Goal: Task Accomplishment & Management: Complete application form

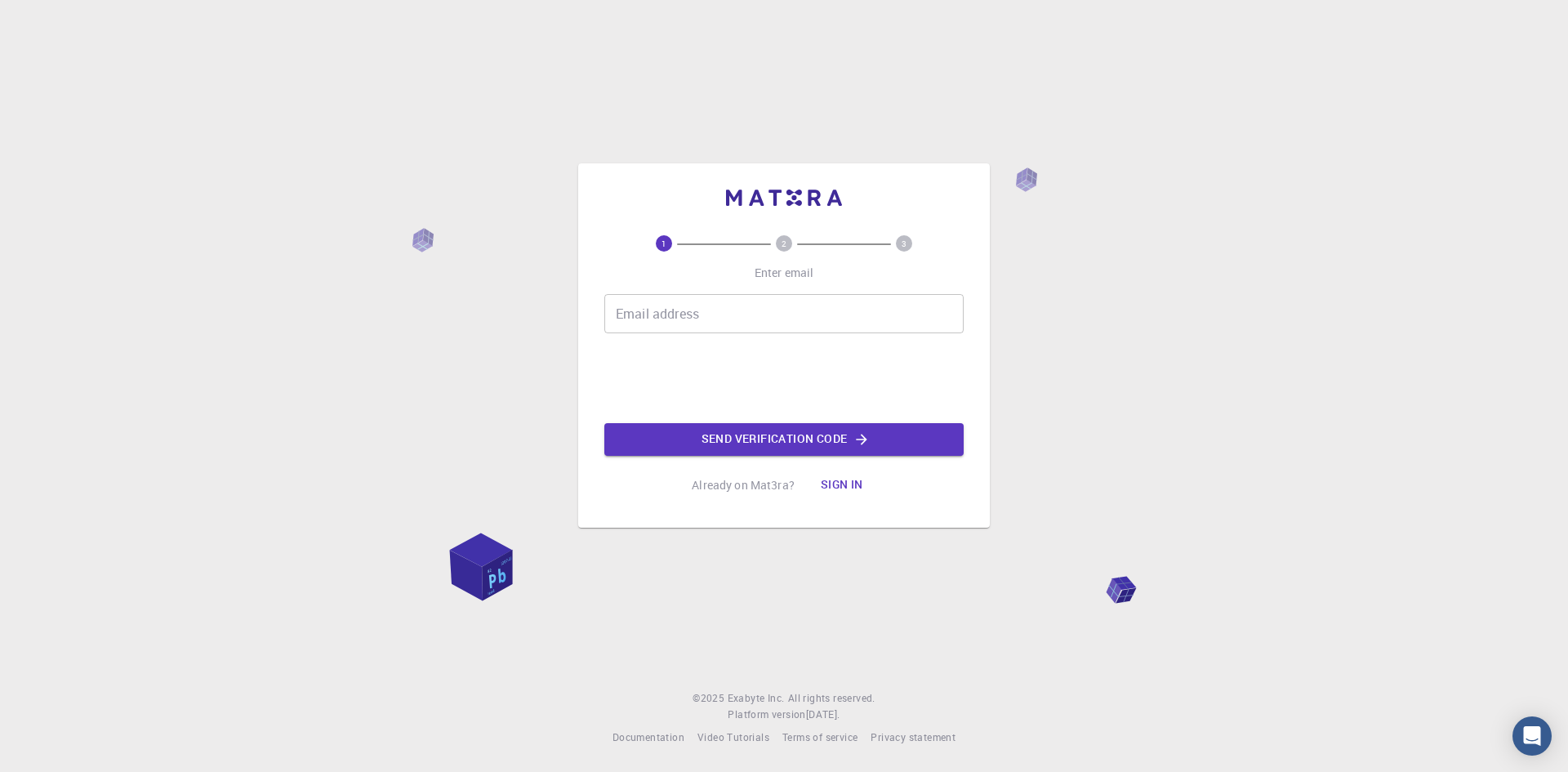
click at [664, 322] on input "Email address" at bounding box center [784, 313] width 360 height 39
click at [844, 483] on button "Sign in" at bounding box center [842, 485] width 68 height 32
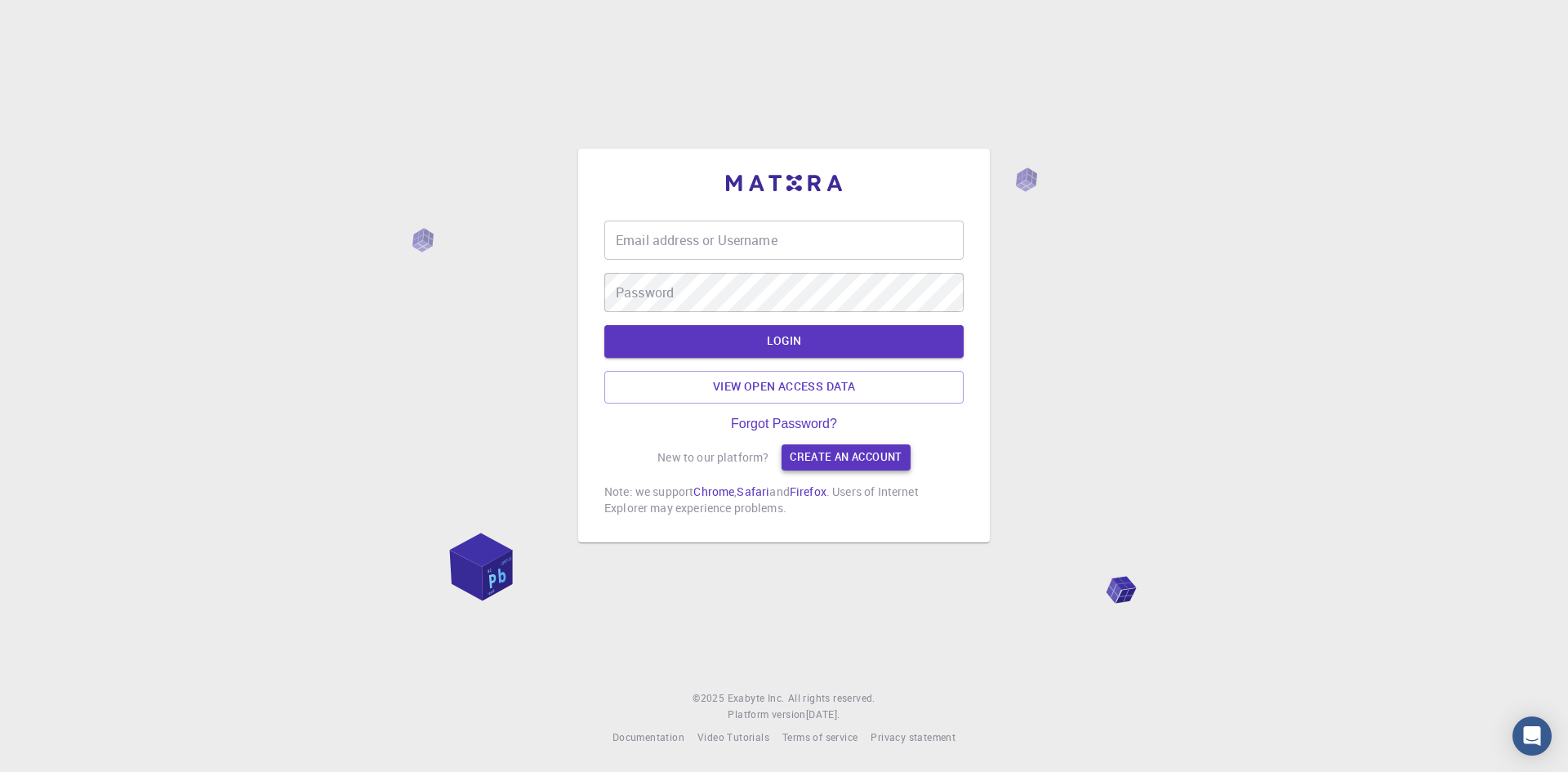
click at [813, 455] on link "Create an account" at bounding box center [845, 458] width 129 height 26
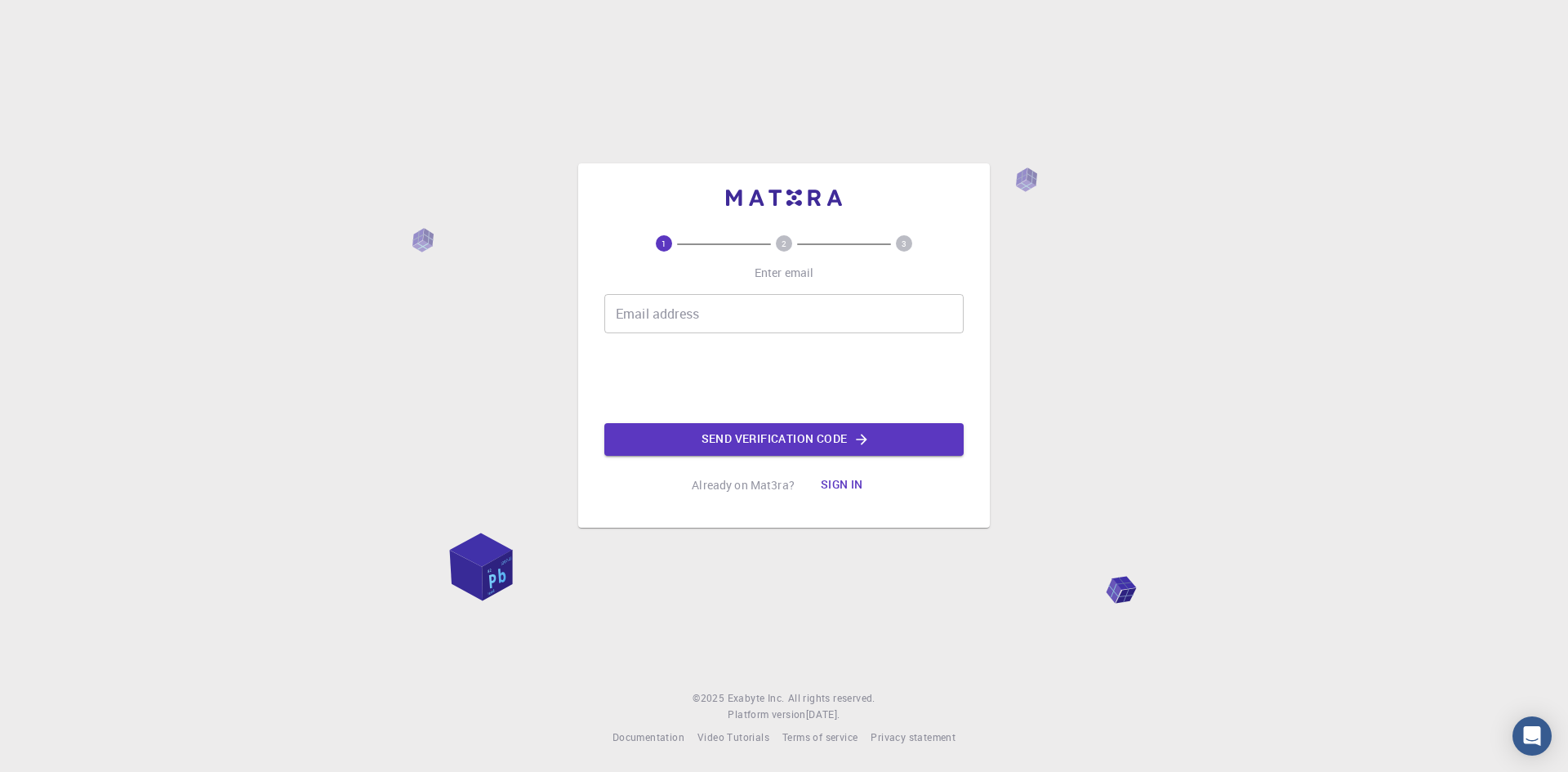
click at [679, 313] on input "Email address" at bounding box center [784, 313] width 360 height 39
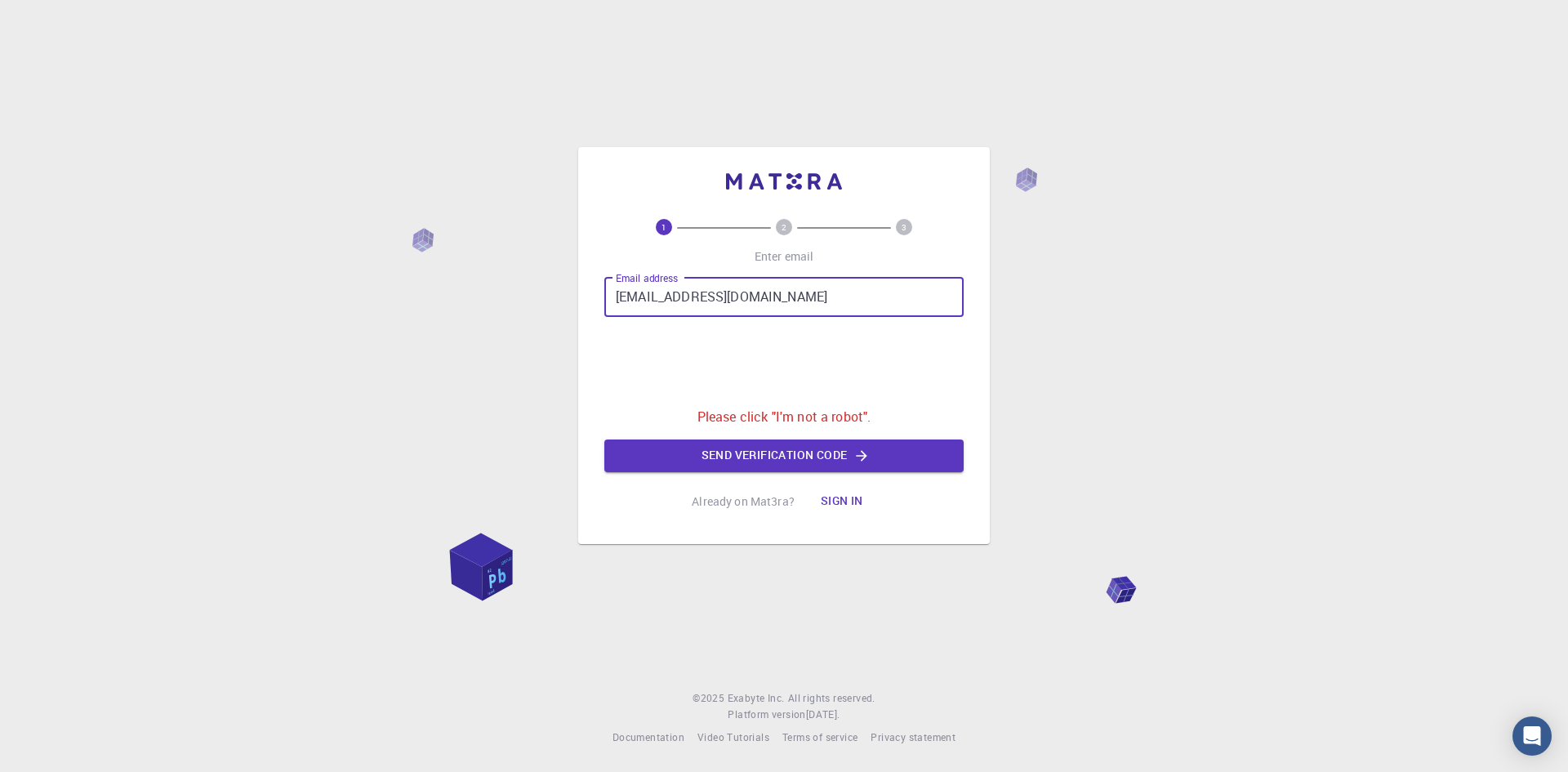
type input "[EMAIL_ADDRESS][DOMAIN_NAME]"
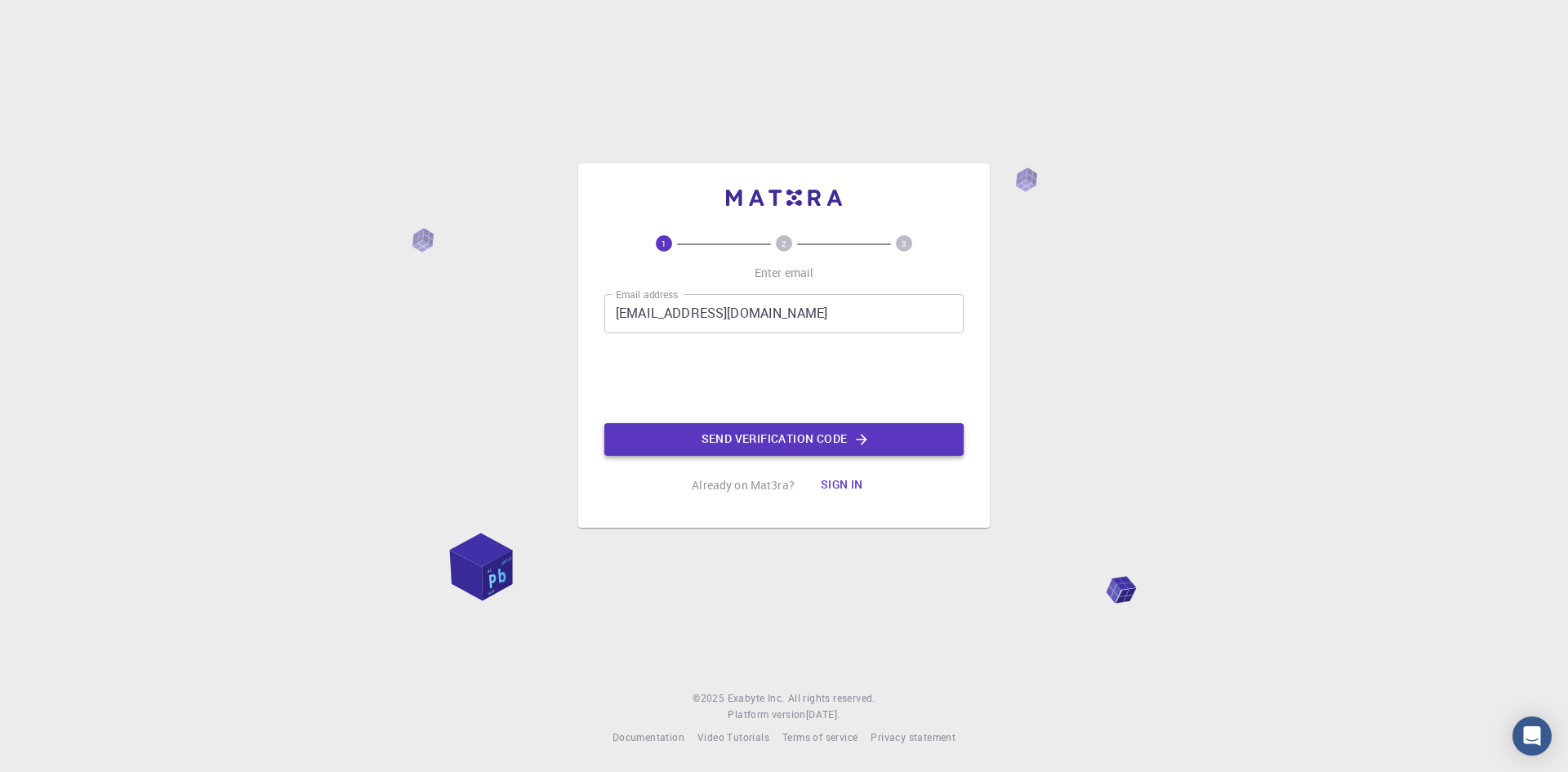
click at [812, 439] on button "Send verification code" at bounding box center [784, 439] width 360 height 32
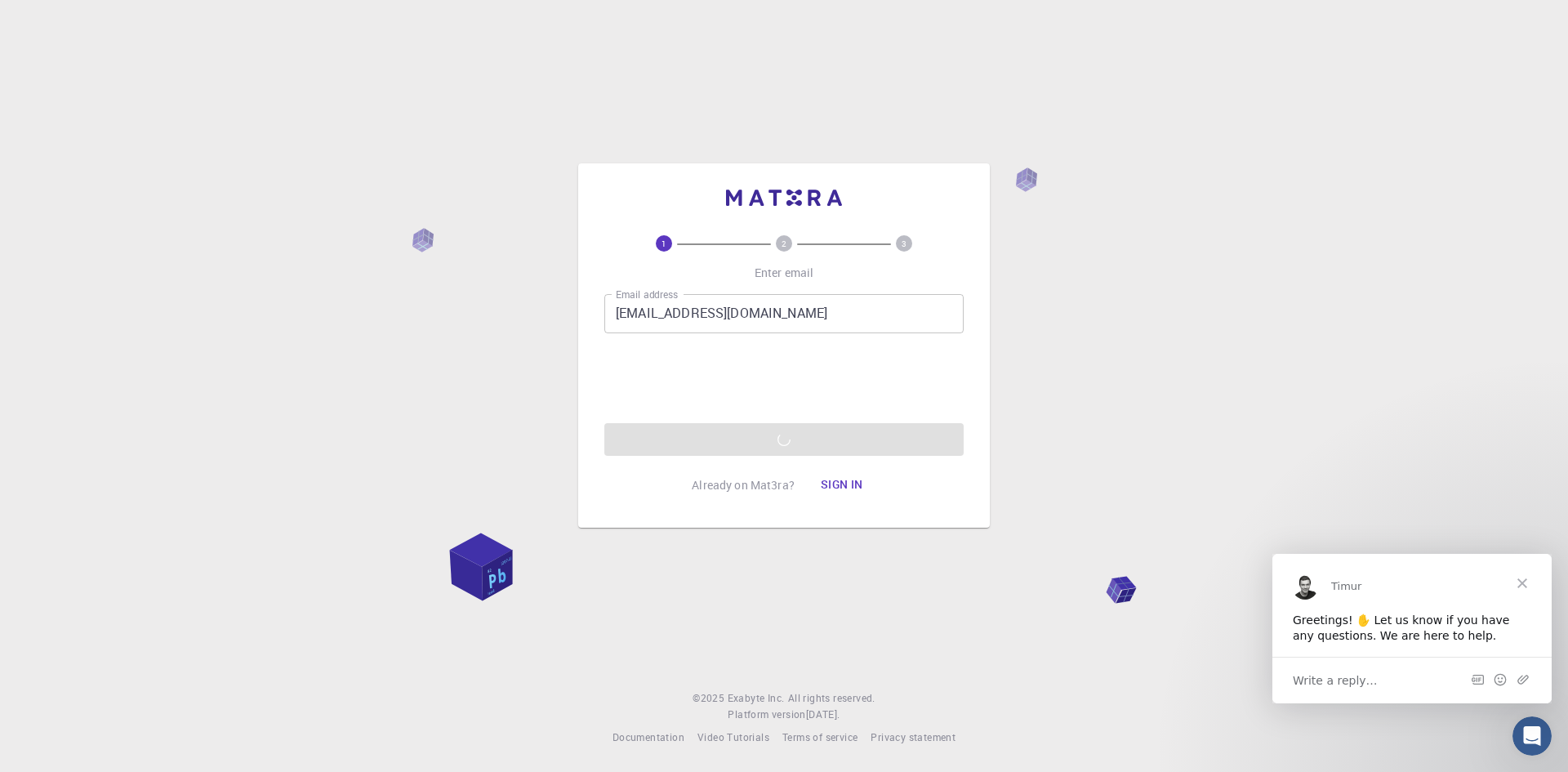
click at [1349, 675] on span "Write a reply…" at bounding box center [1334, 679] width 85 height 21
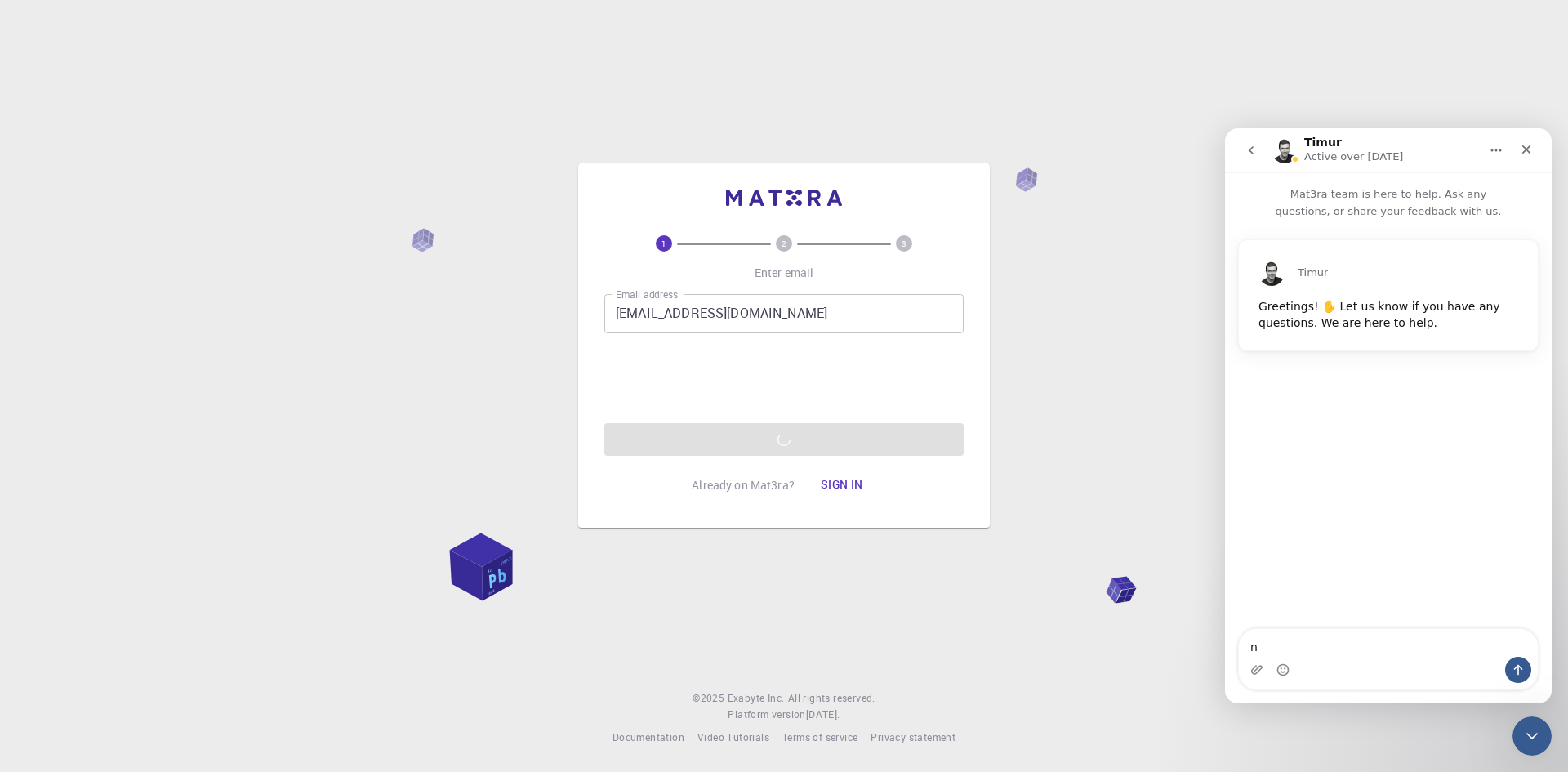
type textarea "no"
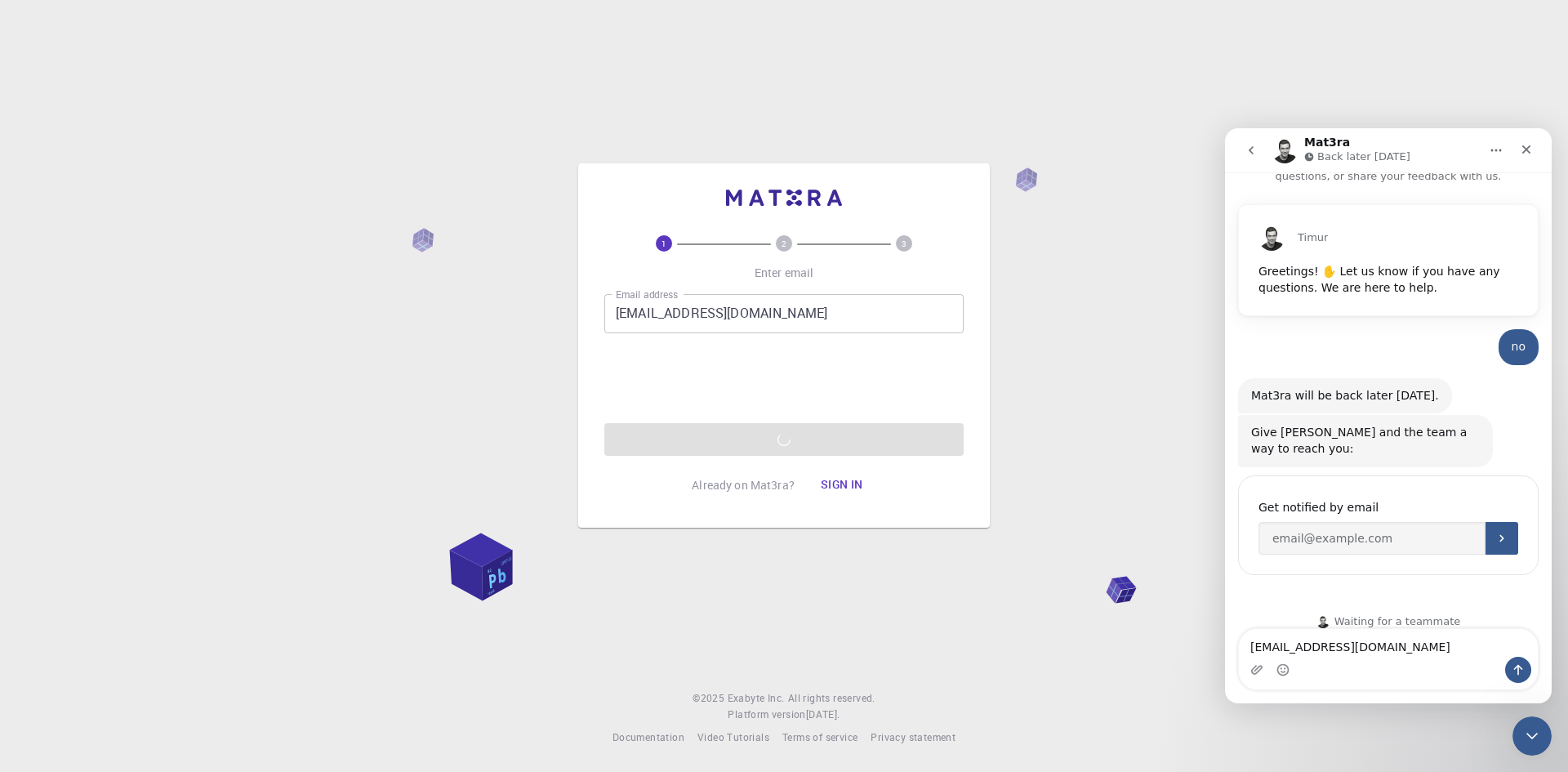
type textarea "[EMAIL_ADDRESS][DOMAIN_NAME]"
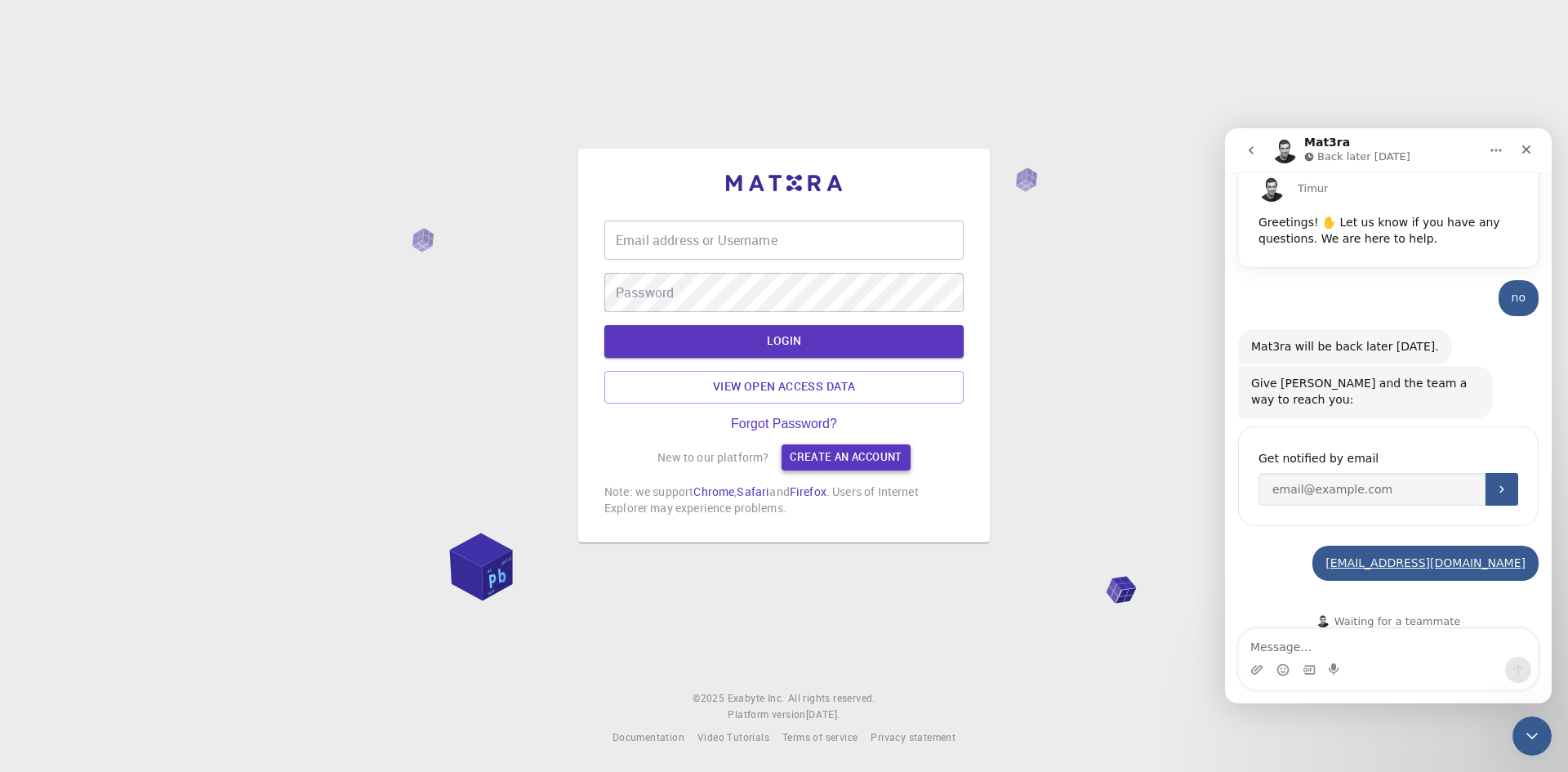
click at [843, 453] on link "Create an account" at bounding box center [845, 458] width 129 height 26
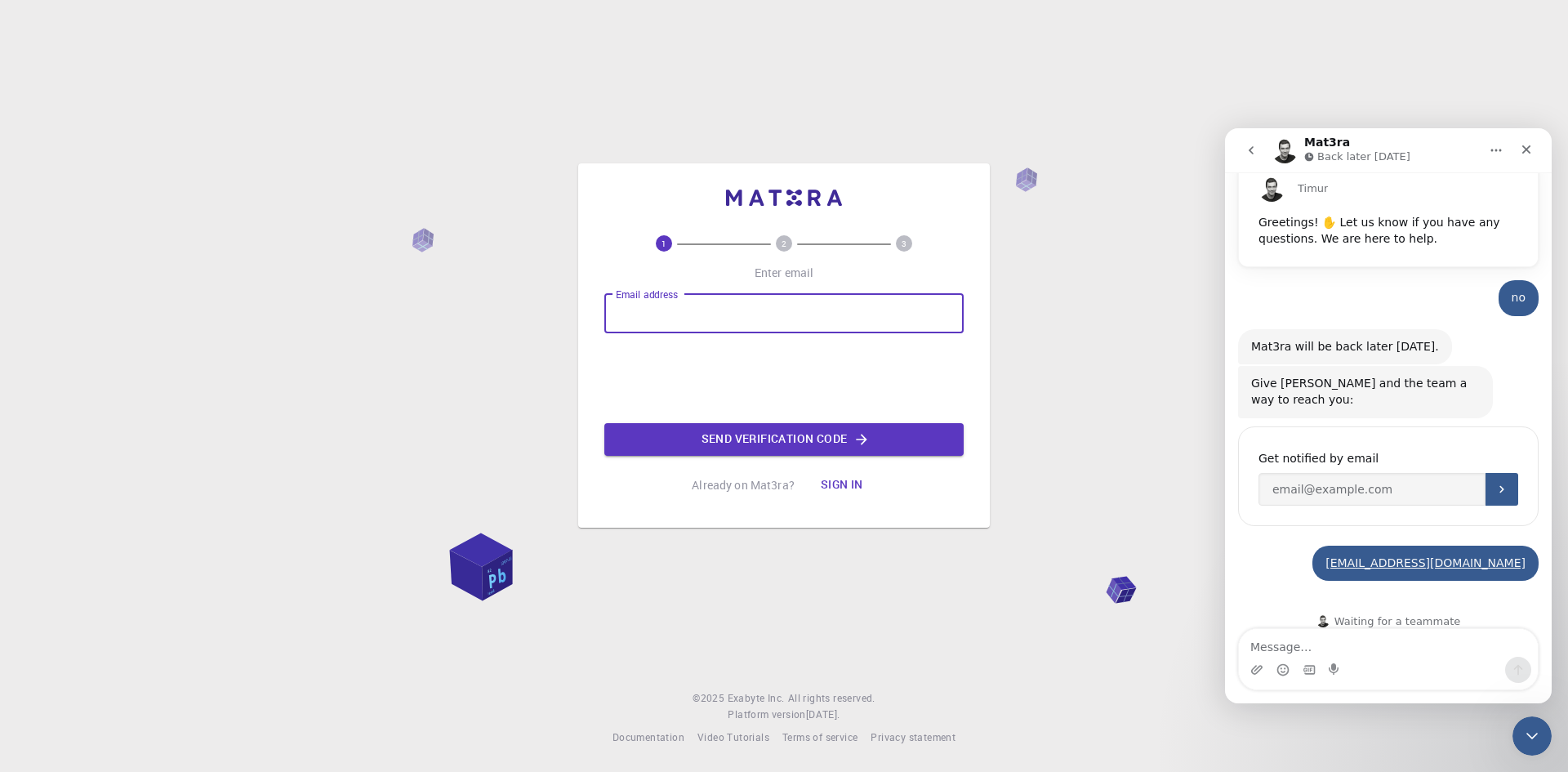
click at [720, 316] on input "Email address" at bounding box center [784, 313] width 360 height 39
type input "[EMAIL_ADDRESS][DOMAIN_NAME]"
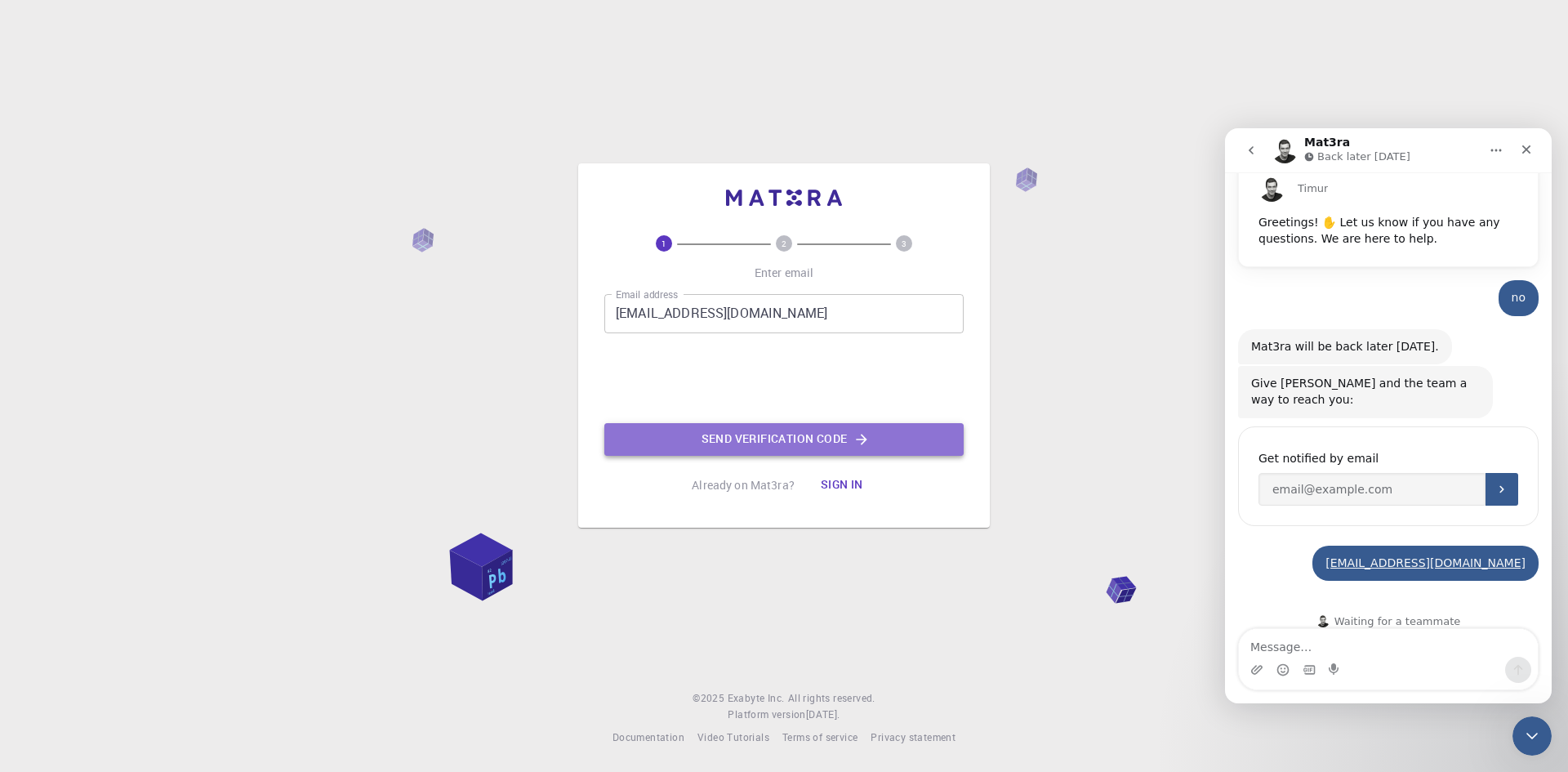
click at [741, 447] on button "Send verification code" at bounding box center [784, 439] width 360 height 32
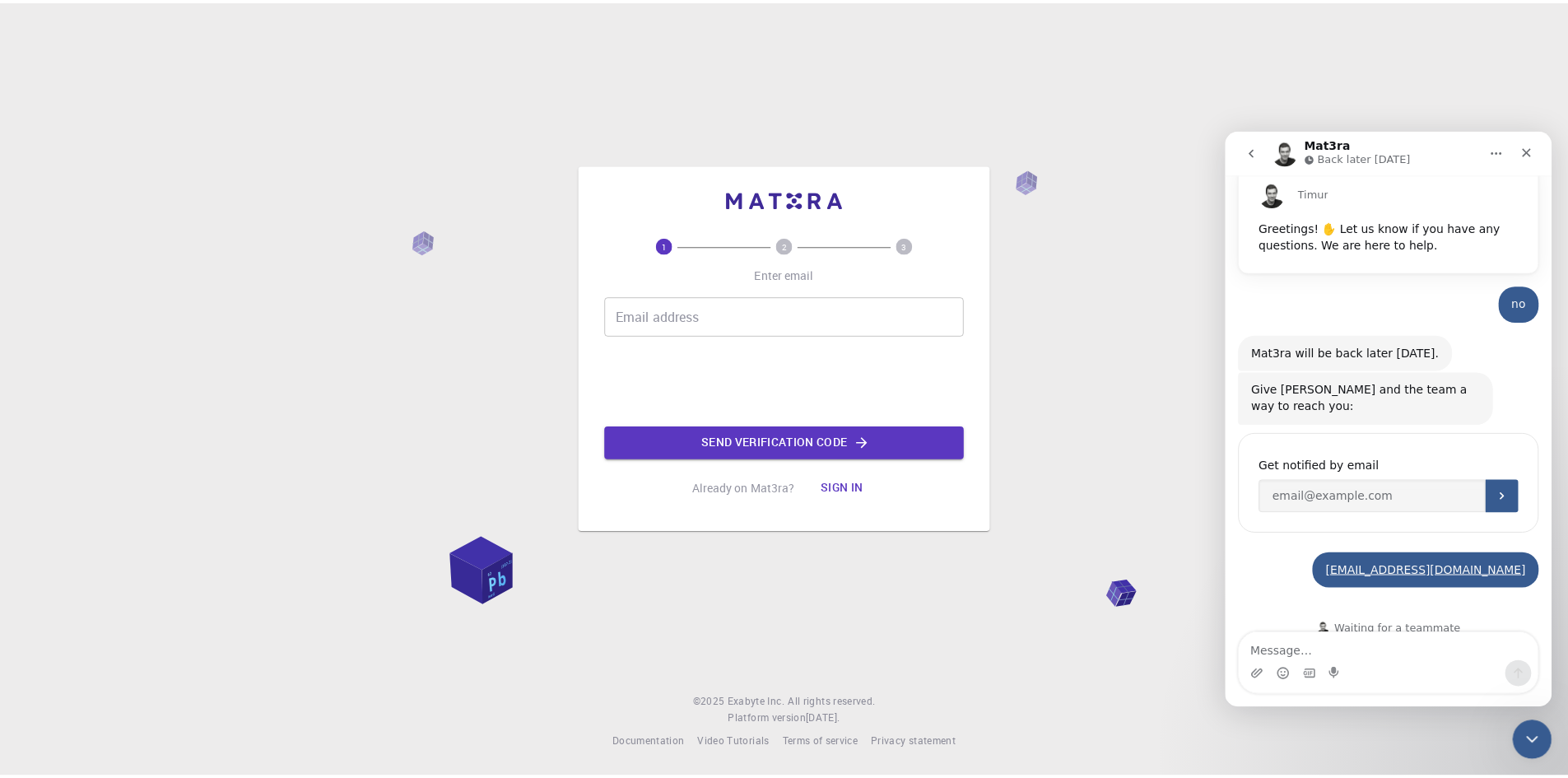
scroll to position [85, 0]
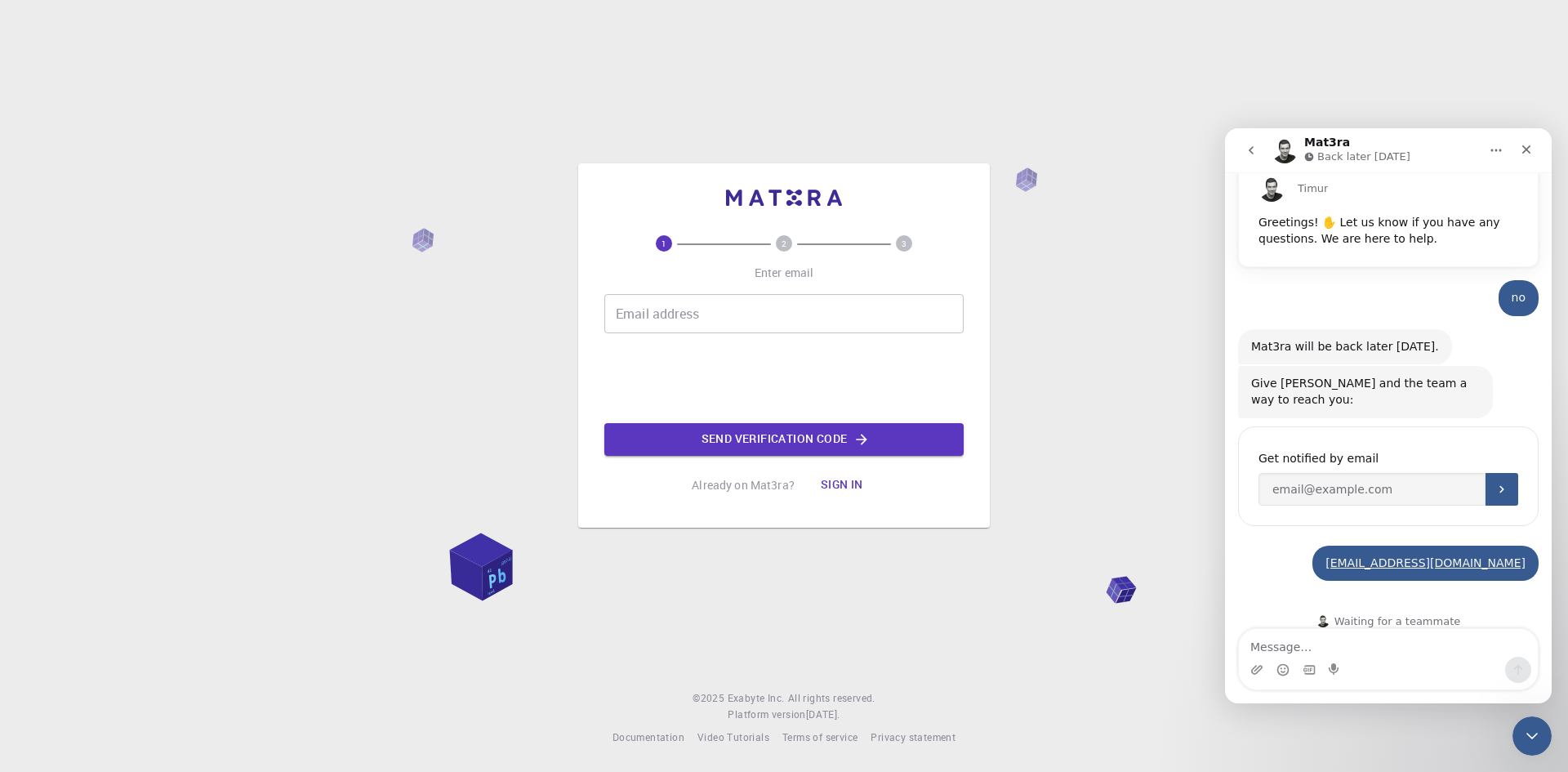
click at [940, 460] on div "1 2 3 Enter email Email address Email address Send verification code Already on…" at bounding box center [784, 368] width 360 height 266
click at [839, 485] on button "Sign in" at bounding box center [842, 485] width 68 height 32
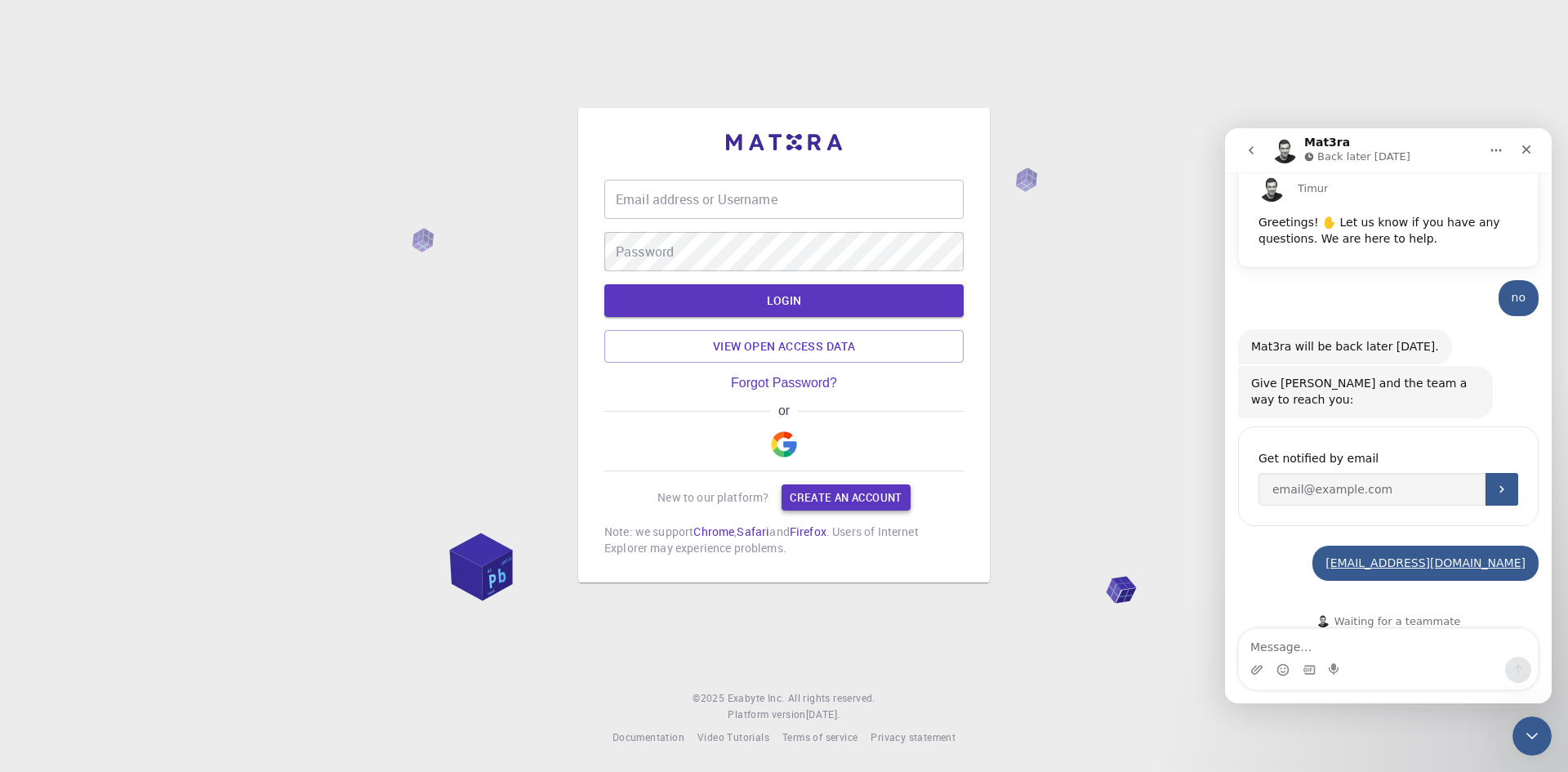
click at [817, 485] on link "Create an account" at bounding box center [845, 497] width 129 height 26
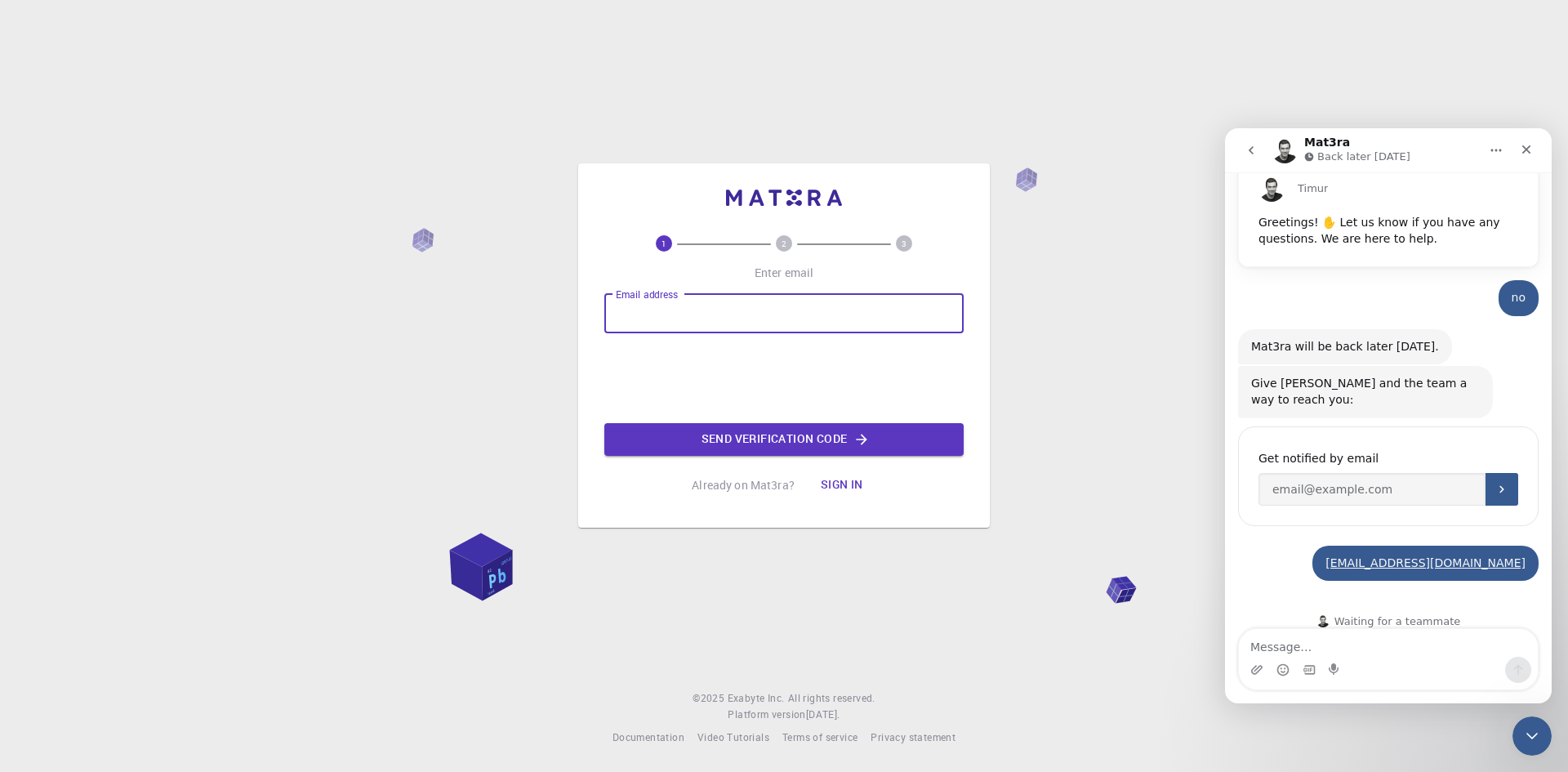
click at [680, 319] on input "Email address" at bounding box center [784, 313] width 360 height 39
type input "[EMAIL_ADDRESS][DOMAIN_NAME]"
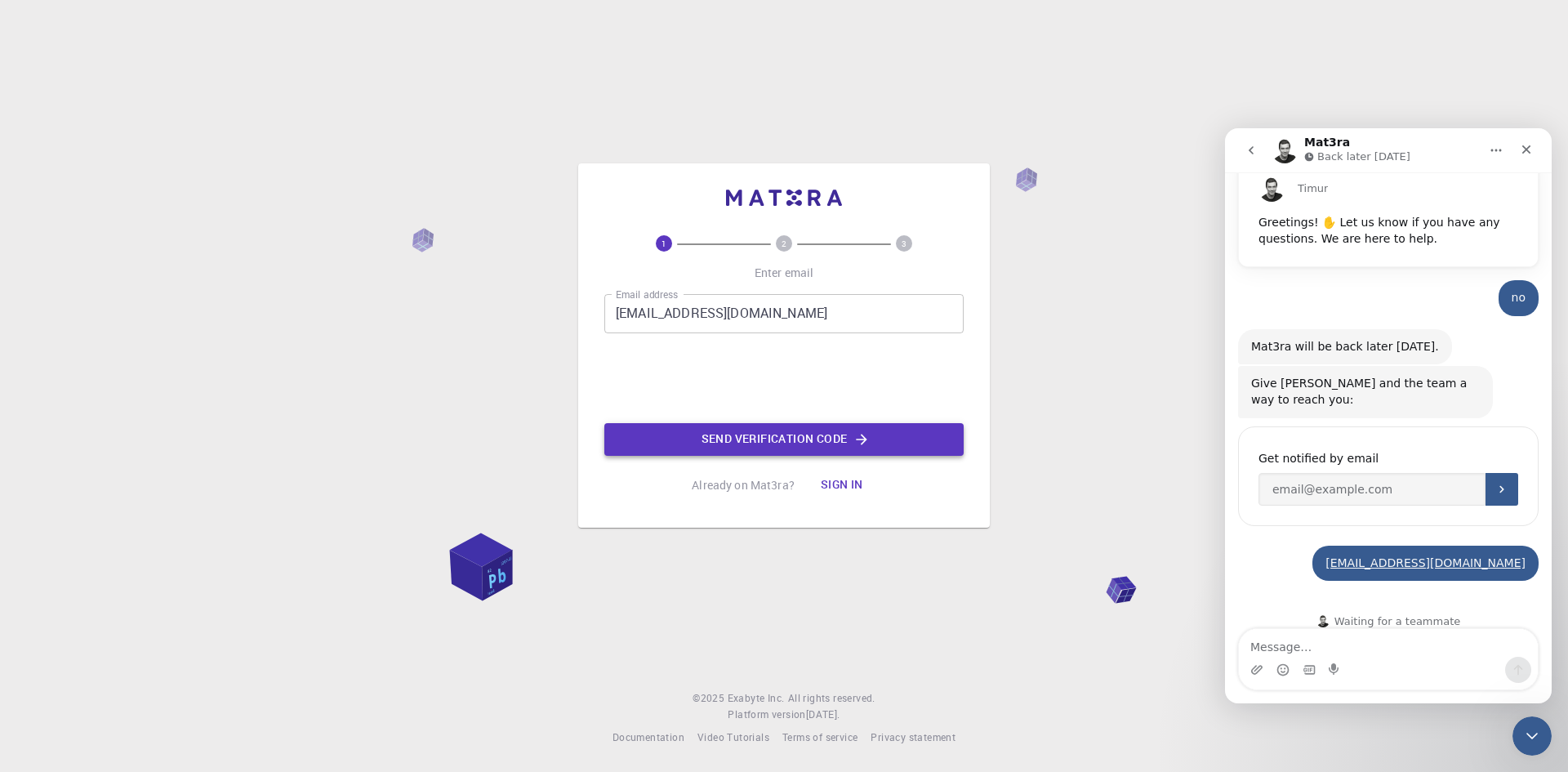
click at [774, 443] on button "Send verification code" at bounding box center [784, 439] width 360 height 32
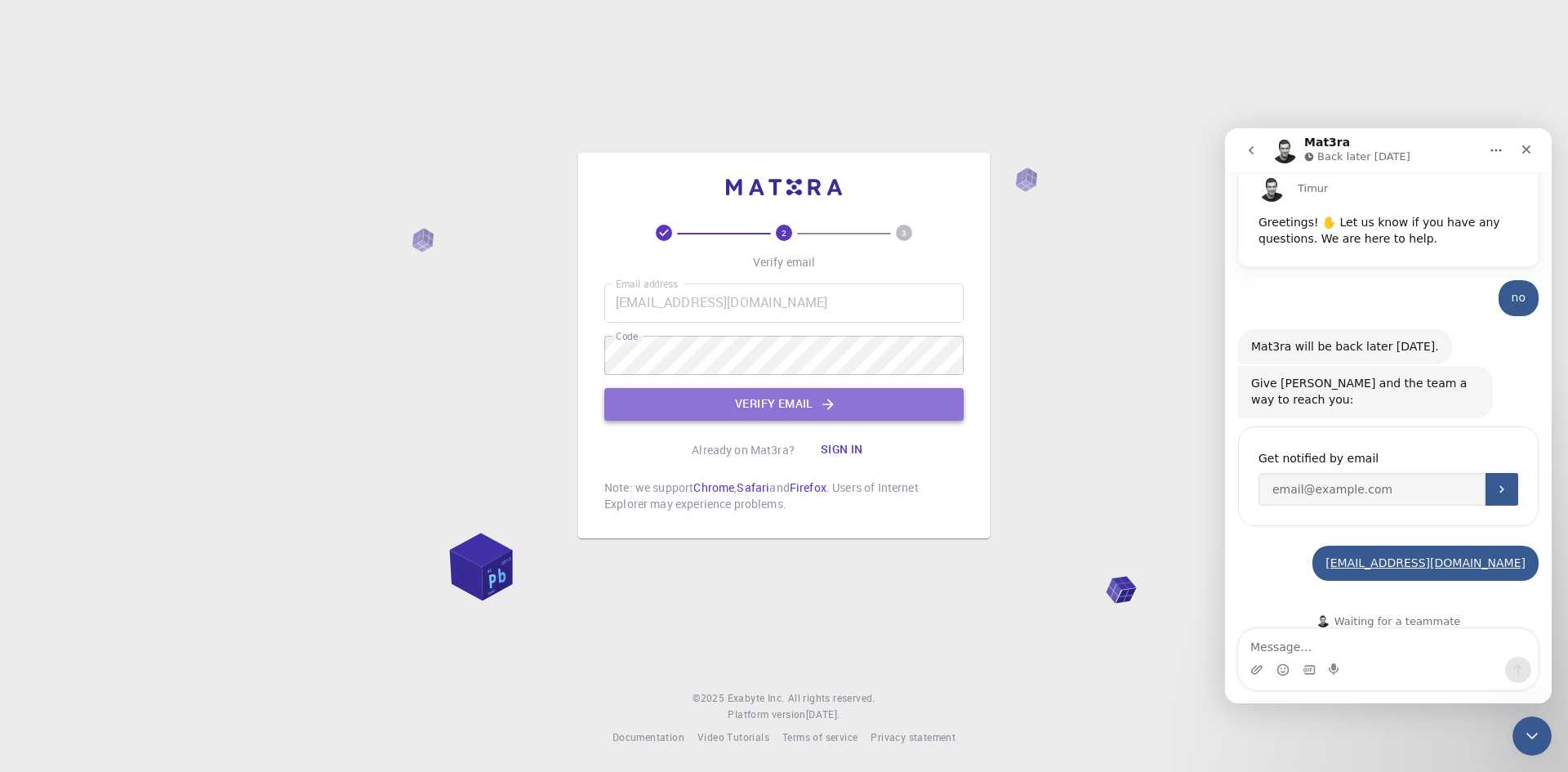
click at [793, 409] on button "Verify email" at bounding box center [784, 404] width 360 height 32
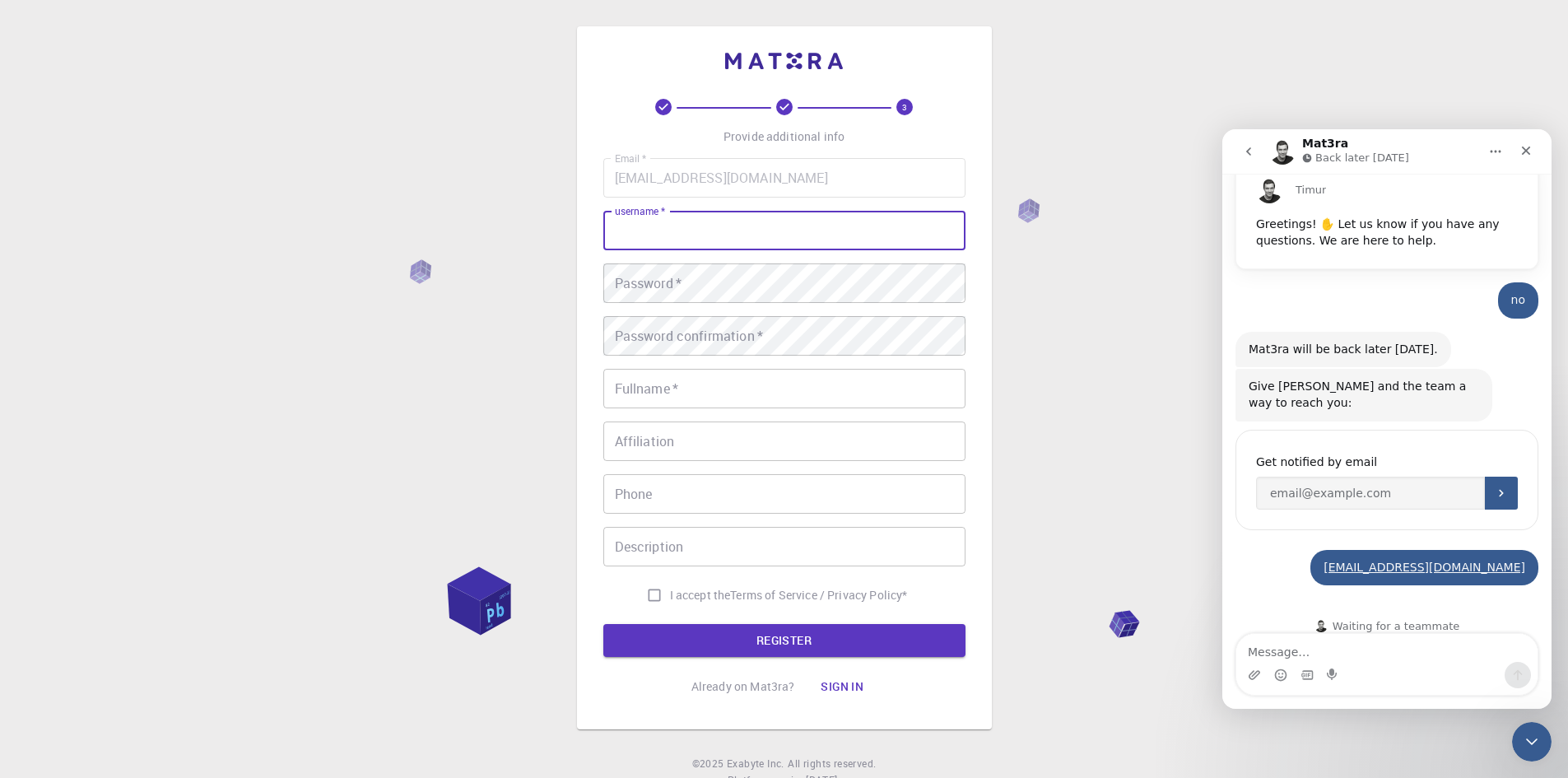
click at [674, 219] on input "username   *" at bounding box center [784, 230] width 362 height 40
type input "[PERSON_NAME]"
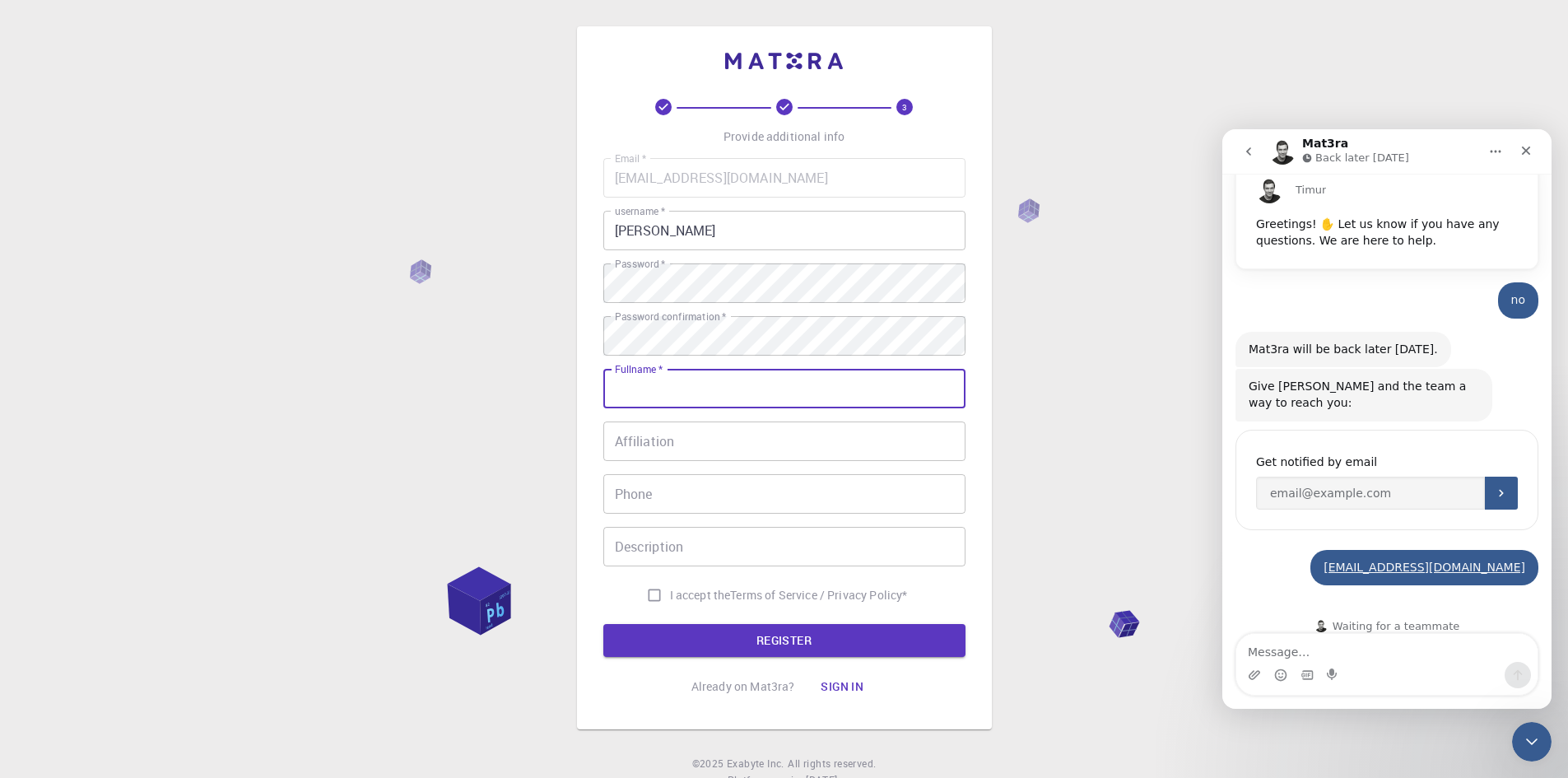
click at [672, 401] on input "Fullname   *" at bounding box center [784, 388] width 362 height 40
click at [620, 385] on input "[PERSON_NAME]" at bounding box center [784, 388] width 362 height 40
type input "[PERSON_NAME]"
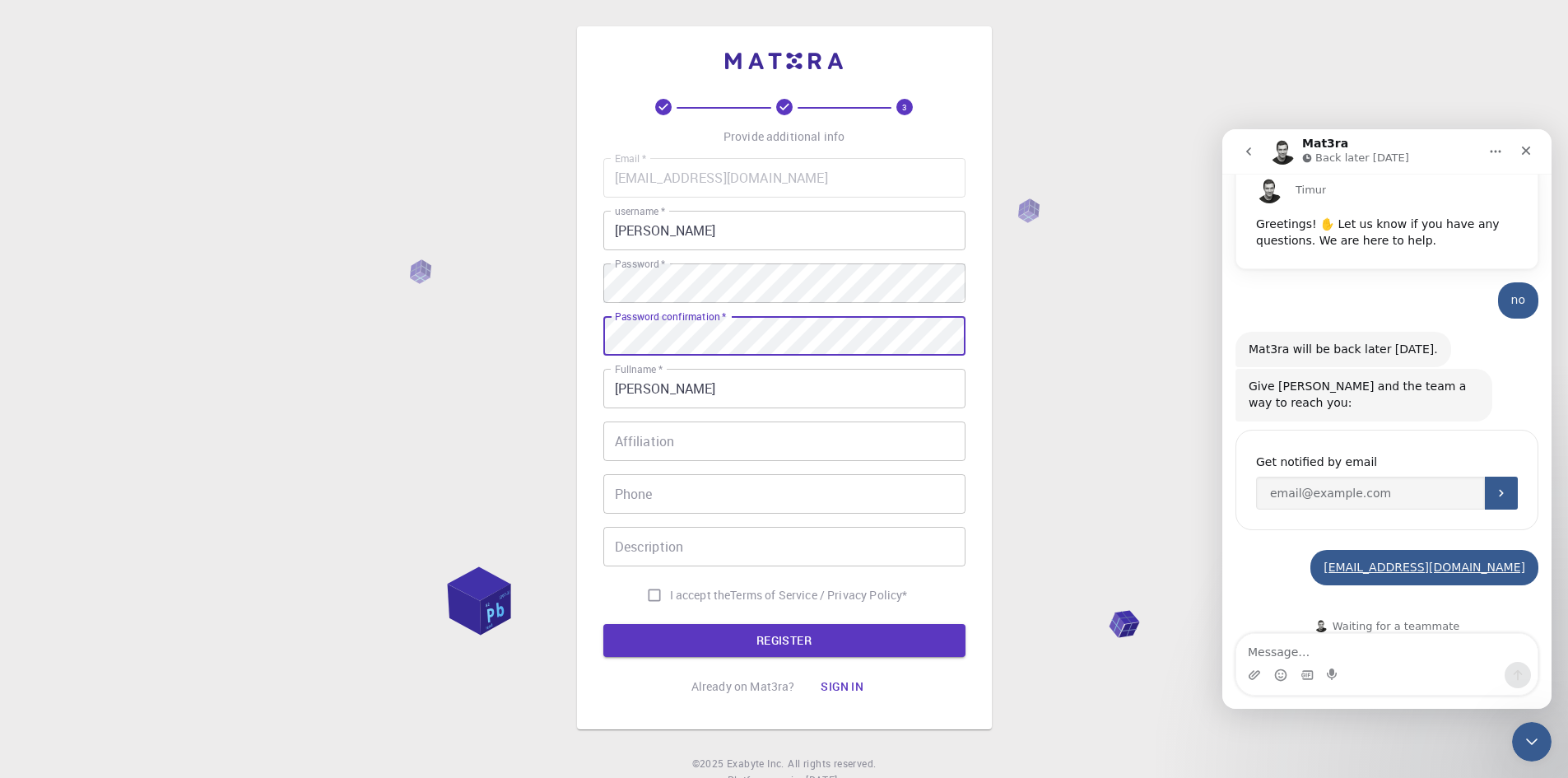
click at [699, 441] on input "Affiliation" at bounding box center [784, 441] width 362 height 40
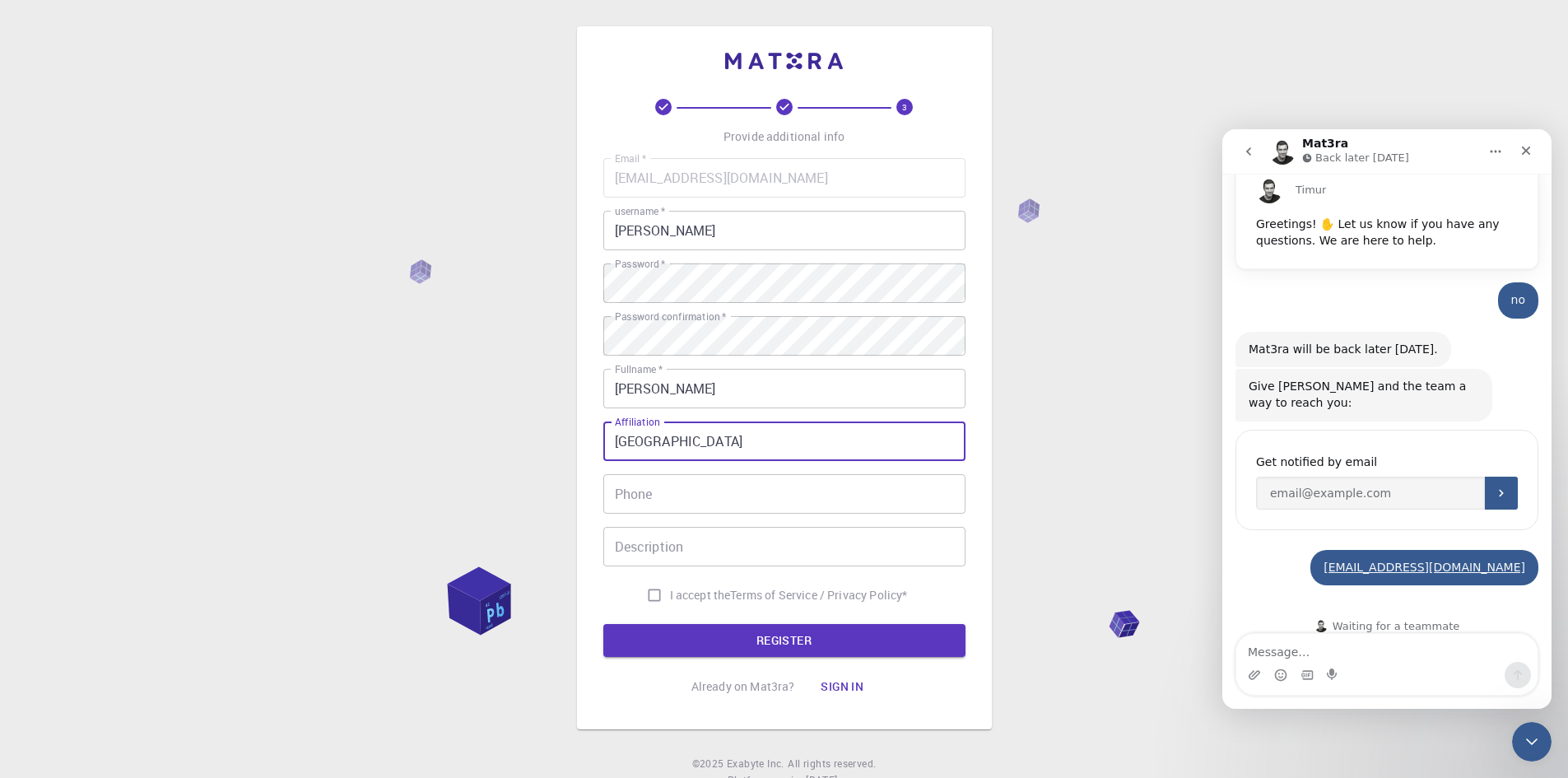
type input "[GEOGRAPHIC_DATA]"
click at [677, 512] on input "Phone" at bounding box center [784, 494] width 362 height 40
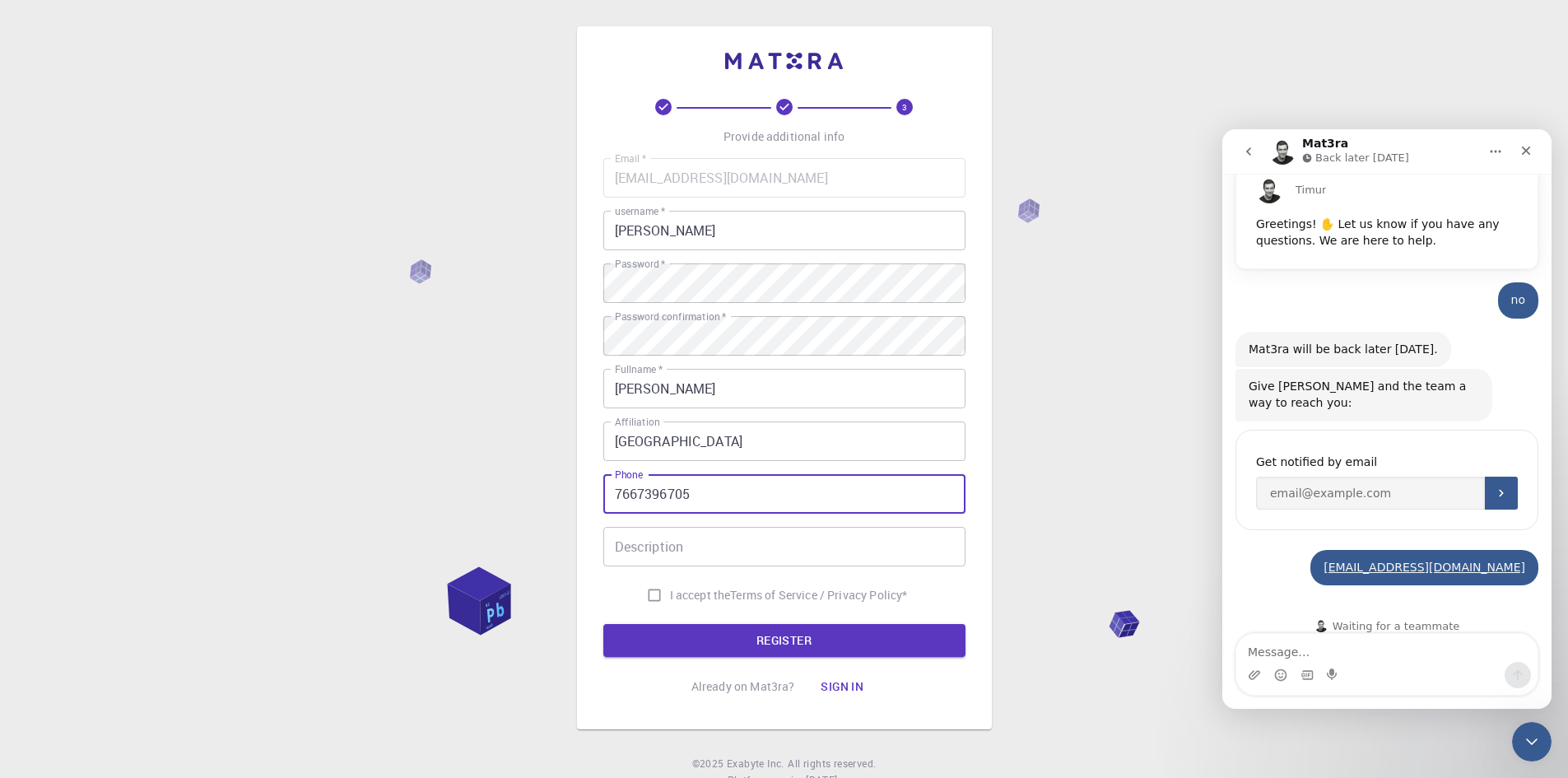
type input "7667396705"
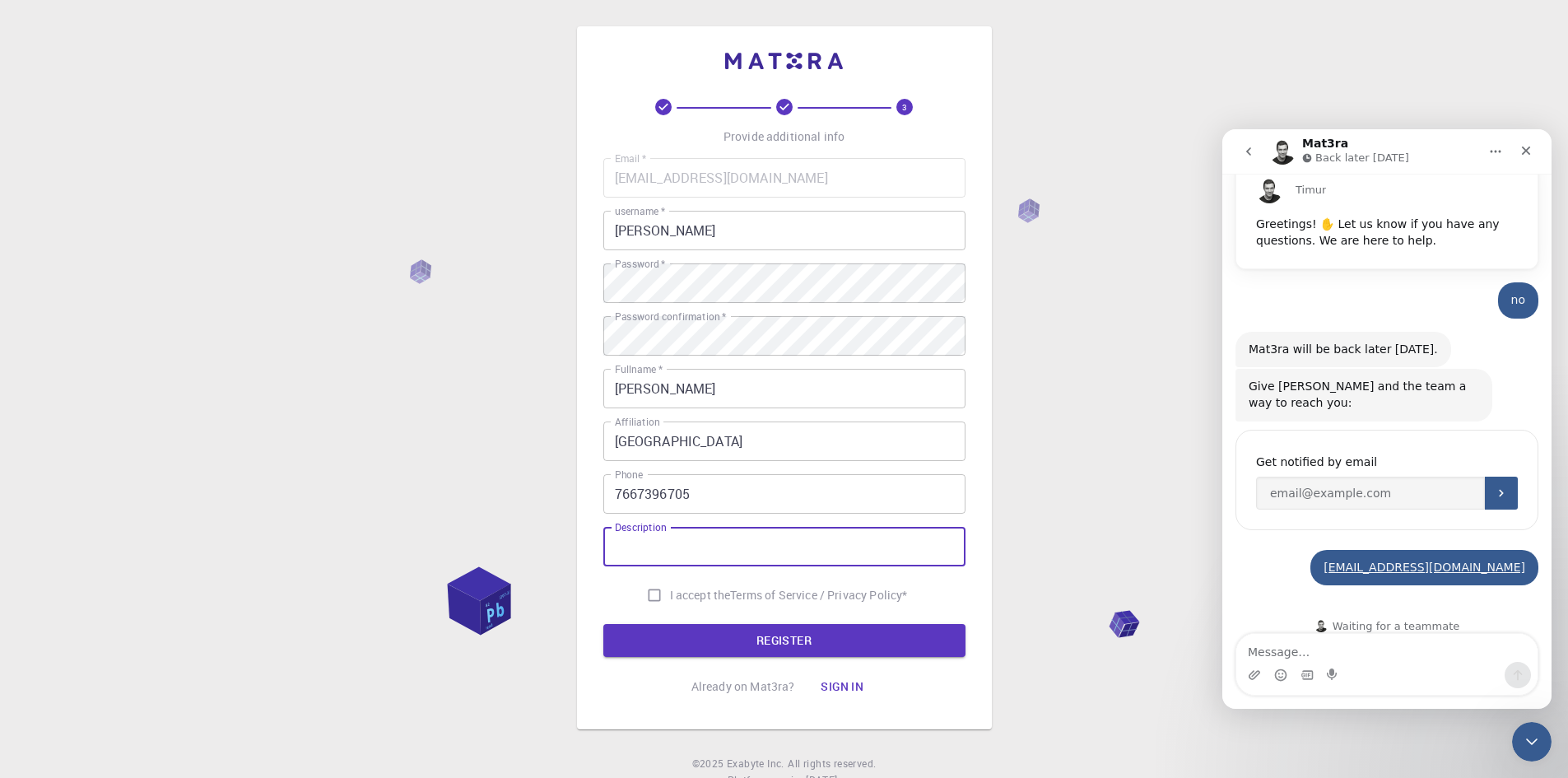
click at [660, 544] on input "Description" at bounding box center [784, 546] width 362 height 40
type input "STUDENT AND RESERACHER"
click at [655, 592] on input "I accept the Terms of Service / Privacy Policy *" at bounding box center [653, 595] width 31 height 31
checkbox input "true"
click at [789, 639] on button "REGISTER" at bounding box center [784, 640] width 362 height 33
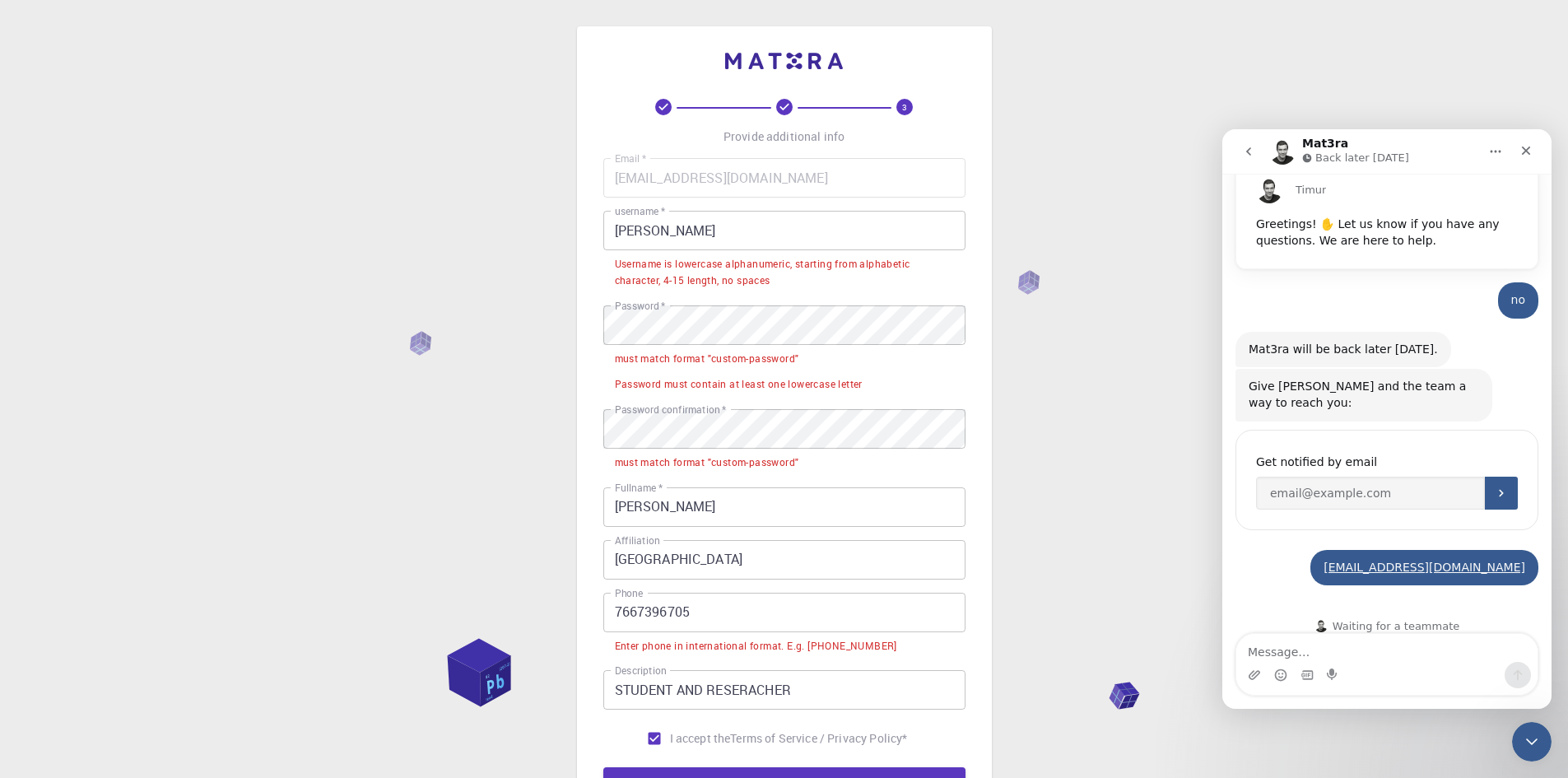
scroll to position [82, 0]
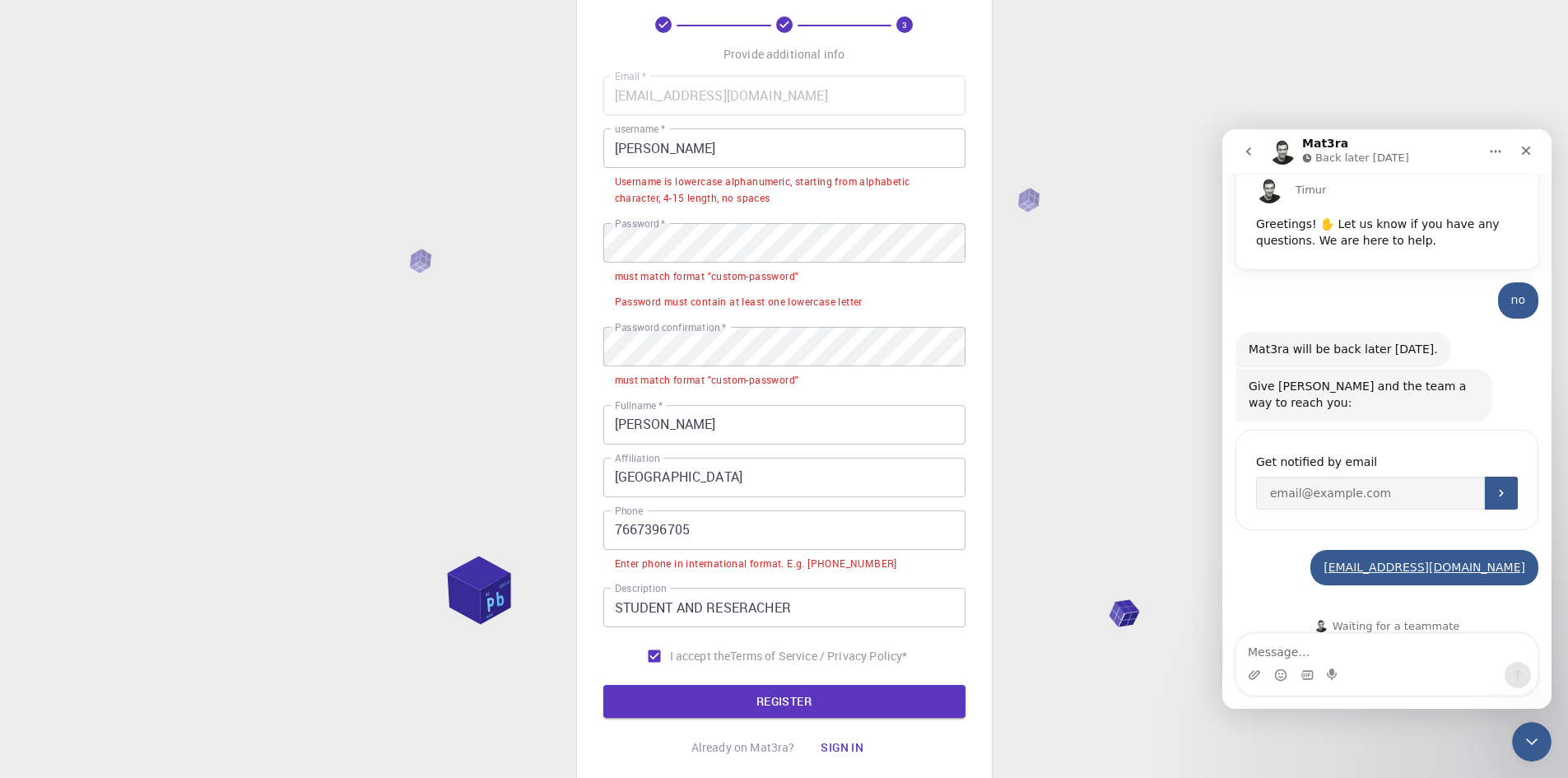
click at [614, 526] on input "7667396705" at bounding box center [784, 530] width 362 height 40
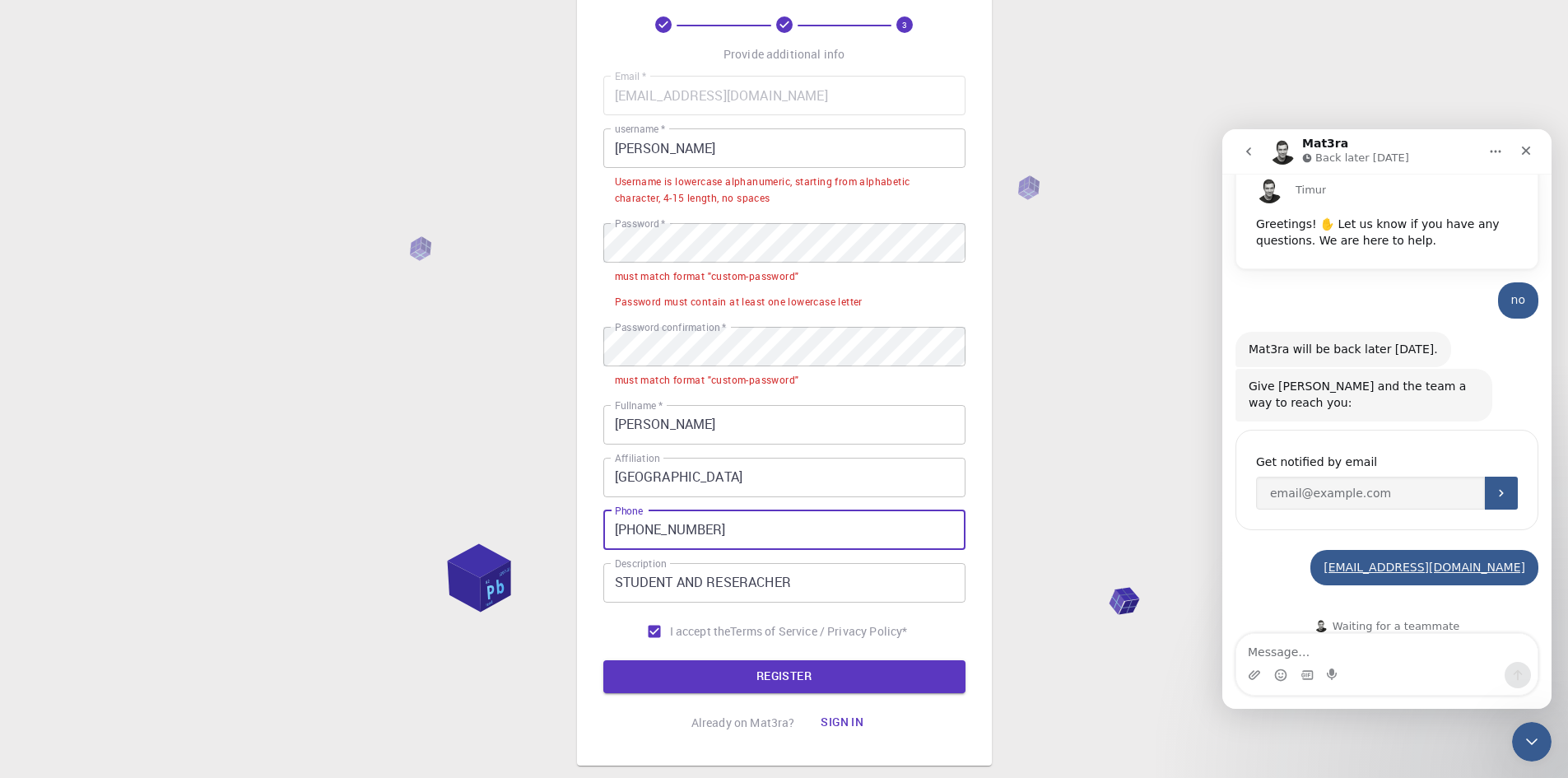
type input "[PHONE_NUMBER]"
click at [603, 661] on button "REGISTER" at bounding box center [784, 677] width 362 height 33
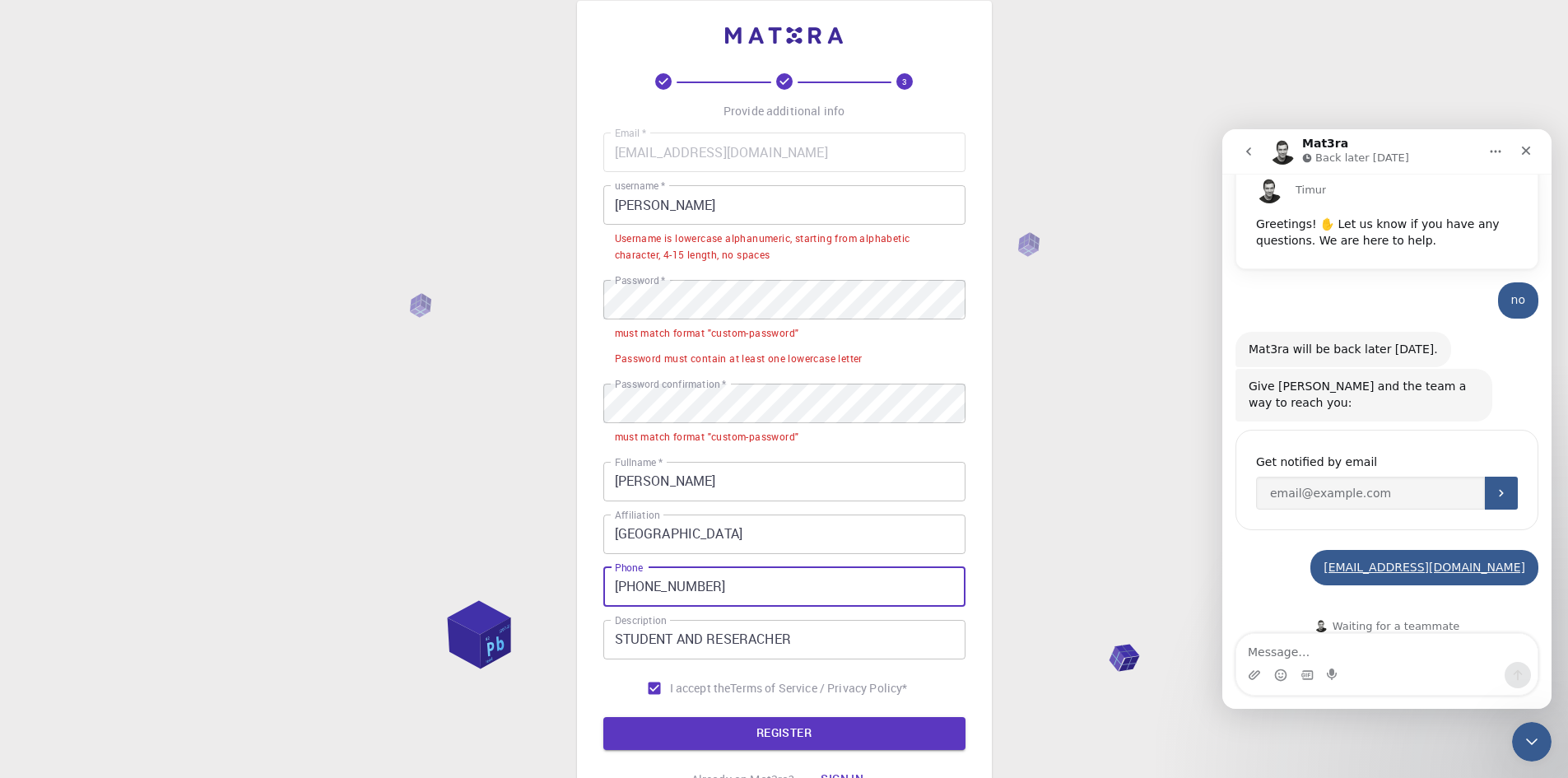
scroll to position [0, 0]
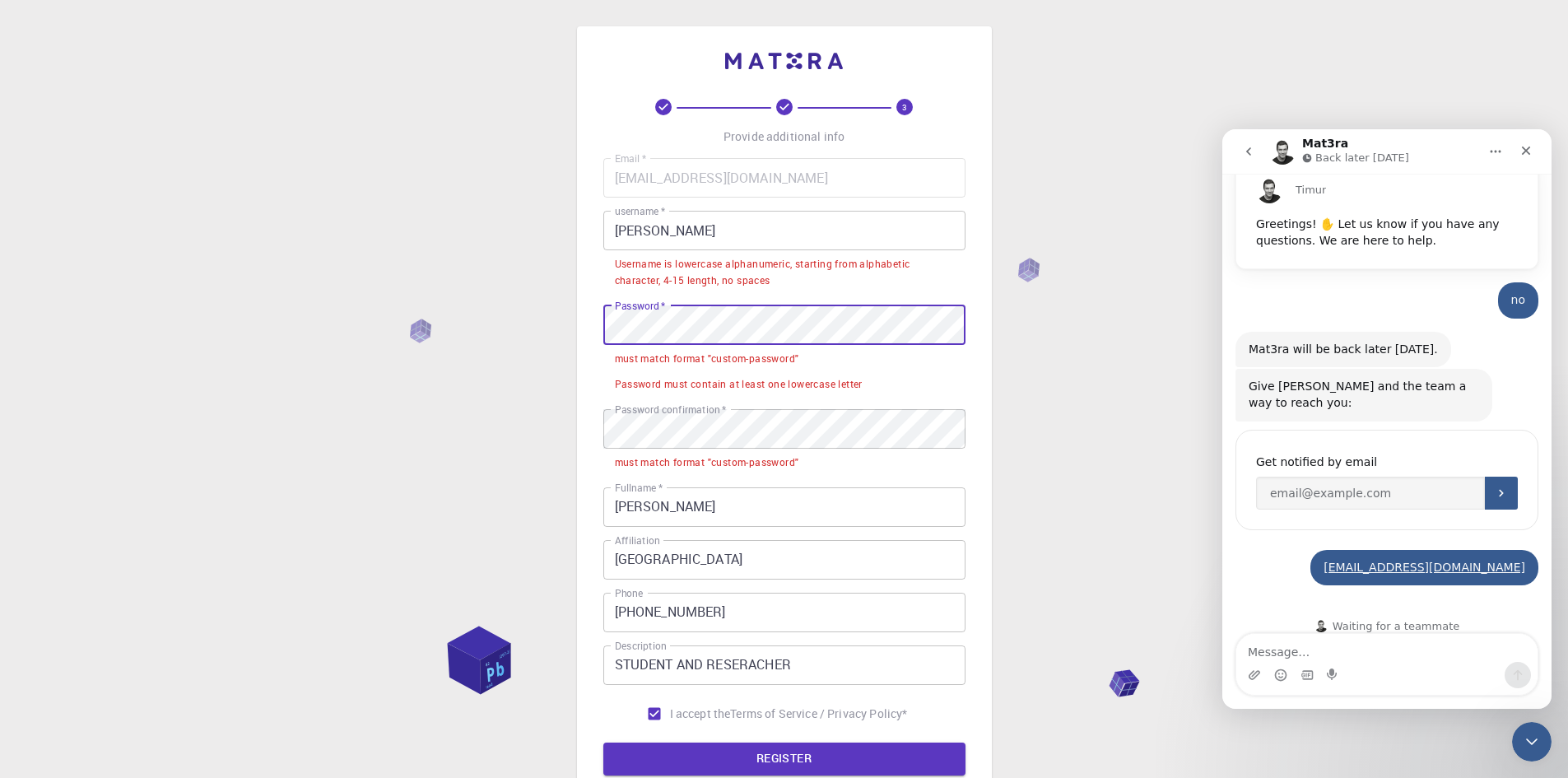
click at [622, 227] on input "[PERSON_NAME]" at bounding box center [784, 230] width 362 height 40
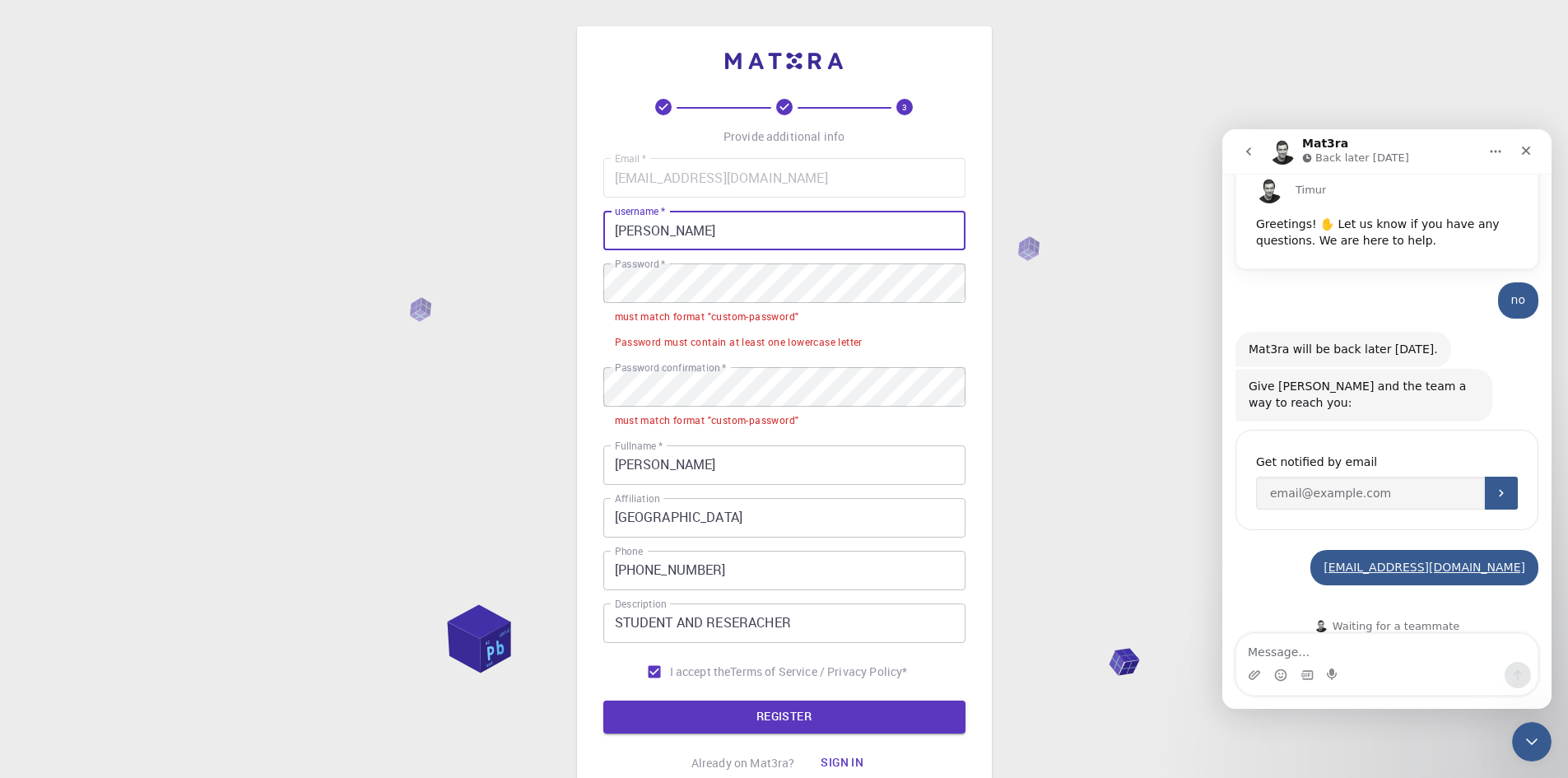
click at [657, 235] on input "[PERSON_NAME]" at bounding box center [784, 230] width 362 height 40
type input "kamal123"
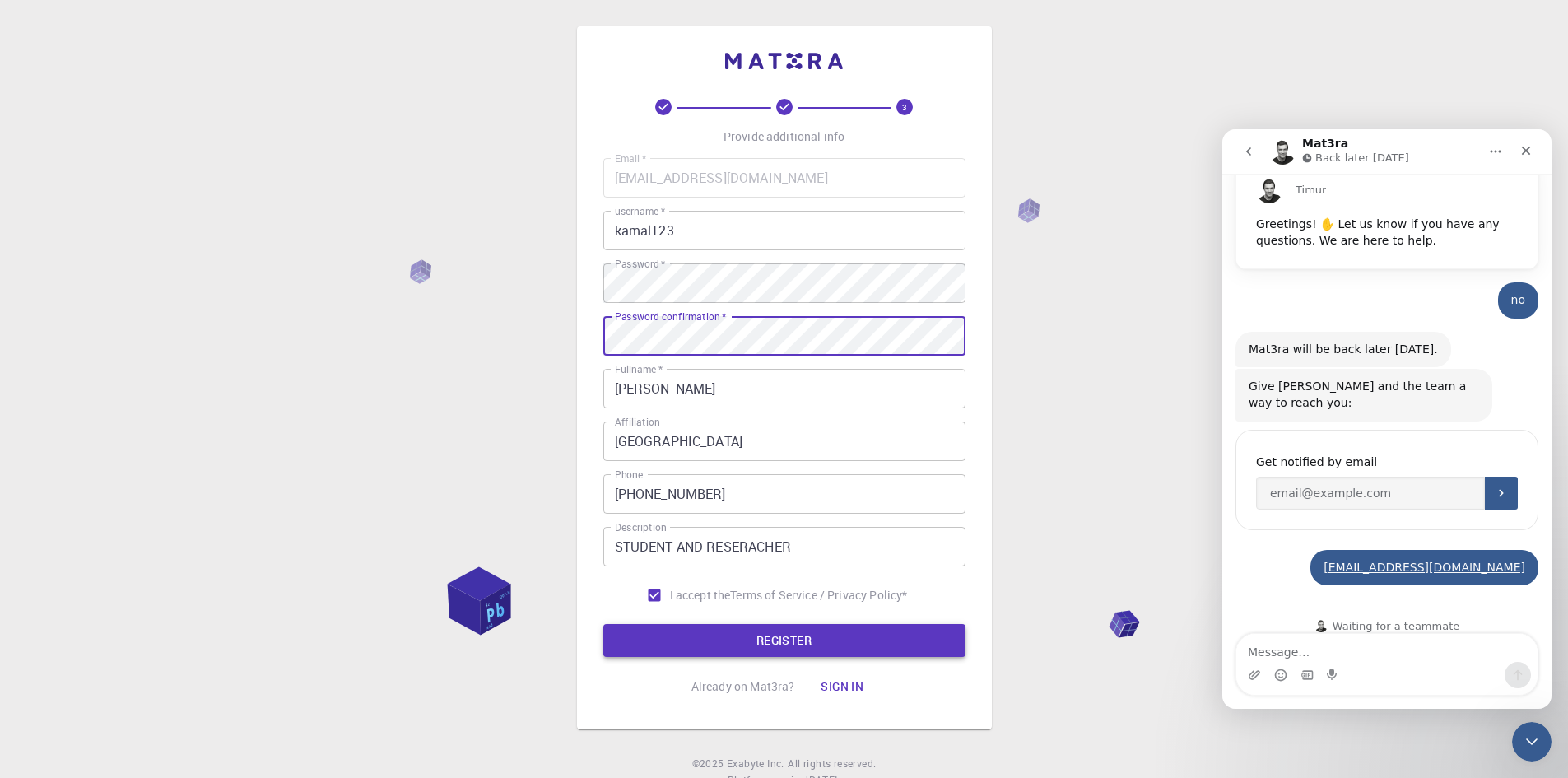
click at [823, 647] on button "REGISTER" at bounding box center [784, 640] width 362 height 33
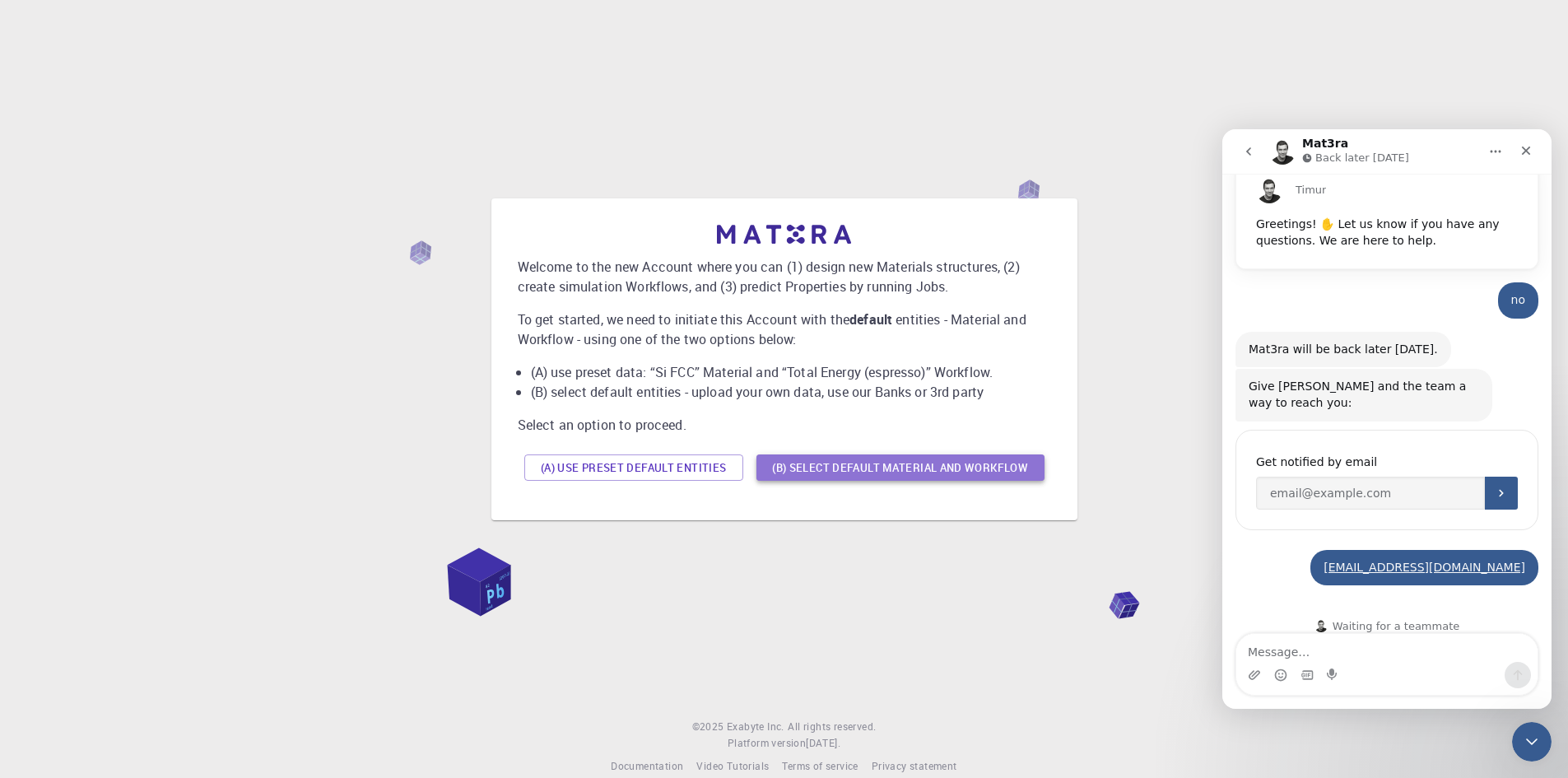
click at [828, 468] on button "(B) Select default material and workflow" at bounding box center [900, 468] width 288 height 26
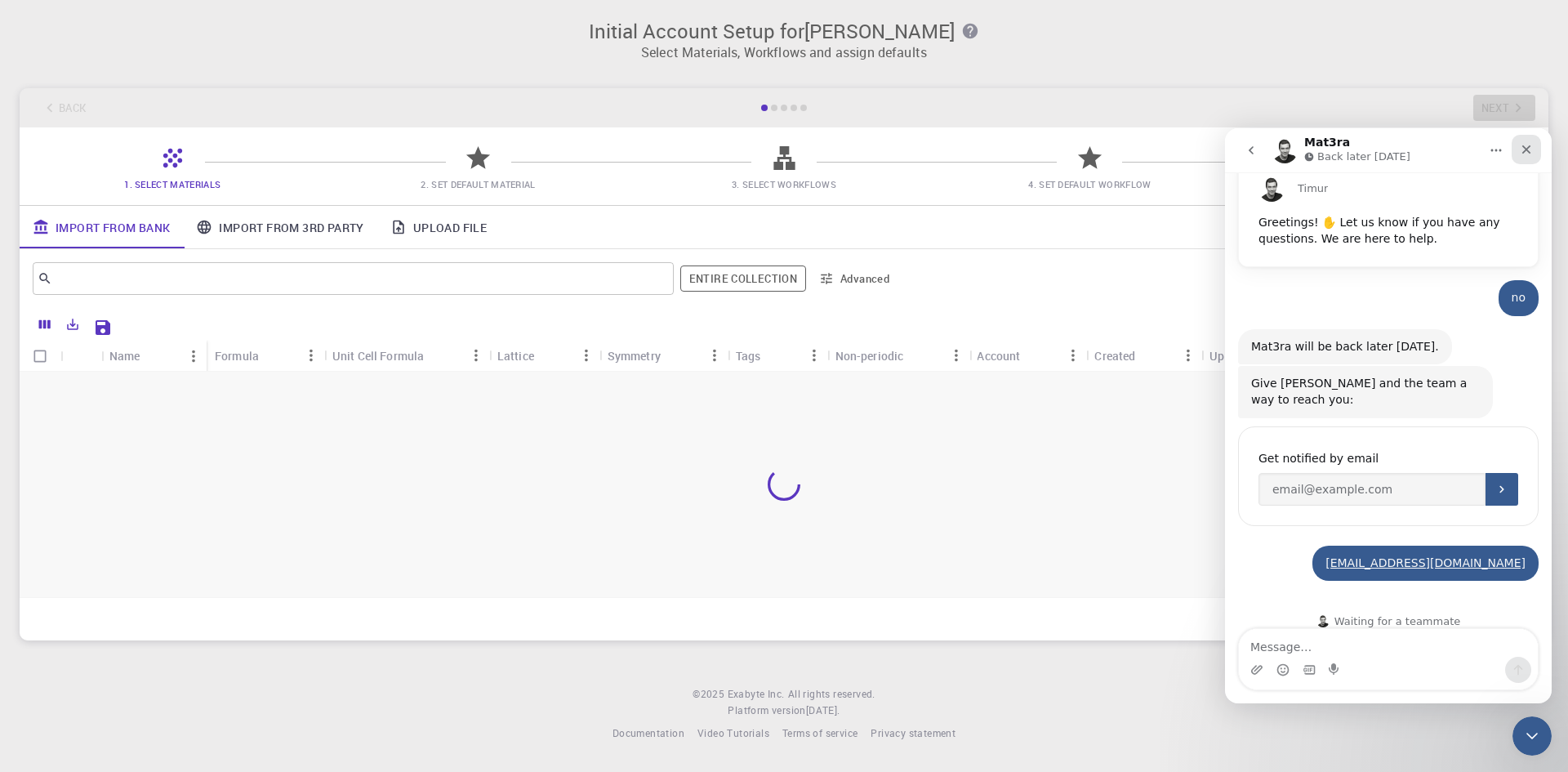
click at [1529, 149] on icon "Close" at bounding box center [1526, 149] width 13 height 13
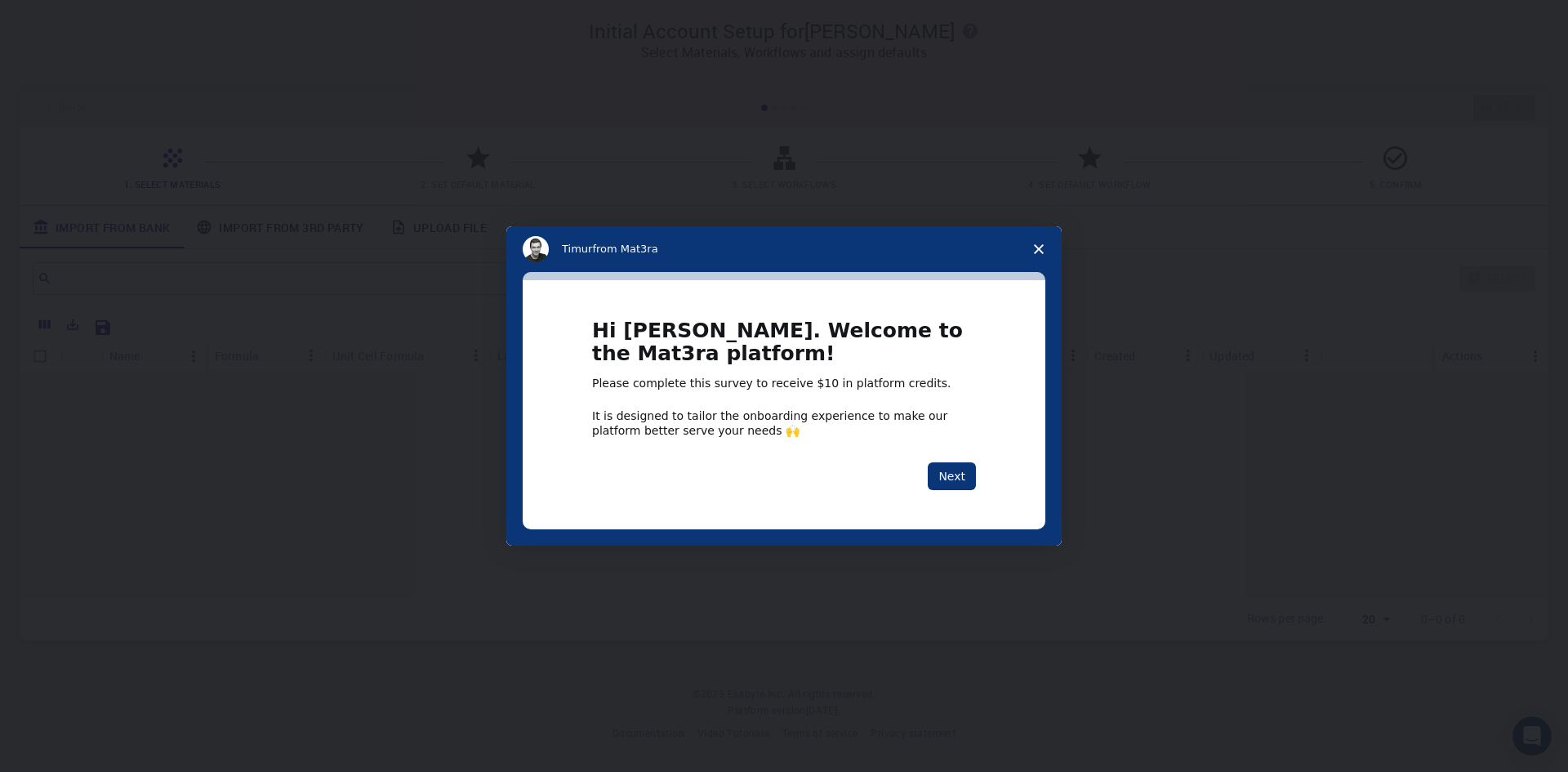
scroll to position [84, 0]
click at [956, 467] on button "Next" at bounding box center [951, 476] width 48 height 28
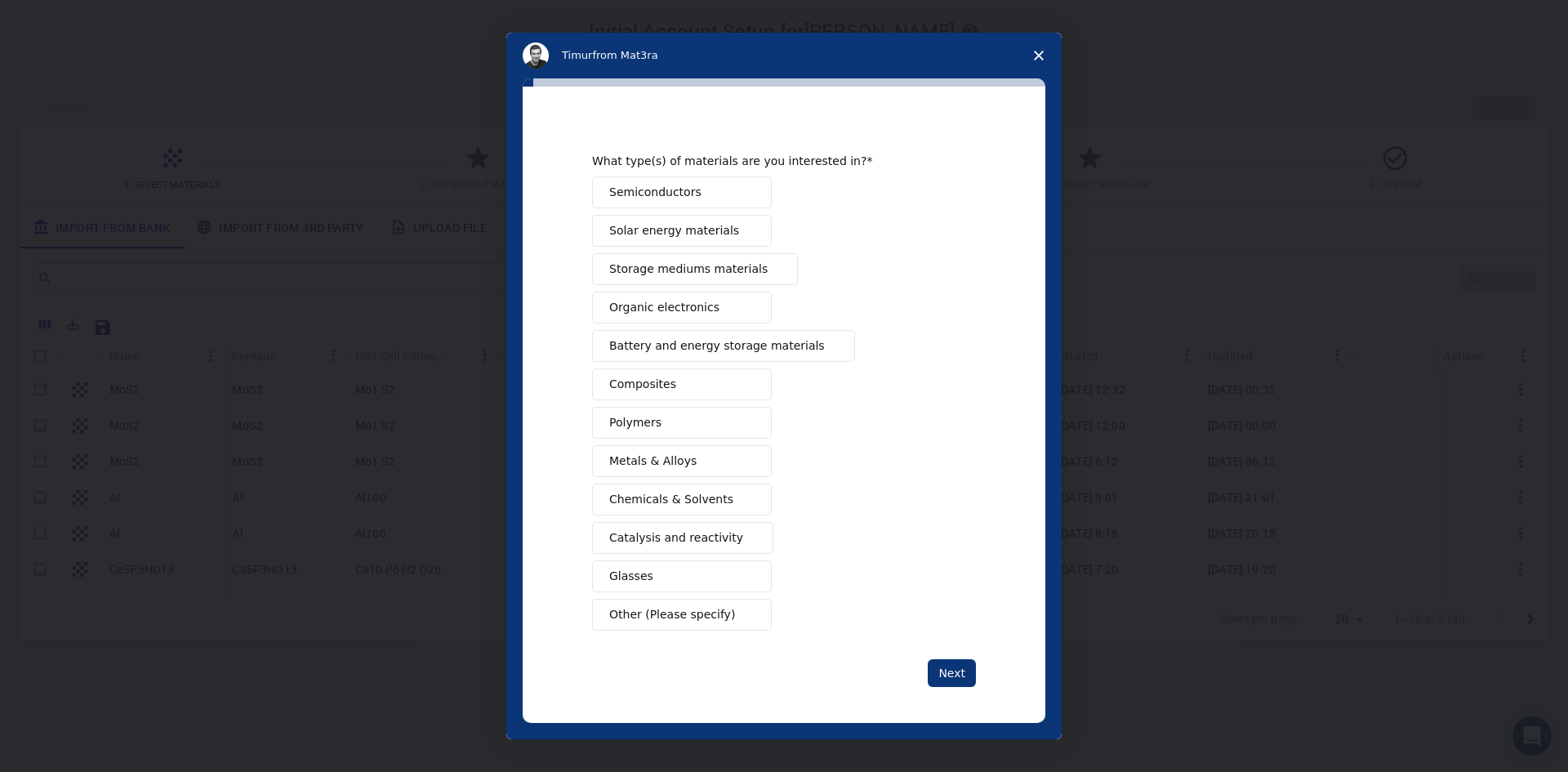
scroll to position [17, 0]
click at [1039, 60] on icon "Close survey" at bounding box center [1039, 55] width 10 height 10
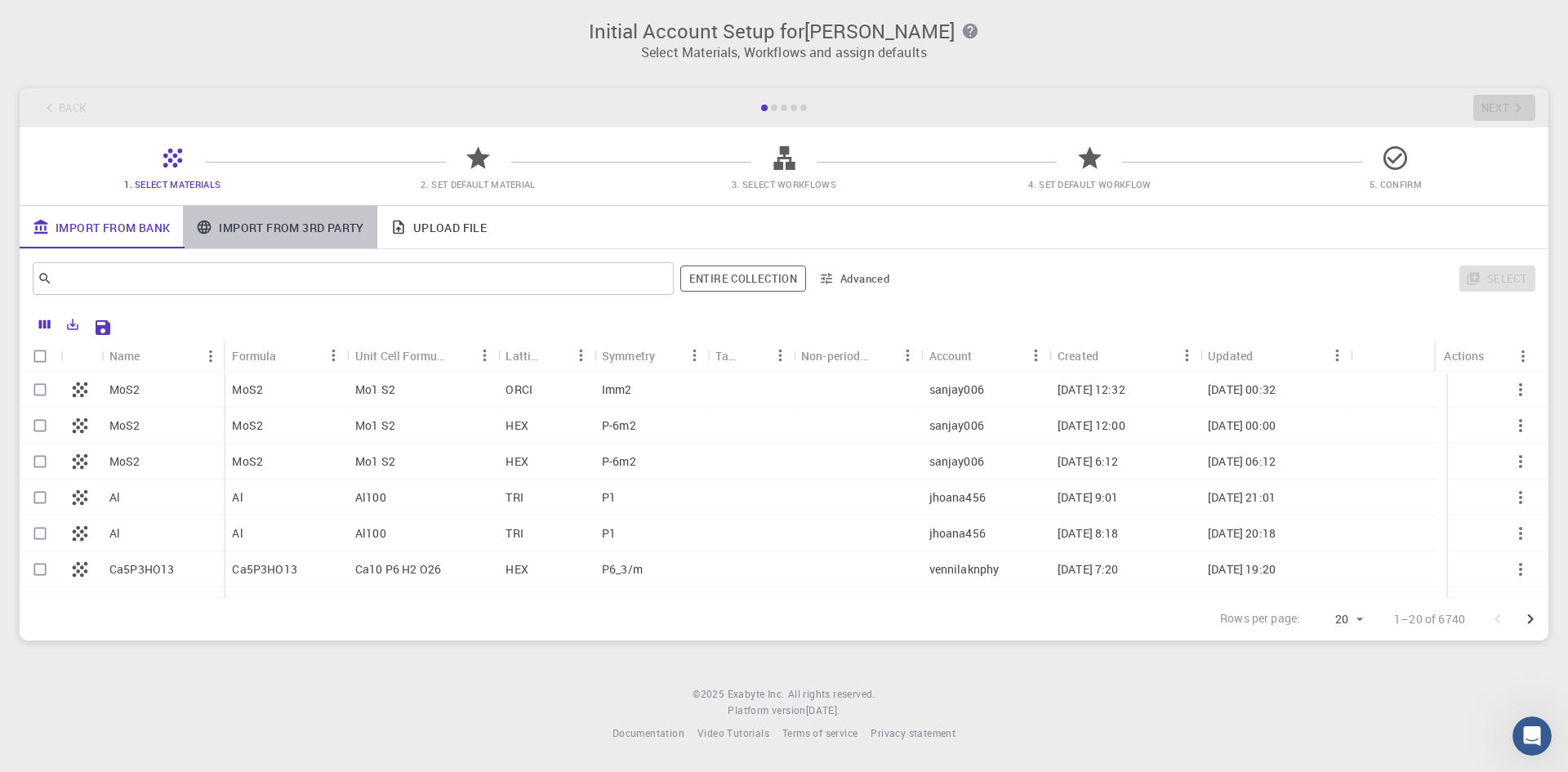
click at [271, 228] on link "Import From 3rd Party" at bounding box center [279, 227] width 193 height 43
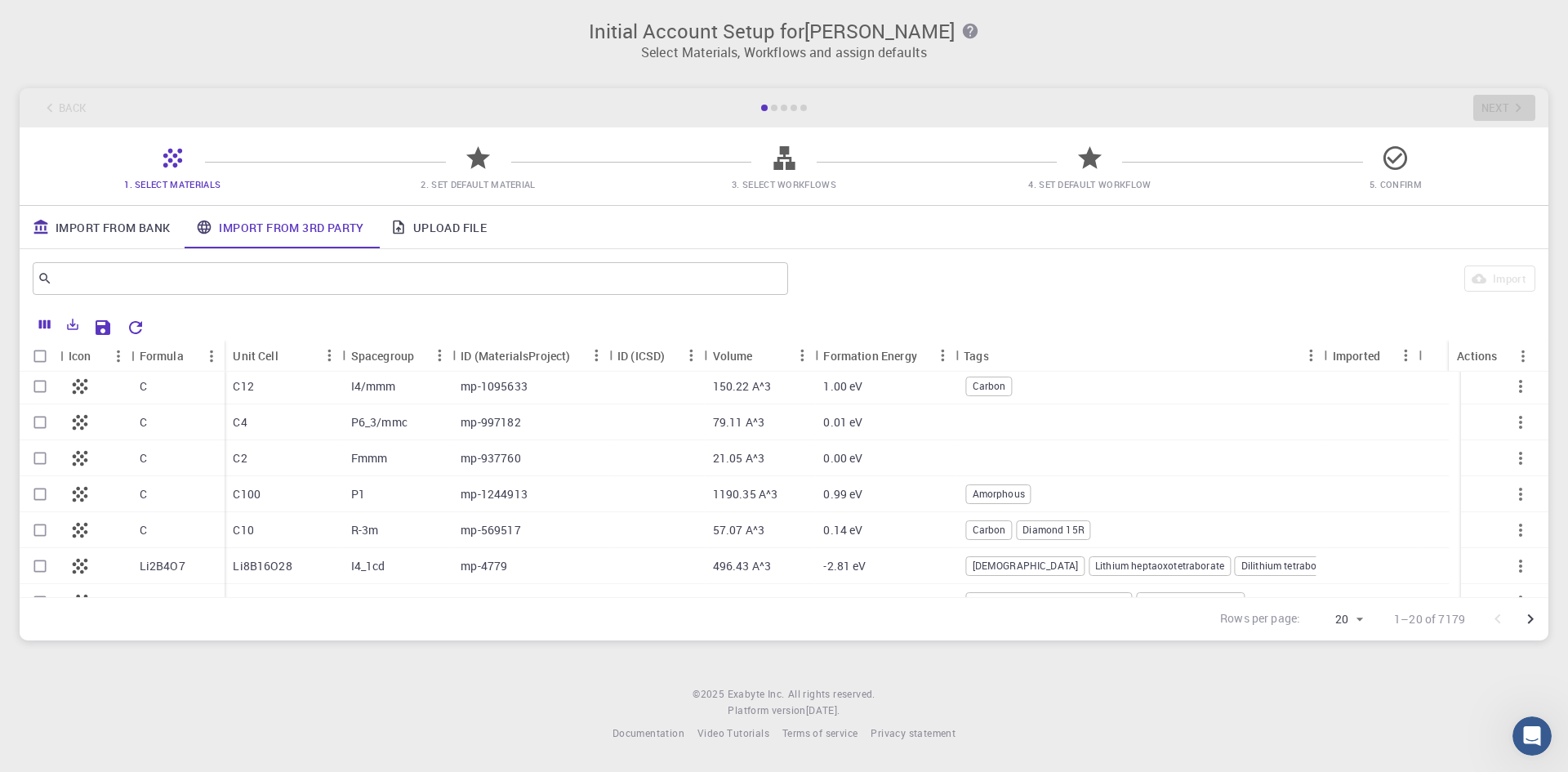
scroll to position [0, 0]
click at [469, 151] on icon at bounding box center [478, 158] width 29 height 29
click at [480, 179] on span "2. Set Default Material" at bounding box center [478, 184] width 115 height 12
click at [774, 105] on div at bounding box center [774, 107] width 6 height 6
drag, startPoint x: 917, startPoint y: 267, endPoint x: 811, endPoint y: 268, distance: 106.0
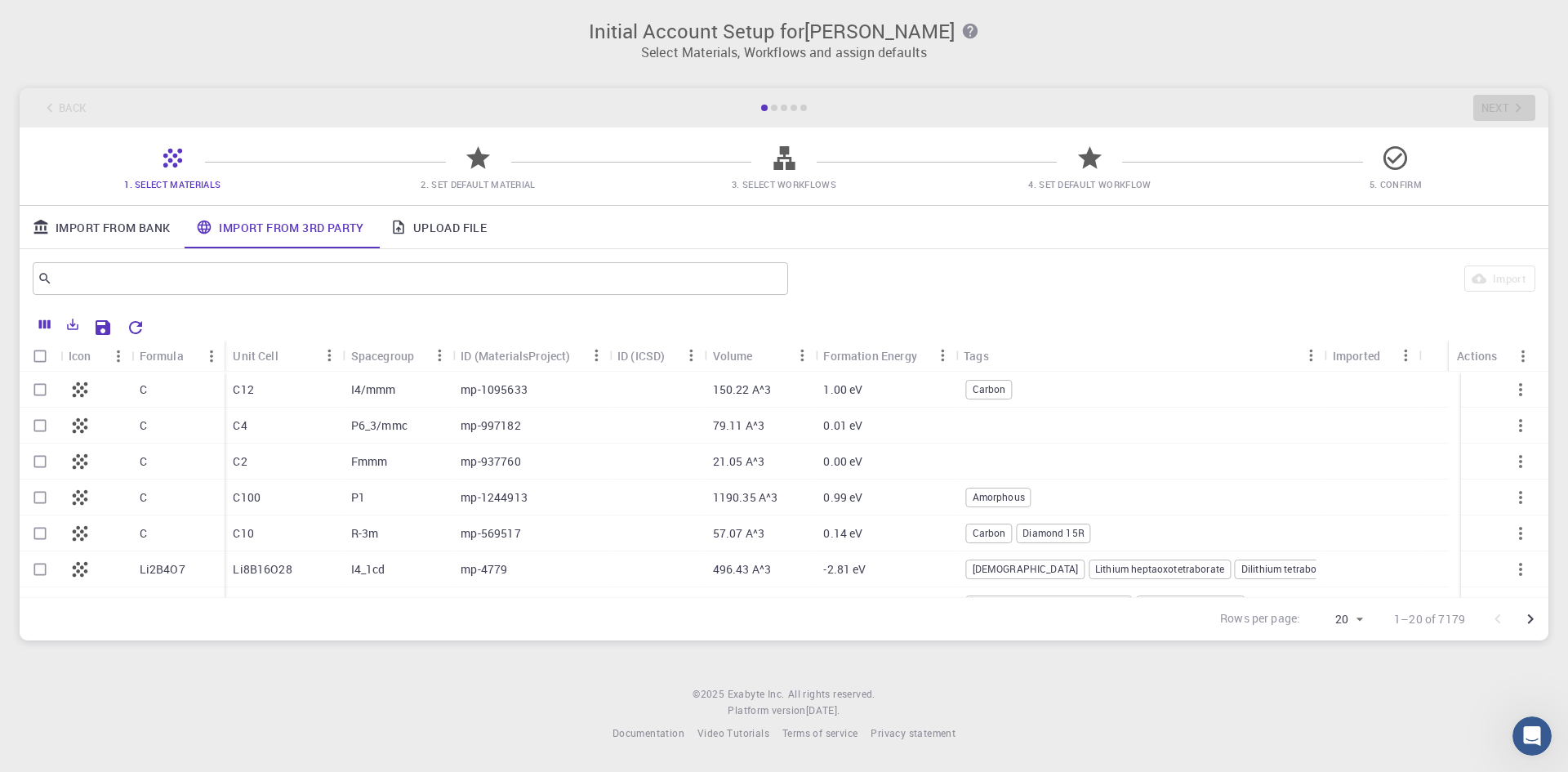
click at [811, 268] on div "Import" at bounding box center [1165, 278] width 741 height 39
click at [1515, 111] on div "Back Next" at bounding box center [783, 108] width 1529 height 39
click at [1524, 411] on div at bounding box center [1520, 425] width 39 height 39
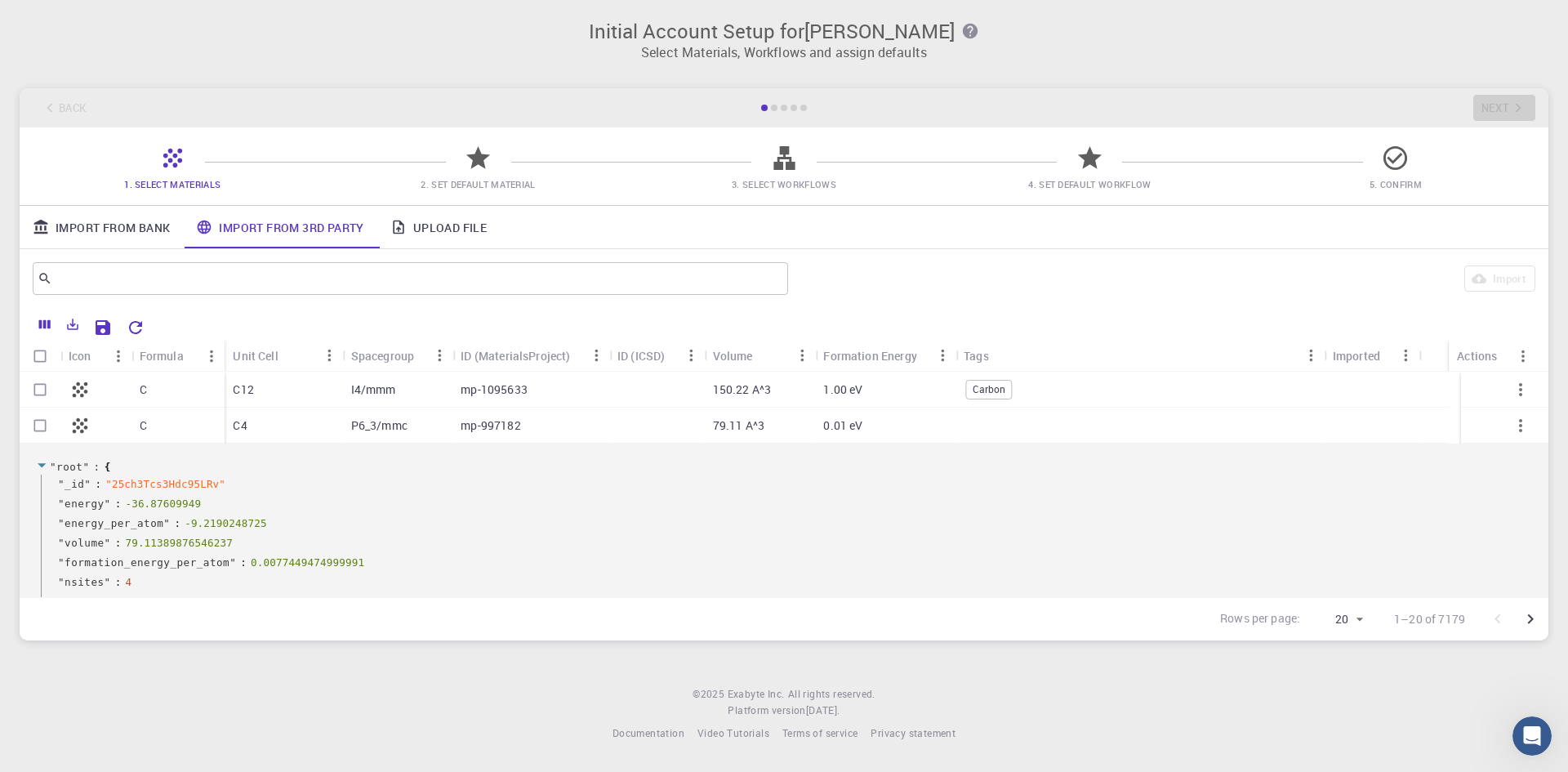
click at [1514, 386] on icon "button" at bounding box center [1521, 390] width 19 height 19
click at [1501, 398] on li "Expand" at bounding box center [1508, 402] width 94 height 26
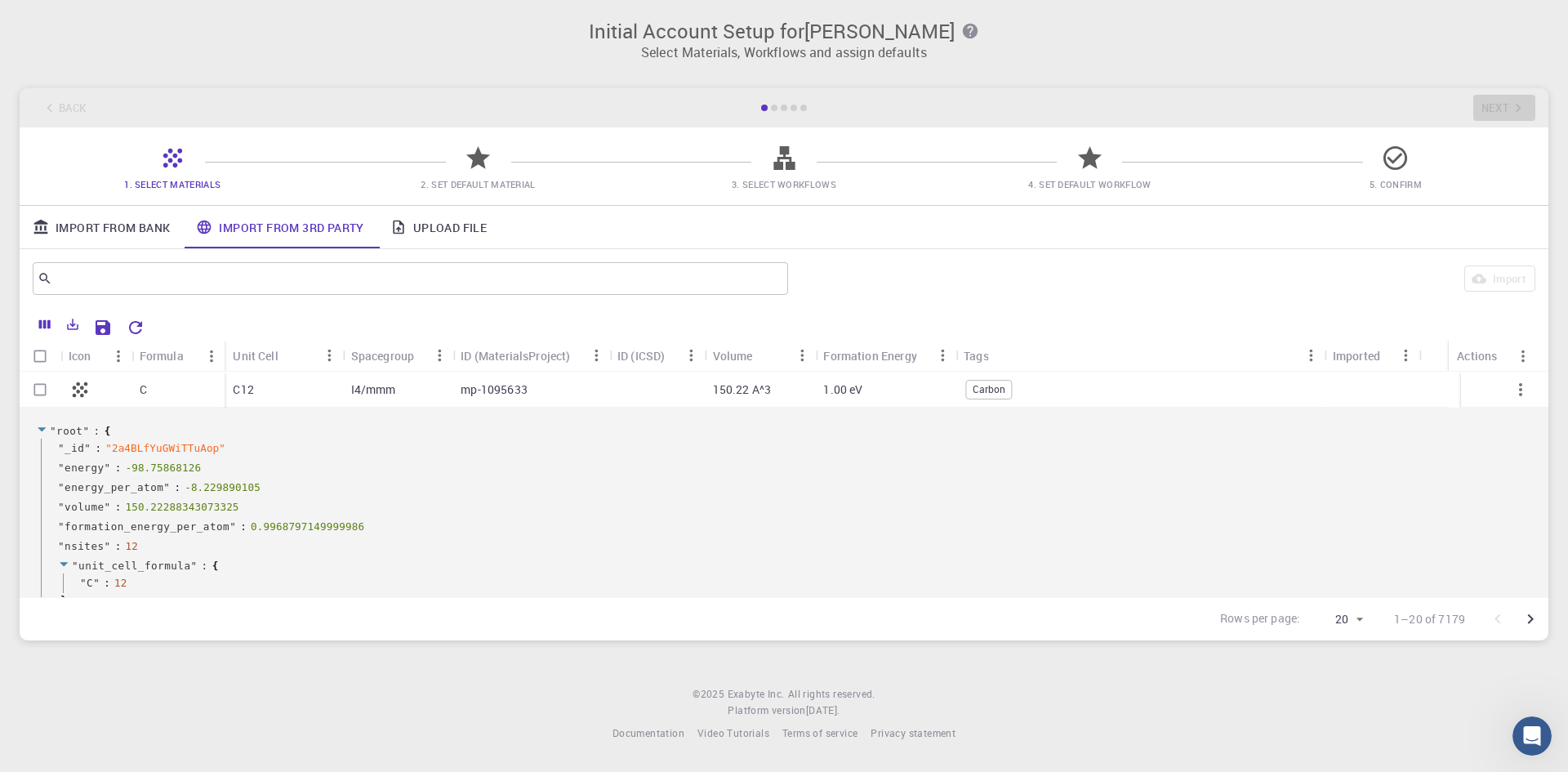
click at [974, 386] on span "Carbon" at bounding box center [989, 390] width 45 height 14
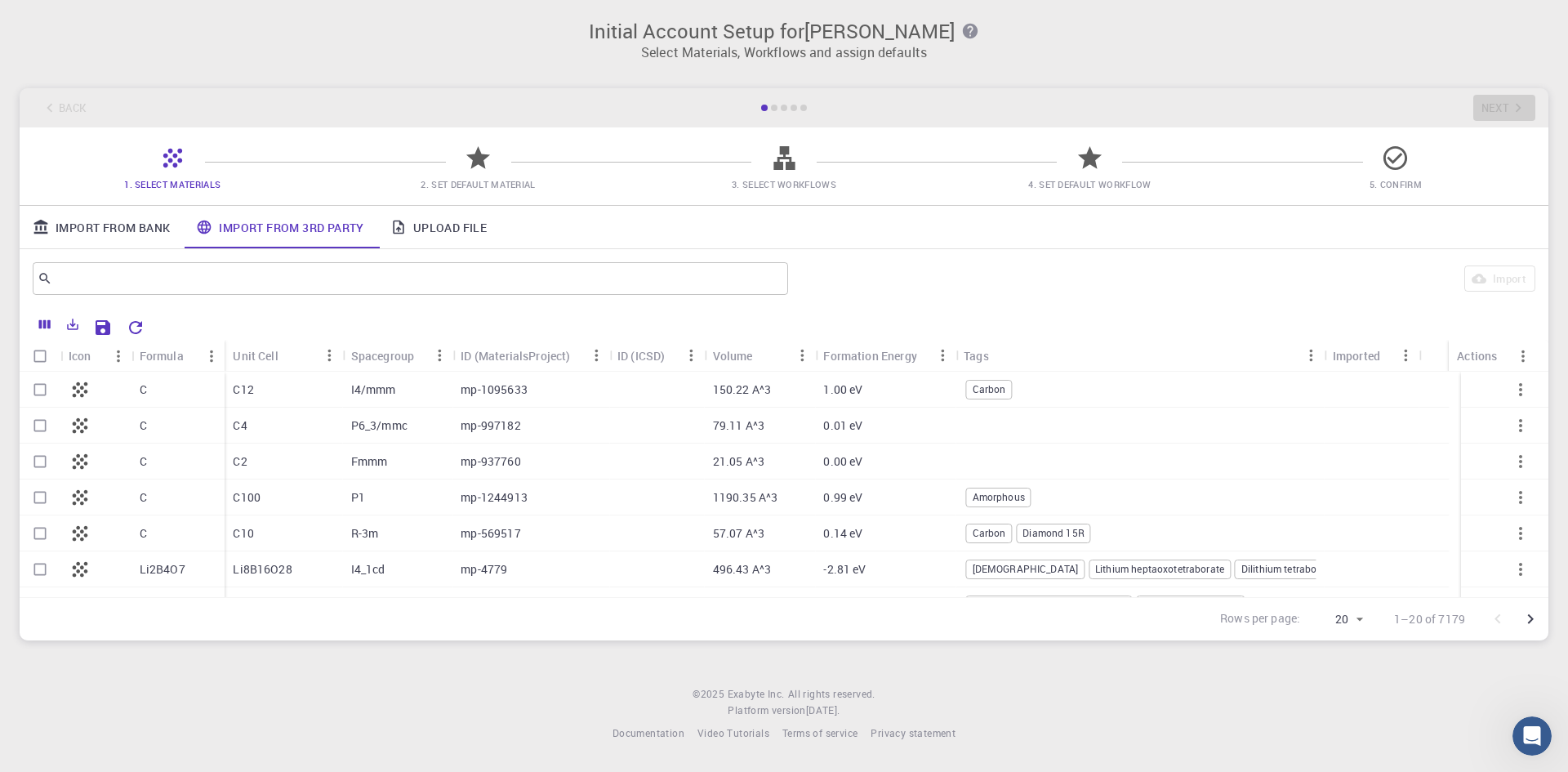
click at [864, 386] on div "1.00 eV" at bounding box center [885, 390] width 141 height 36
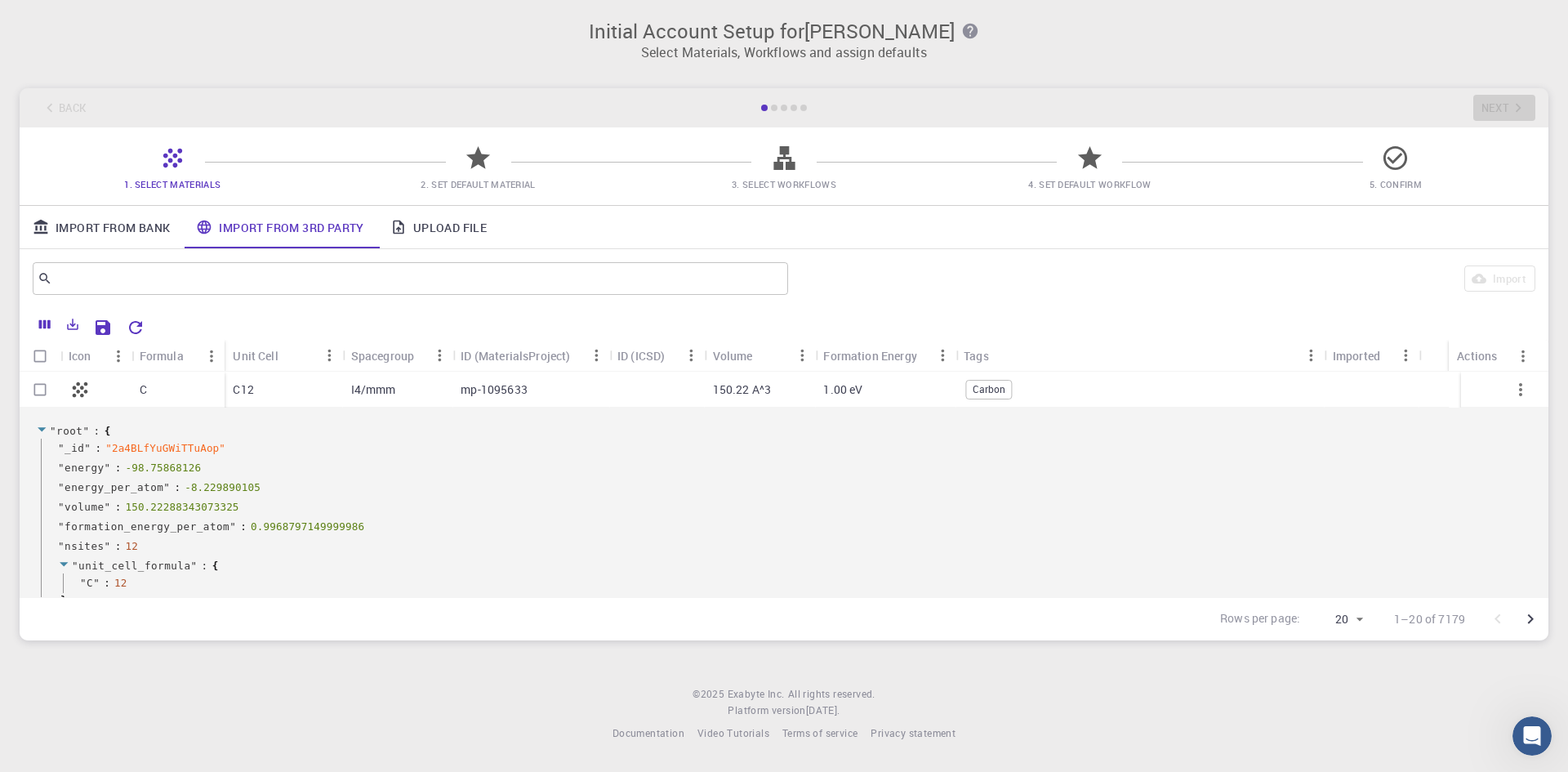
click at [864, 386] on div "1.00 eV" at bounding box center [885, 390] width 141 height 36
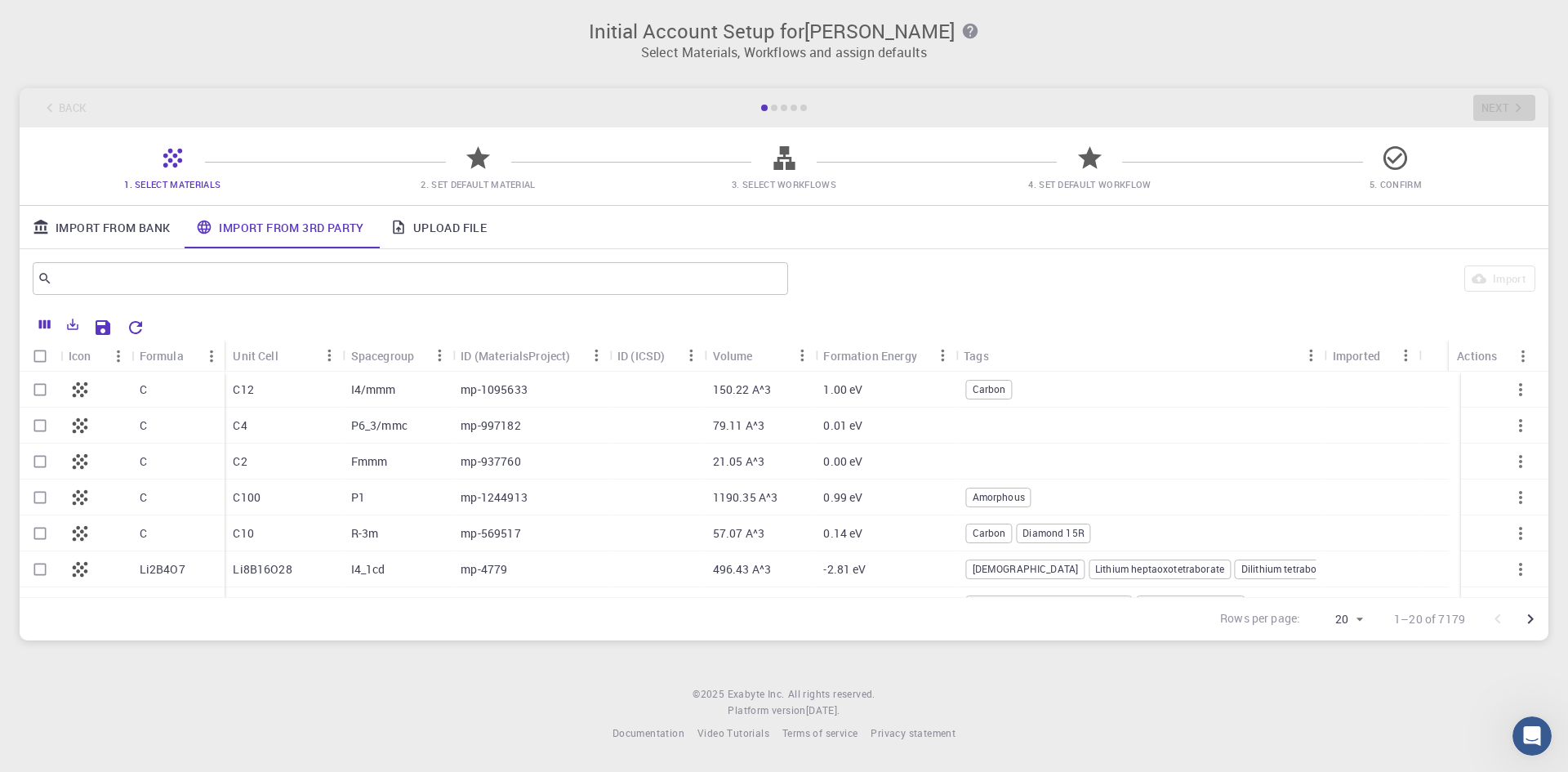
click at [864, 386] on div "1.00 eV" at bounding box center [885, 390] width 141 height 36
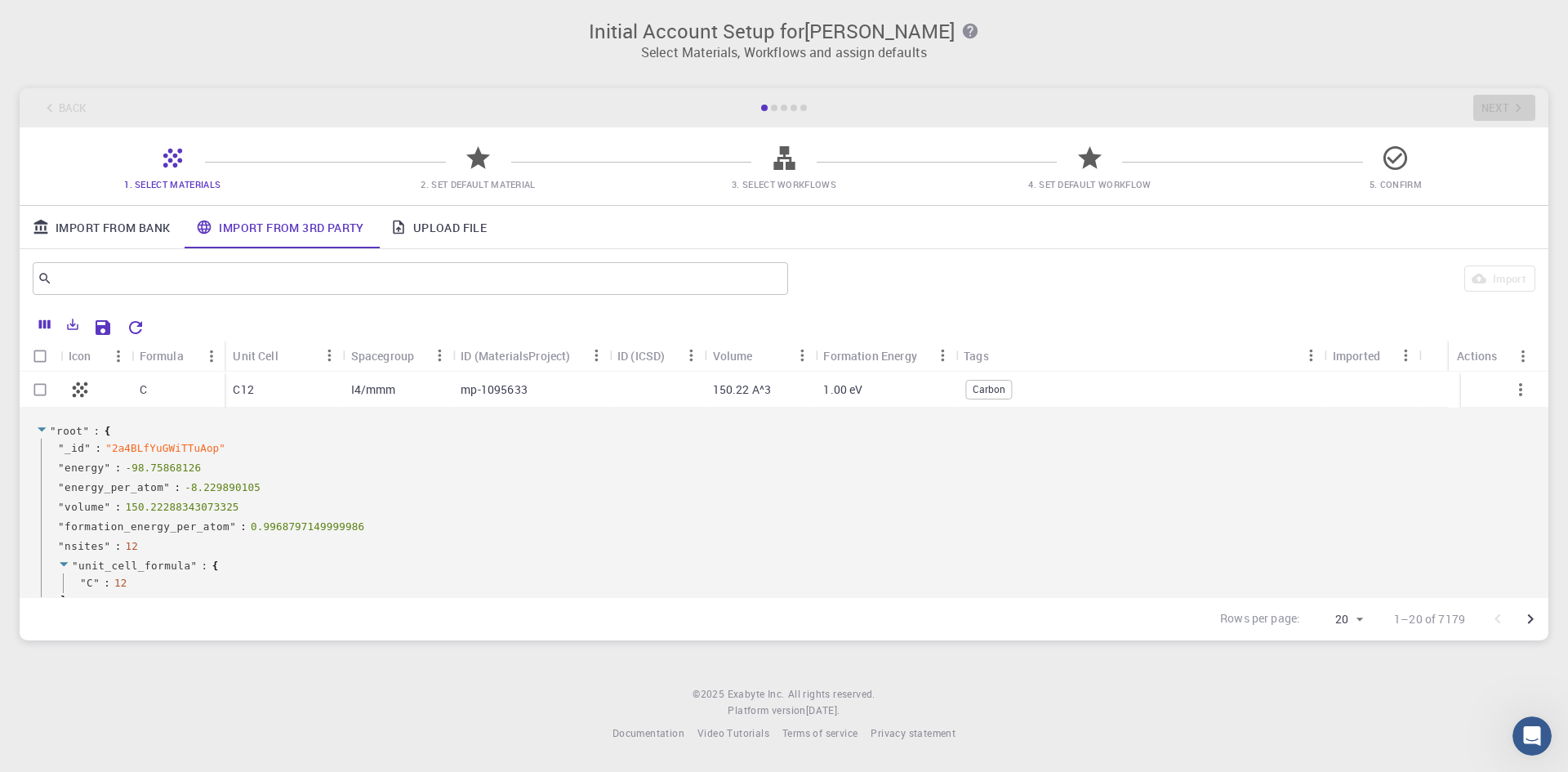
click at [251, 351] on div "Unit Cell" at bounding box center [255, 355] width 45 height 32
click at [148, 355] on div "Formula" at bounding box center [162, 355] width 44 height 32
click at [79, 360] on div "Icon" at bounding box center [80, 355] width 23 height 32
click at [41, 318] on icon "Columns" at bounding box center [45, 324] width 15 height 15
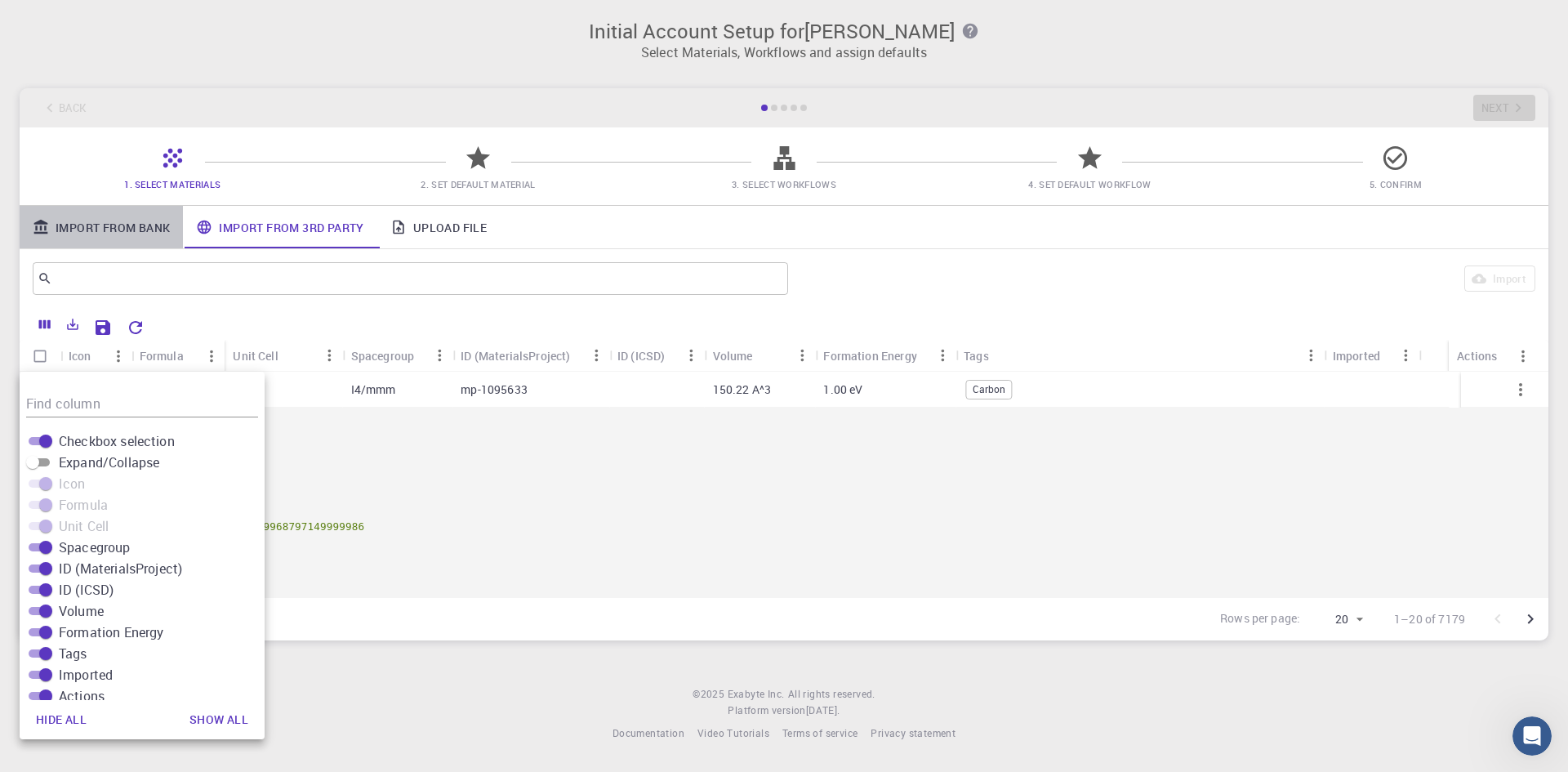
click at [127, 233] on link "Import From Bank" at bounding box center [101, 227] width 164 height 43
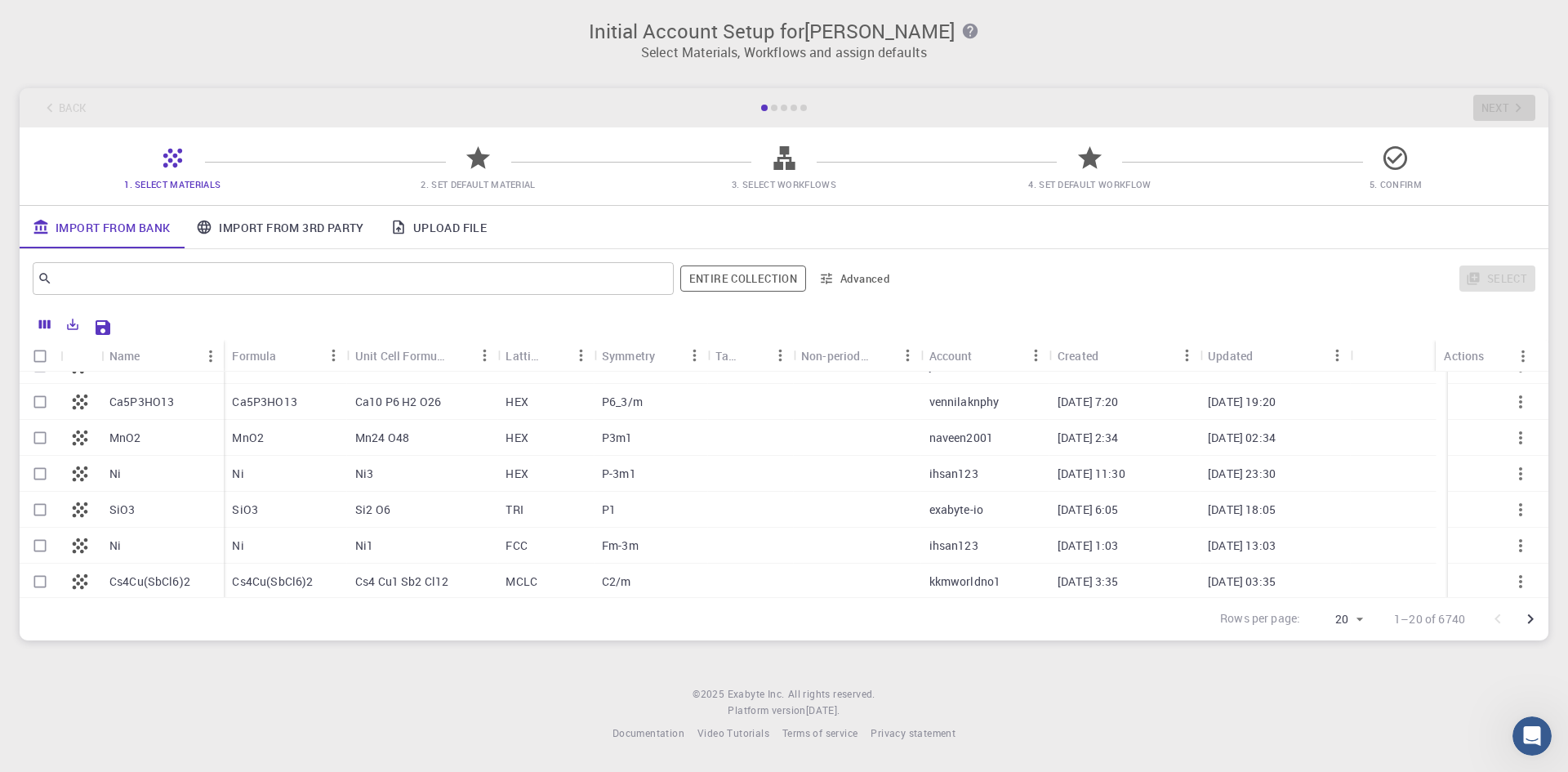
scroll to position [164, 0]
click at [169, 274] on input "text" at bounding box center [347, 278] width 590 height 23
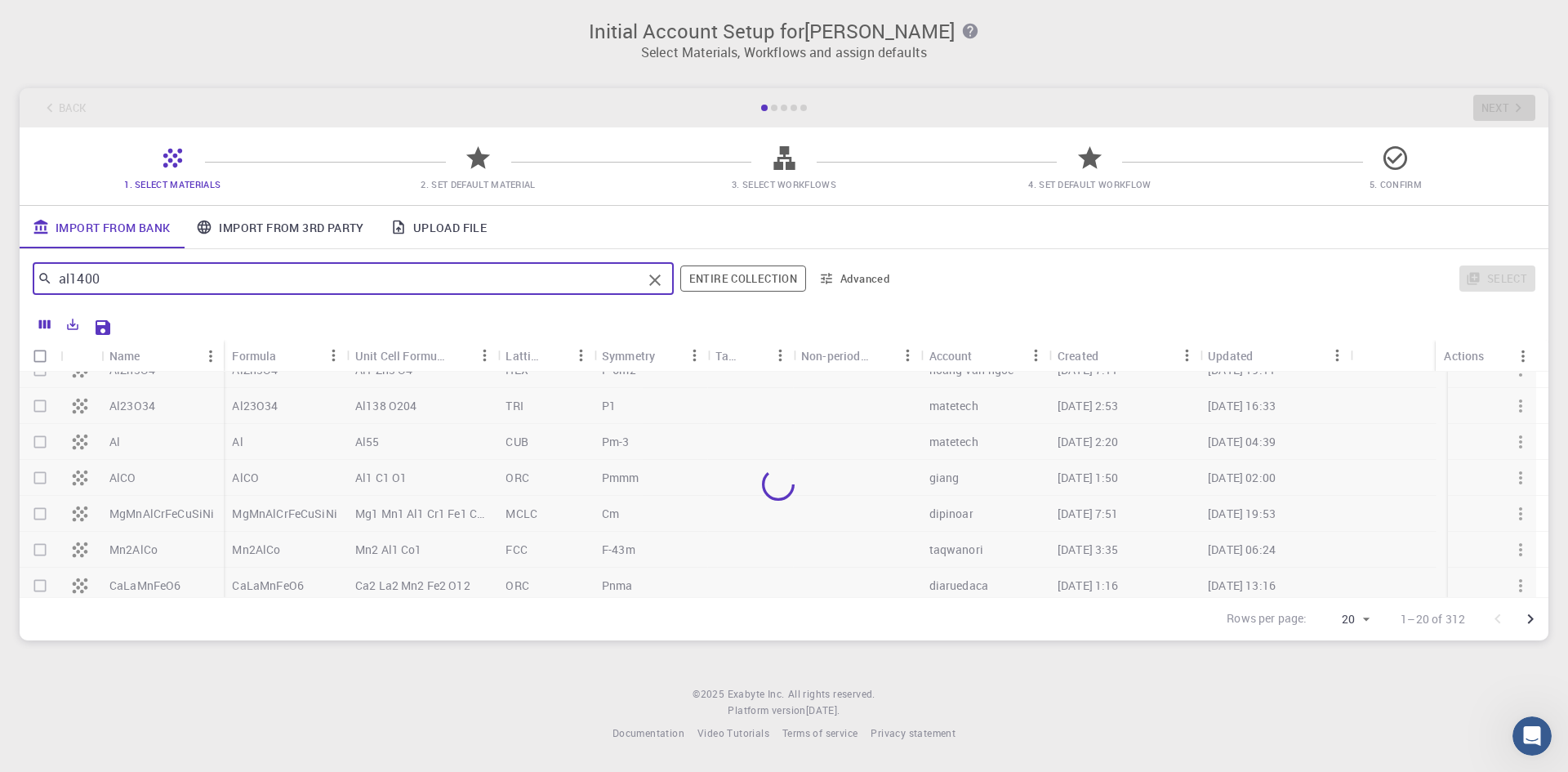
scroll to position [0, 0]
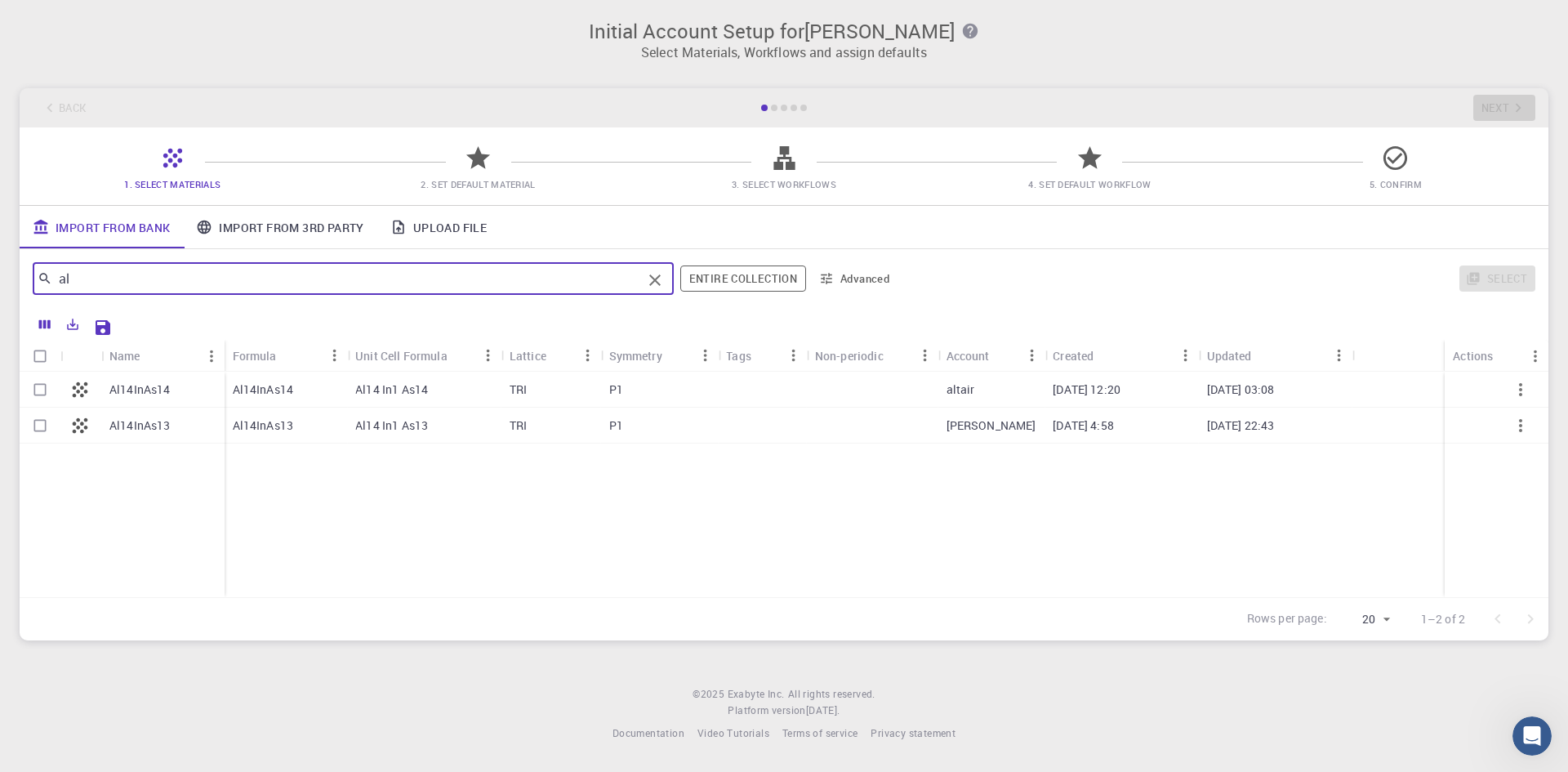
type input "a"
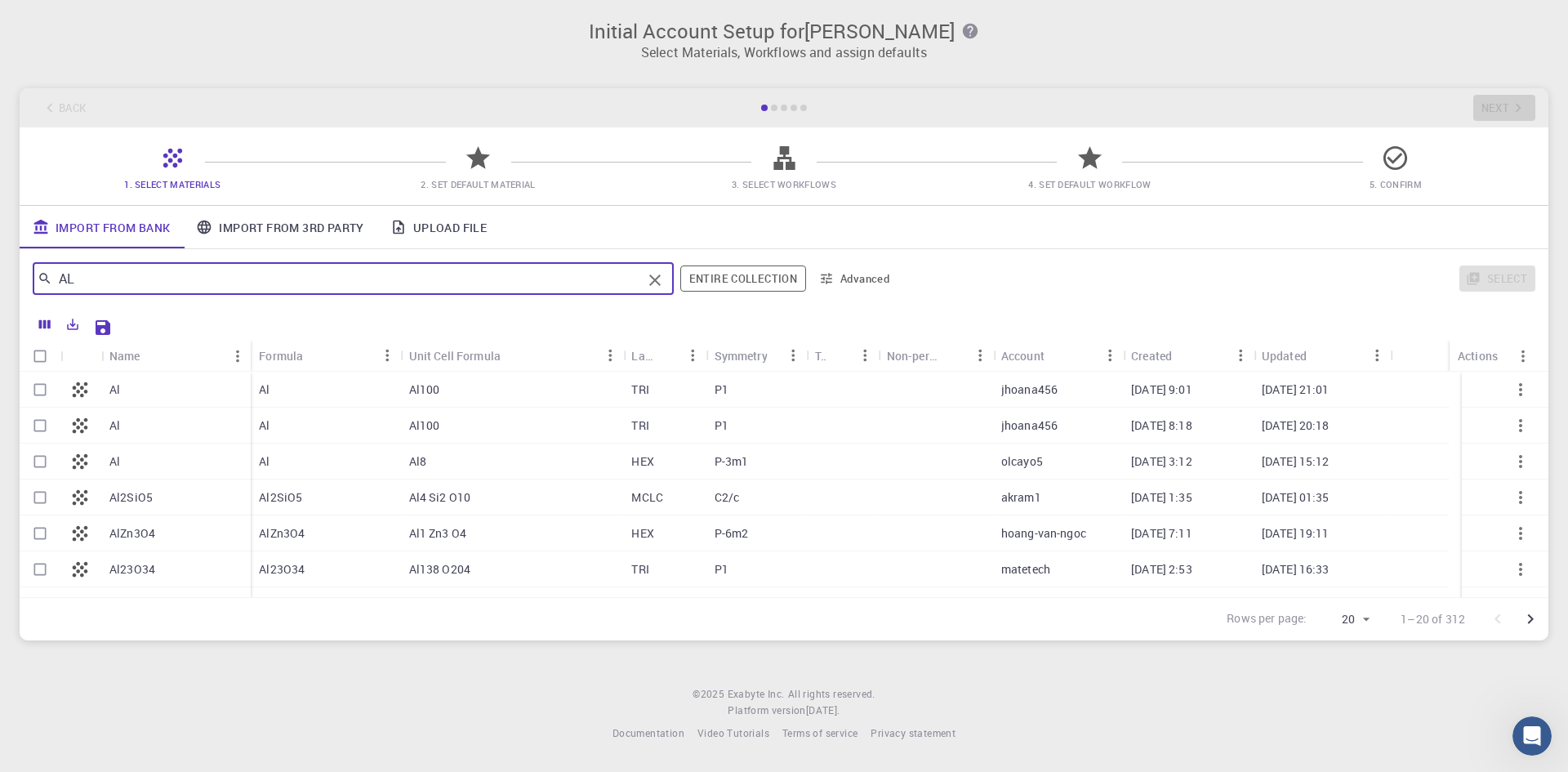
type input "AL"
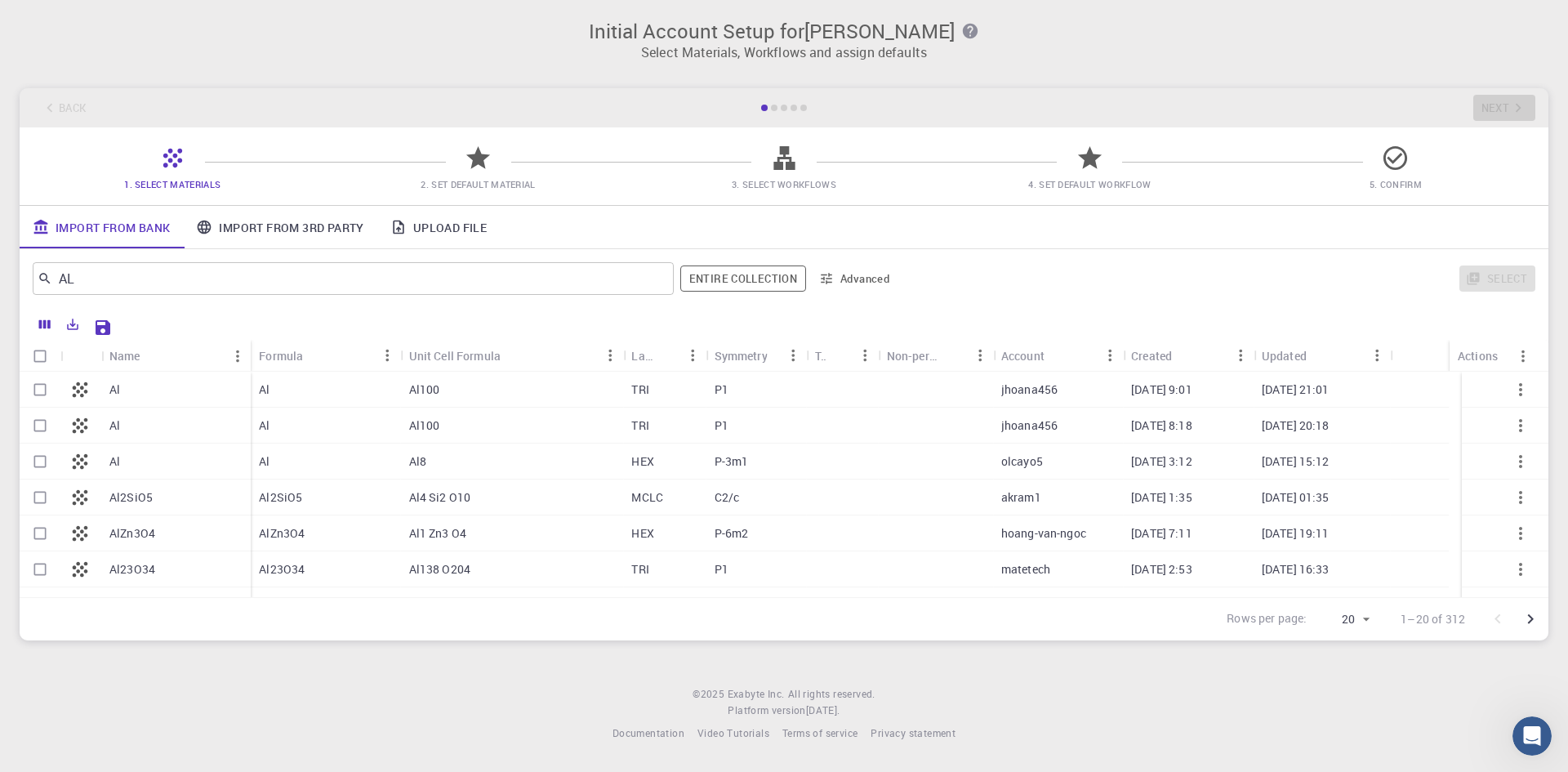
click at [371, 386] on div "Al" at bounding box center [326, 390] width 150 height 36
checkbox input "true"
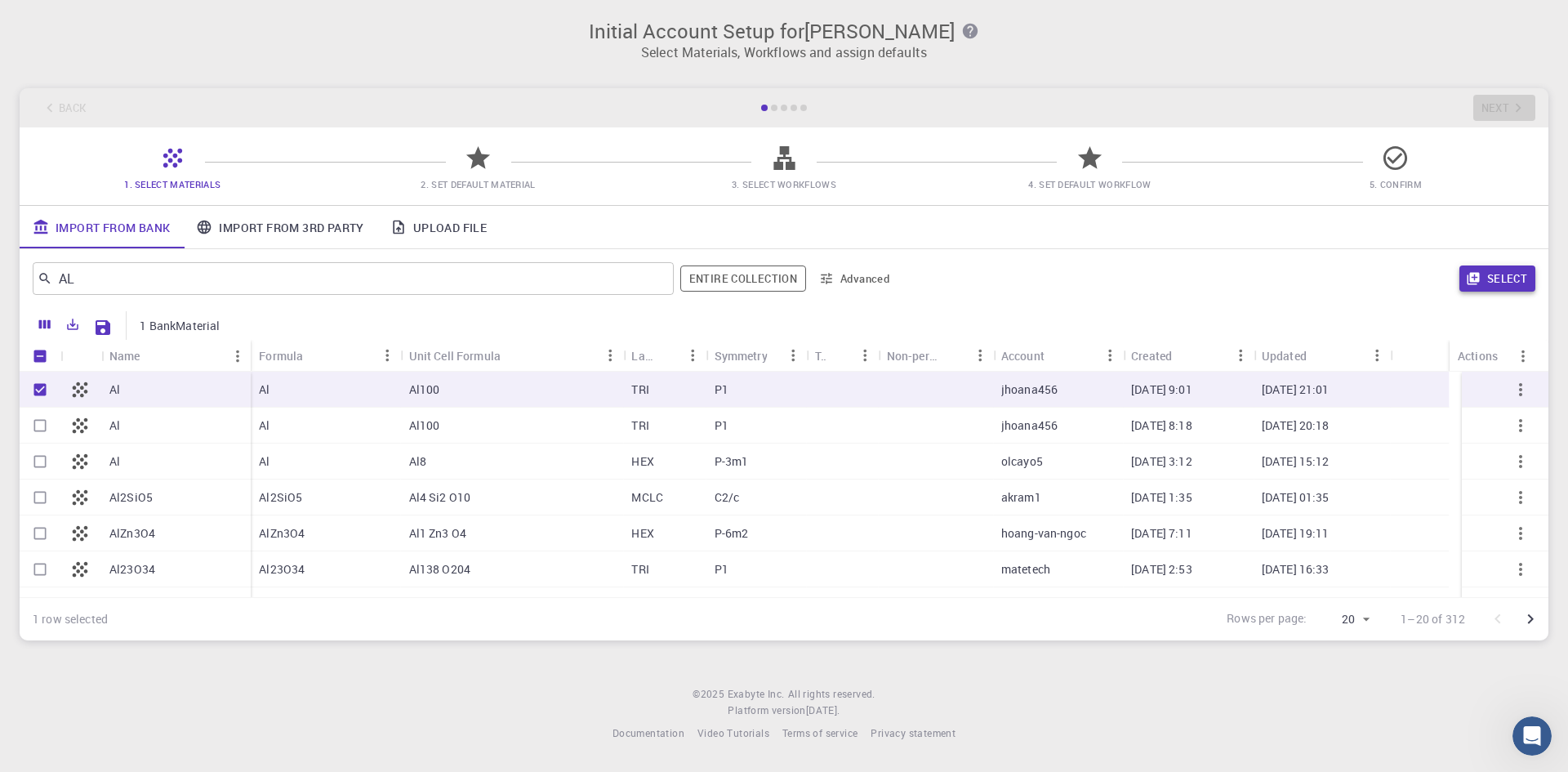
click at [1513, 272] on button "Select" at bounding box center [1497, 278] width 76 height 26
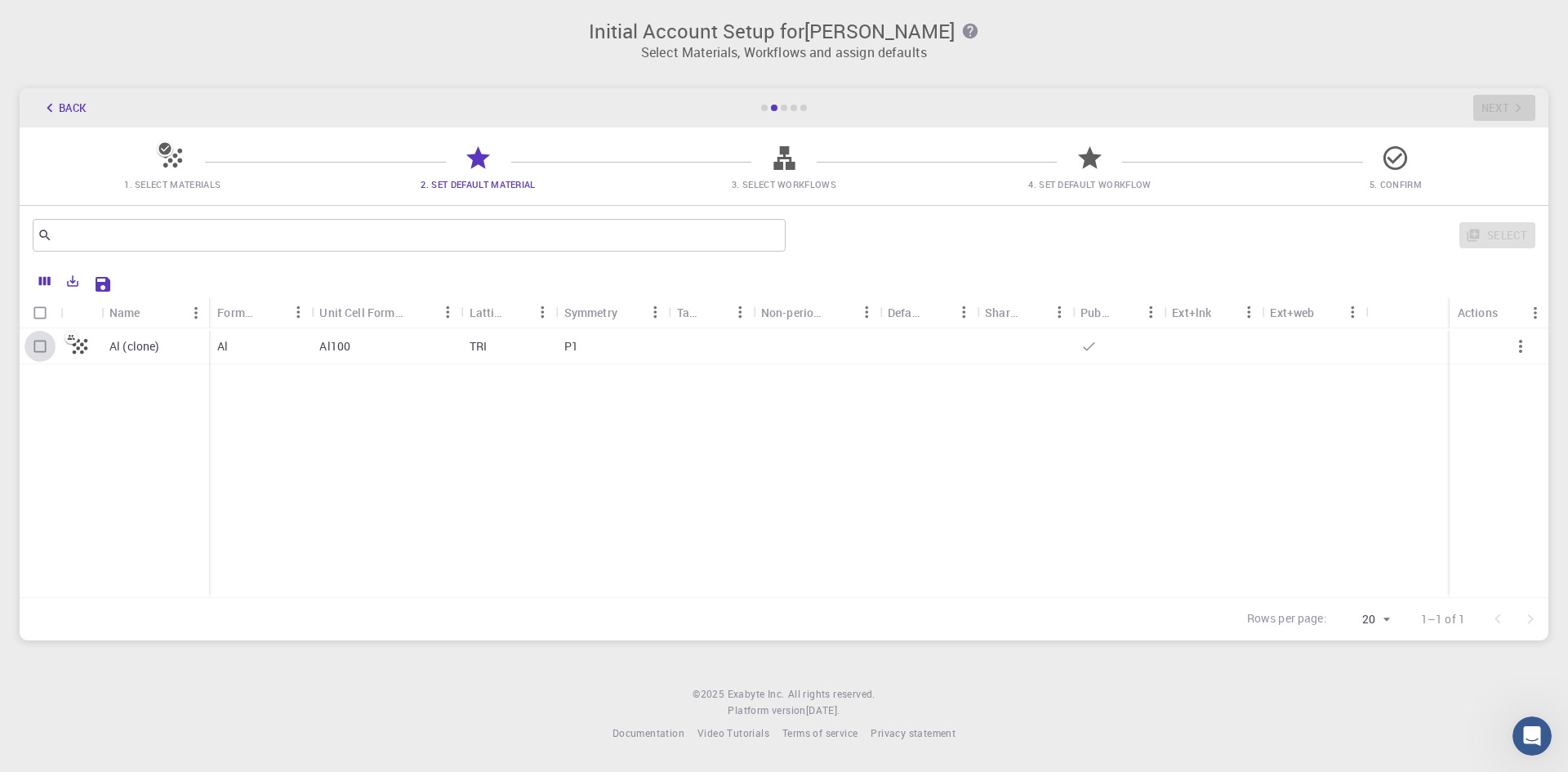
click at [43, 340] on input "Select row" at bounding box center [39, 346] width 31 height 31
checkbox input "true"
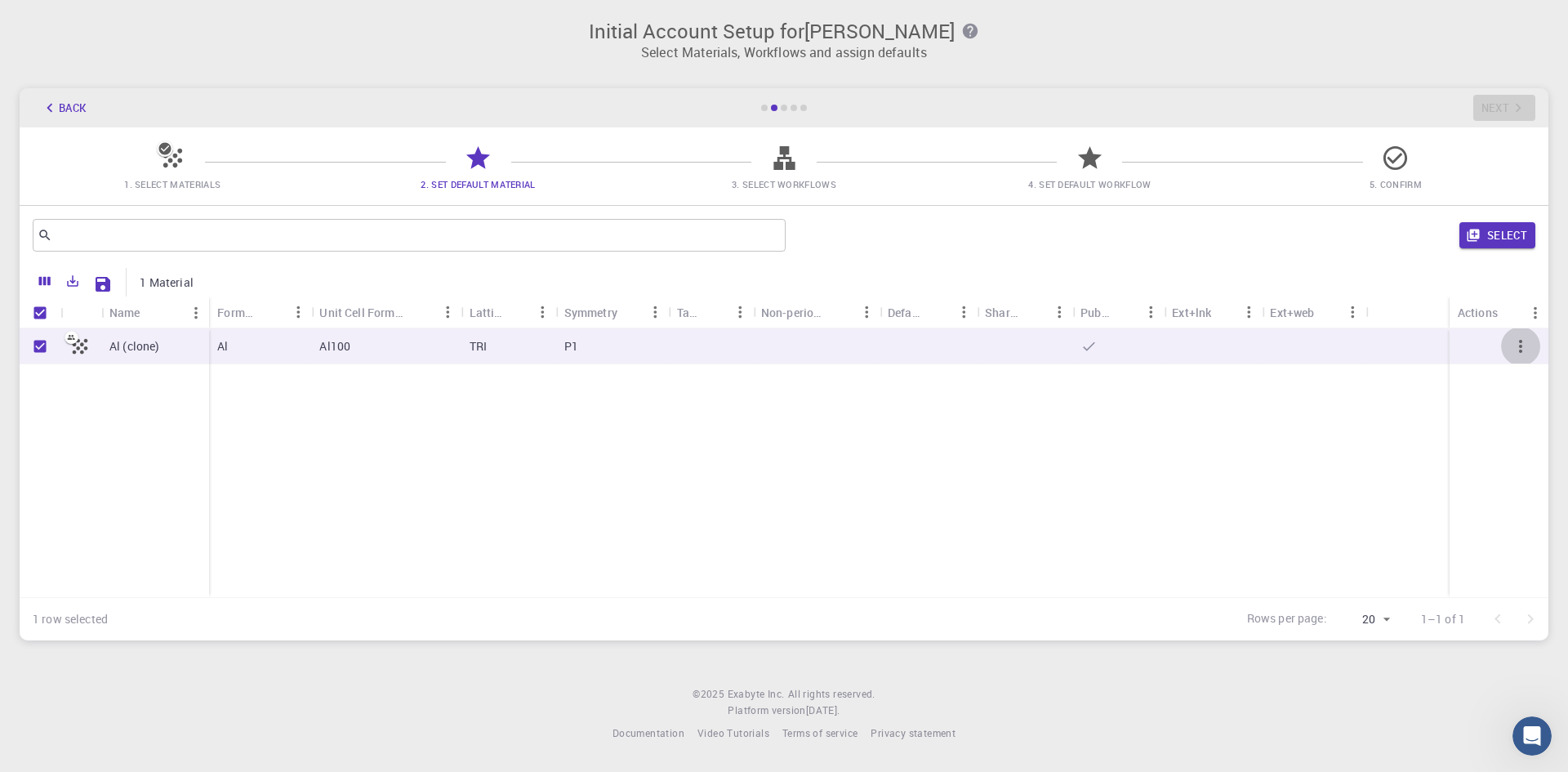
click at [1521, 343] on icon "button" at bounding box center [1521, 347] width 19 height 19
click at [1494, 228] on button "Select" at bounding box center [1497, 235] width 76 height 26
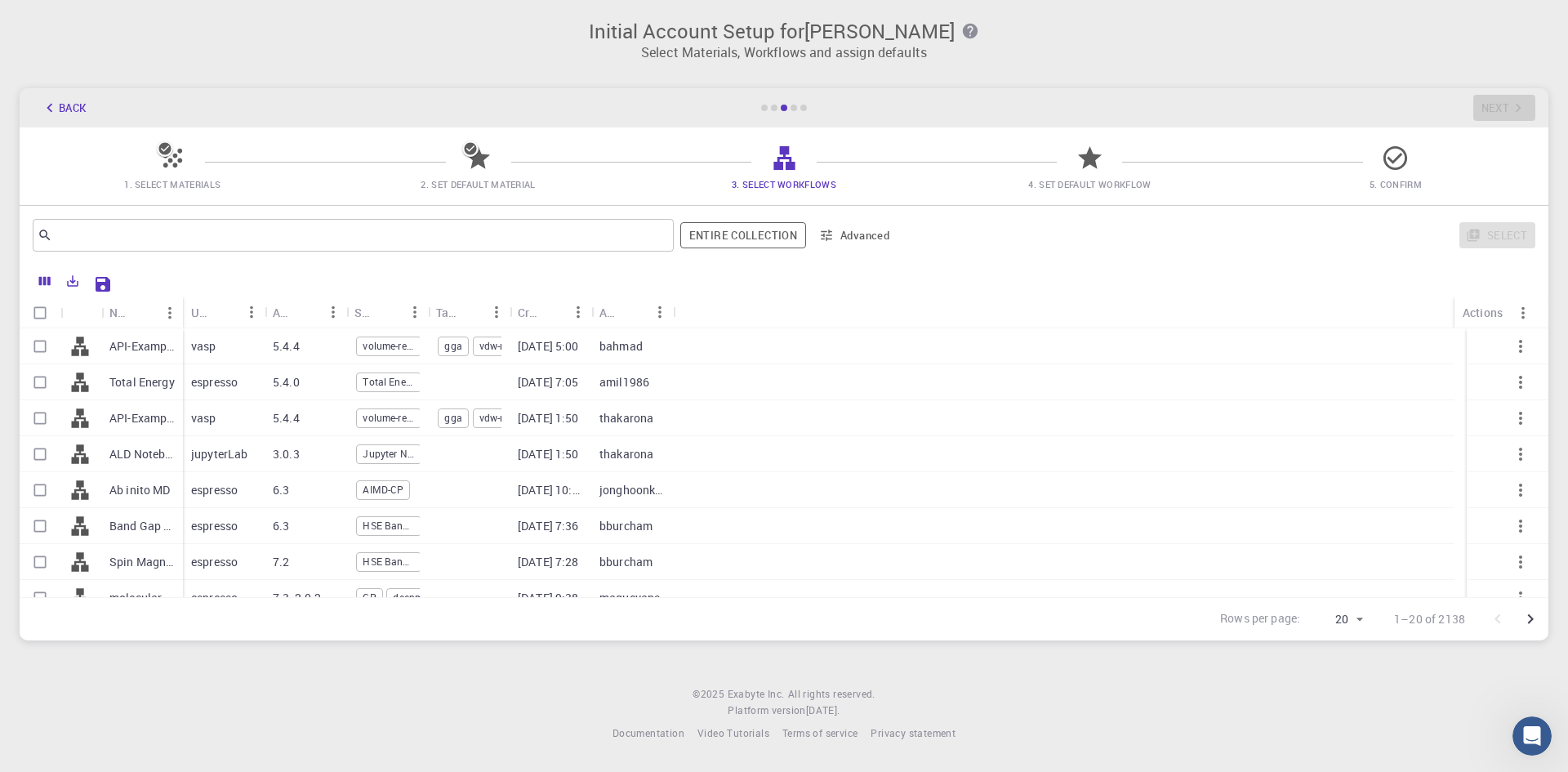
click at [134, 342] on p "API-Examples Band Structure + Band Gap (D3-GGA-BS-BG-DOS) (clone) (clone)" at bounding box center [142, 346] width 66 height 17
checkbox input "true"
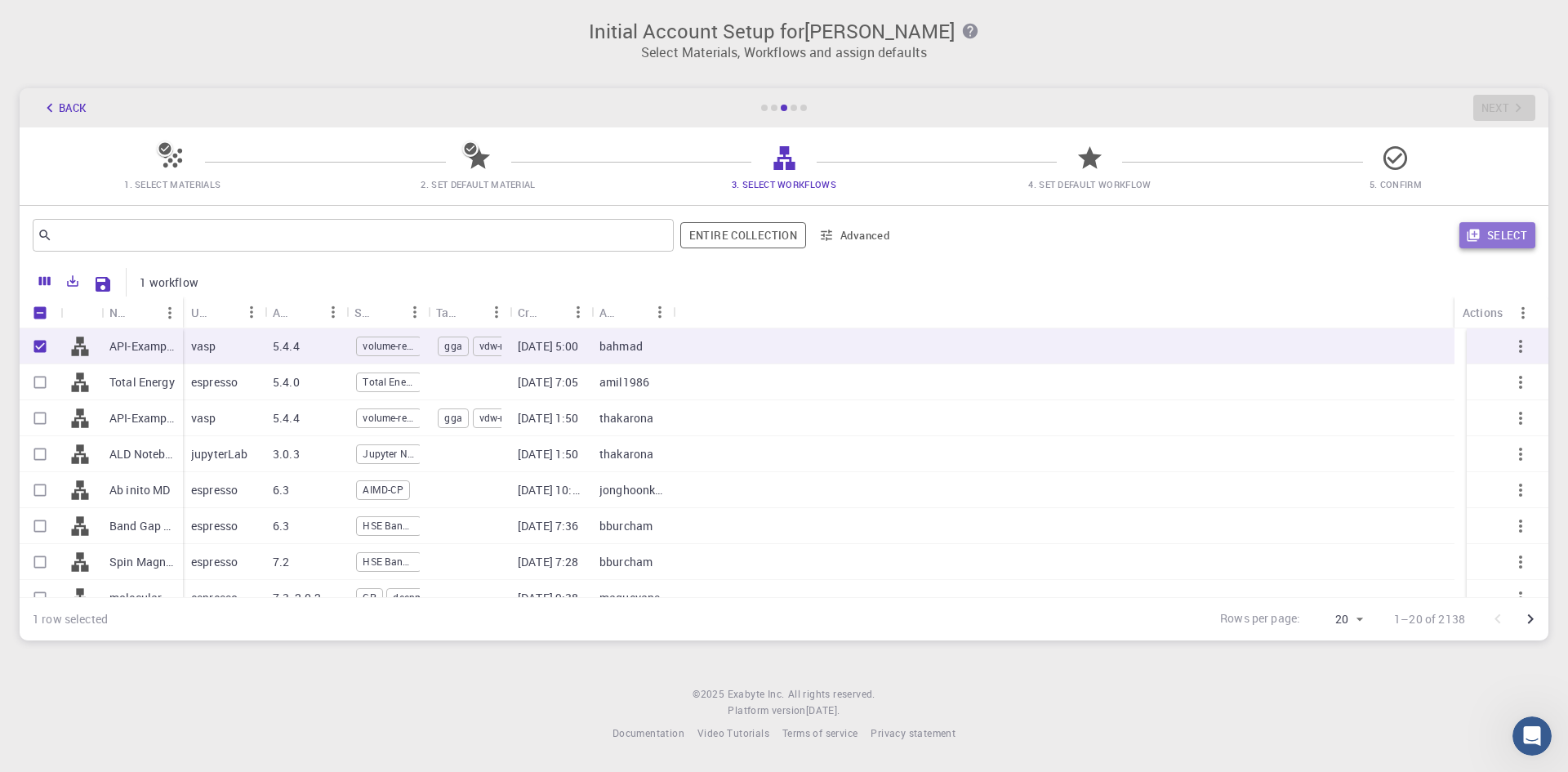
click at [1525, 236] on button "Select" at bounding box center [1497, 235] width 76 height 26
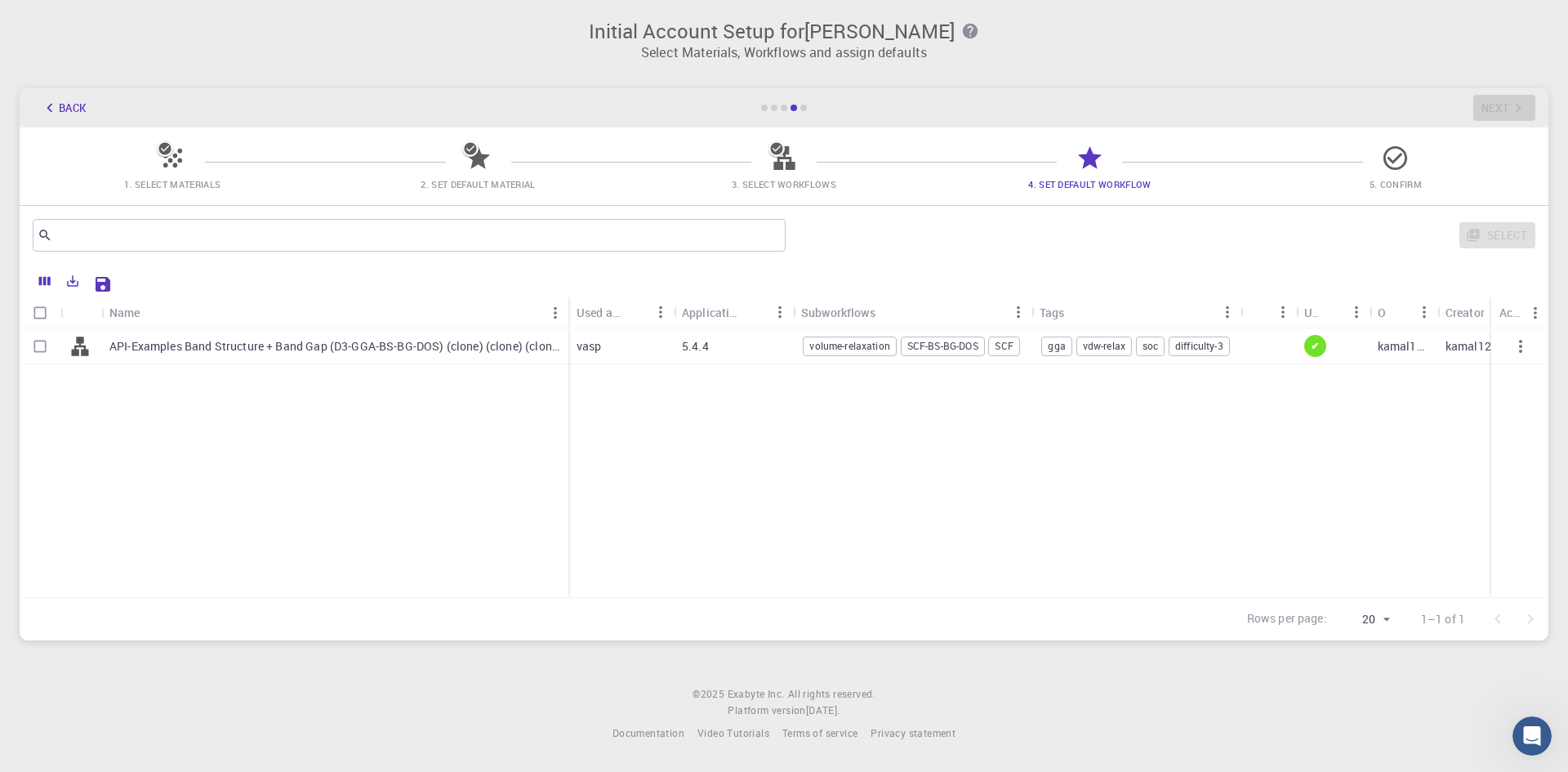
click at [845, 344] on span "volume-relaxation" at bounding box center [849, 346] width 92 height 14
checkbox input "true"
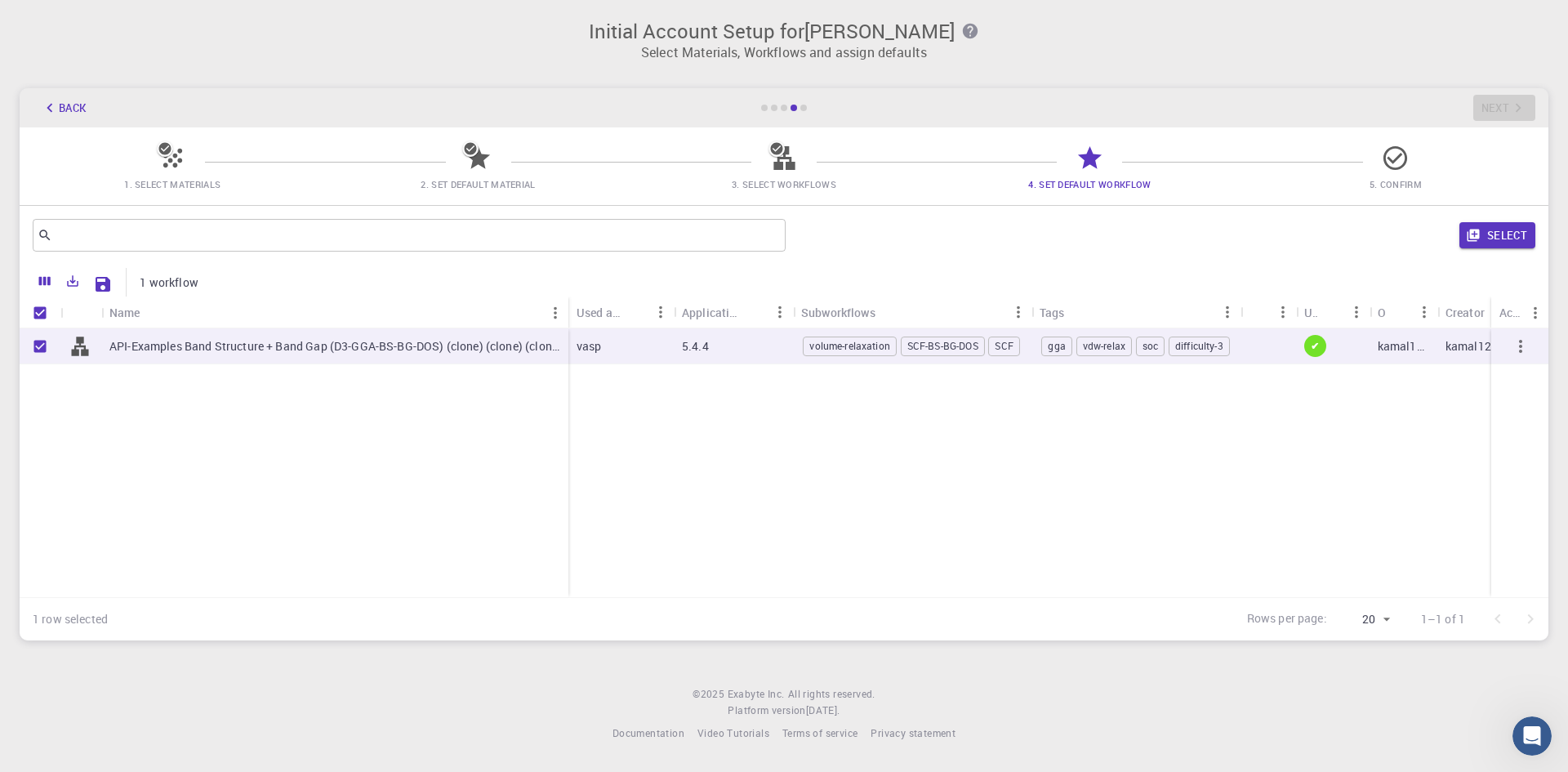
click at [1475, 229] on button "Select" at bounding box center [1497, 235] width 76 height 26
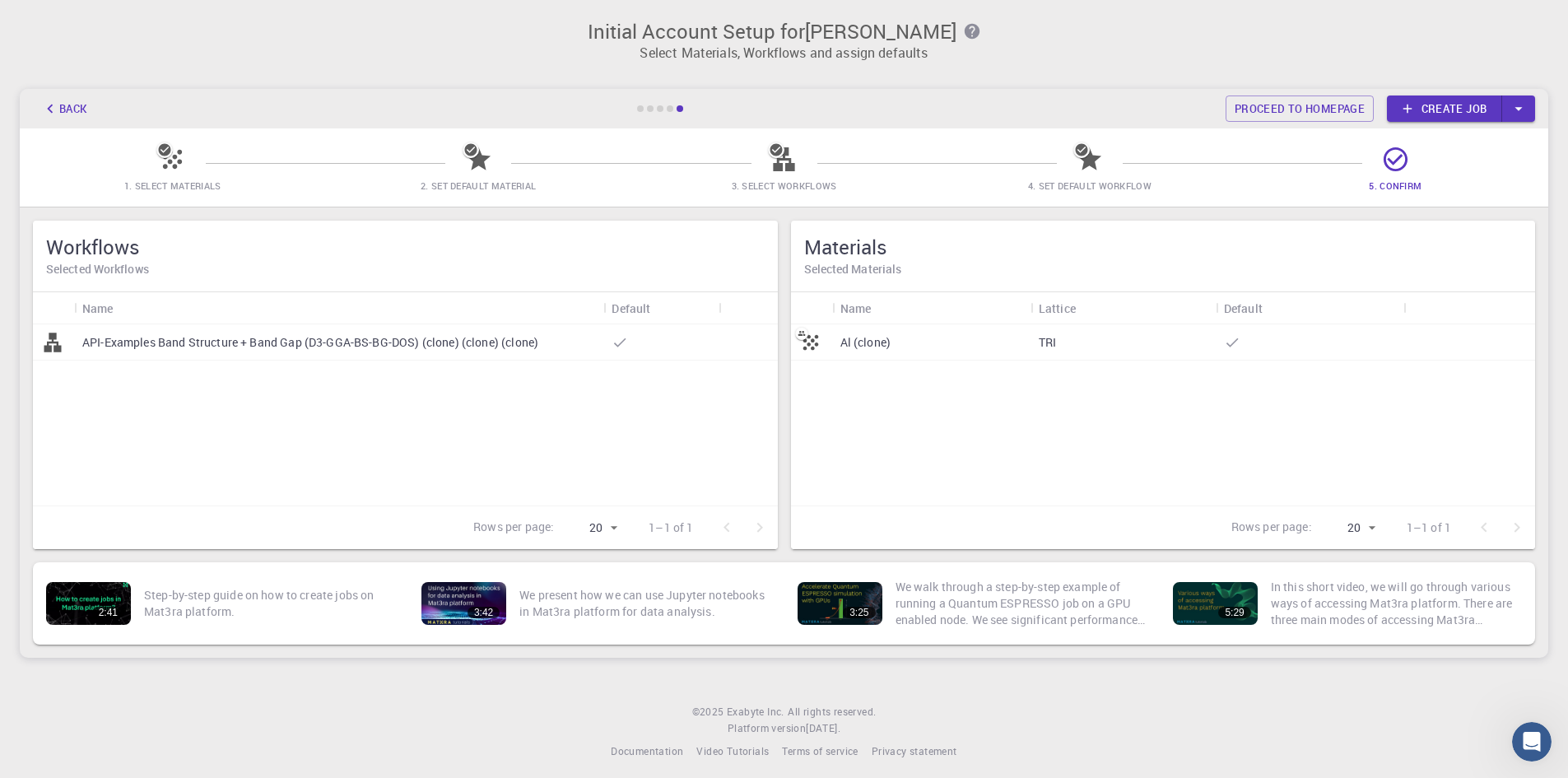
click at [1398, 180] on span "5. Confirm" at bounding box center [1395, 185] width 53 height 12
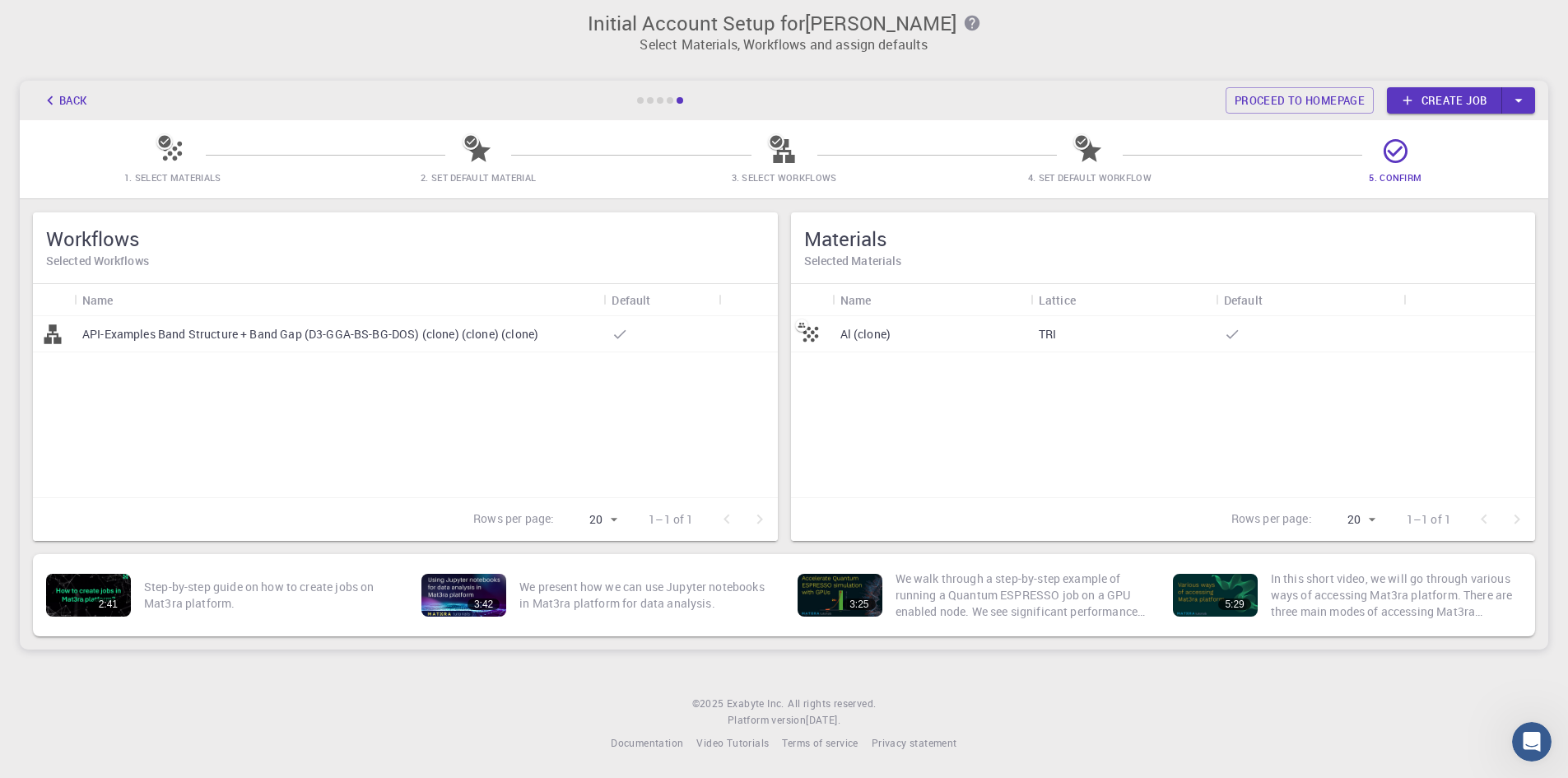
click at [1184, 333] on div "TRI" at bounding box center [1124, 333] width 185 height 36
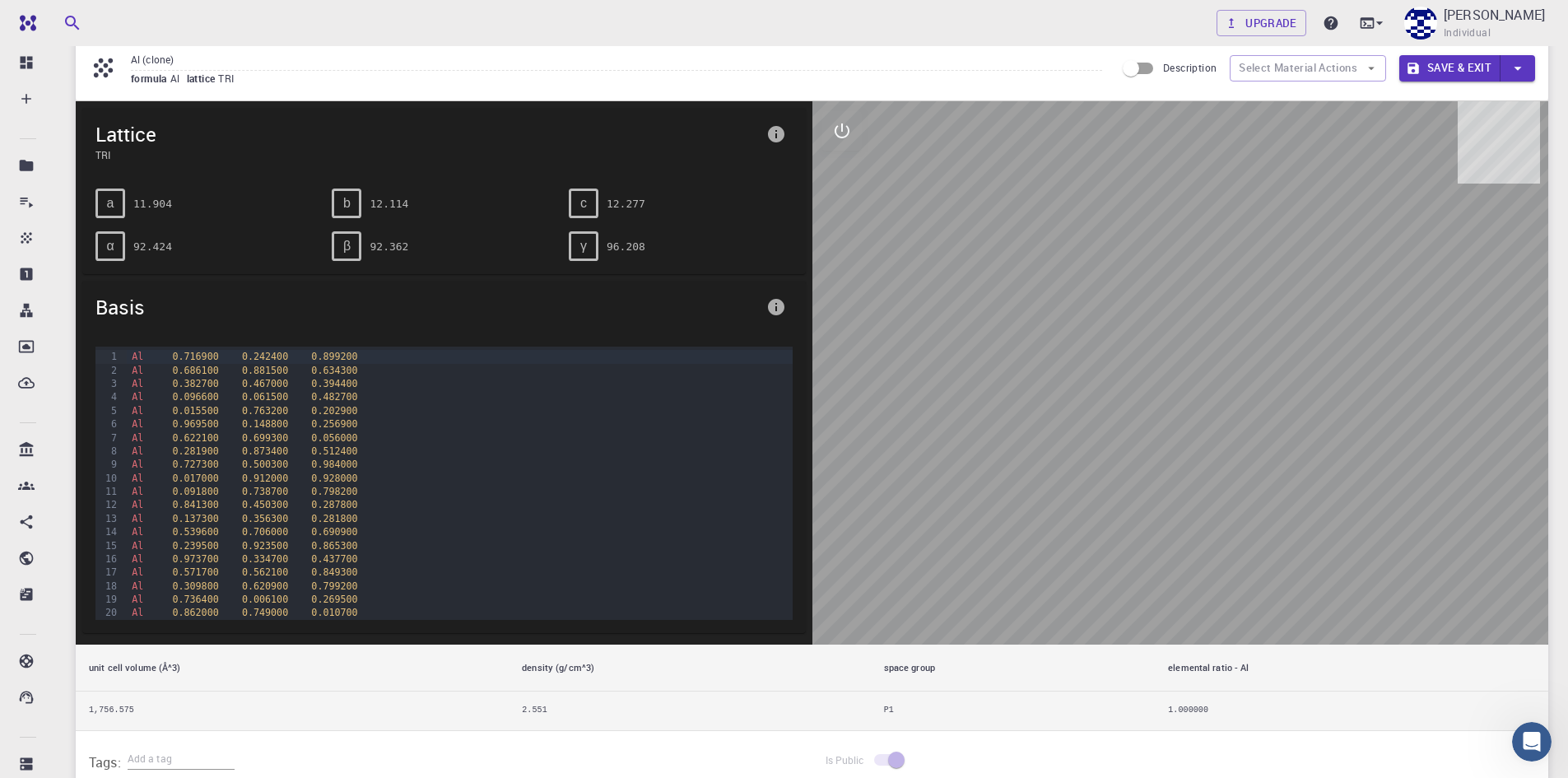
click at [1160, 374] on div at bounding box center [1180, 373] width 736 height 543
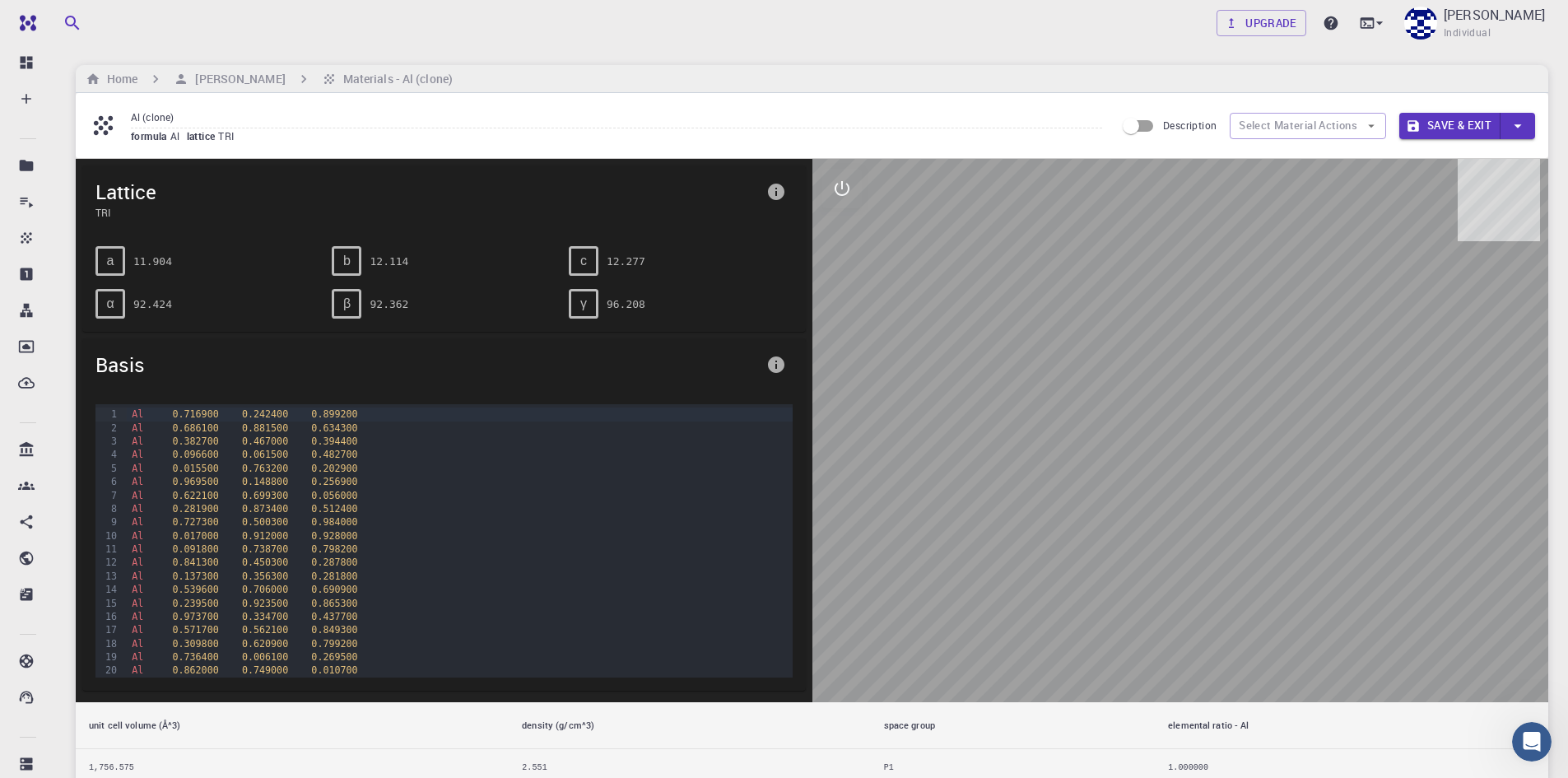
click at [154, 278] on div "α 92.424" at bounding box center [200, 297] width 236 height 43
click at [154, 258] on pre "11.904" at bounding box center [153, 261] width 39 height 29
click at [219, 418] on div "Al 0.716900 0.242400 0.899200" at bounding box center [459, 414] width 665 height 13
click at [205, 414] on span "0.716900" at bounding box center [195, 414] width 46 height 11
click at [189, 413] on span "0.716900" at bounding box center [195, 414] width 46 height 11
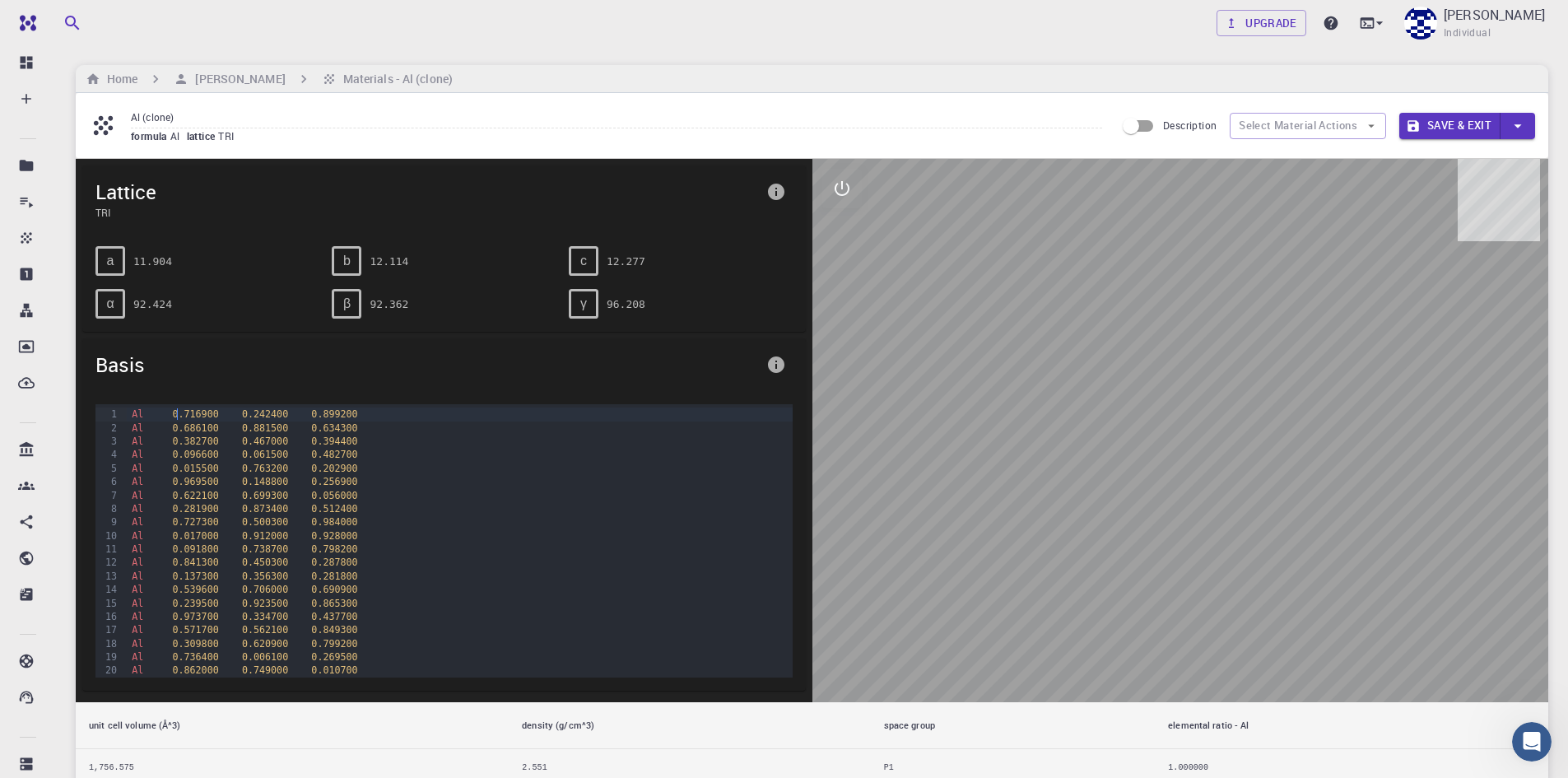
drag, startPoint x: 179, startPoint y: 408, endPoint x: 399, endPoint y: 490, distance: 234.8
click at [399, 490] on div "Al 0.622100 0.699300 0.056000" at bounding box center [459, 495] width 665 height 13
click at [200, 414] on span "0.716900" at bounding box center [195, 414] width 46 height 11
click at [777, 356] on icon "info" at bounding box center [776, 364] width 19 height 19
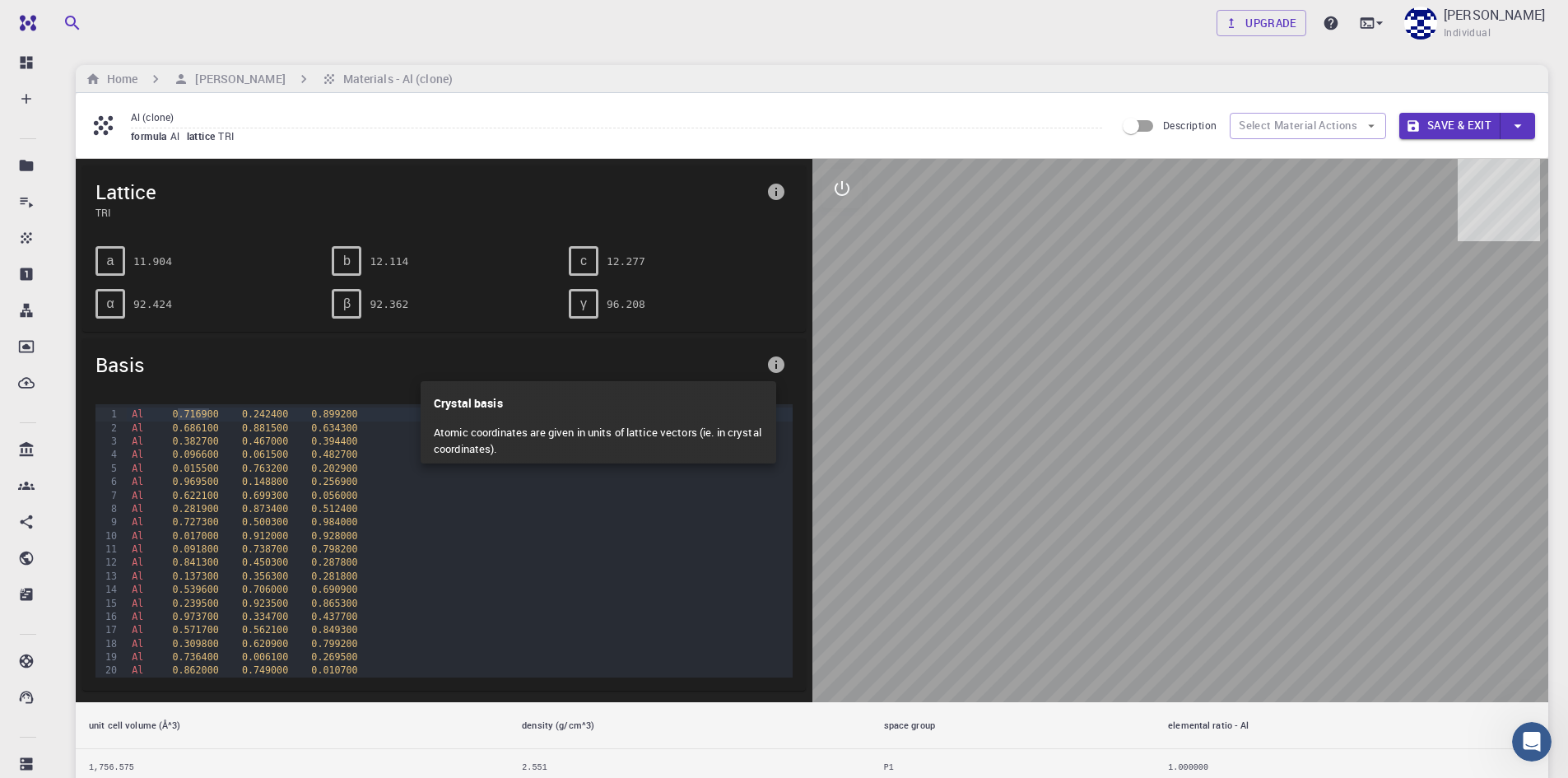
click at [708, 425] on p "Atomic coordinates are given in units of lattice vectors (ie. in crystal coordi…" at bounding box center [598, 440] width 329 height 45
click at [609, 539] on div at bounding box center [784, 389] width 1568 height 778
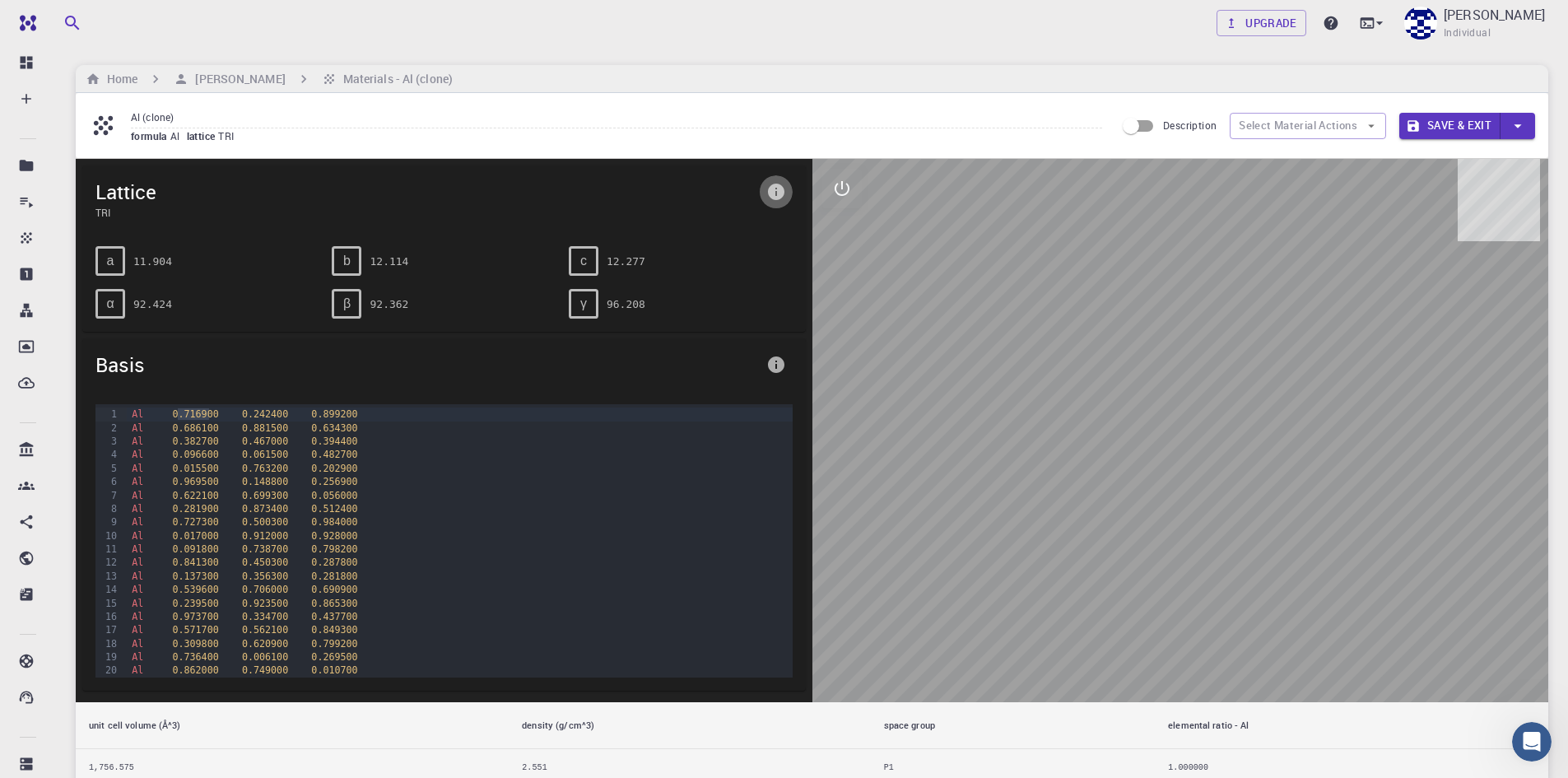
click at [784, 188] on icon "info" at bounding box center [776, 191] width 19 height 19
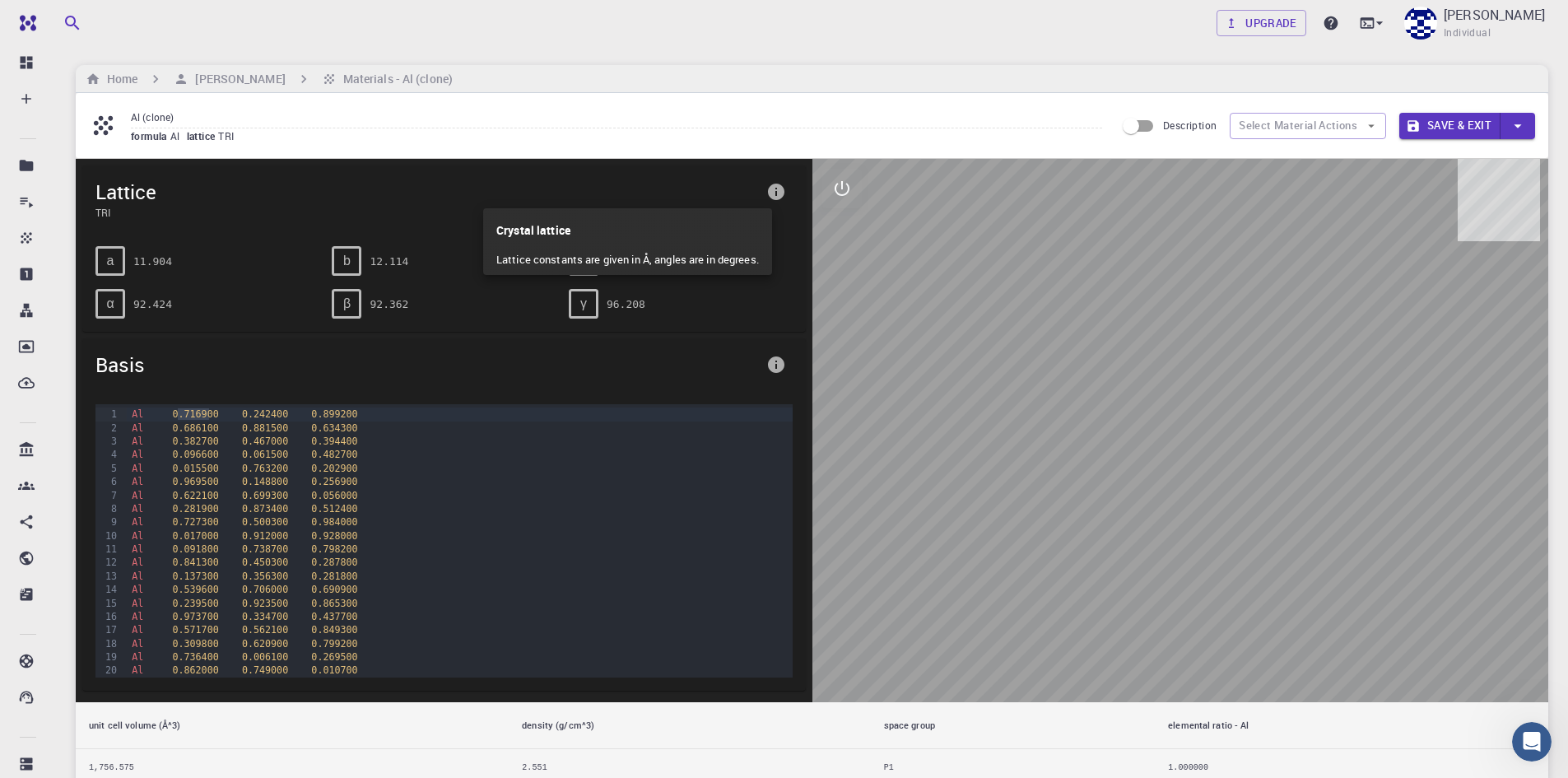
click at [784, 188] on div at bounding box center [784, 389] width 1568 height 778
click at [781, 187] on icon "info" at bounding box center [776, 191] width 17 height 17
click at [638, 259] on p "Lattice constants are given in Å, angles are in degrees." at bounding box center [628, 260] width 263 height 30
click at [504, 230] on p "Crystal lattice" at bounding box center [628, 227] width 263 height 37
click at [773, 186] on div at bounding box center [784, 389] width 1568 height 778
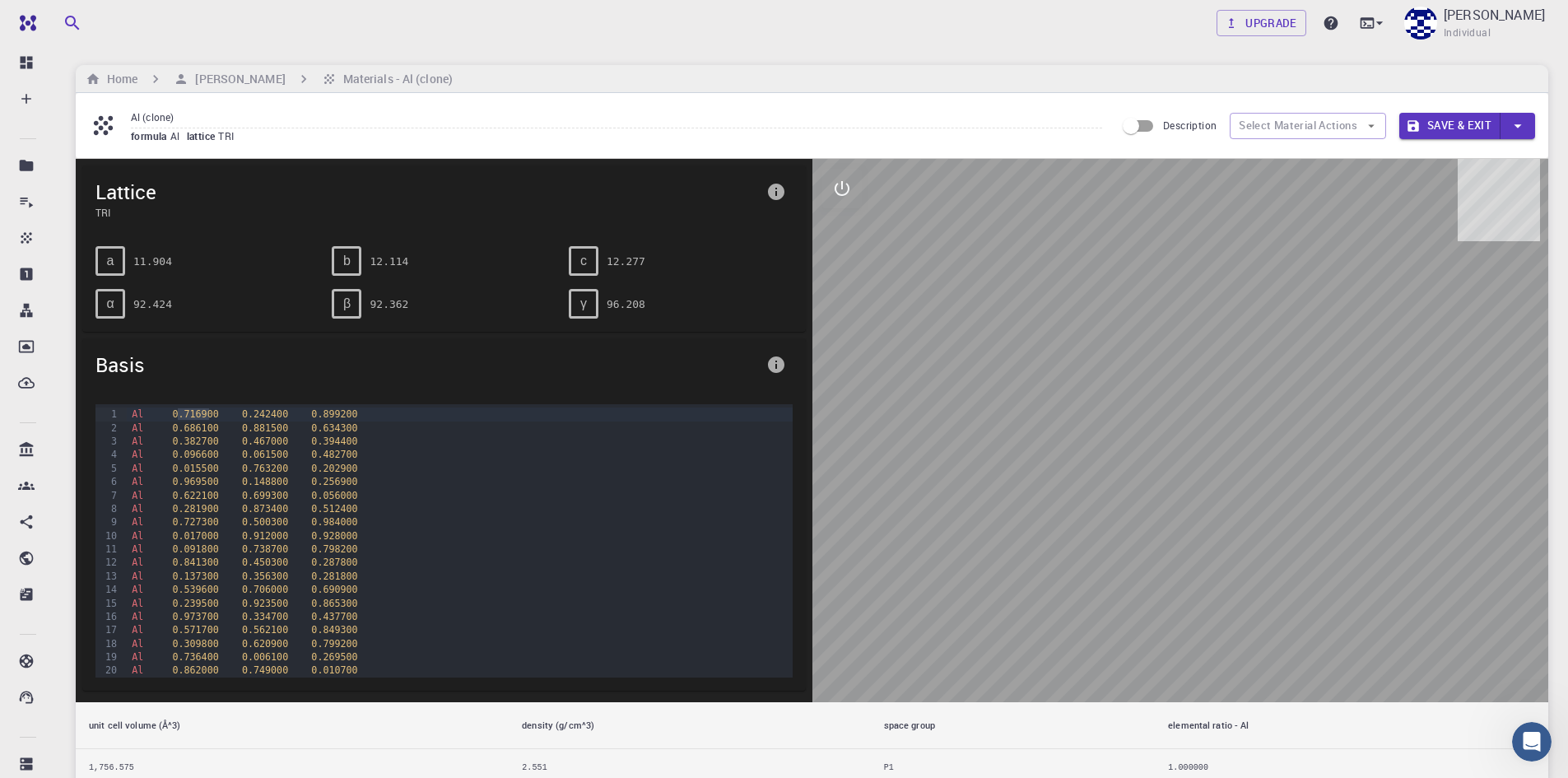
click at [1142, 117] on input "Description" at bounding box center [1131, 125] width 93 height 31
checkbox input "true"
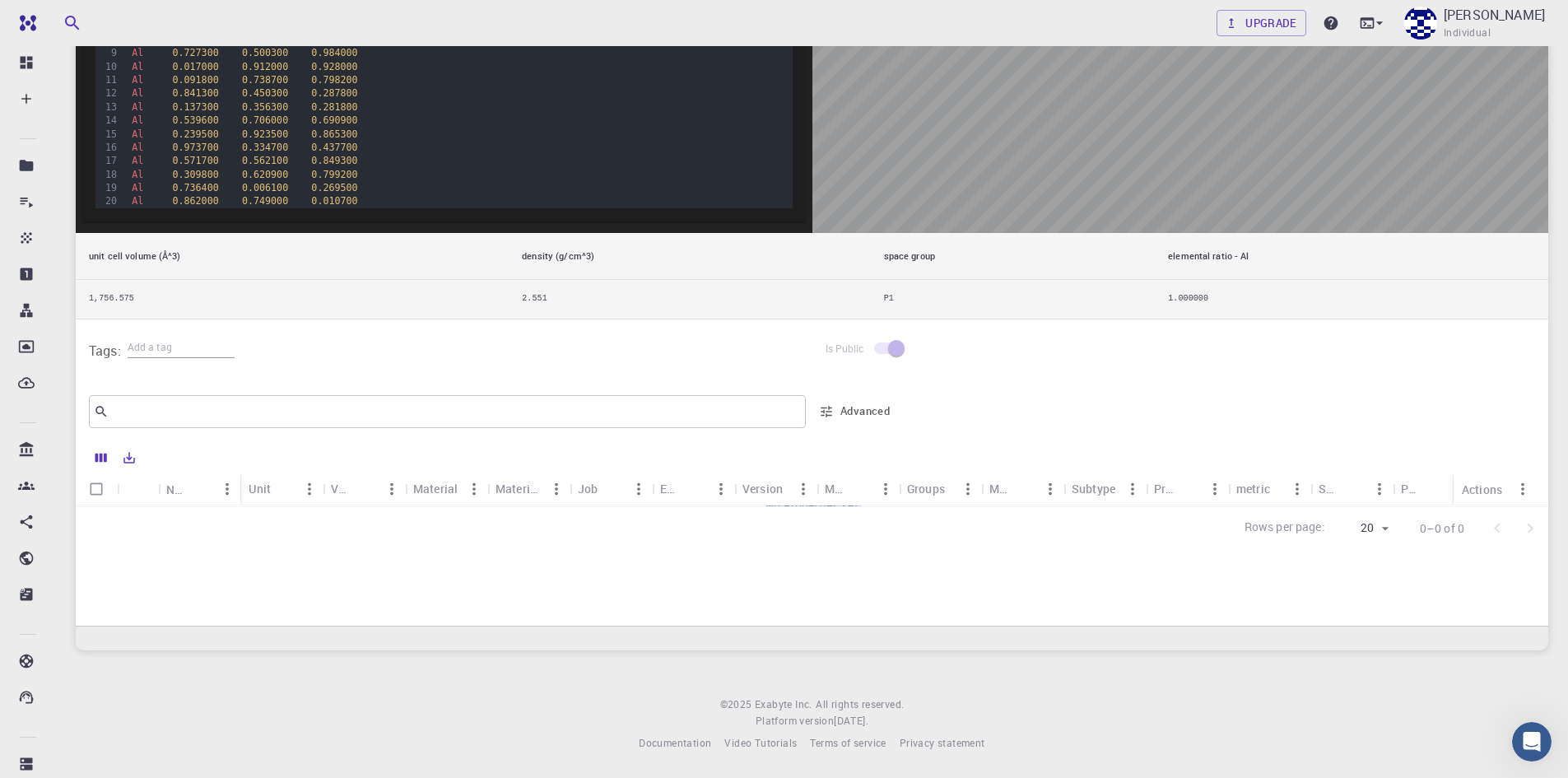
scroll to position [8, 0]
drag, startPoint x: 317, startPoint y: 505, endPoint x: 549, endPoint y: 534, distance: 233.8
click at [549, 534] on div "Name Unit Value Material Material Formula Job Engine Version Model Groups Metho…" at bounding box center [812, 495] width 1473 height 108
click at [830, 500] on div "Model" at bounding box center [835, 489] width 21 height 32
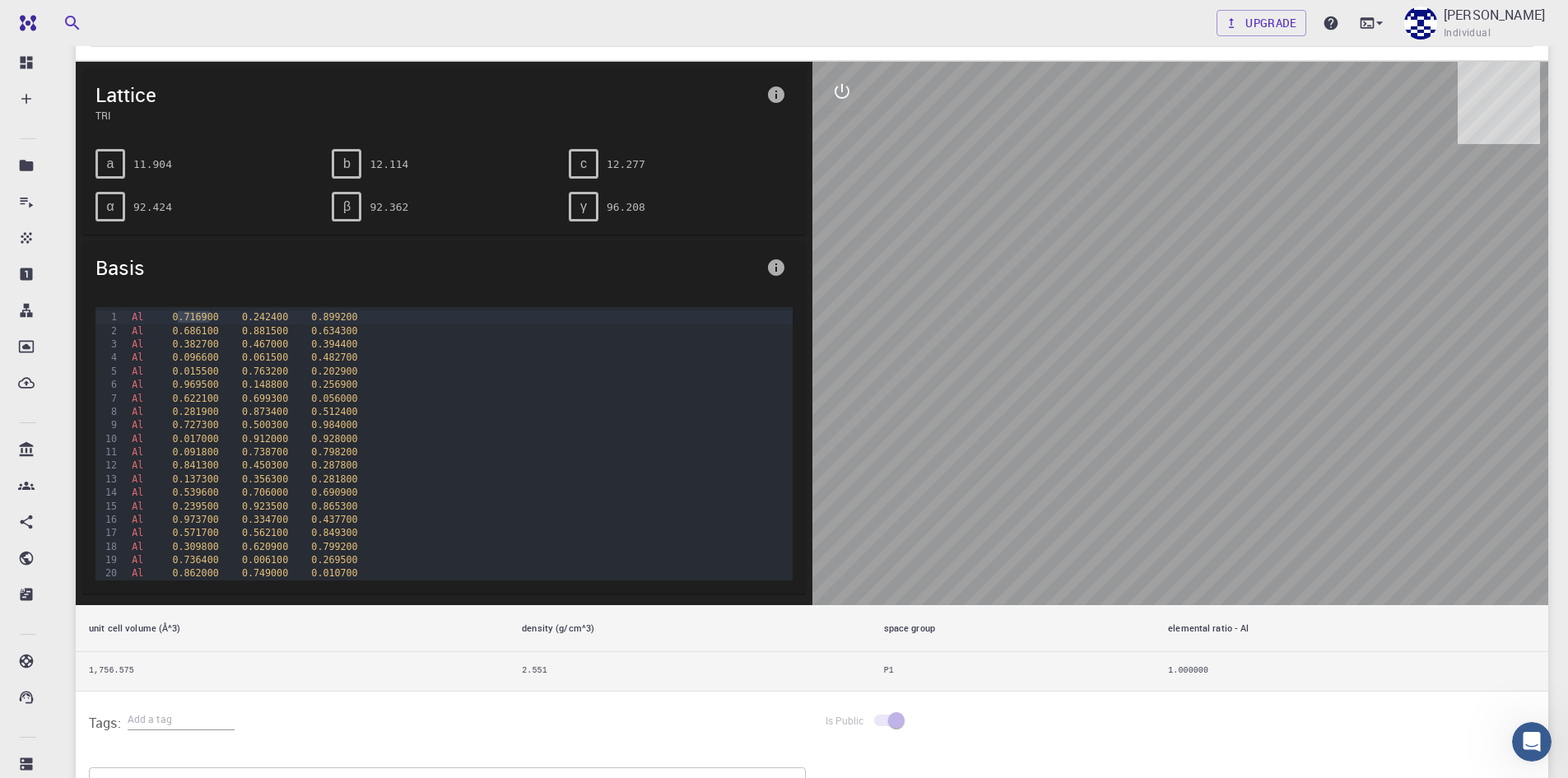
scroll to position [494, 0]
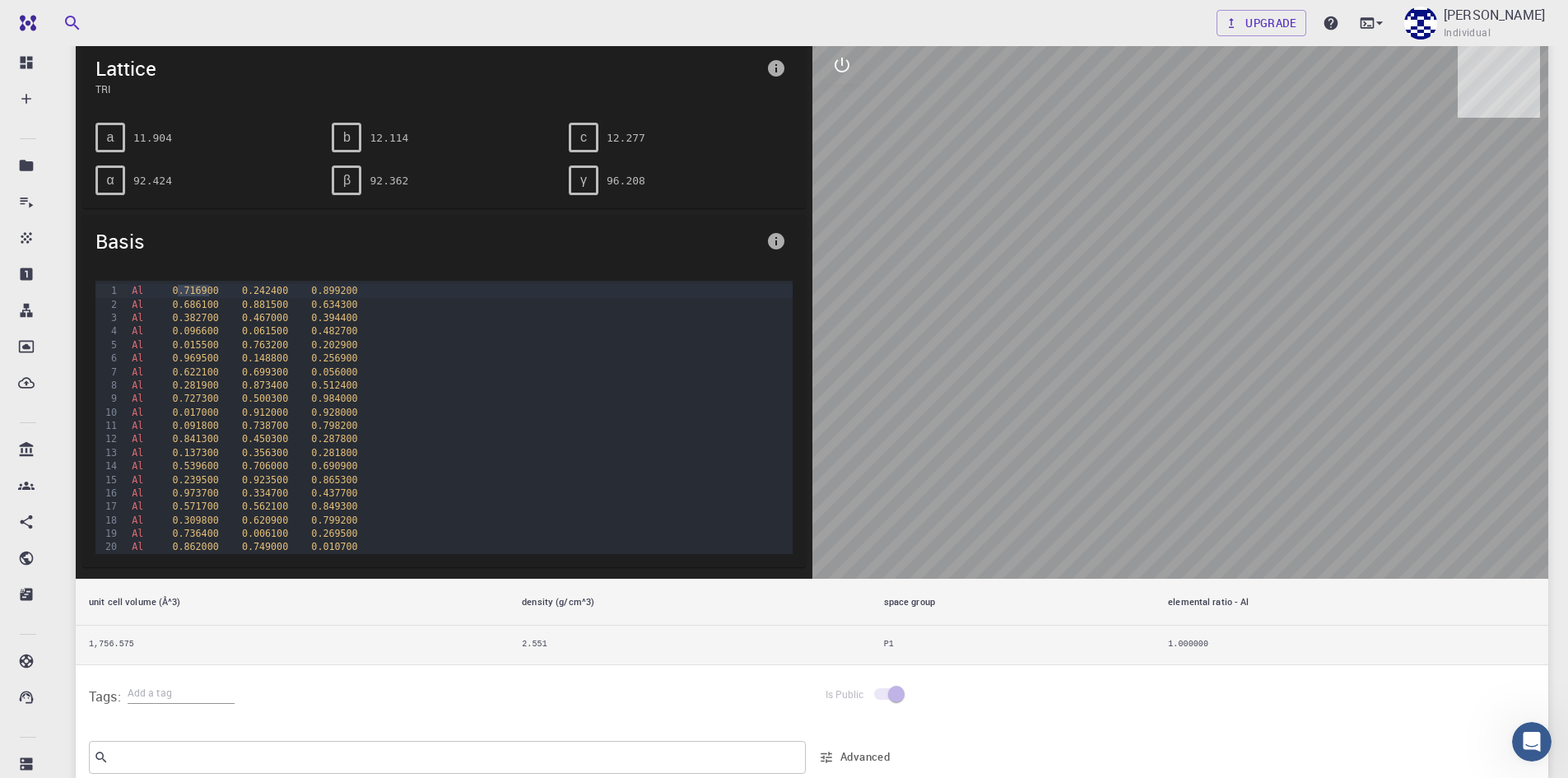
click at [385, 139] on pre "12.114" at bounding box center [389, 138] width 39 height 29
click at [403, 136] on pre "12.114" at bounding box center [389, 138] width 39 height 29
click at [138, 240] on span "Basis" at bounding box center [427, 242] width 664 height 26
click at [140, 241] on span "Basis" at bounding box center [427, 242] width 664 height 26
click at [178, 340] on span "0.015500" at bounding box center [195, 345] width 46 height 11
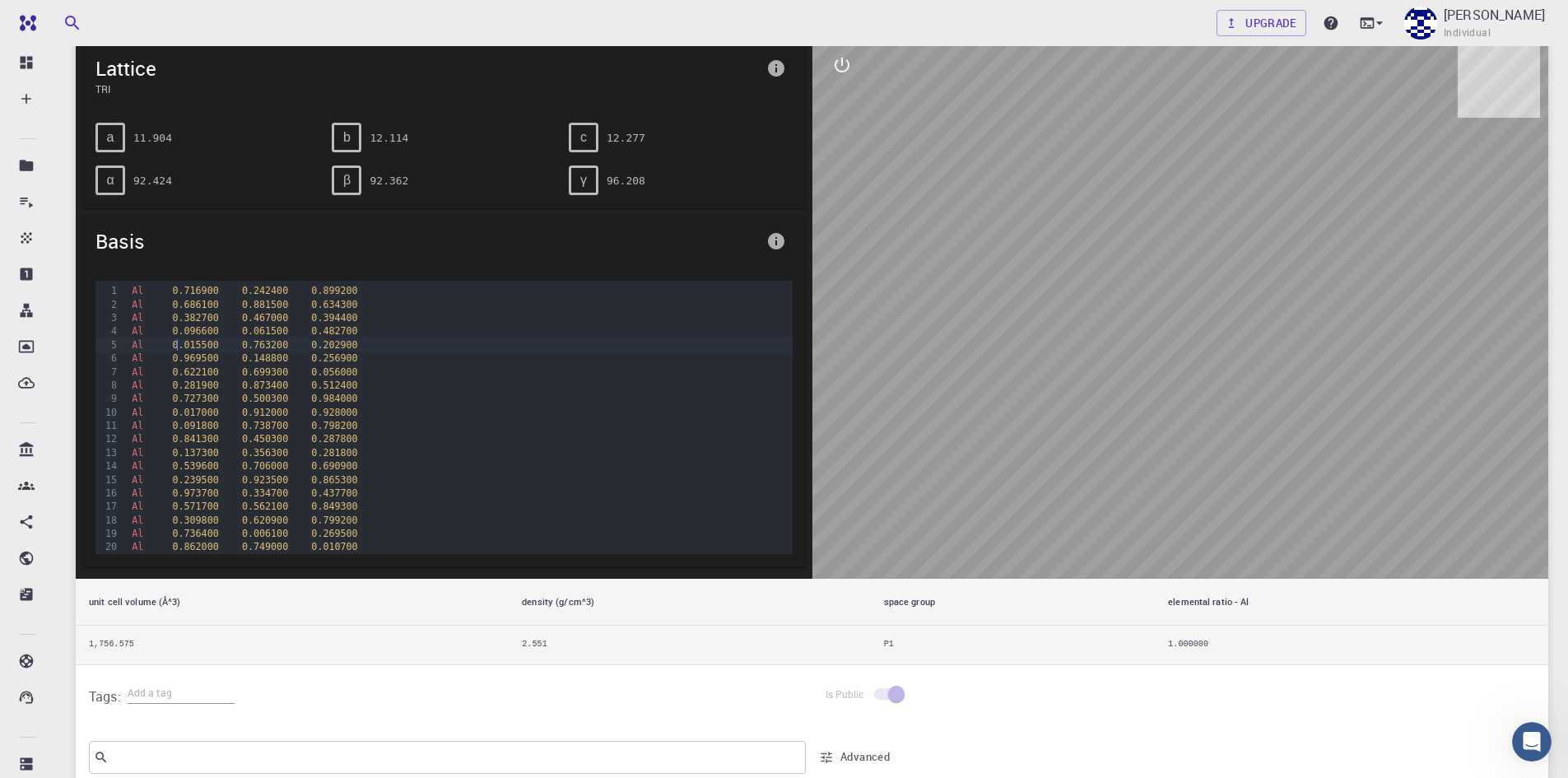
click at [178, 340] on span "0.015500" at bounding box center [195, 345] width 46 height 11
click at [843, 79] on button "interactive" at bounding box center [841, 64] width 40 height 40
click at [843, 180] on icon "measurements" at bounding box center [842, 183] width 19 height 19
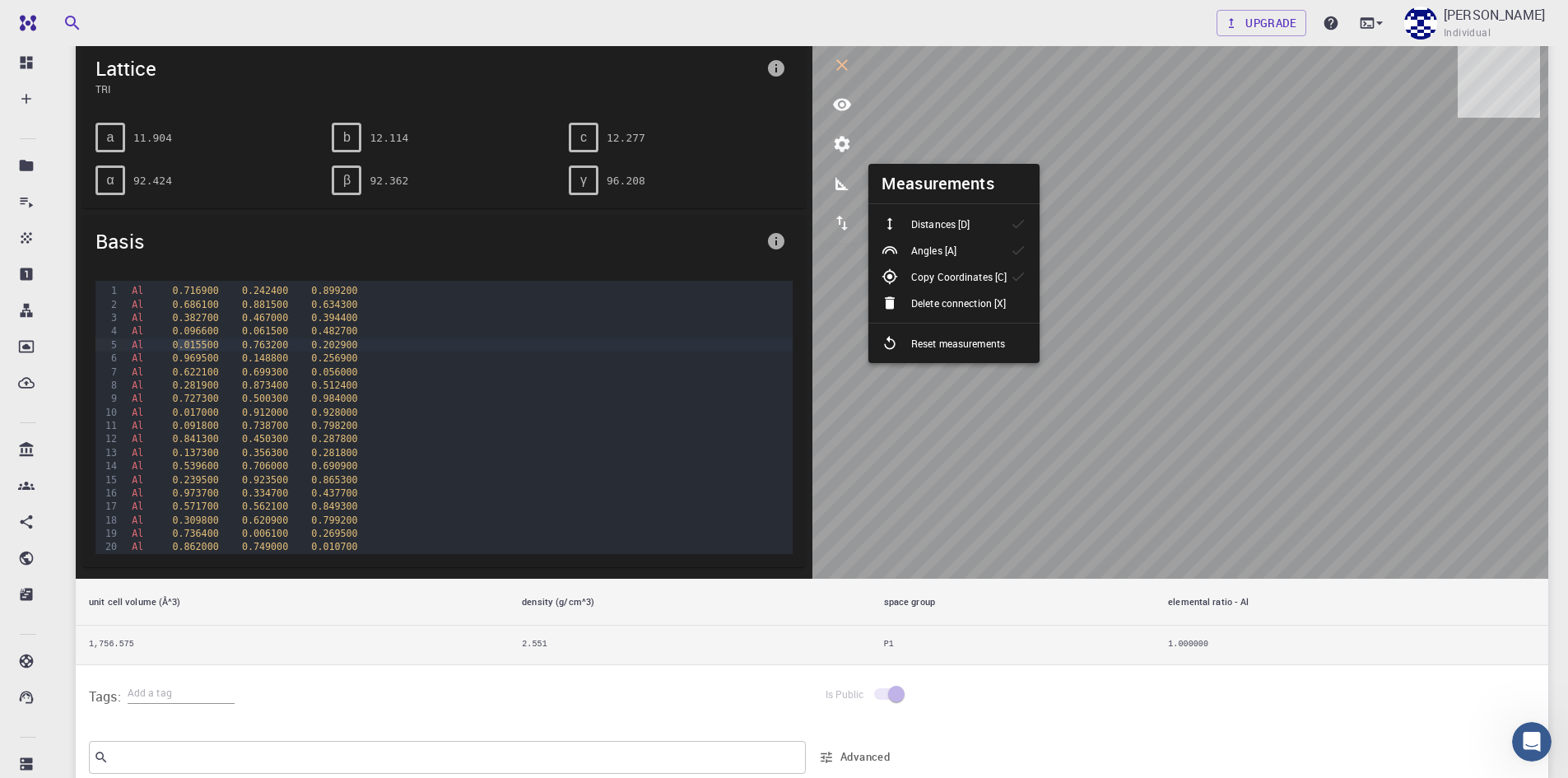
click at [960, 251] on div "Angles [A]" at bounding box center [926, 250] width 88 height 17
click at [904, 346] on div at bounding box center [897, 343] width 30 height 17
click at [845, 213] on icon "export" at bounding box center [842, 223] width 19 height 19
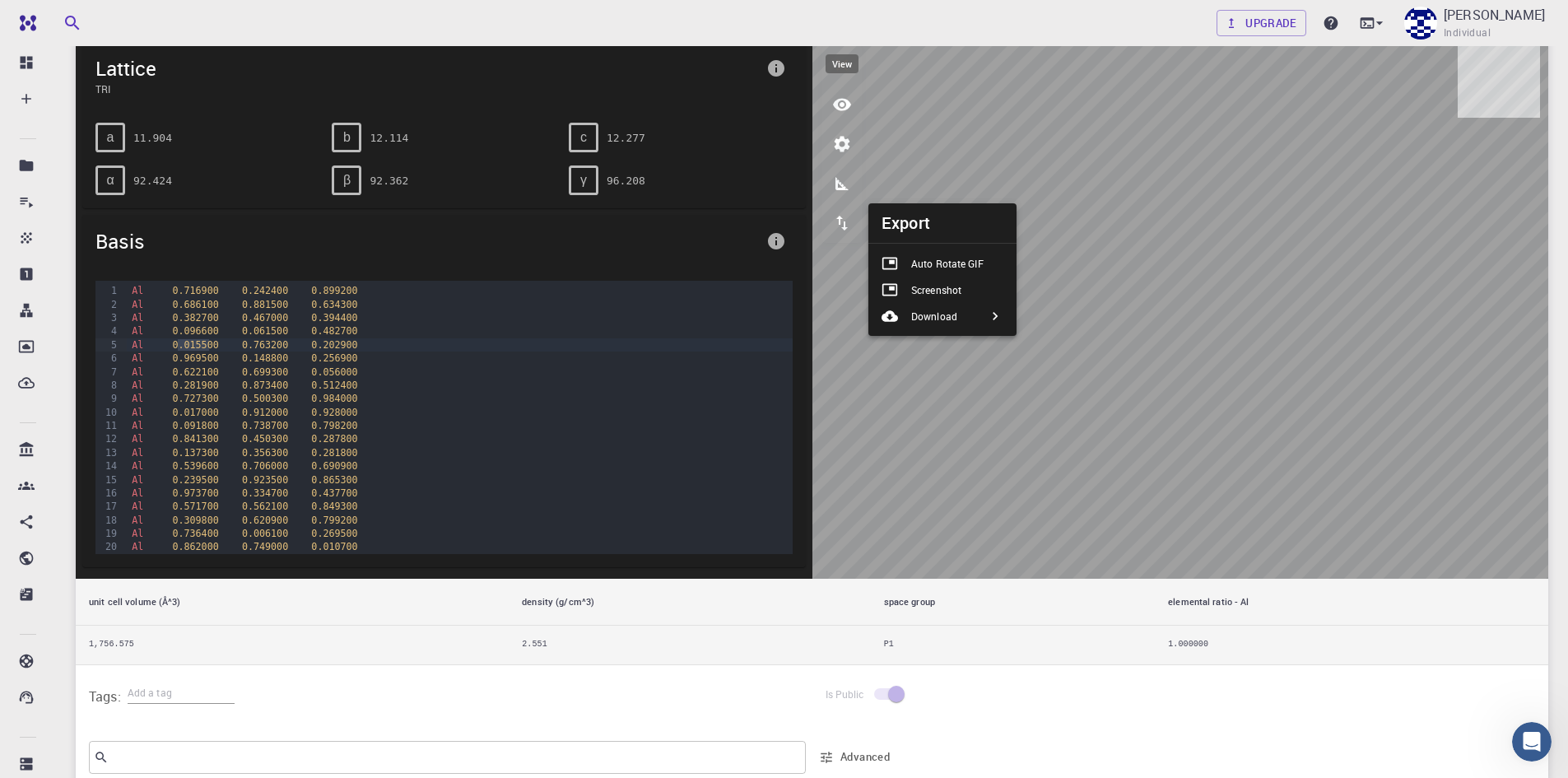
click at [836, 100] on icon "view" at bounding box center [842, 104] width 19 height 19
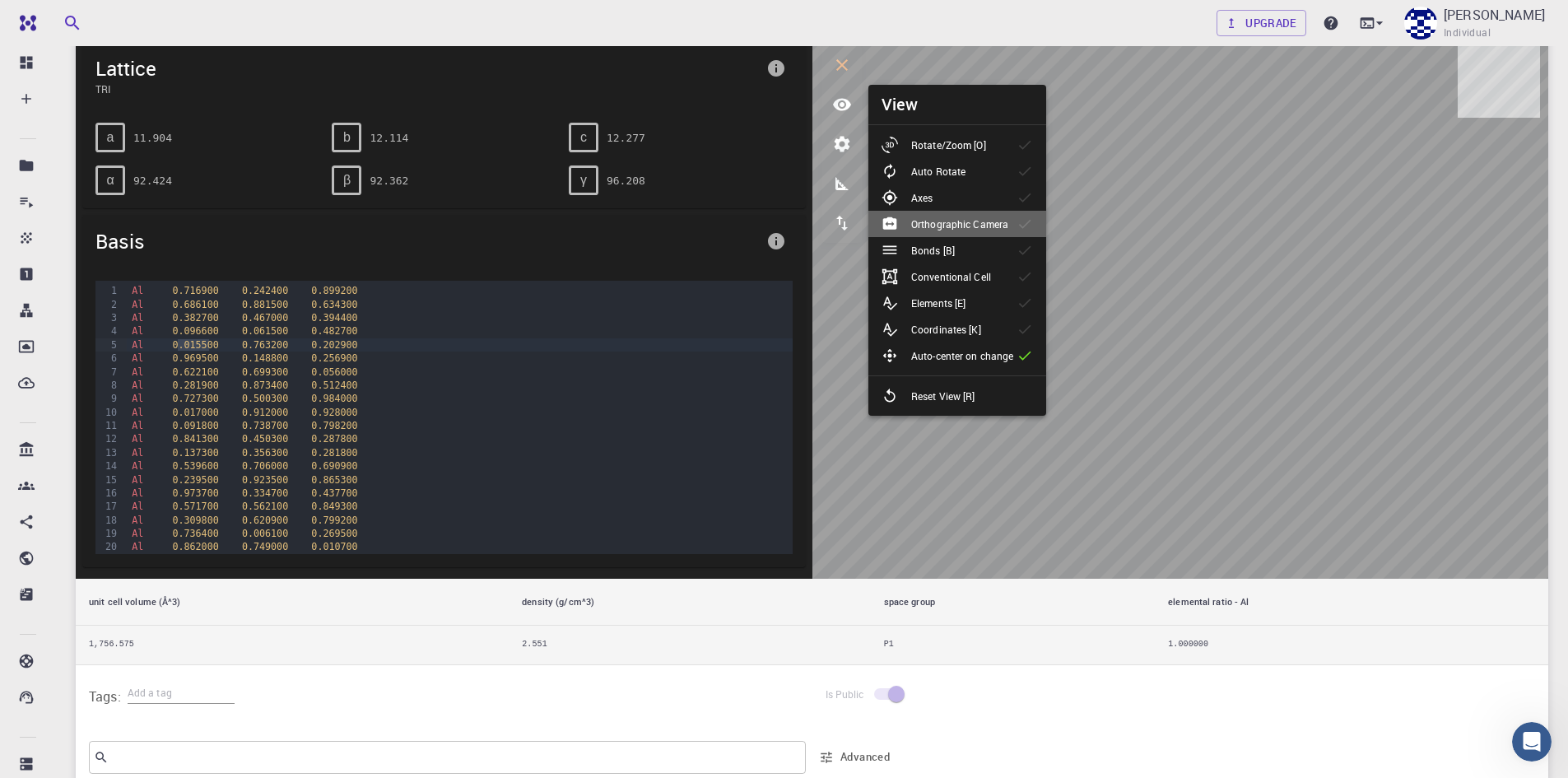
click at [979, 231] on div "Orthographic Camera" at bounding box center [952, 224] width 140 height 17
click at [994, 258] on li "Bonds [B]" at bounding box center [958, 251] width 178 height 26
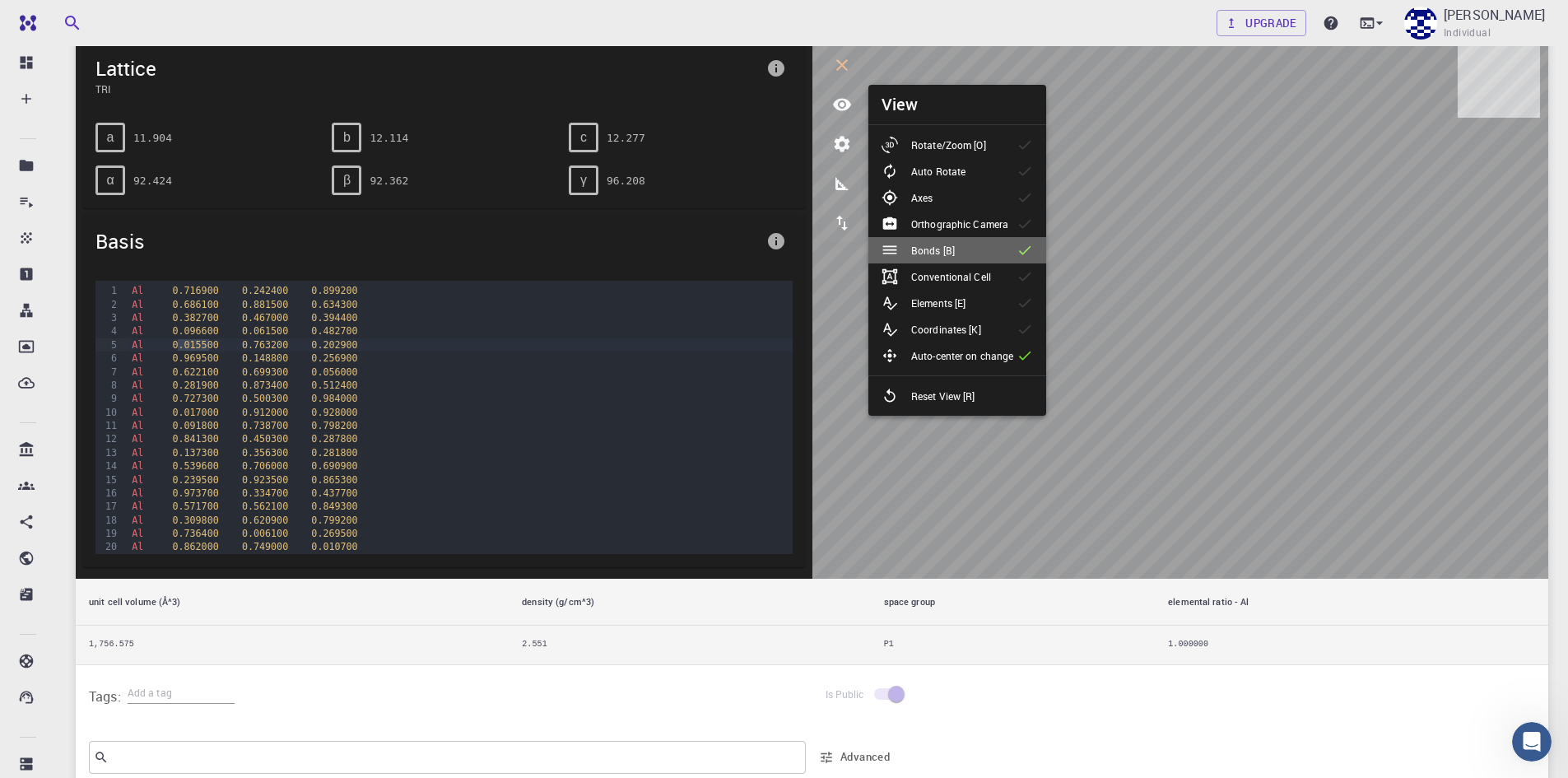
click at [1028, 248] on icon at bounding box center [1025, 250] width 17 height 17
click at [997, 276] on div "Conventional Cell" at bounding box center [943, 276] width 123 height 17
click at [931, 364] on li "Auto-center on change" at bounding box center [958, 355] width 178 height 26
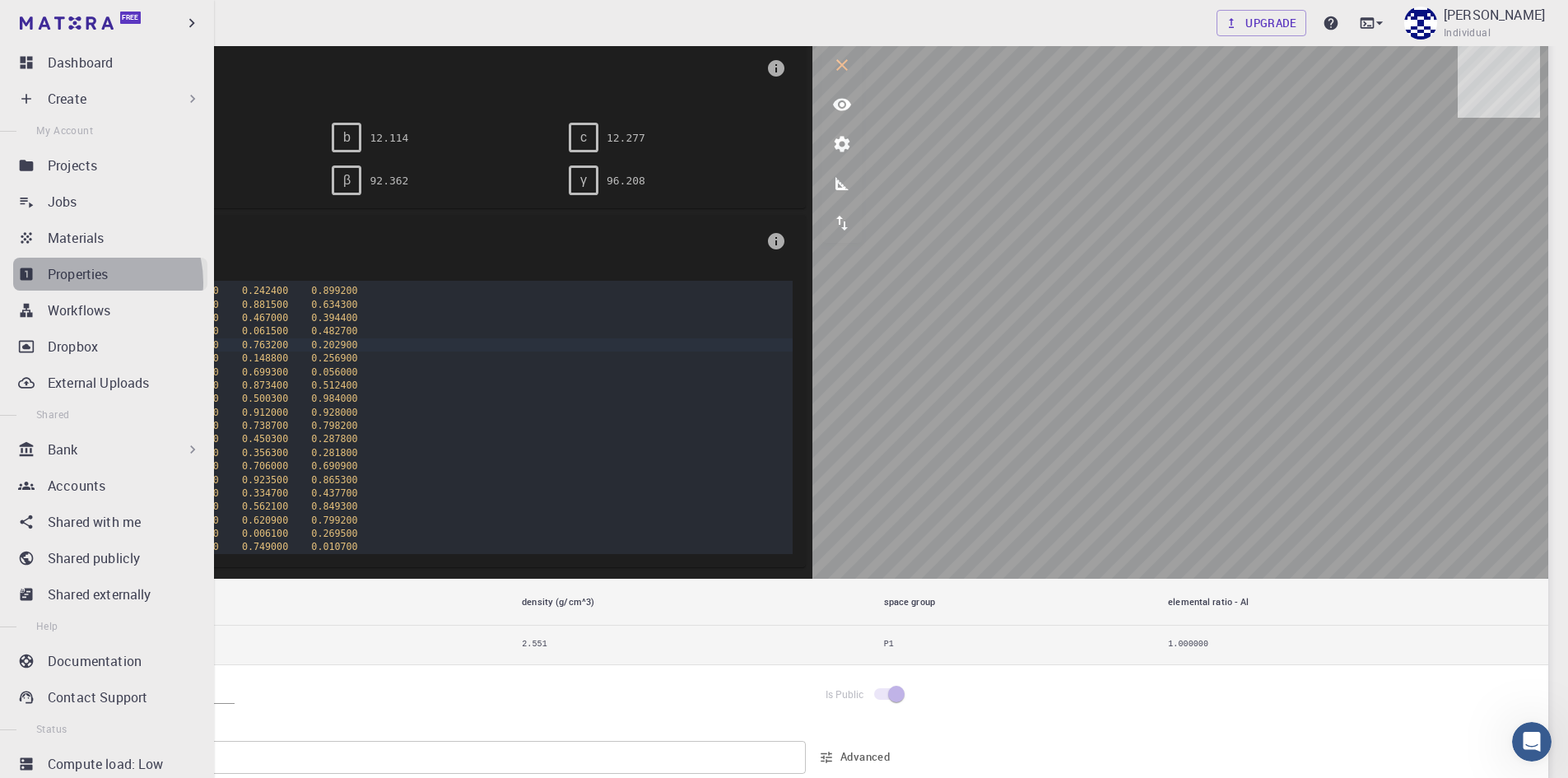
click at [93, 282] on p "Properties" at bounding box center [78, 274] width 61 height 19
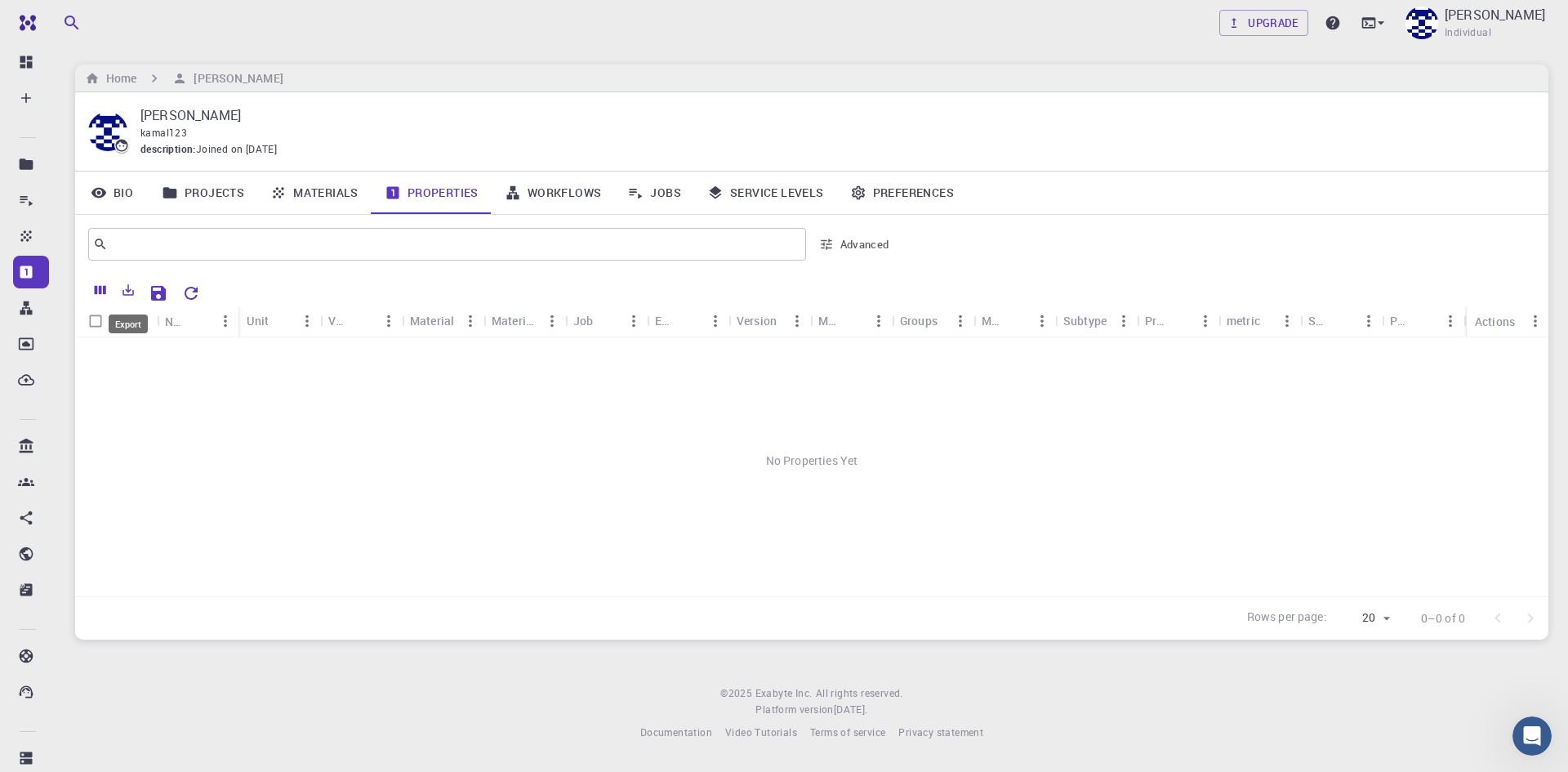
click at [130, 291] on icon "Export" at bounding box center [129, 290] width 11 height 11
click at [377, 424] on div "No Properties Yet" at bounding box center [812, 460] width 1474 height 247
click at [93, 326] on input "Select all rows" at bounding box center [94, 320] width 31 height 31
click at [93, 322] on input "Select all rows" at bounding box center [94, 320] width 31 height 31
checkbox input "false"
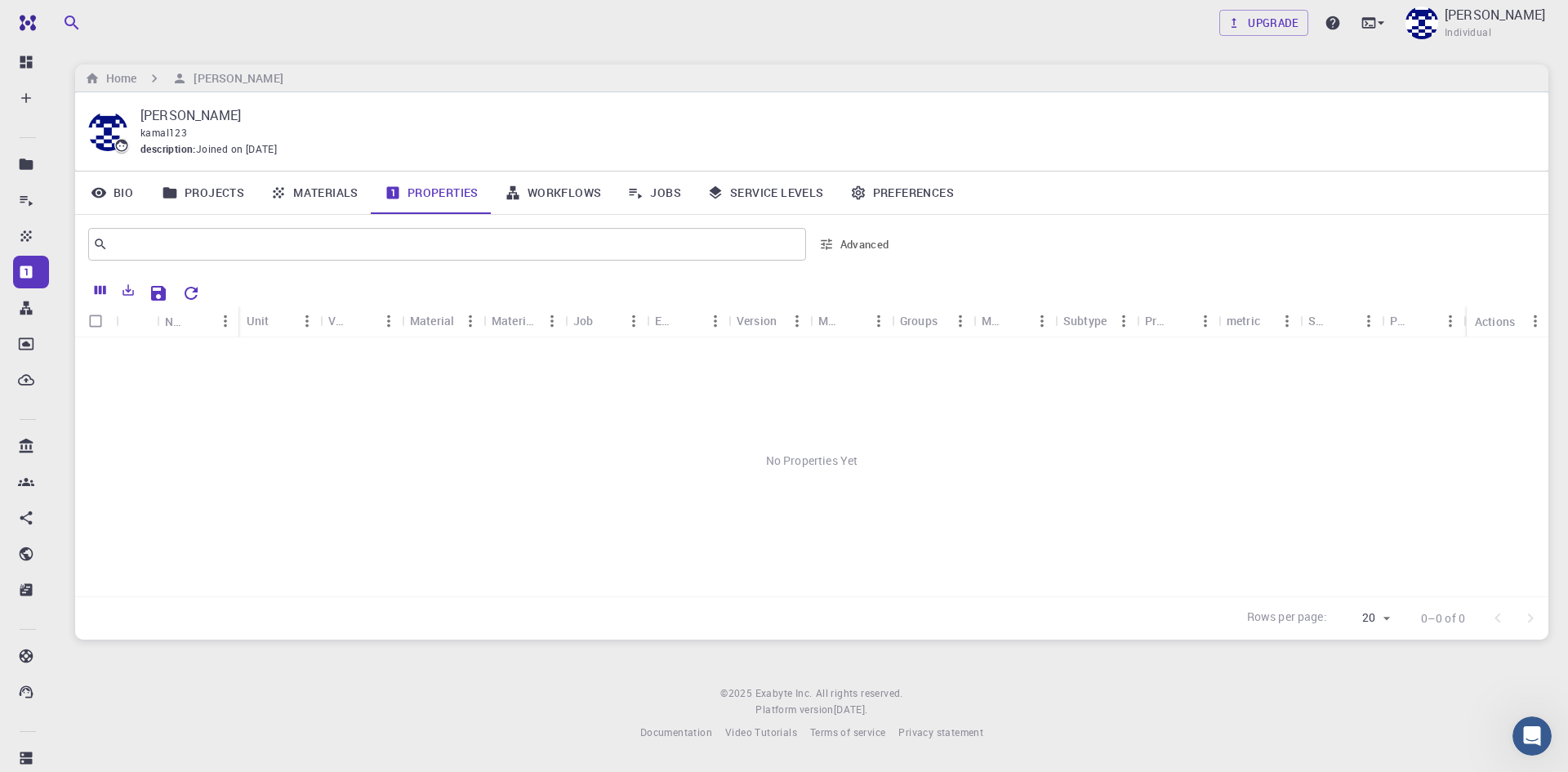
click at [93, 298] on button "Columns" at bounding box center [101, 290] width 28 height 26
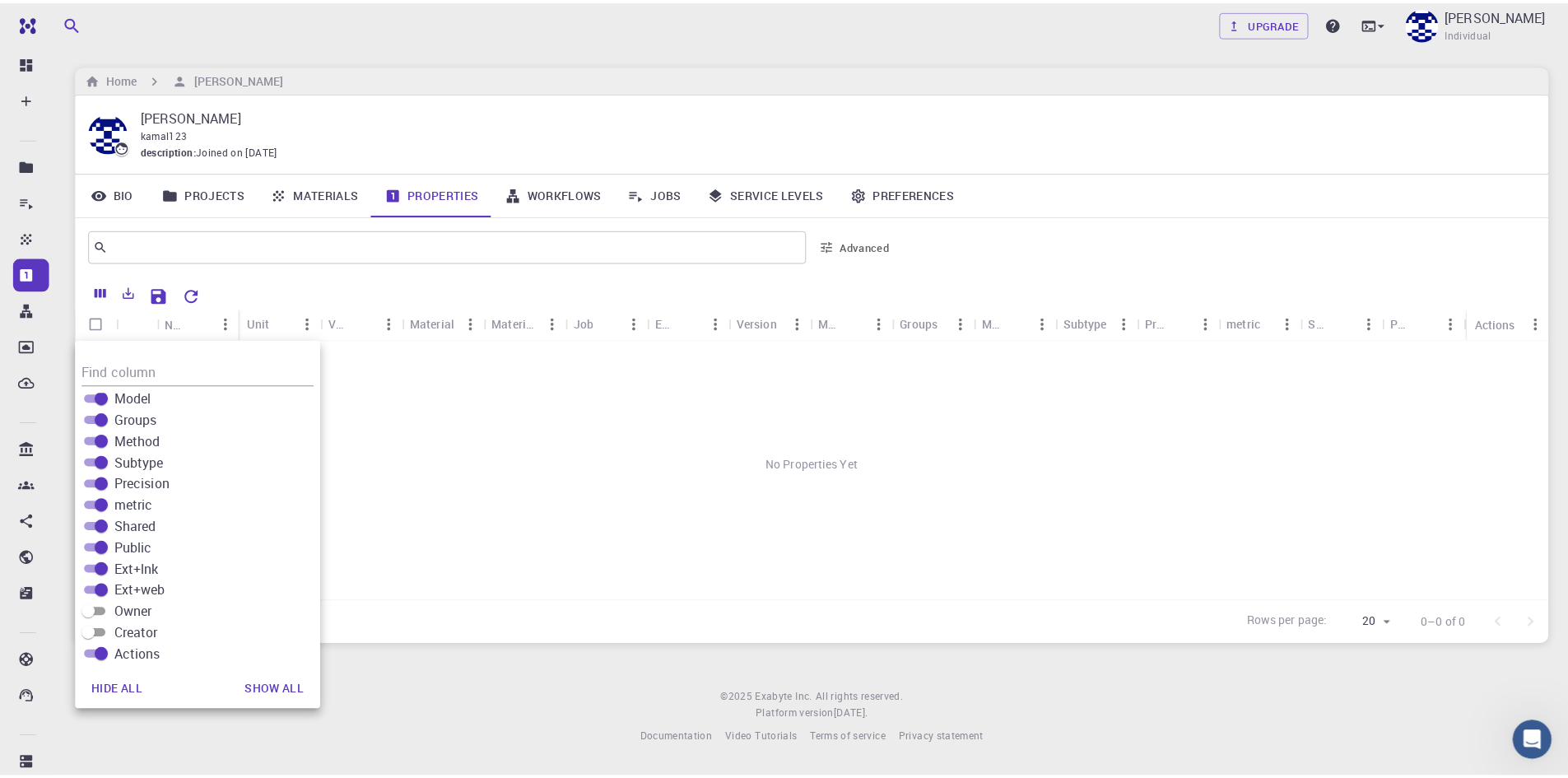
scroll to position [249, 0]
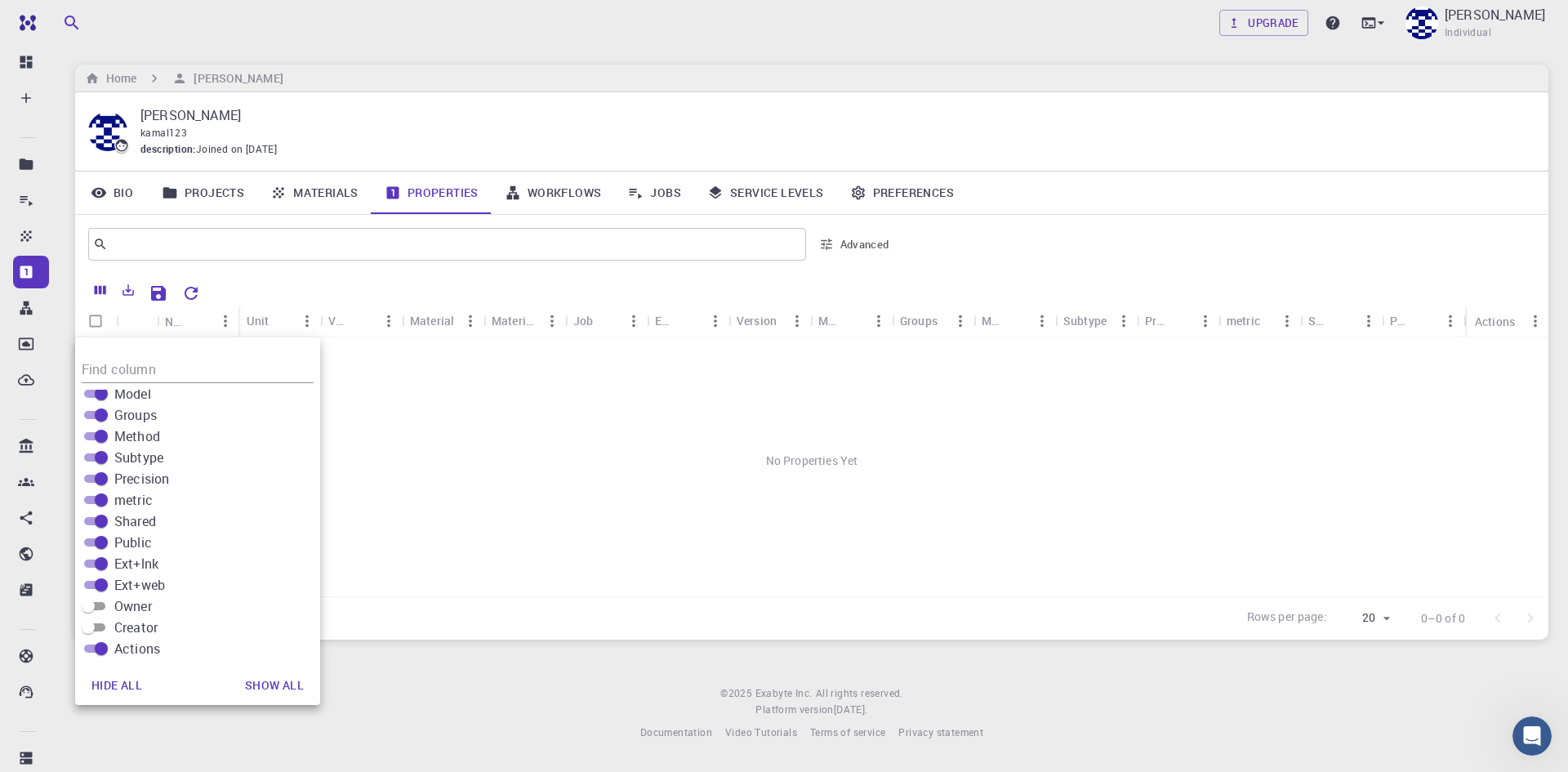
drag, startPoint x: 298, startPoint y: 619, endPoint x: 297, endPoint y: 628, distance: 9.1
click at [297, 628] on div "Creator" at bounding box center [200, 628] width 239 height 21
click at [565, 425] on div "No Properties Yet" at bounding box center [812, 460] width 1474 height 247
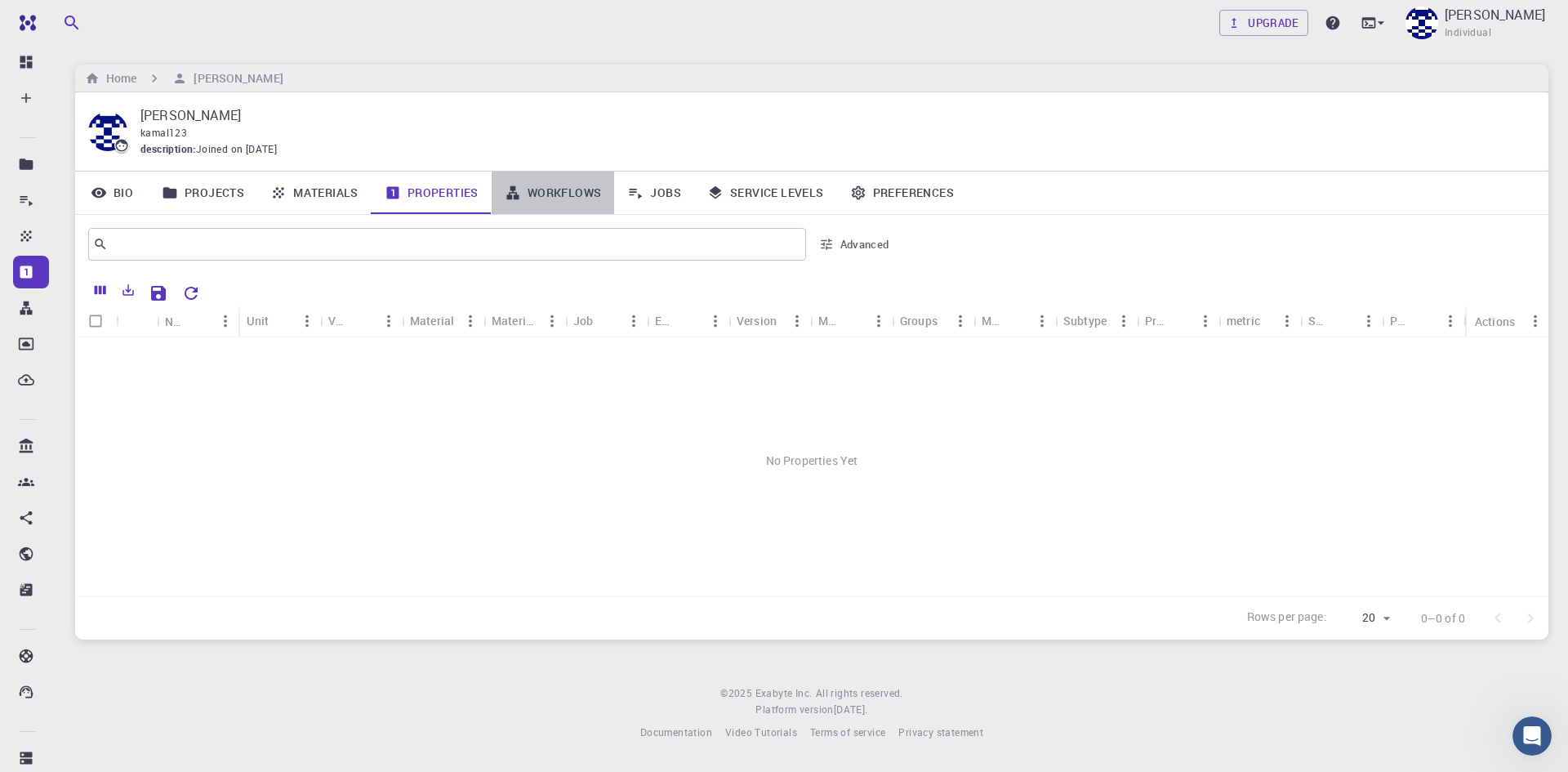
drag, startPoint x: 563, startPoint y: 200, endPoint x: 620, endPoint y: 200, distance: 57.0
click at [564, 201] on link "Workflows" at bounding box center [553, 193] width 123 height 43
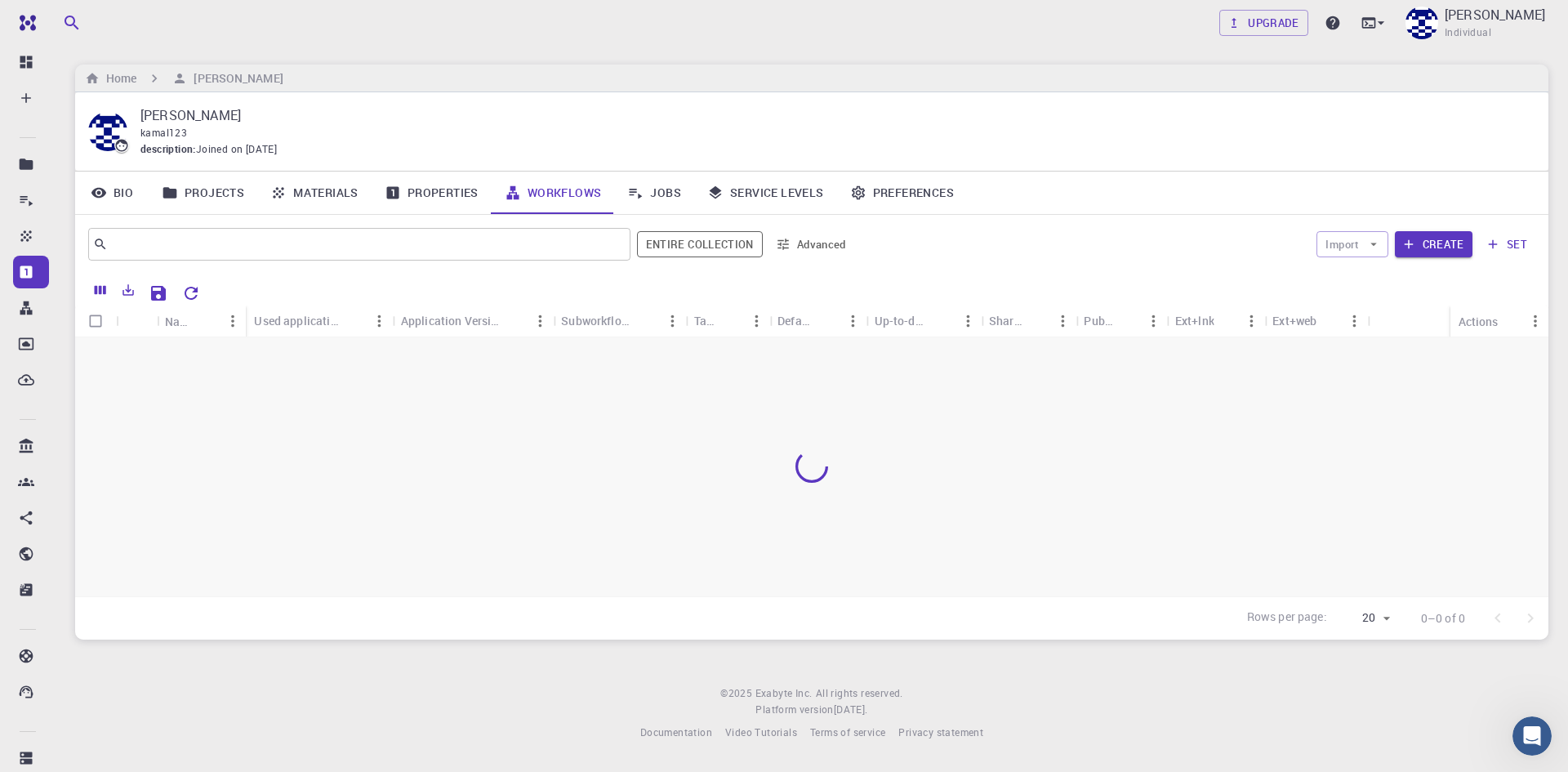
click at [666, 187] on link "Jobs" at bounding box center [654, 193] width 80 height 43
click at [752, 186] on link "Service Levels" at bounding box center [765, 193] width 143 height 43
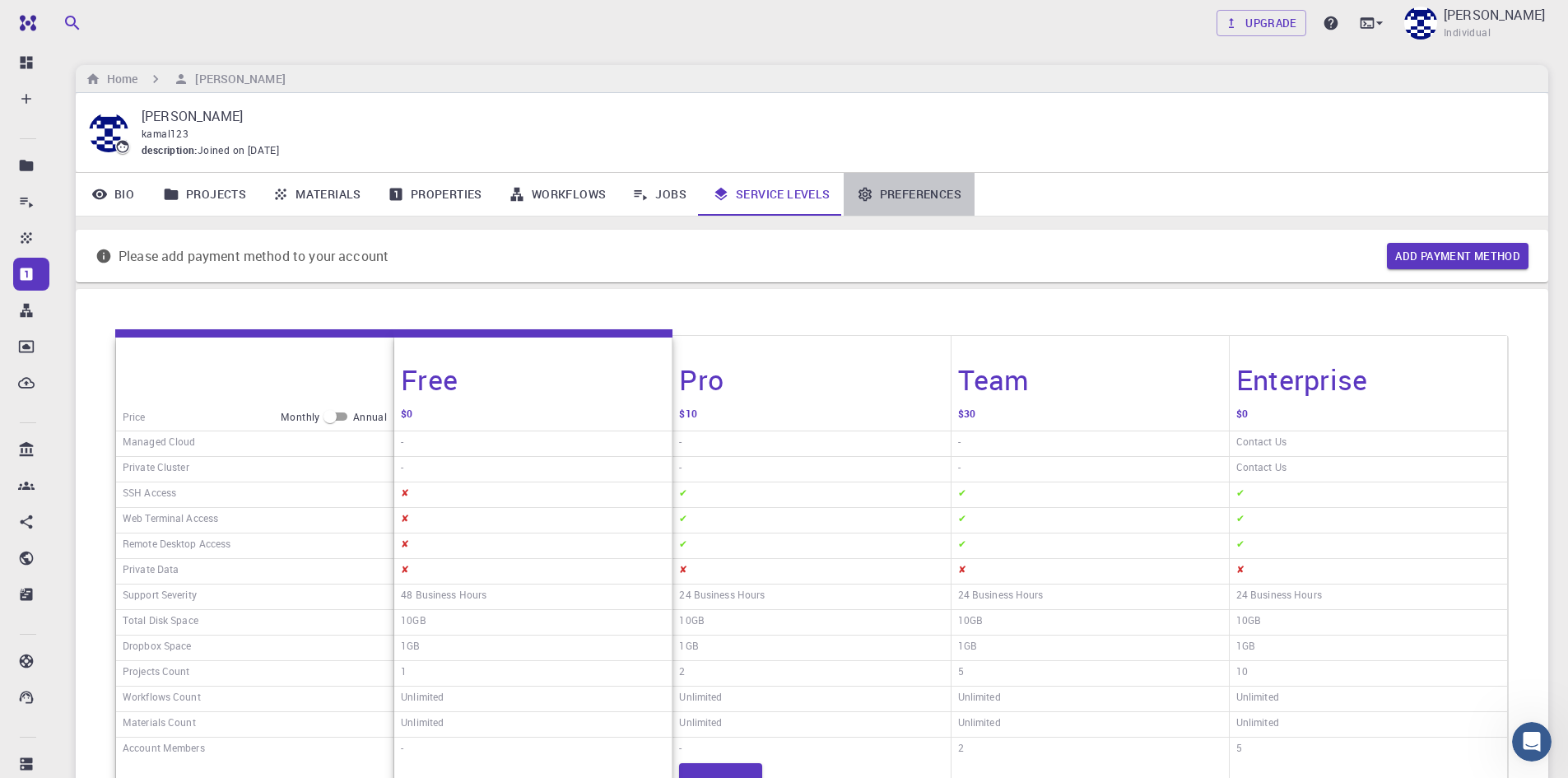
click at [889, 198] on link "Preferences" at bounding box center [909, 194] width 131 height 43
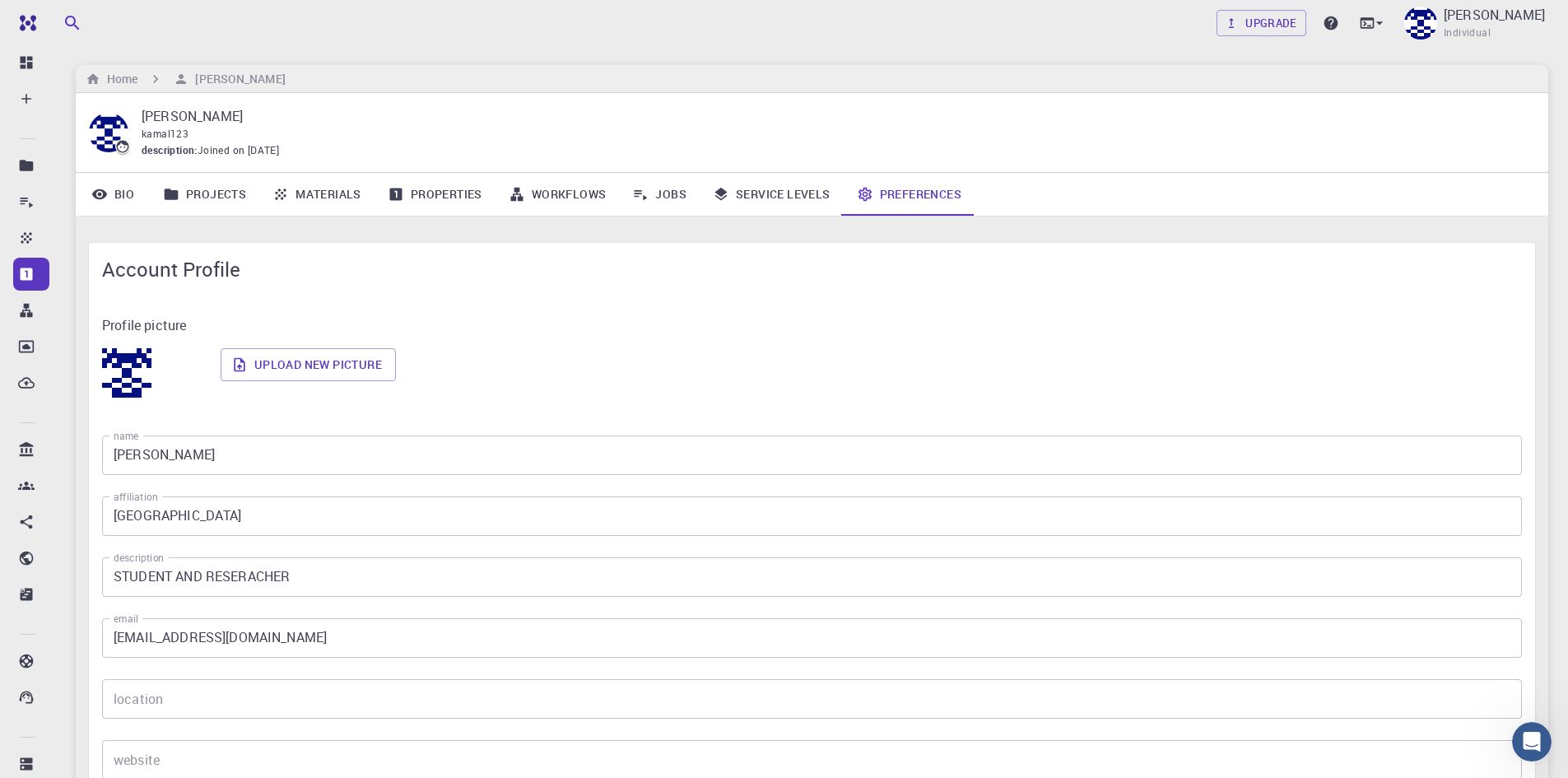
click at [784, 191] on link "Service Levels" at bounding box center [771, 194] width 144 height 43
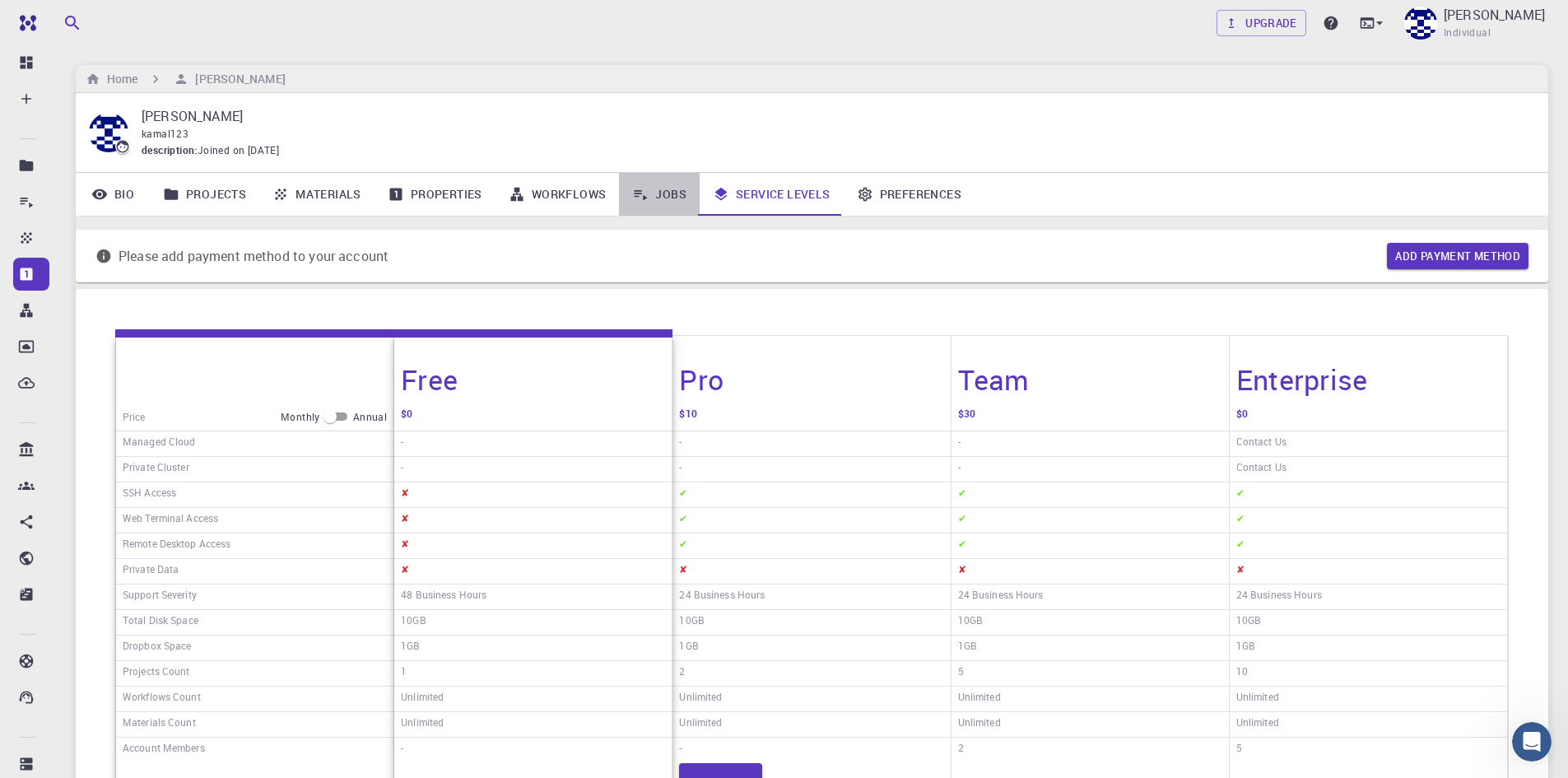
click at [668, 198] on link "Jobs" at bounding box center [659, 194] width 80 height 43
click at [568, 203] on link "Workflows" at bounding box center [557, 194] width 124 height 43
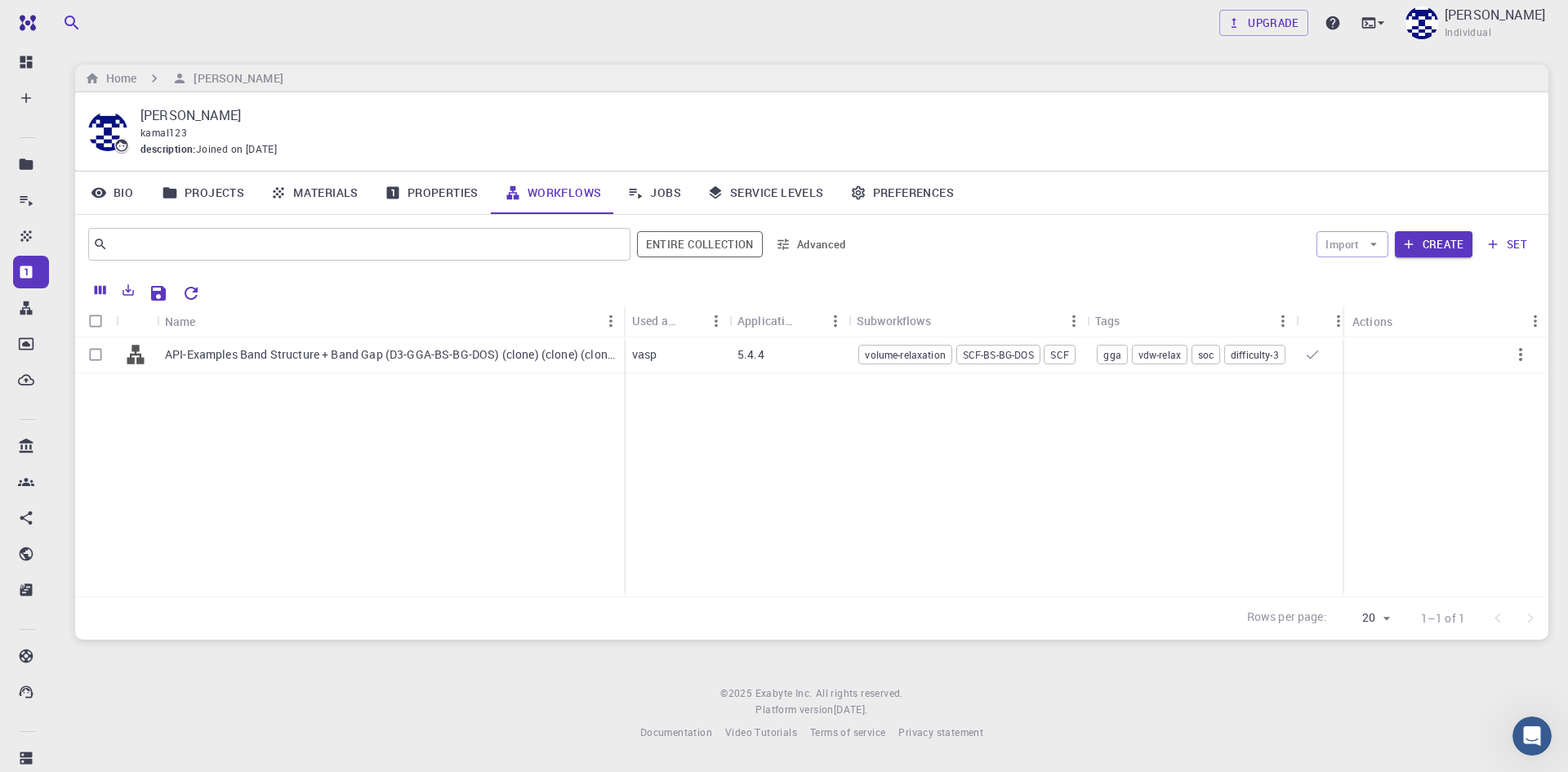
click at [444, 193] on link "Properties" at bounding box center [431, 193] width 120 height 43
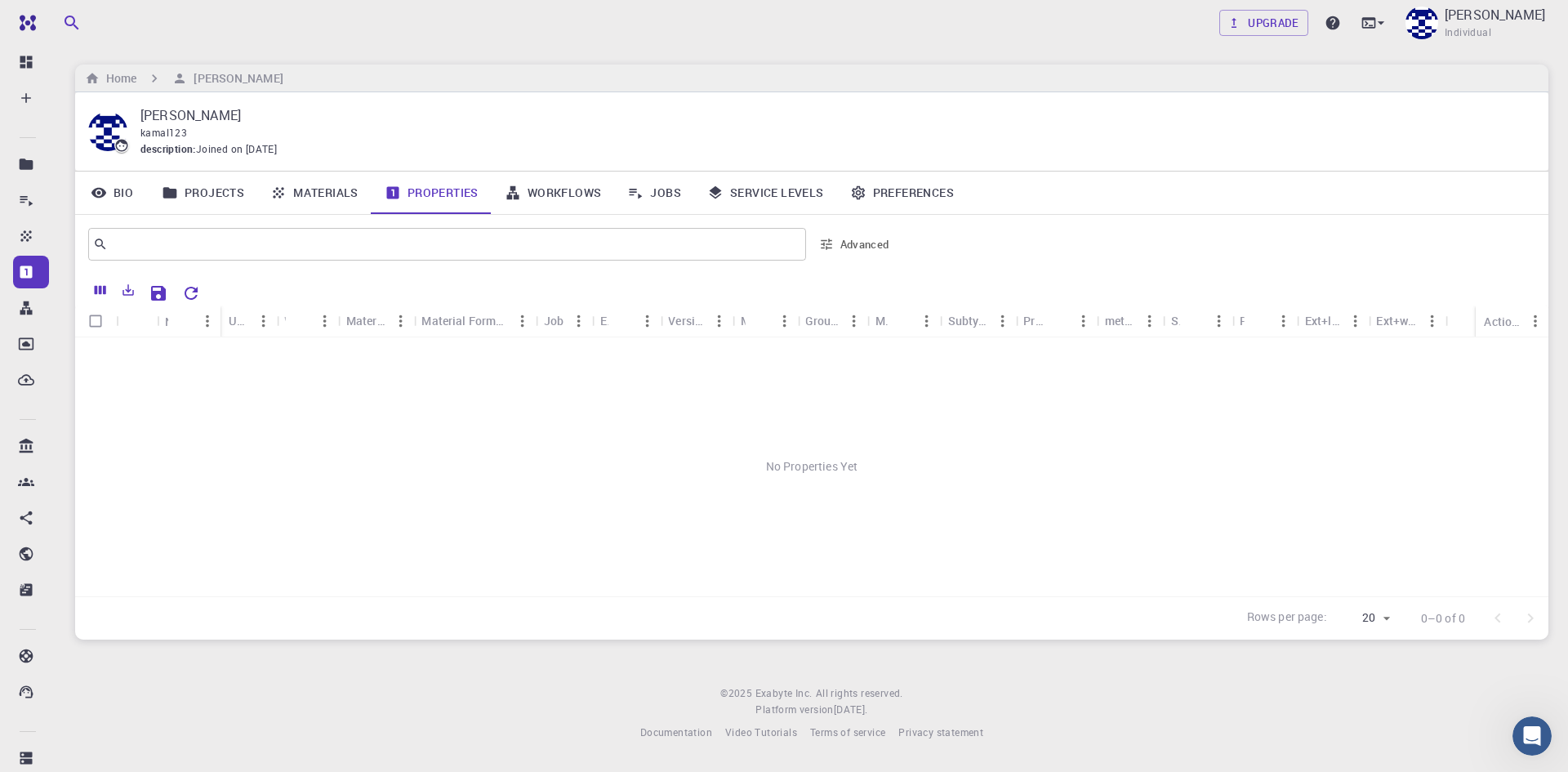
click at [346, 191] on link "Materials" at bounding box center [314, 193] width 115 height 43
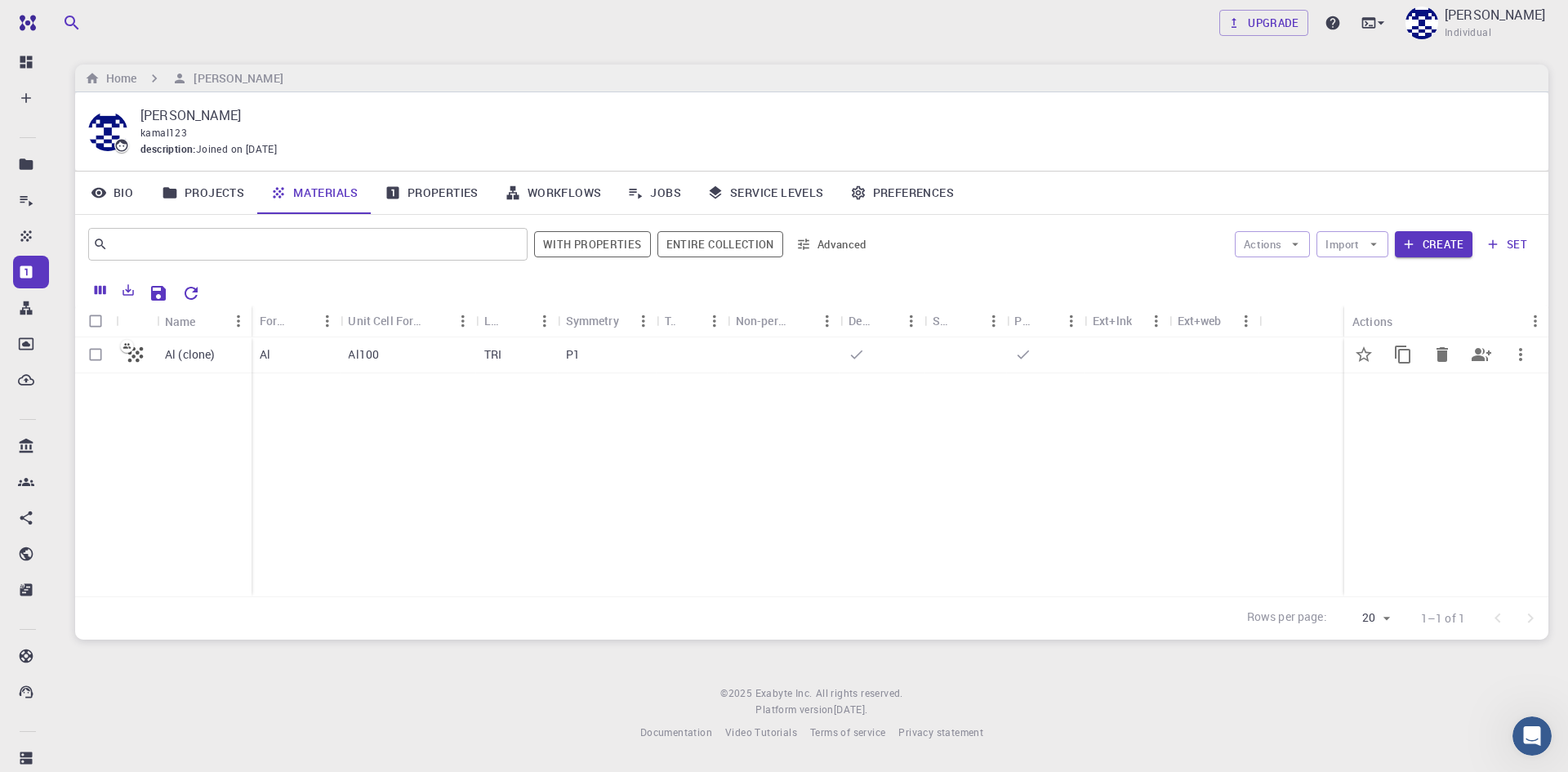
click at [377, 346] on div "Al100" at bounding box center [408, 354] width 136 height 36
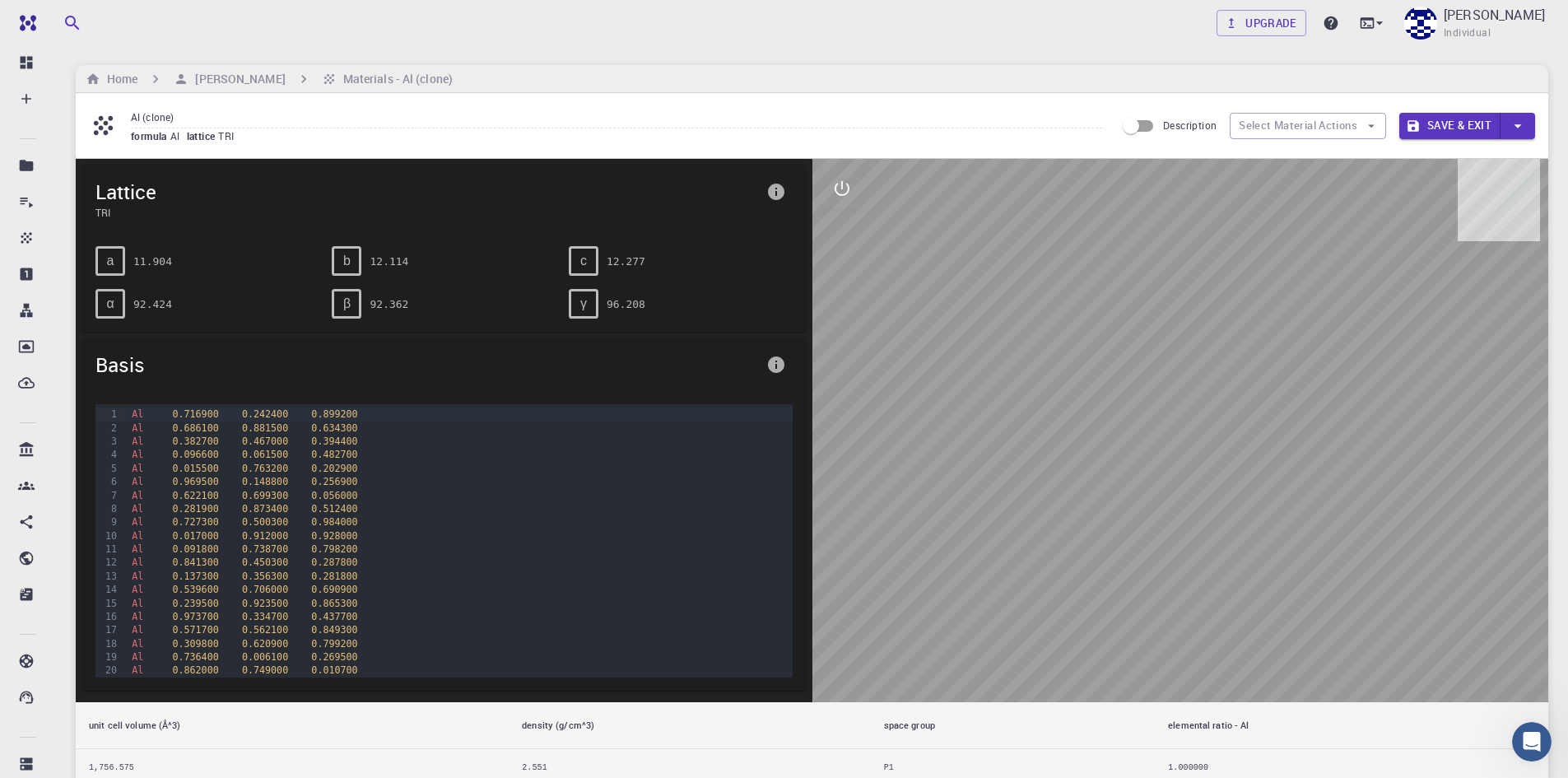
click at [635, 251] on pre "12.277" at bounding box center [626, 261] width 39 height 29
click at [634, 258] on pre "12.277" at bounding box center [626, 261] width 39 height 29
click at [784, 193] on icon "info" at bounding box center [776, 191] width 19 height 19
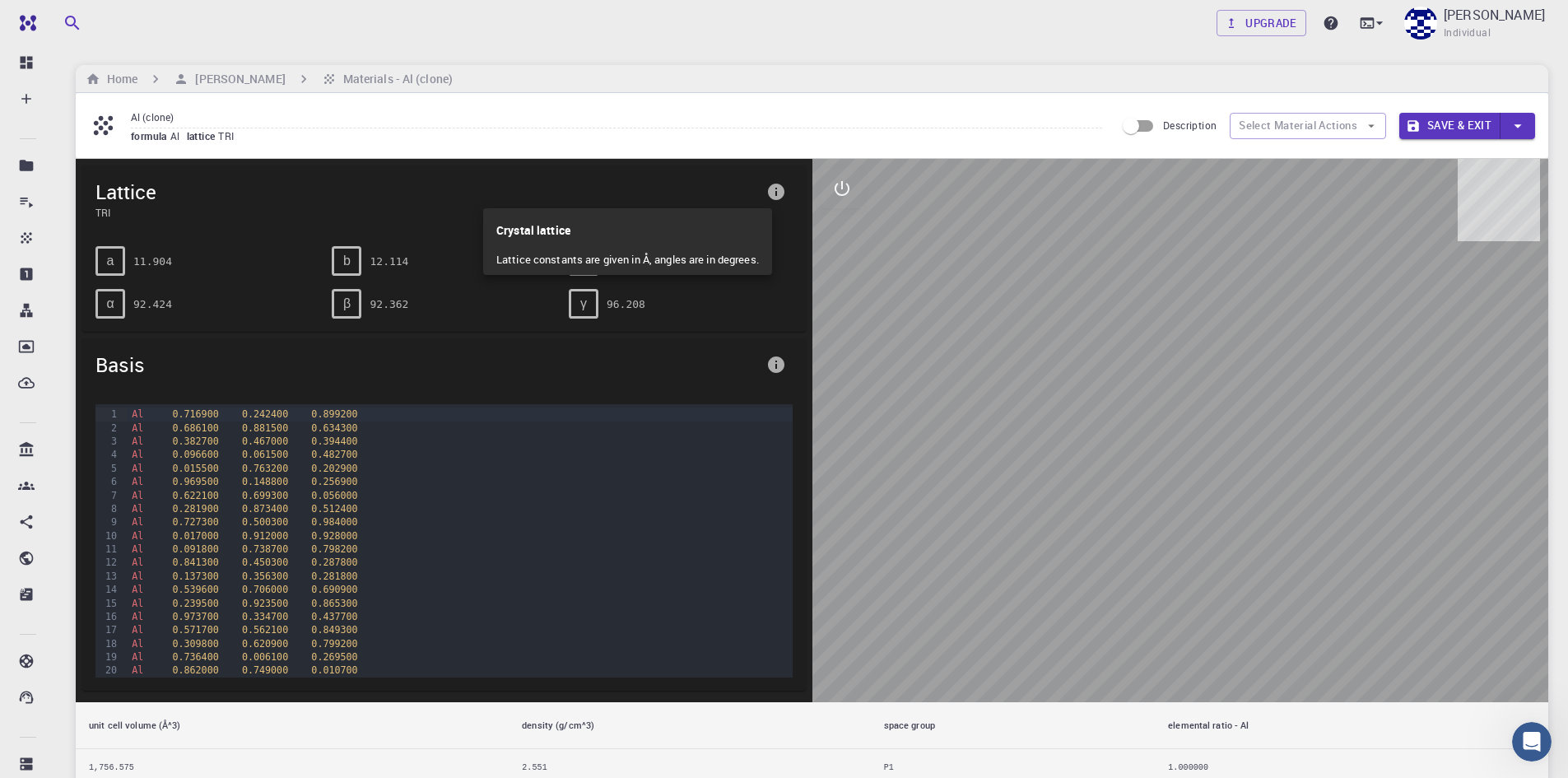
click at [713, 262] on p "Lattice constants are given in Å, angles are in degrees." at bounding box center [628, 260] width 263 height 30
click at [584, 235] on p "Crystal lattice" at bounding box center [628, 227] width 263 height 37
click at [763, 190] on div at bounding box center [784, 389] width 1568 height 778
drag, startPoint x: 193, startPoint y: 124, endPoint x: 194, endPoint y: 138, distance: 14.0
click at [194, 136] on div "Al (clone) formula Al lattice TRI" at bounding box center [616, 125] width 971 height 39
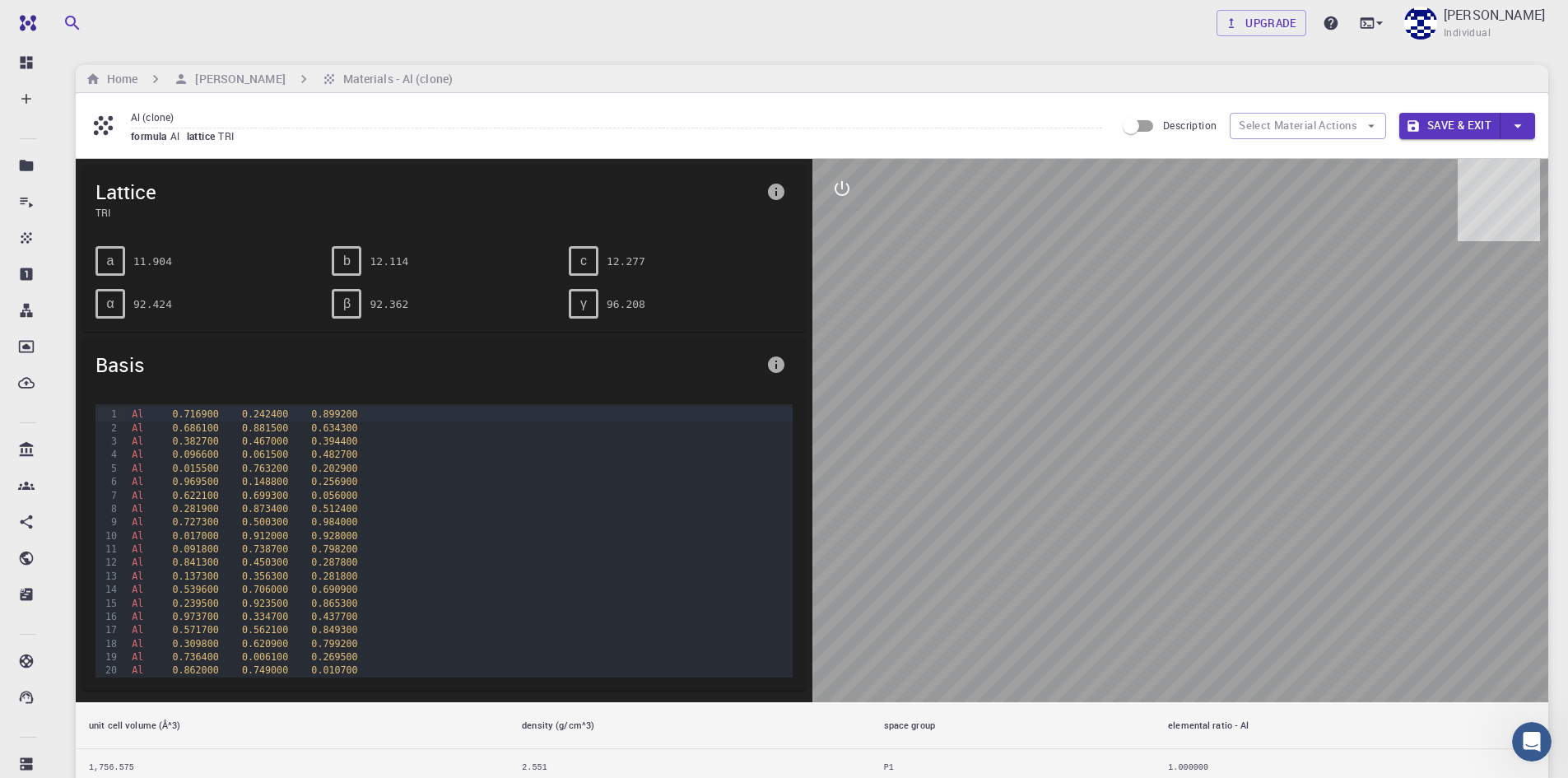
click at [194, 138] on span "lattice" at bounding box center [203, 136] width 32 height 13
click at [1296, 126] on button "Select Material Actions" at bounding box center [1307, 126] width 156 height 26
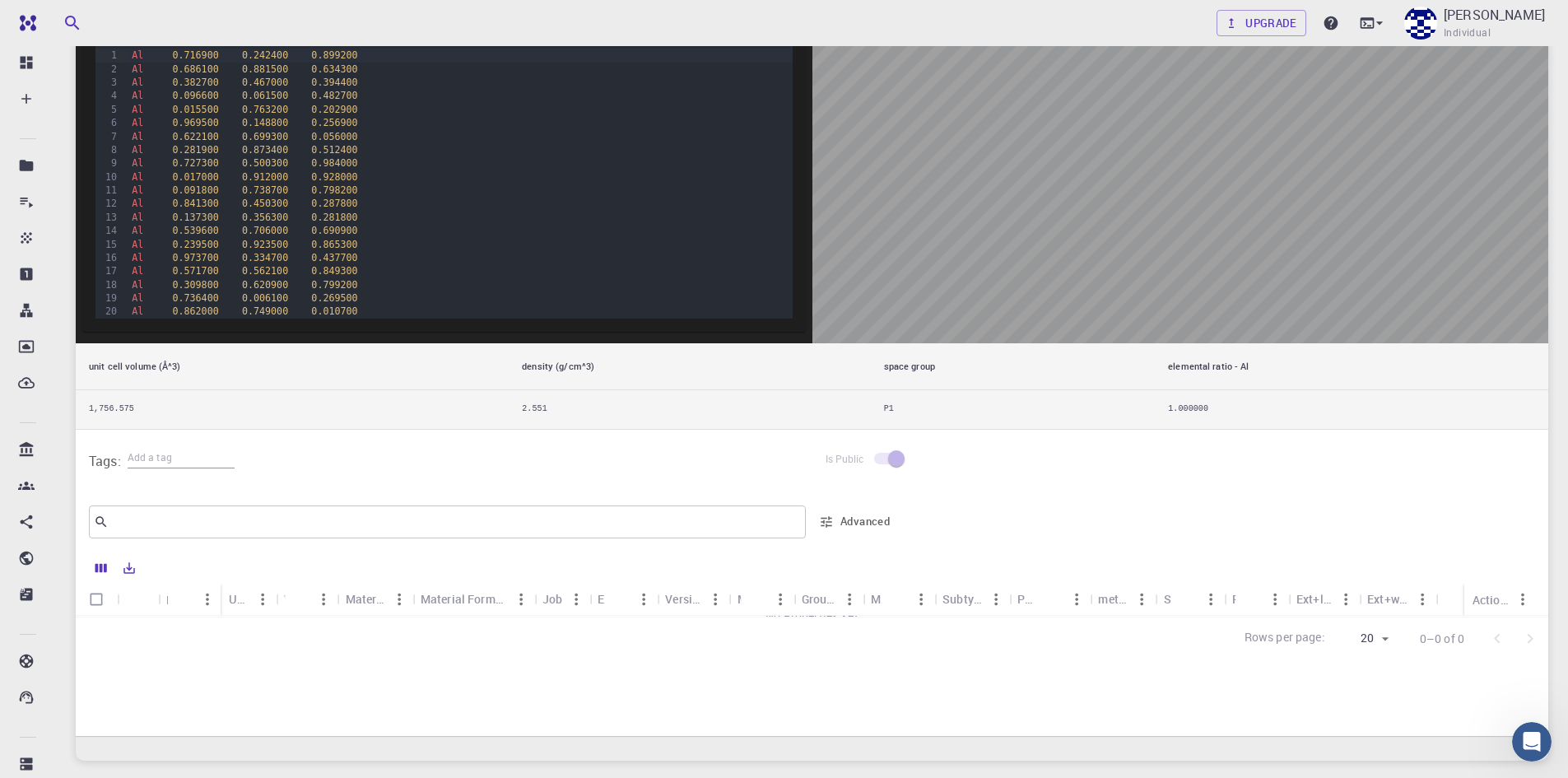
scroll to position [412, 0]
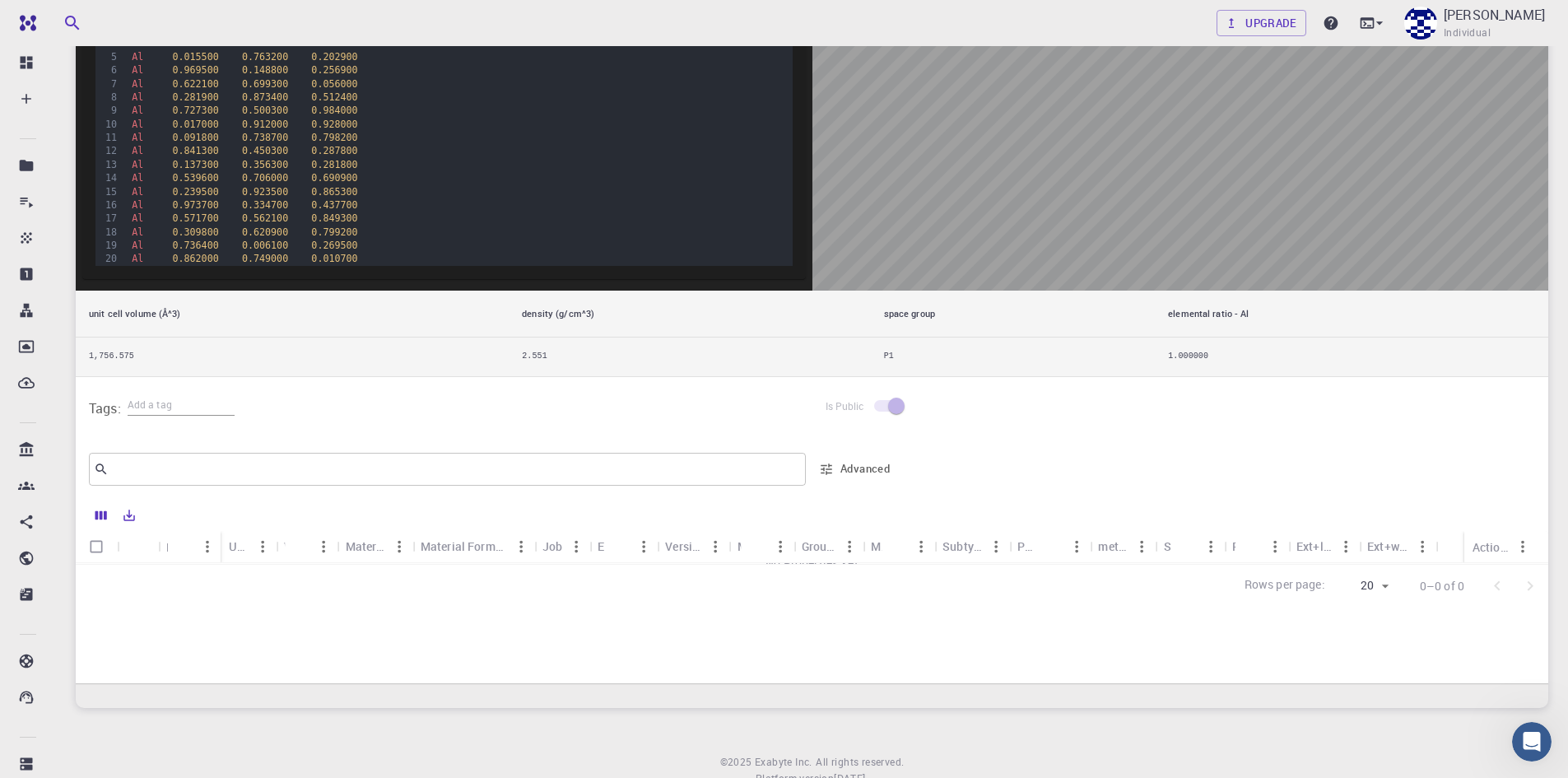
click at [1370, 585] on body "Free Dashboard Create New Job New Material Create Material Upload File Import f…" at bounding box center [784, 212] width 1568 height 1247
click at [1358, 692] on li "50" at bounding box center [1363, 684] width 62 height 30
type input "50"
drag, startPoint x: 836, startPoint y: 563, endPoint x: 842, endPoint y: 582, distance: 19.9
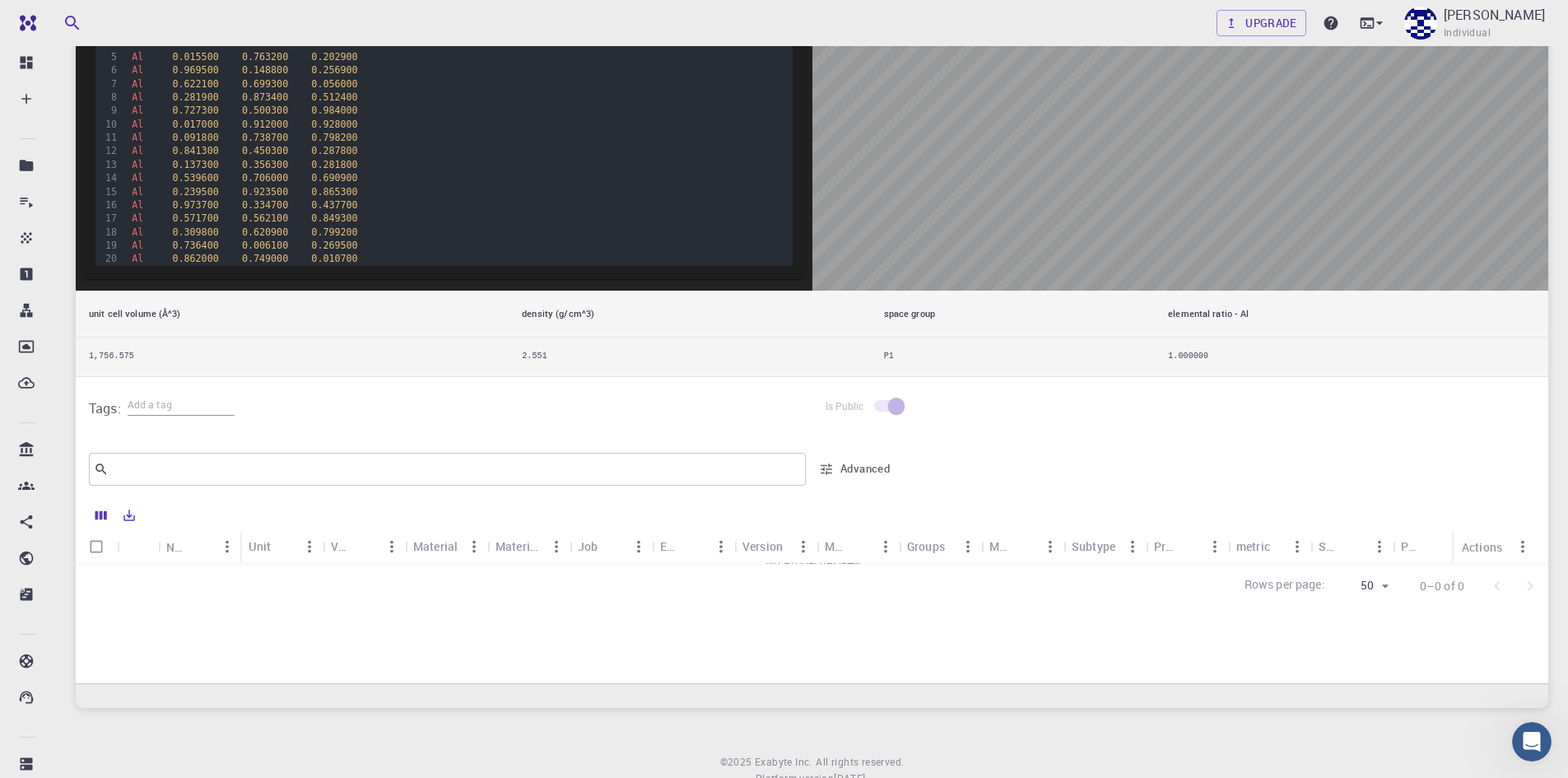
click at [842, 582] on div "Name Unit Value Material Material Formula Job Engine Version Model Groups Metho…" at bounding box center [812, 553] width 1473 height 108
click at [846, 559] on div "Method" at bounding box center [838, 547] width 26 height 26
click at [840, 543] on icon "Sort" at bounding box center [839, 546] width 12 height 12
click at [840, 543] on icon "Sort" at bounding box center [838, 546] width 19 height 19
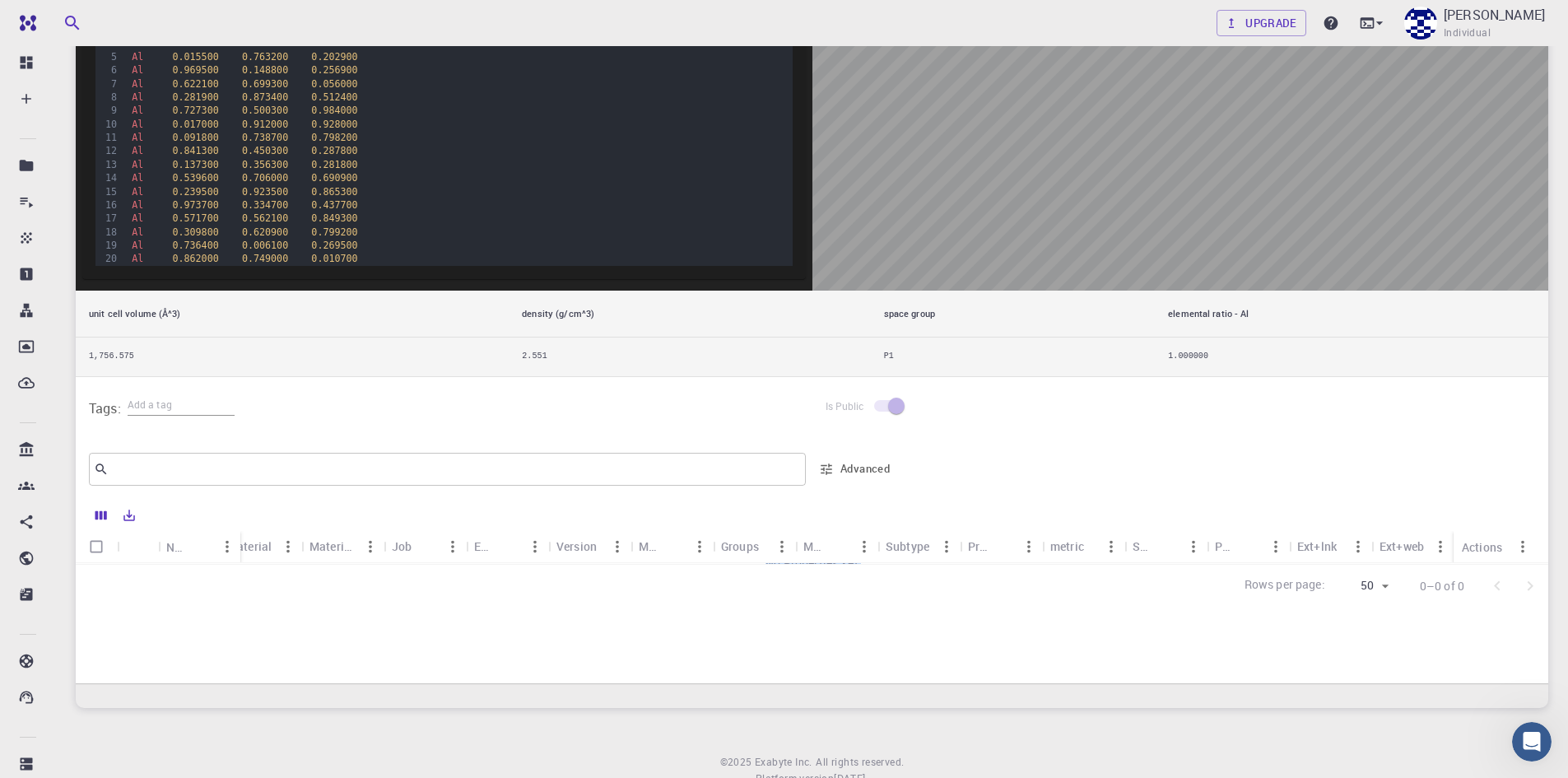
click at [840, 543] on icon "Sort" at bounding box center [839, 546] width 12 height 12
click at [861, 547] on icon "Menu" at bounding box center [864, 546] width 19 height 19
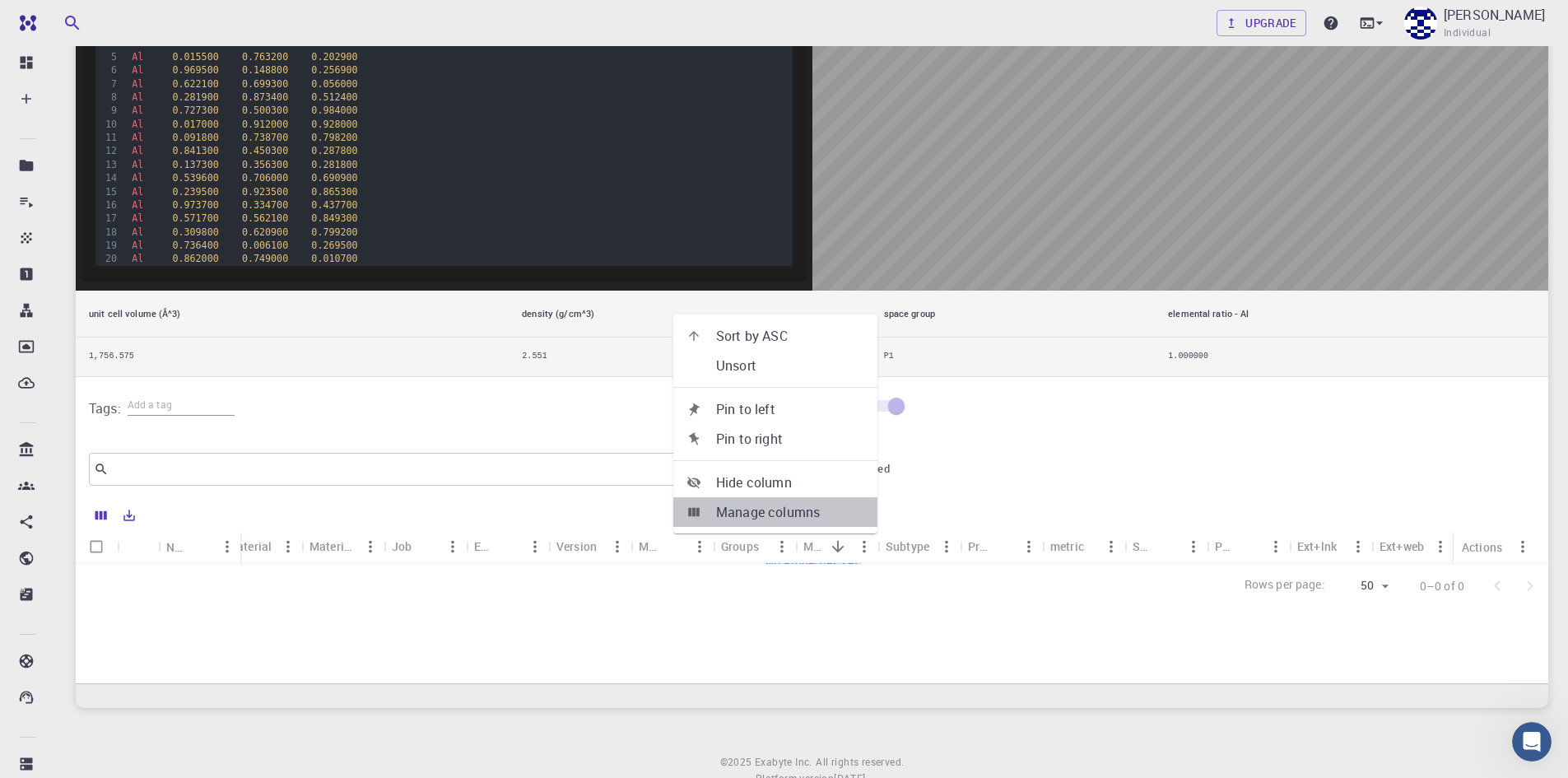
click at [800, 505] on span "Manage columns" at bounding box center [790, 512] width 148 height 19
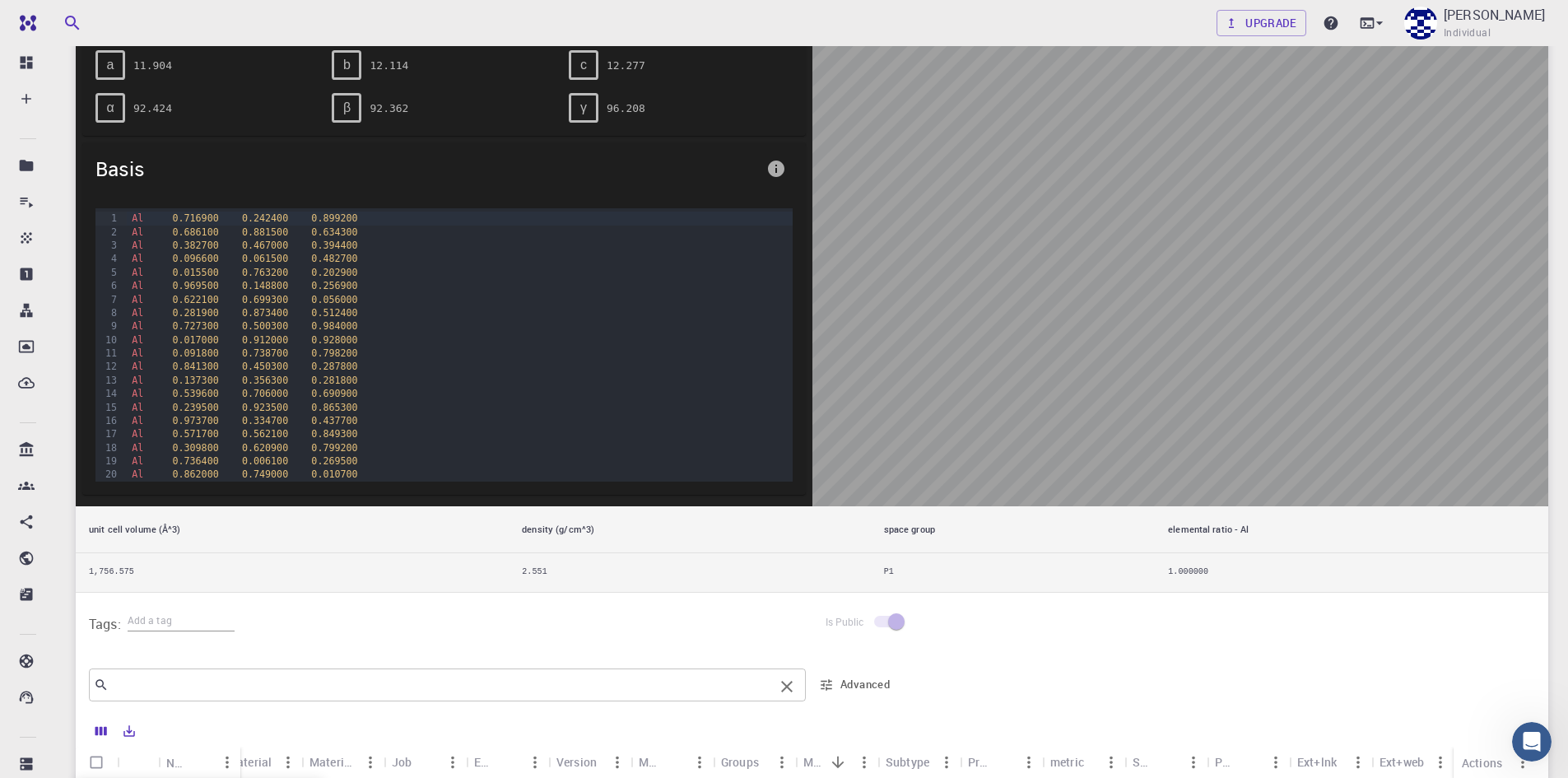
scroll to position [140, 0]
click at [935, 553] on td "P1" at bounding box center [1012, 572] width 285 height 39
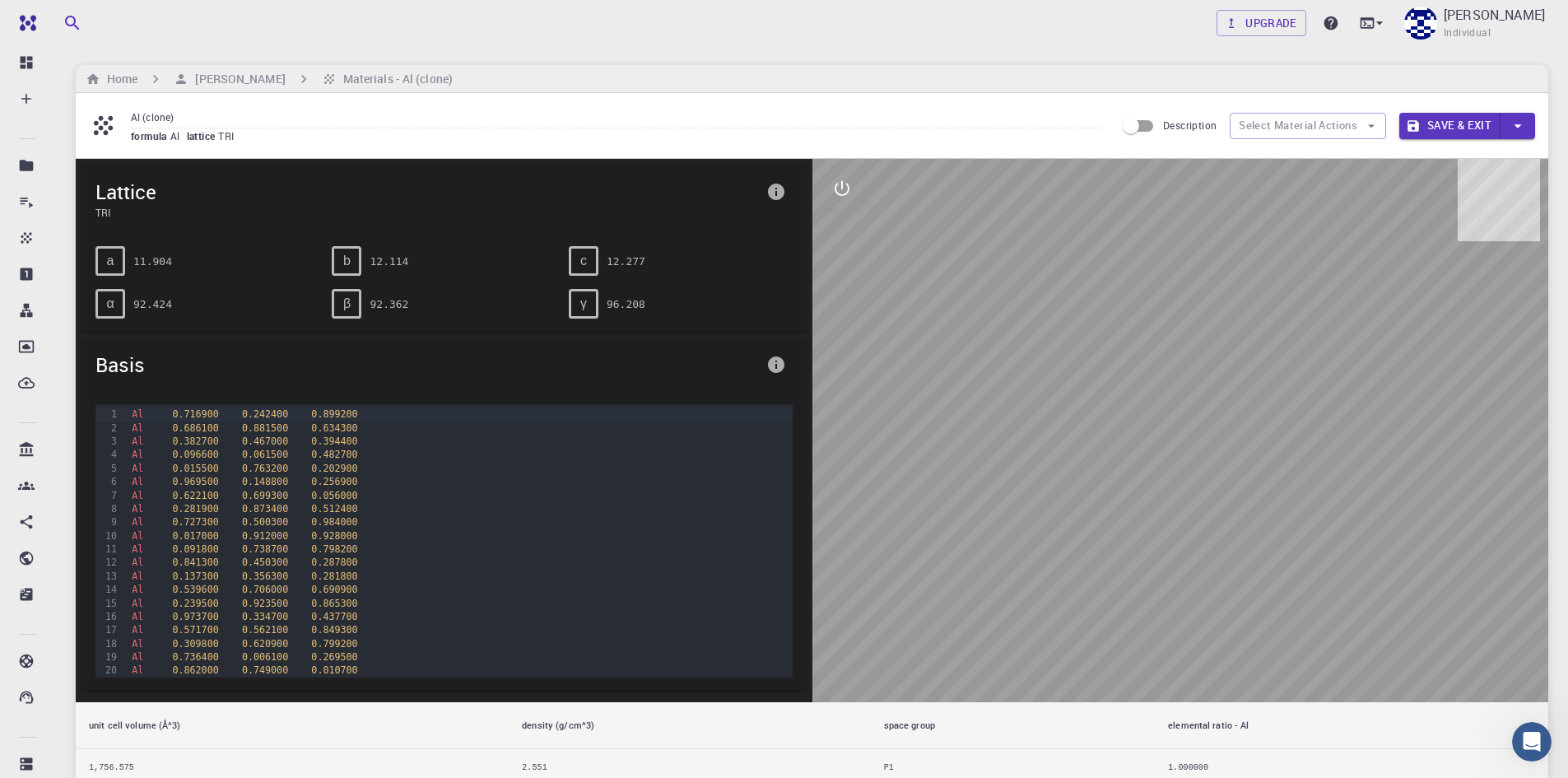
scroll to position [0, 0]
click at [646, 527] on div "Al 0.727300 0.500300 0.984000" at bounding box center [459, 521] width 665 height 13
click at [131, 558] on span "Al" at bounding box center [137, 562] width 11 height 11
click at [136, 558] on span "Al" at bounding box center [137, 562] width 11 height 11
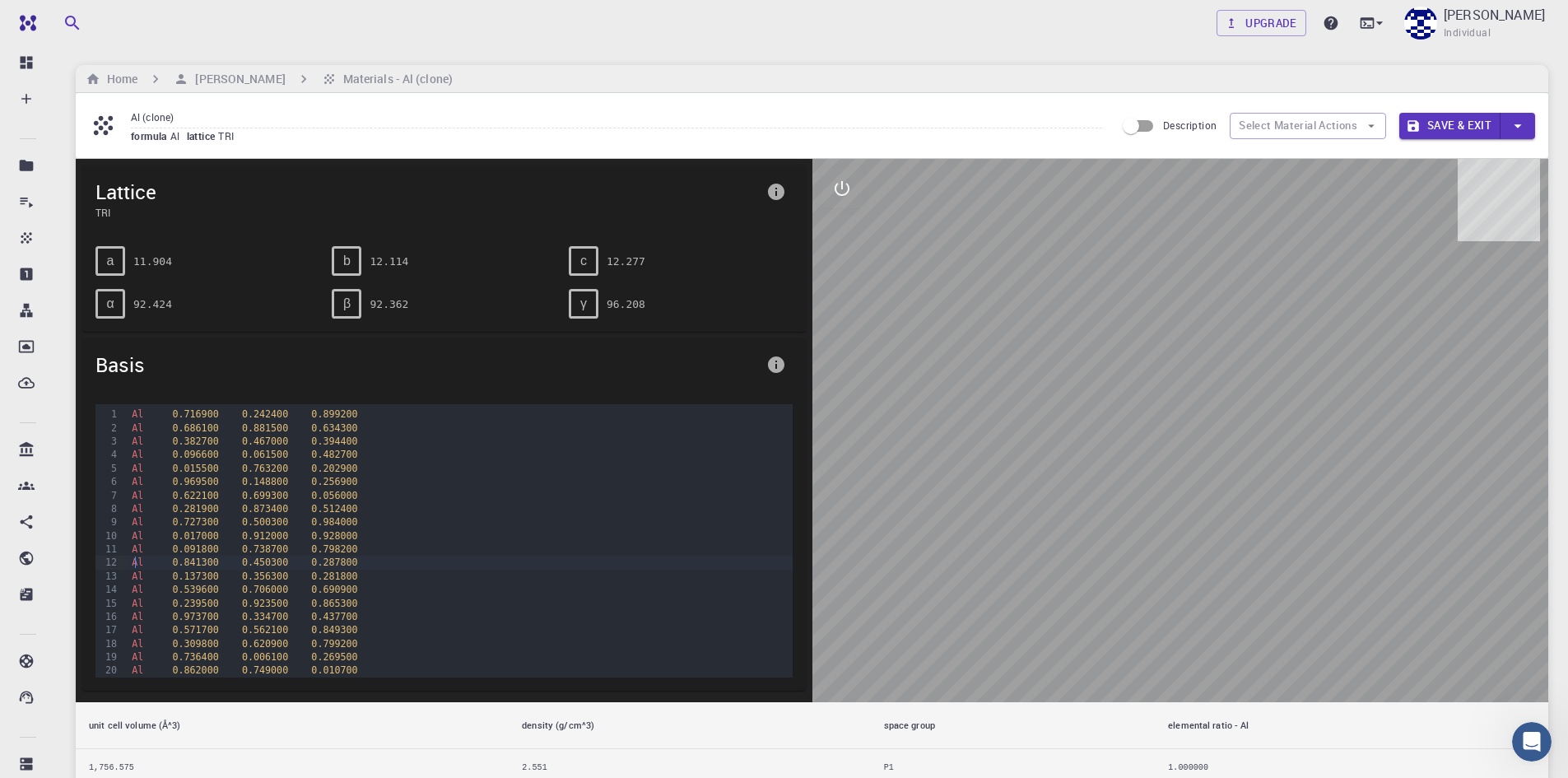
click at [295, 486] on div "Al 0.969500 0.148800 0.256900" at bounding box center [459, 482] width 665 height 13
click at [1007, 408] on div at bounding box center [1180, 430] width 736 height 543
drag, startPoint x: 1010, startPoint y: 408, endPoint x: 1266, endPoint y: 520, distance: 279.4
click at [1266, 520] on div at bounding box center [1180, 430] width 736 height 543
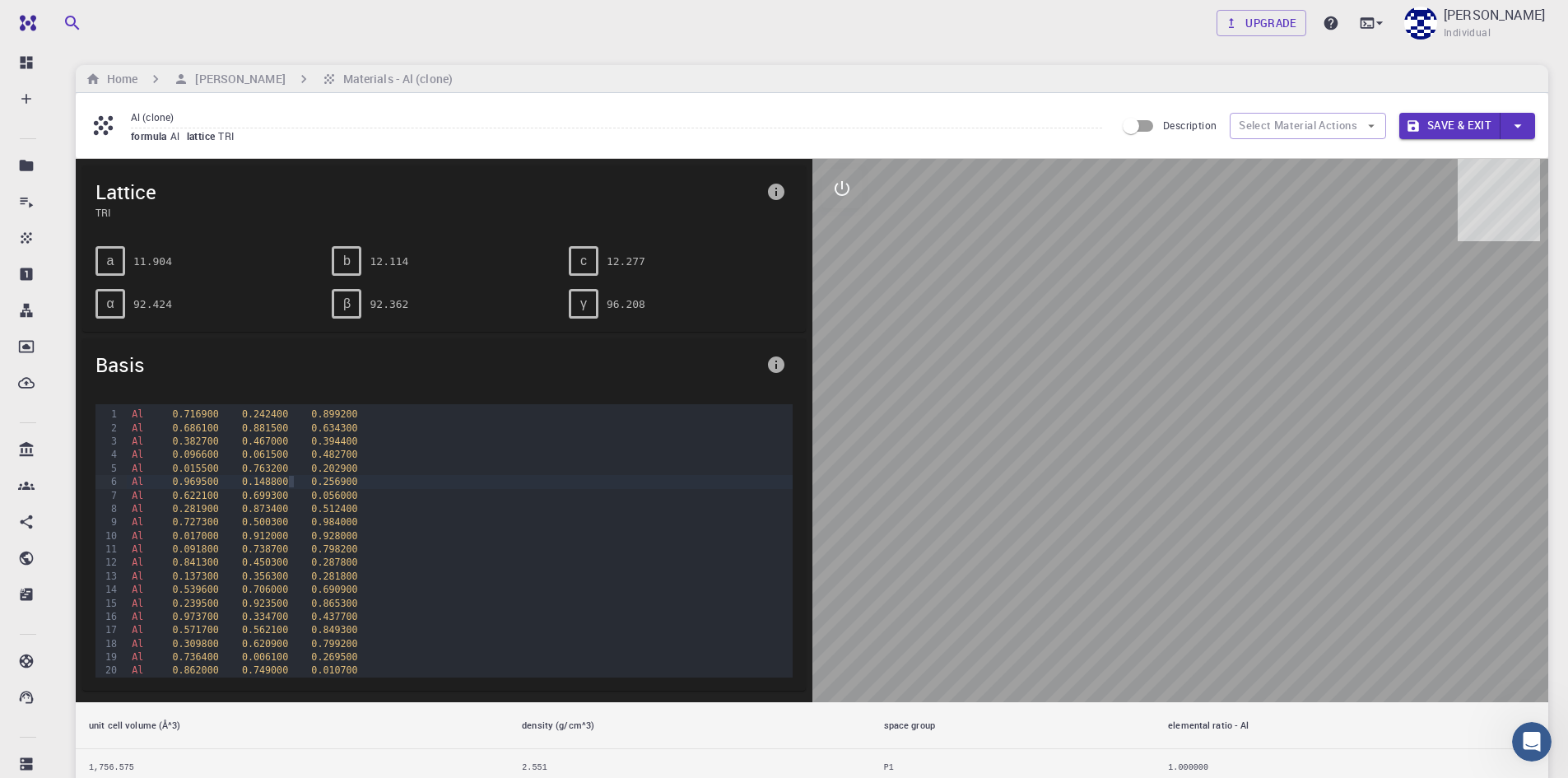
drag, startPoint x: 1183, startPoint y: 401, endPoint x: 1140, endPoint y: 423, distance: 48.3
click at [1140, 423] on div at bounding box center [1180, 430] width 736 height 543
click at [1371, 19] on icon at bounding box center [1379, 23] width 17 height 17
click at [1284, 99] on li "Remote Desktop" at bounding box center [1251, 99] width 214 height 30
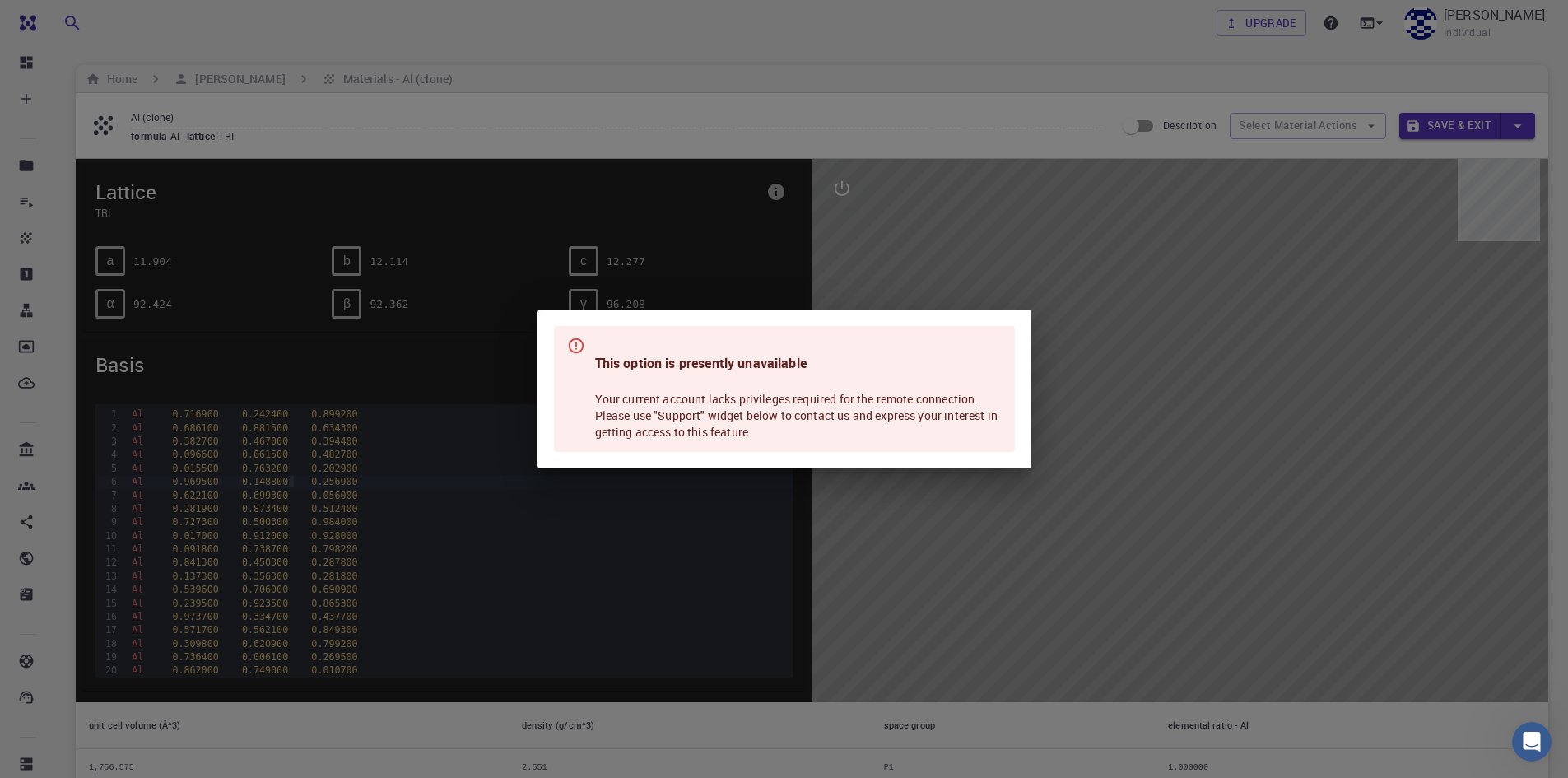
click at [1276, 105] on div "This option is presently unavailable Your current account lacks privileges requ…" at bounding box center [784, 389] width 1568 height 778
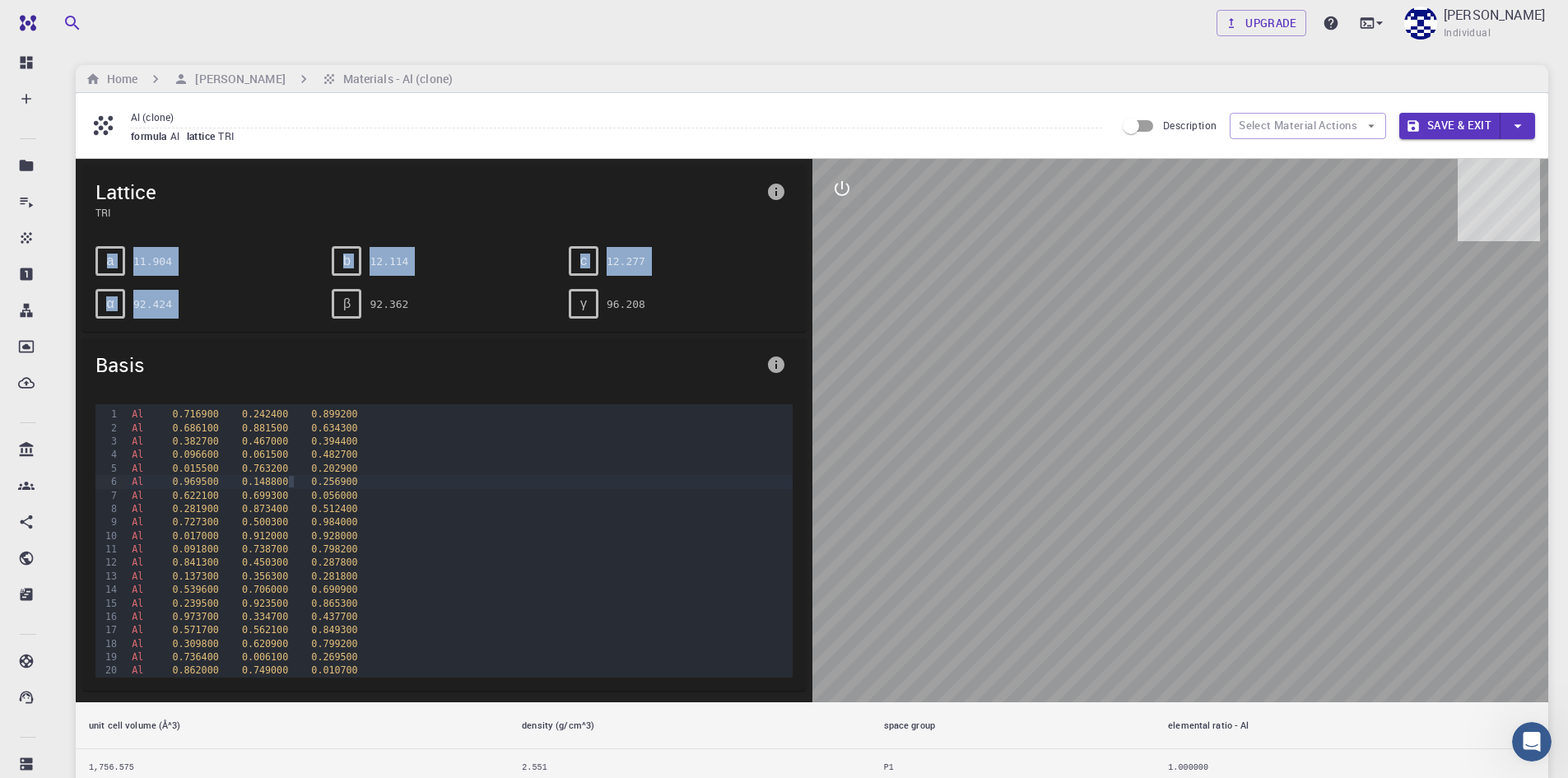
drag, startPoint x: 133, startPoint y: 221, endPoint x: 330, endPoint y: 324, distance: 222.3
click at [330, 324] on div "Lattice TRI a 11.904 b 12.114 c 12.277 α 92.424 β 92.362 γ 96.208" at bounding box center [444, 249] width 723 height 167
click at [443, 335] on div "Lattice TRI a 11.904 b 12.114 c 12.277 α 92.424 β 92.362 γ 96.208 Basis 999 1 2…" at bounding box center [444, 430] width 736 height 543
click at [206, 133] on span "lattice" at bounding box center [203, 136] width 32 height 13
click at [337, 75] on icon "breadcrumb" at bounding box center [329, 79] width 15 height 15
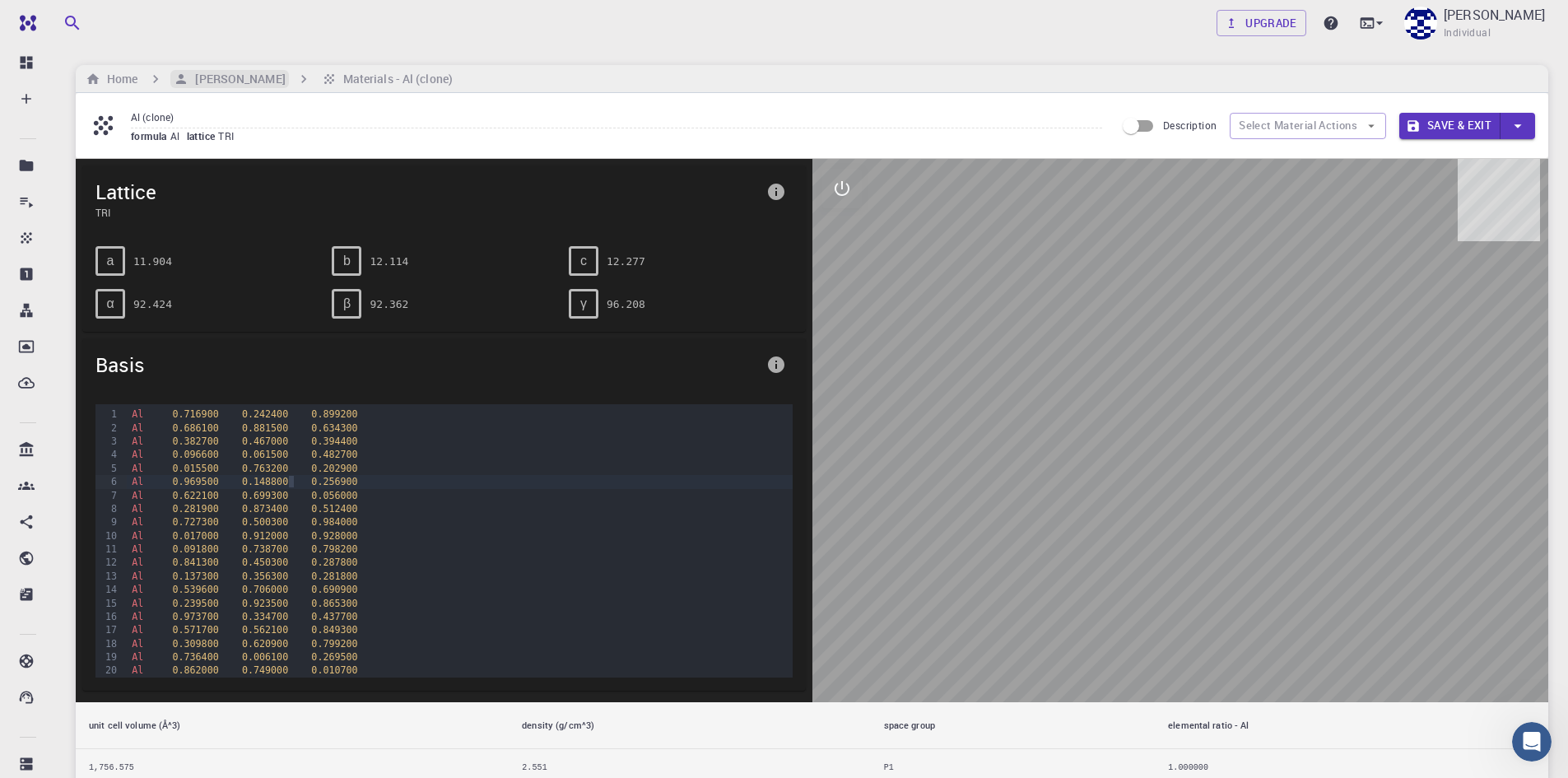
click at [273, 73] on h6 "[PERSON_NAME]" at bounding box center [236, 79] width 96 height 19
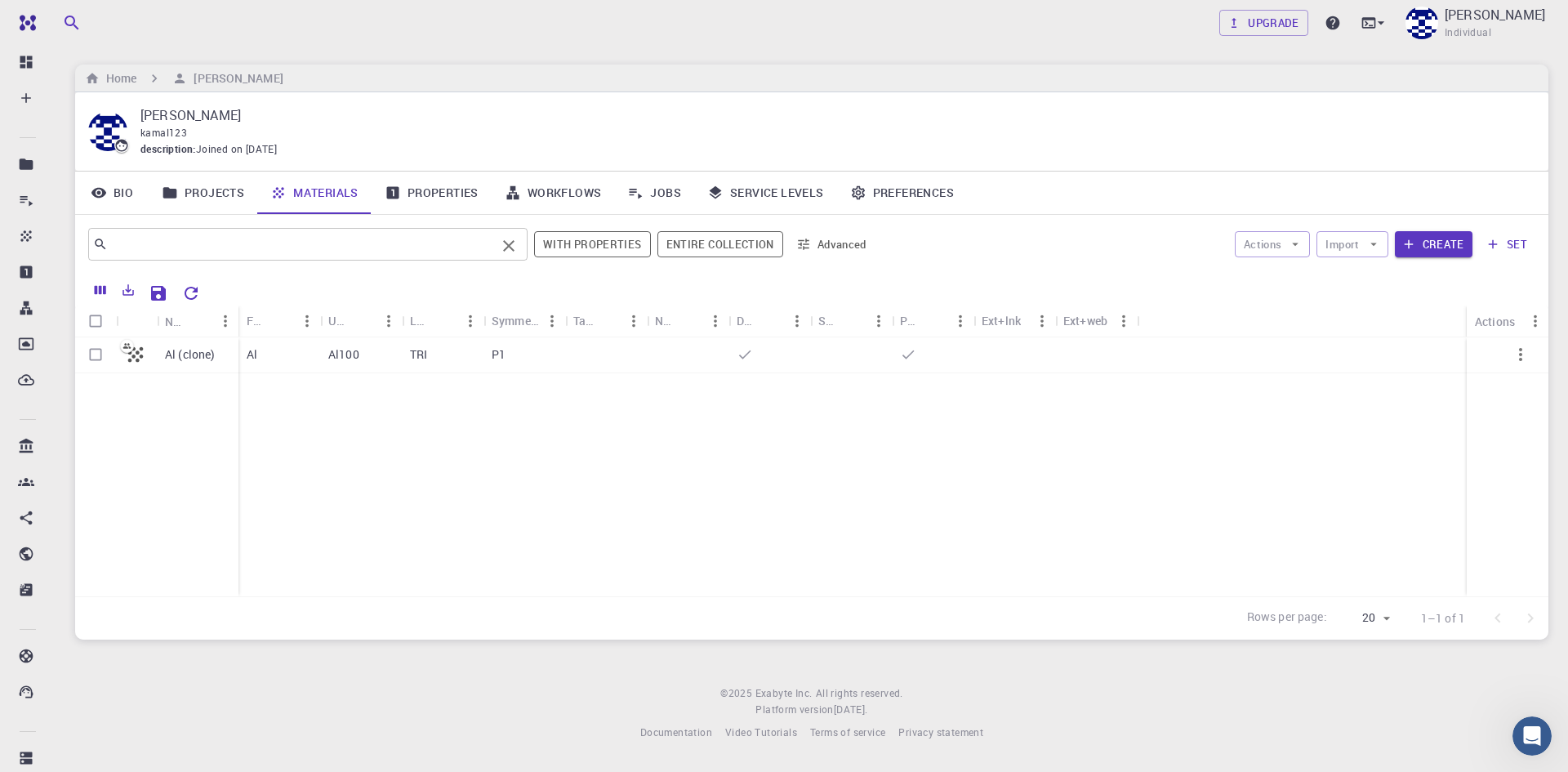
click at [108, 231] on div "​" at bounding box center [308, 243] width 439 height 32
click at [625, 242] on button "With properties" at bounding box center [592, 244] width 116 height 26
click at [275, 248] on input "text" at bounding box center [302, 244] width 388 height 23
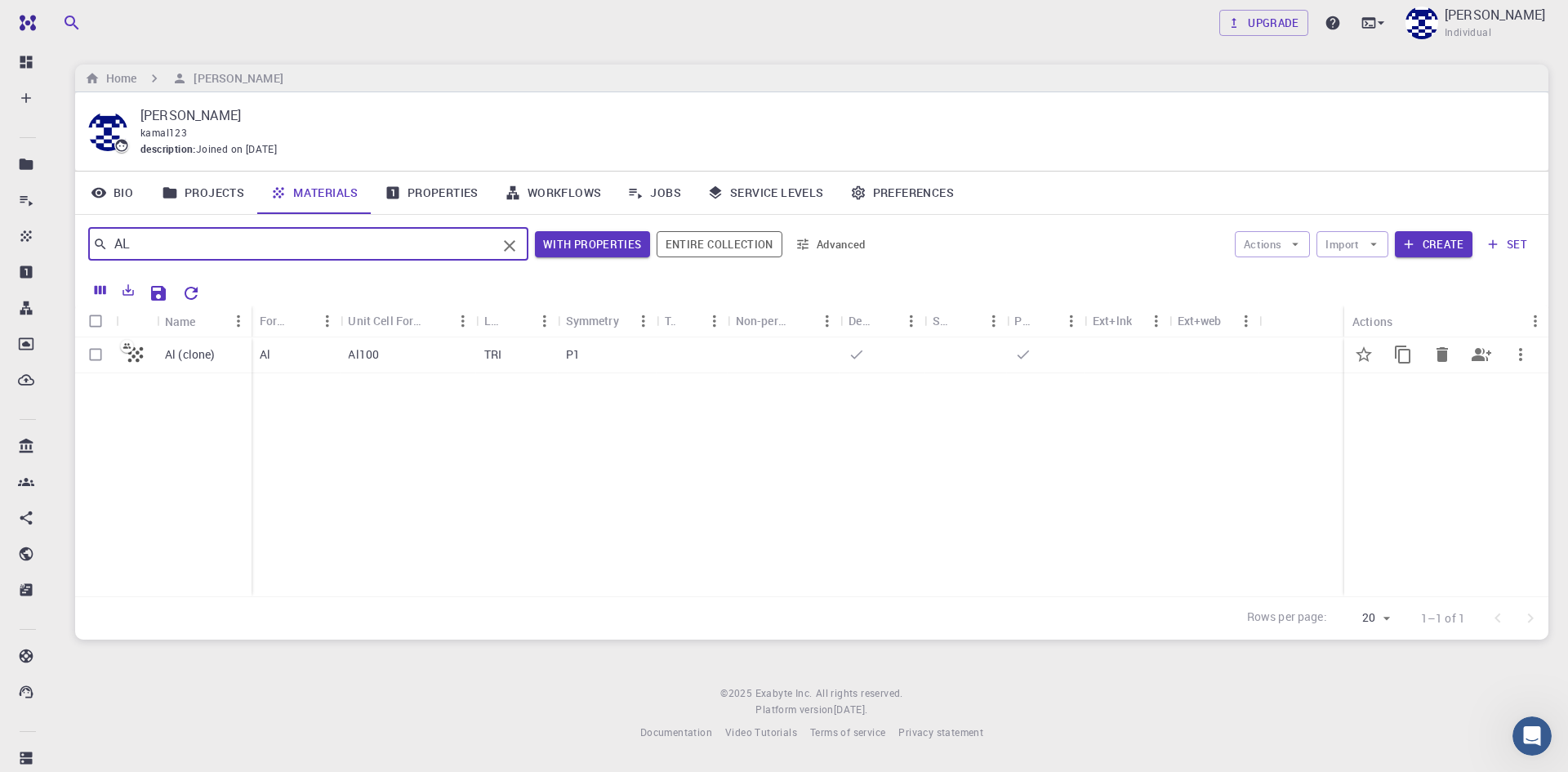
type input "AL"
click at [1529, 354] on icon "button" at bounding box center [1521, 354] width 19 height 19
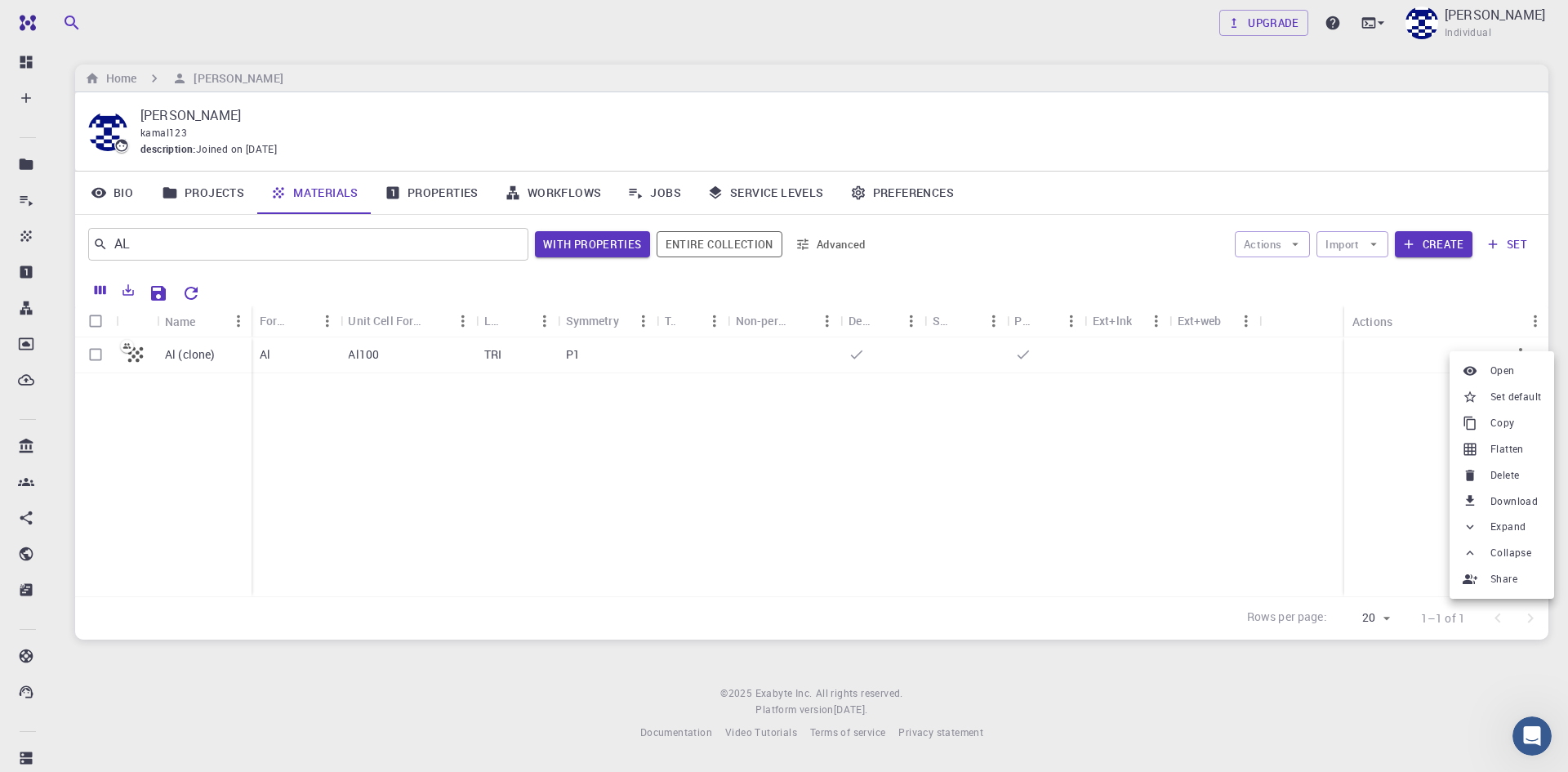
click at [1511, 373] on span "Open" at bounding box center [1502, 370] width 24 height 17
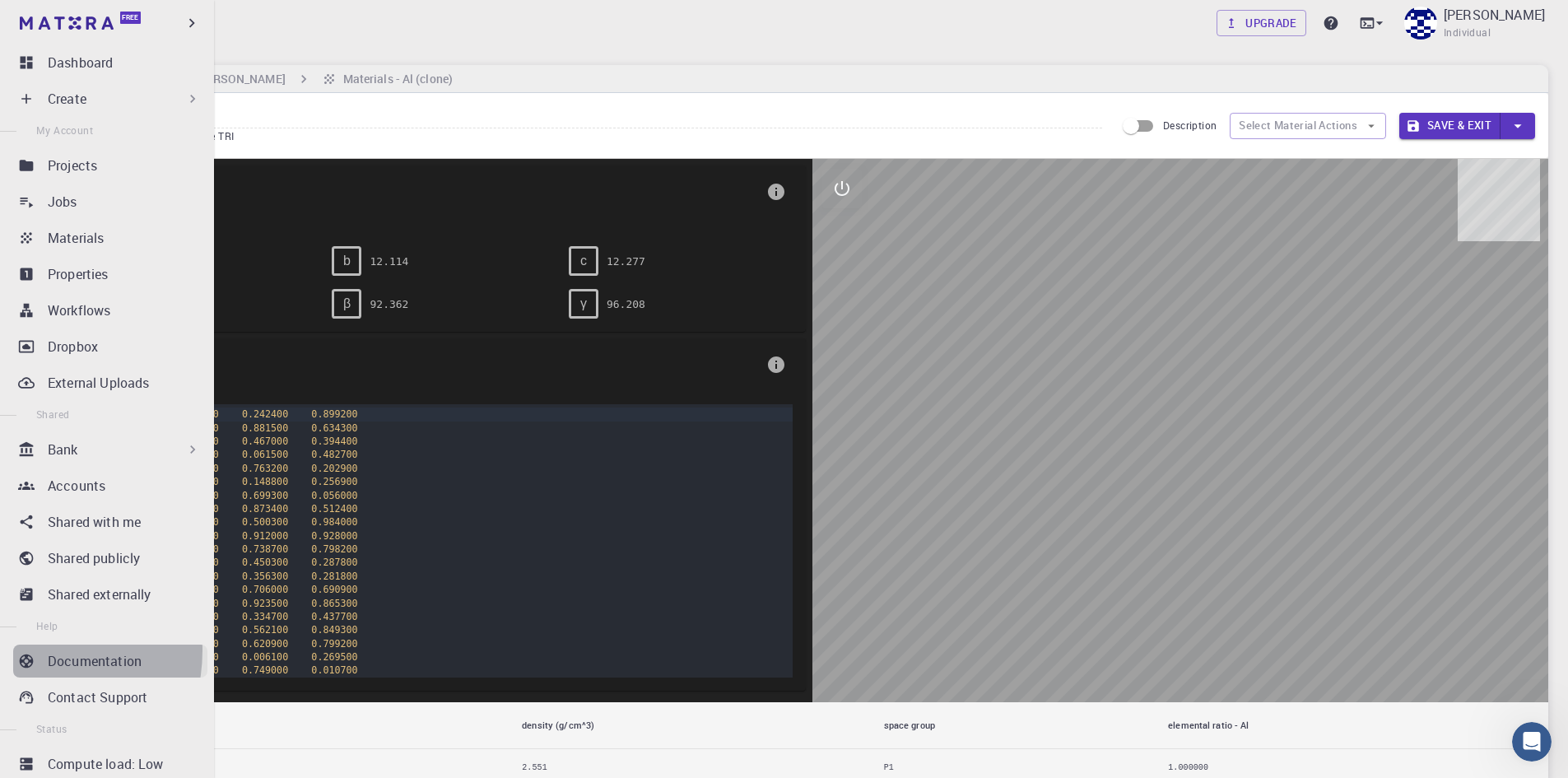
click at [25, 650] on link "Documentation" at bounding box center [110, 661] width 194 height 33
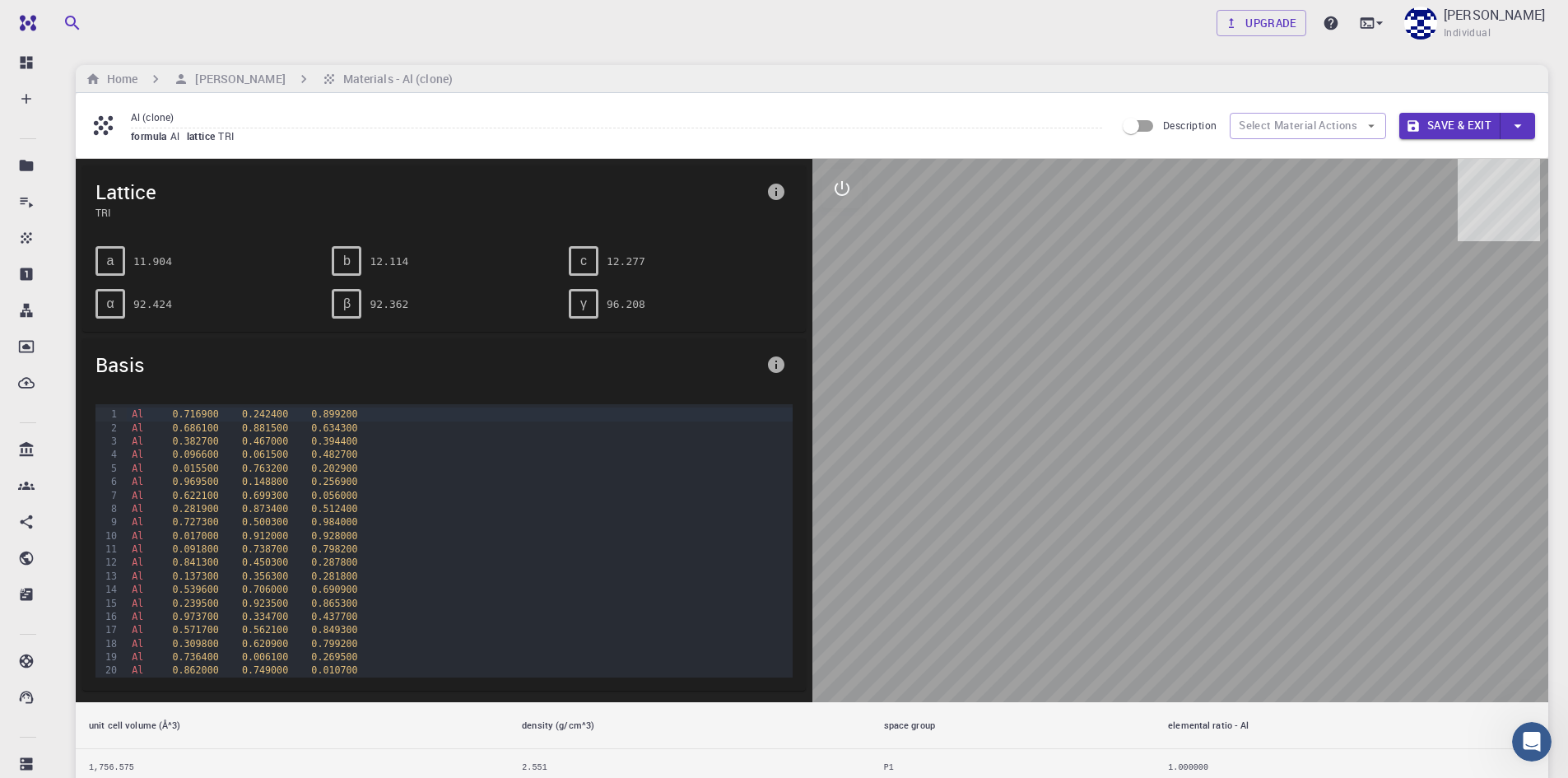
click at [782, 181] on button "info" at bounding box center [775, 191] width 33 height 33
click at [752, 248] on p "Lattice constants are given in Å, angles are in degrees." at bounding box center [628, 260] width 263 height 30
click at [837, 196] on div at bounding box center [784, 389] width 1568 height 778
click at [839, 191] on icon "interactive" at bounding box center [842, 189] width 19 height 19
click at [835, 228] on icon "view" at bounding box center [842, 228] width 19 height 12
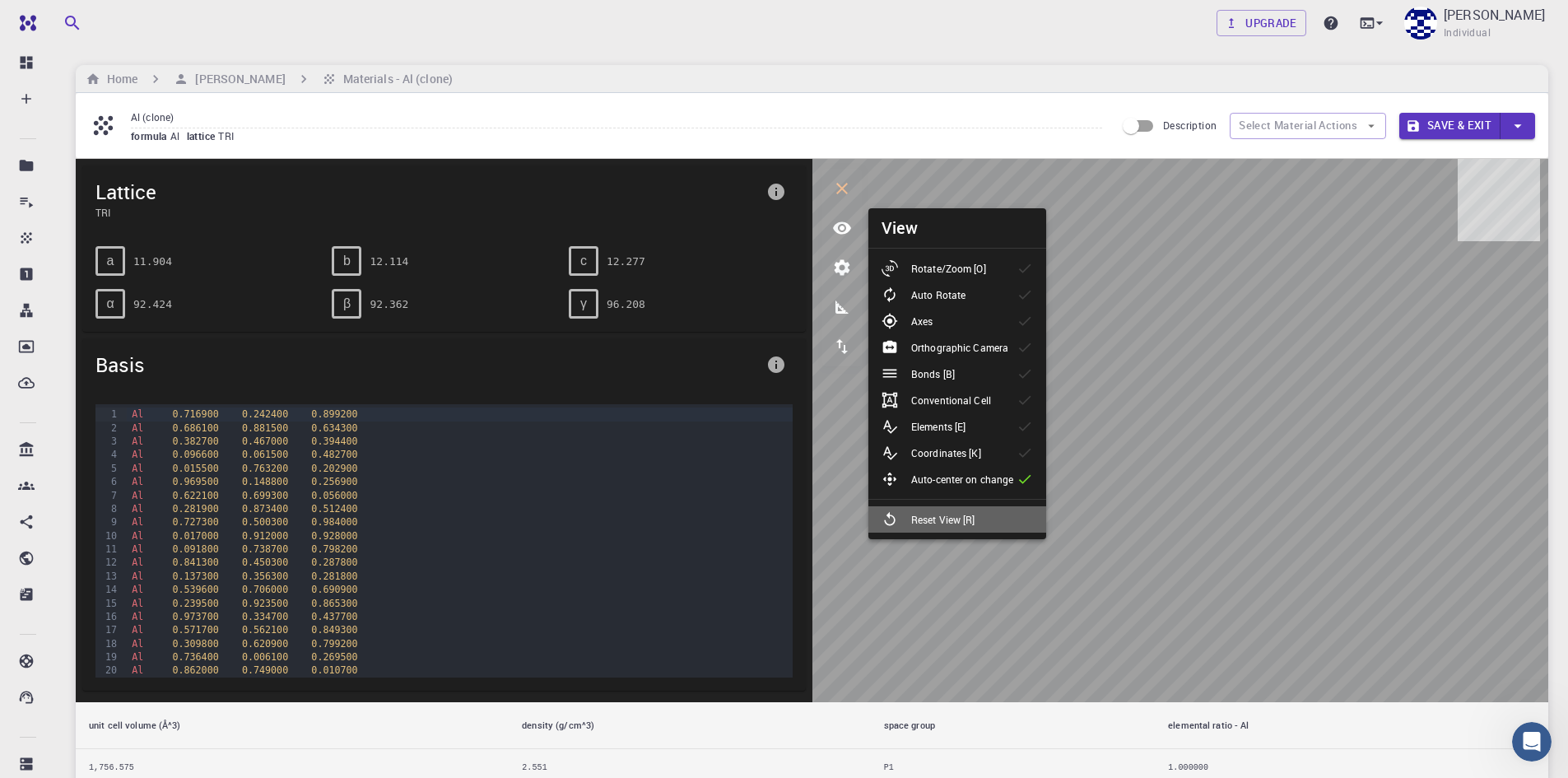
click at [984, 517] on div "Reset View [R]" at bounding box center [935, 520] width 107 height 17
click at [975, 360] on li "Orthographic Camera" at bounding box center [958, 348] width 178 height 26
click at [976, 362] on ul "Rotate/Zoom [O] Auto Rotate Axes Orthographic Camera Bonds [B] Conventional Cel…" at bounding box center [958, 393] width 178 height 290
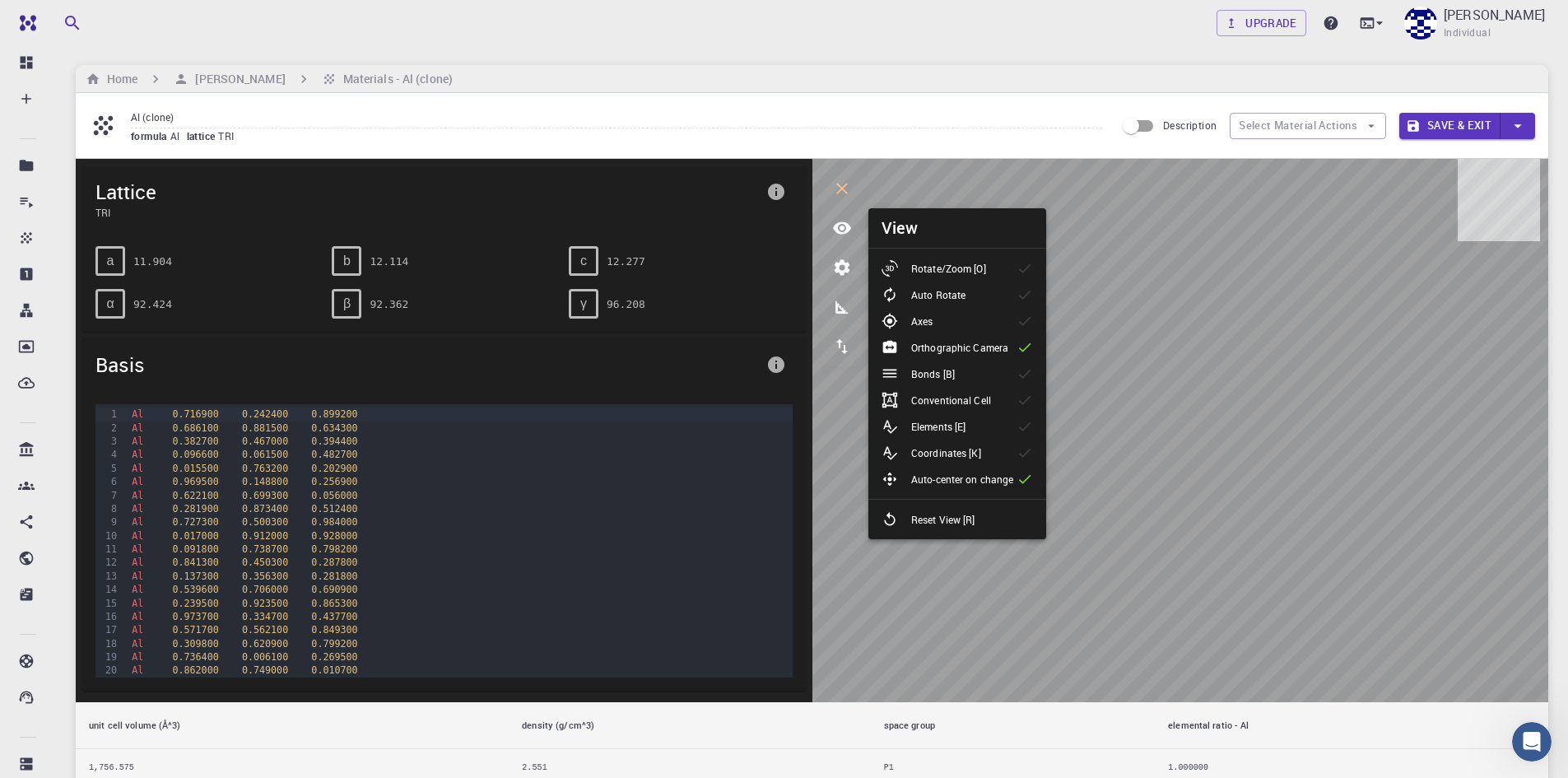
click at [978, 370] on li "Bonds [B]" at bounding box center [958, 374] width 178 height 26
click at [891, 364] on li "Bonds [B]" at bounding box center [958, 374] width 178 height 26
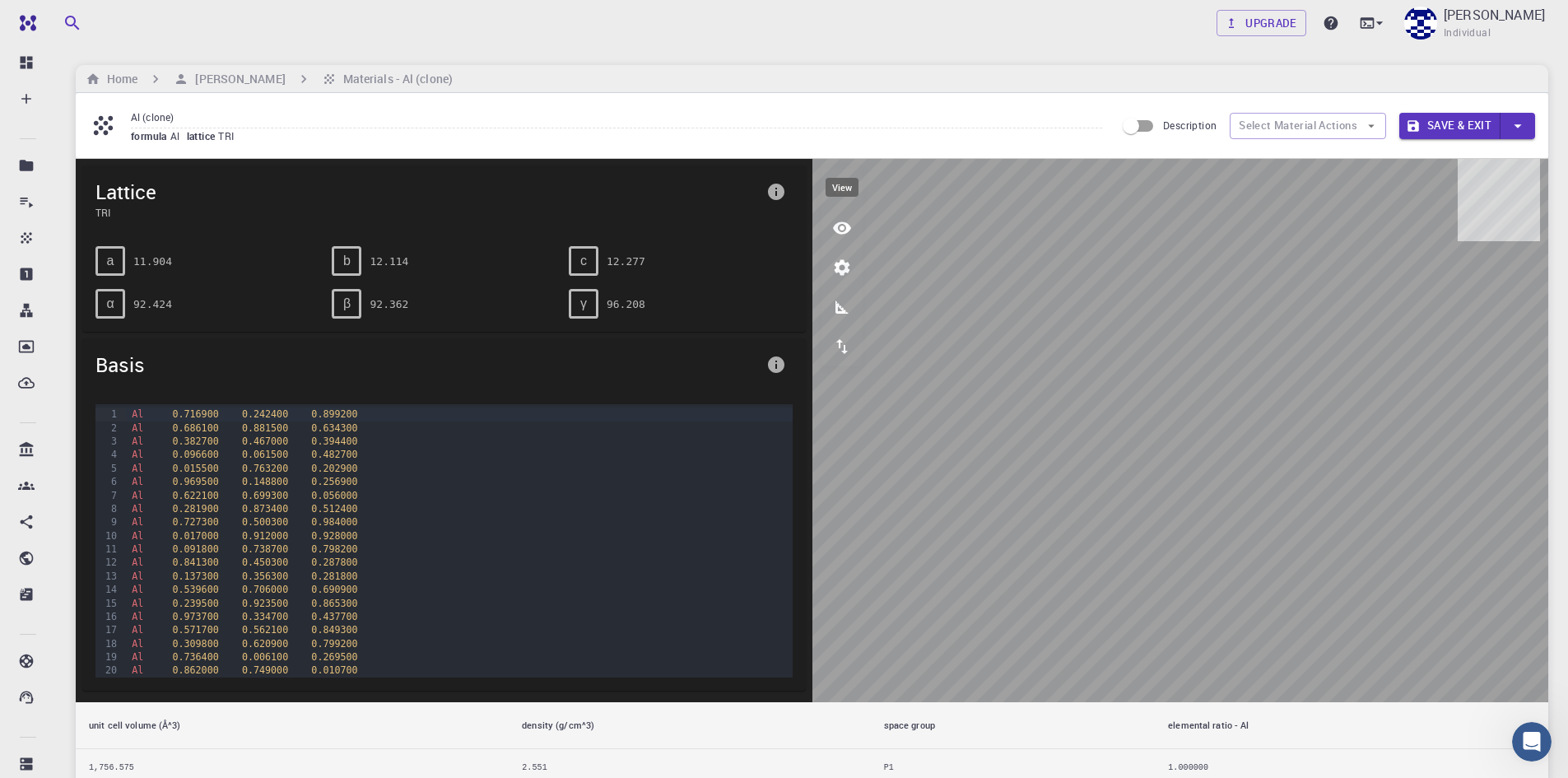
click at [840, 229] on icon "view" at bounding box center [842, 228] width 19 height 12
click at [838, 228] on icon "view" at bounding box center [842, 228] width 19 height 19
click at [849, 221] on icon "view" at bounding box center [842, 228] width 19 height 19
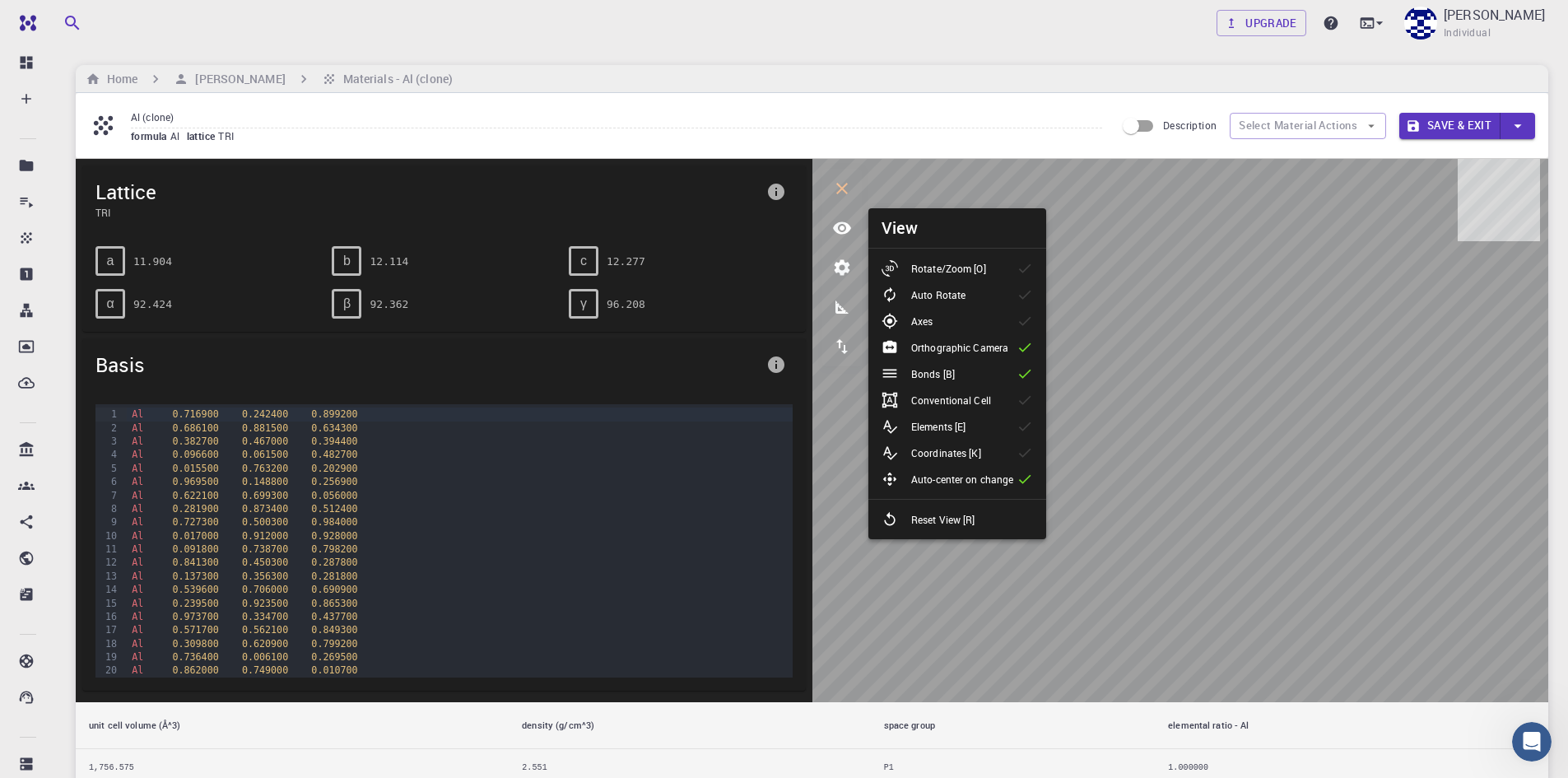
click at [936, 262] on p "Rotate/Zoom [O]" at bounding box center [948, 268] width 75 height 15
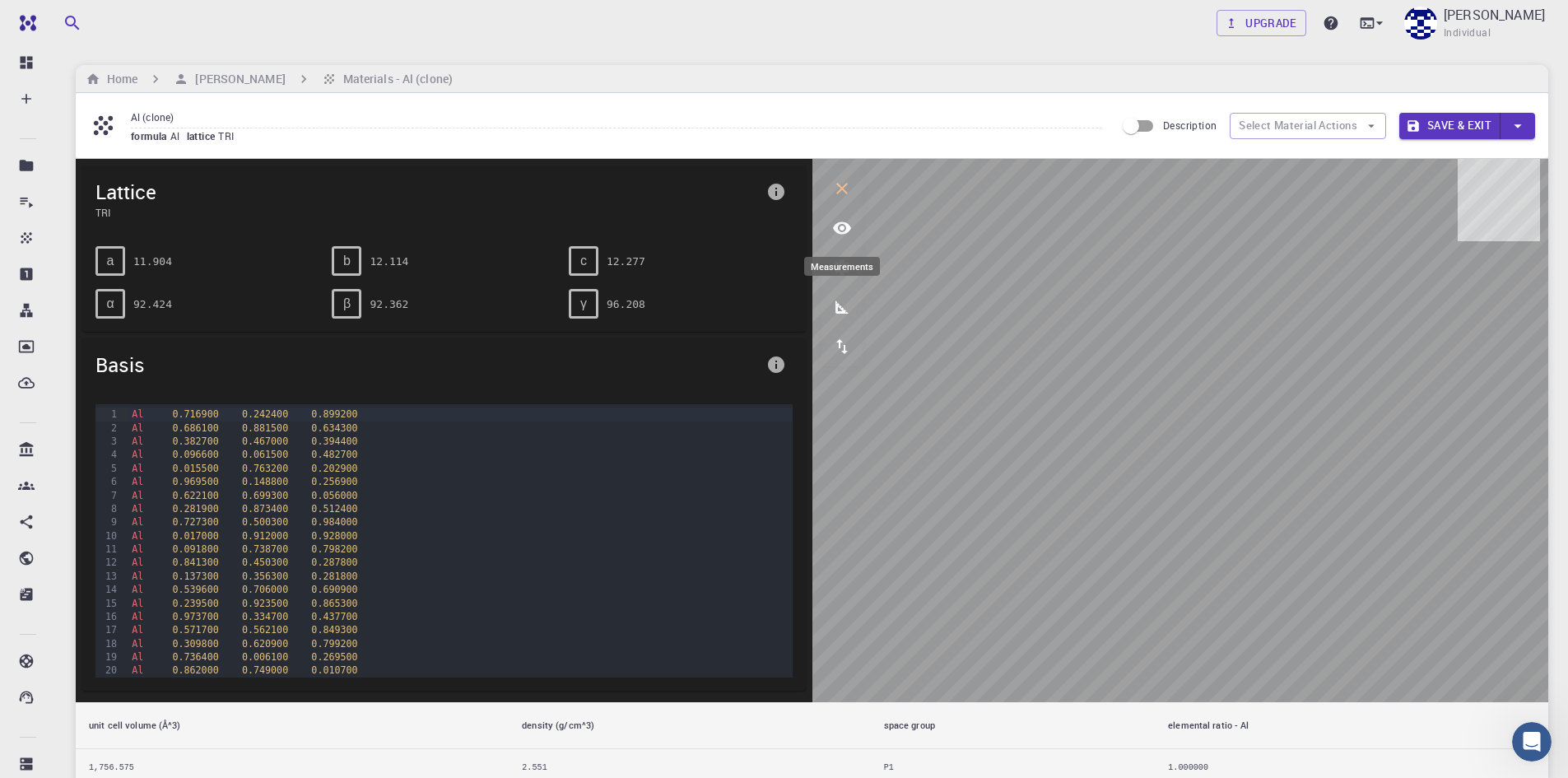
click at [842, 306] on icon "measurements" at bounding box center [842, 307] width 19 height 19
click at [847, 301] on icon "measurements" at bounding box center [842, 307] width 19 height 19
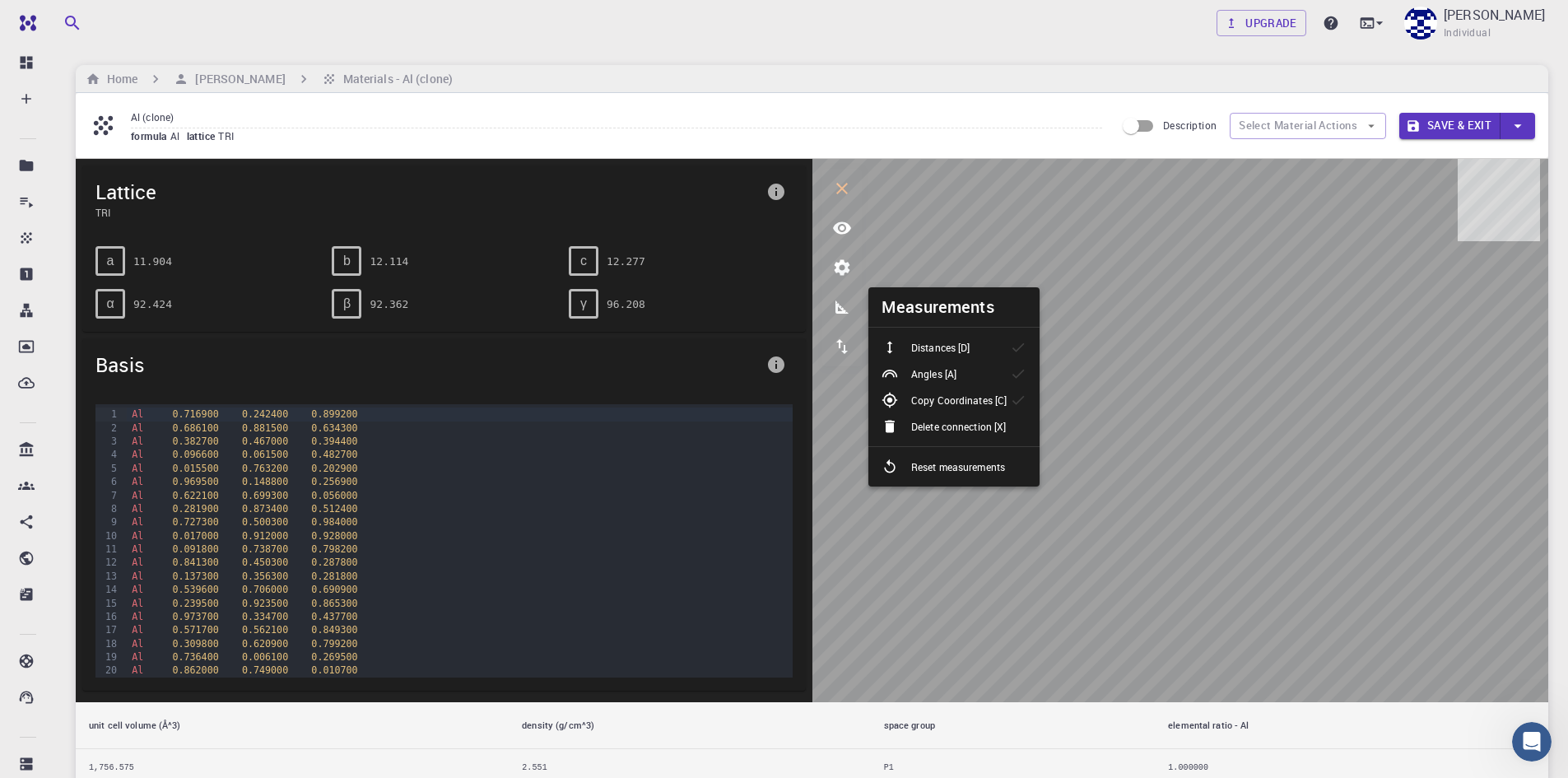
click at [964, 377] on div "Angles [A]" at bounding box center [926, 373] width 88 height 17
click at [978, 379] on li "Angles [A]" at bounding box center [954, 374] width 171 height 26
click at [977, 377] on li "Angles [A]" at bounding box center [954, 374] width 171 height 26
click at [977, 338] on li "Distances [D]" at bounding box center [954, 348] width 171 height 26
click at [1006, 404] on div "Copy Coordinates [C]" at bounding box center [951, 400] width 138 height 17
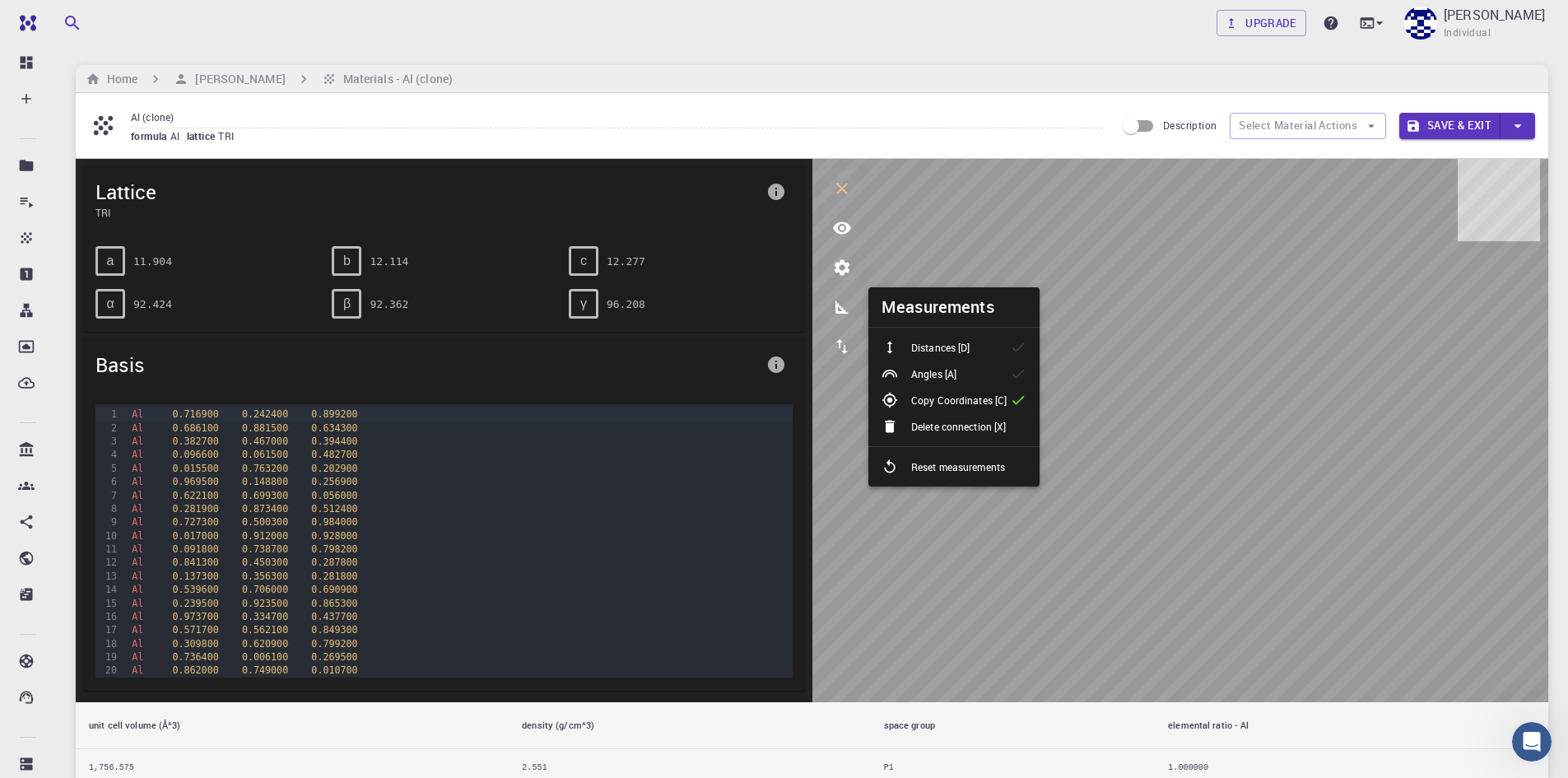
click at [937, 370] on p "Angles [A]" at bounding box center [933, 373] width 45 height 15
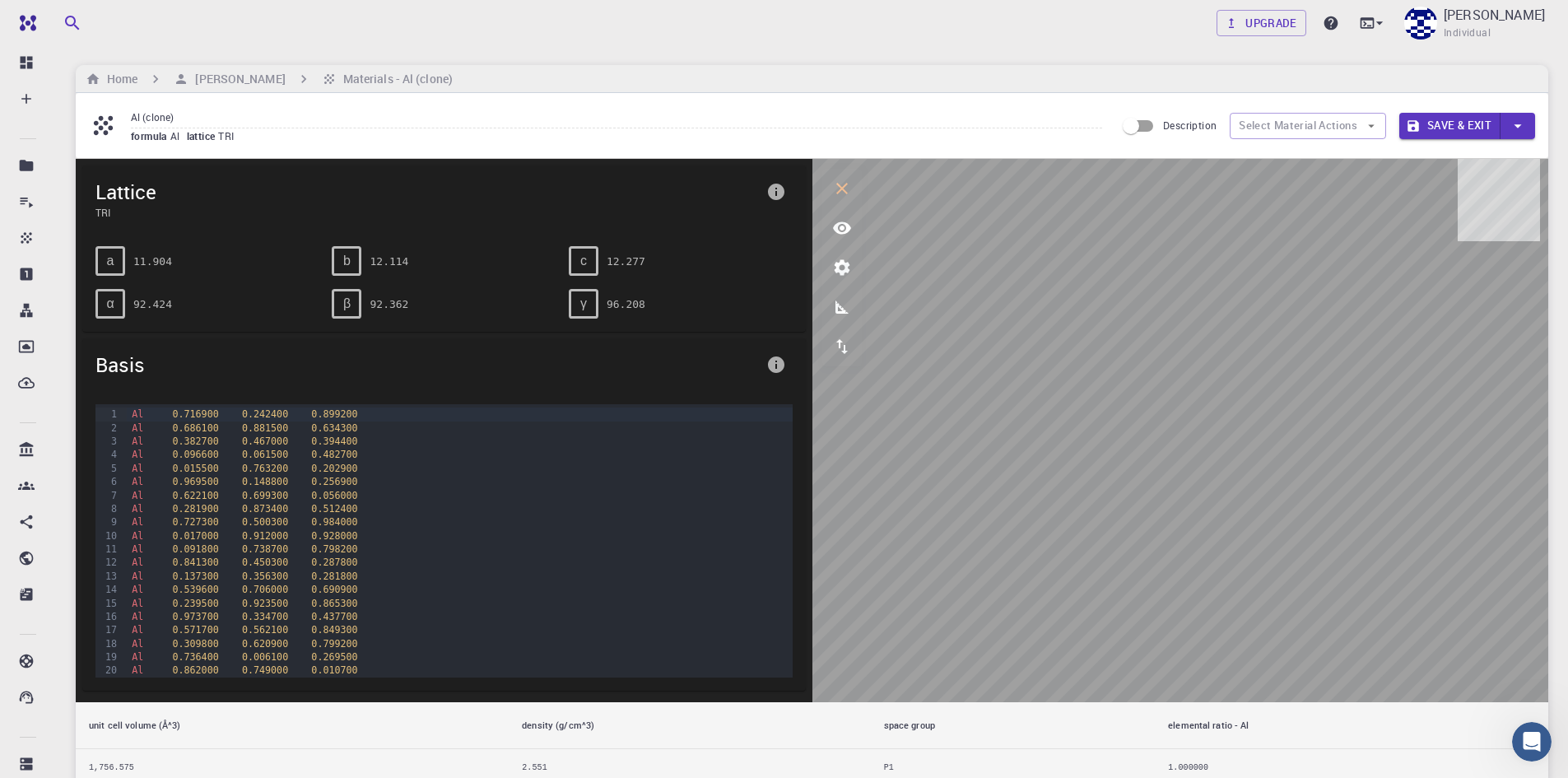
click at [937, 340] on p "Angles [A]" at bounding box center [938, 335] width 34 height 8
click at [940, 340] on p "Angles [A]" at bounding box center [938, 335] width 34 height 8
click at [840, 313] on icon "measurements" at bounding box center [841, 307] width 13 height 13
click at [840, 305] on icon "measurements" at bounding box center [842, 307] width 19 height 19
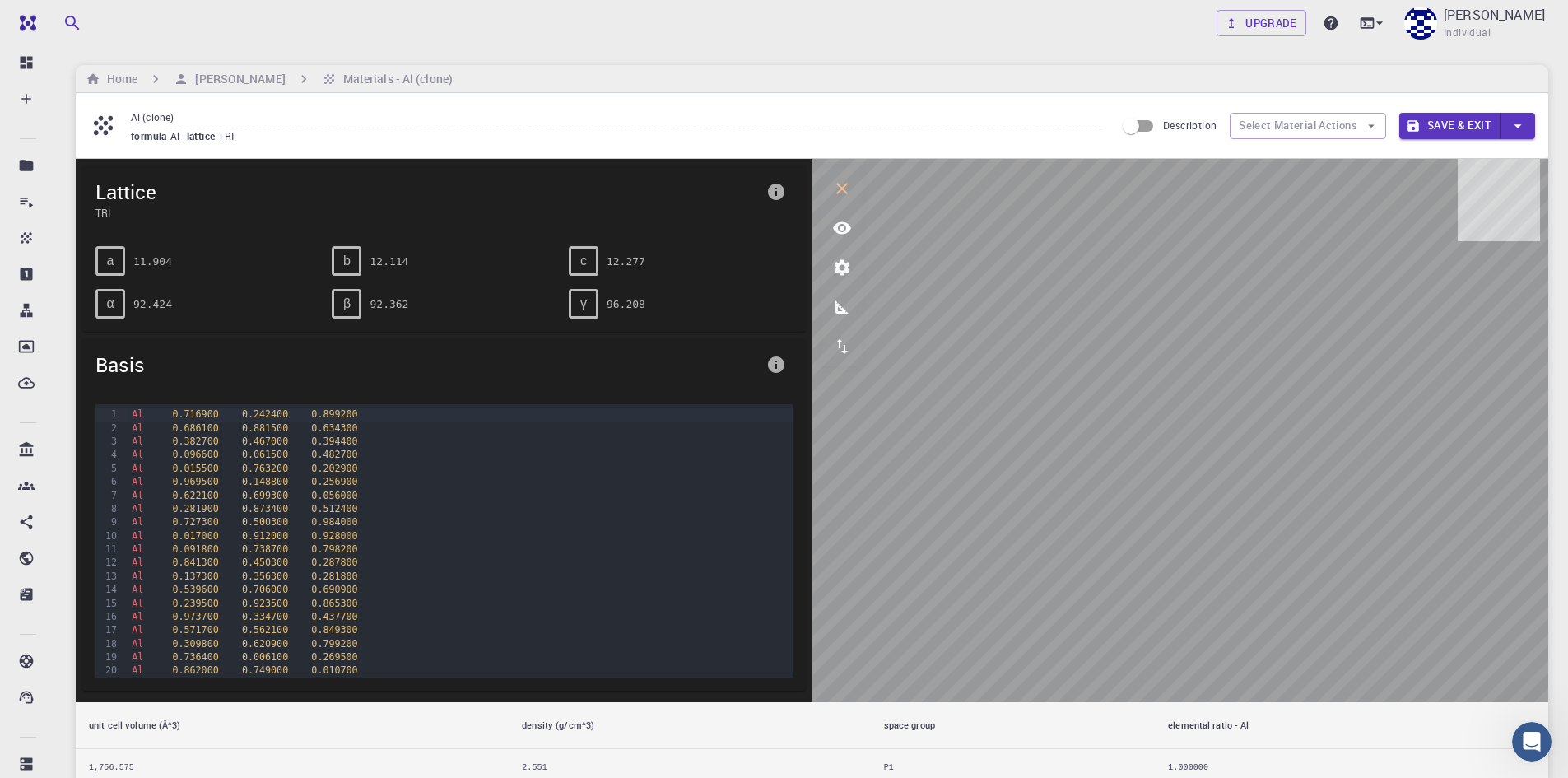
click at [840, 305] on icon "measurements" at bounding box center [842, 307] width 19 height 19
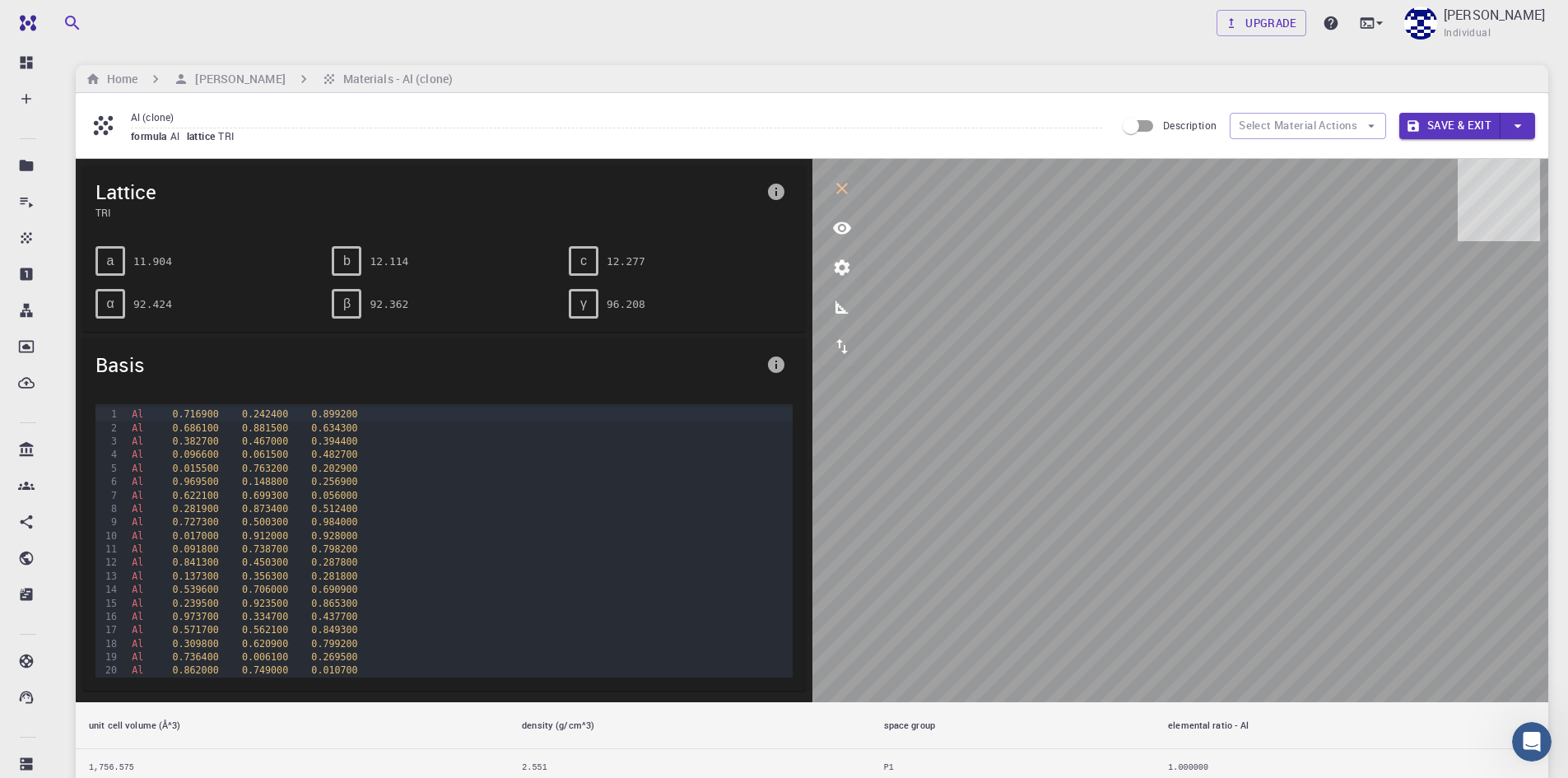
click at [840, 305] on icon "measurements" at bounding box center [842, 307] width 19 height 19
click at [833, 306] on icon "measurements" at bounding box center [842, 307] width 19 height 19
click at [857, 303] on button "measurements" at bounding box center [841, 307] width 40 height 40
click at [846, 299] on icon "measurements" at bounding box center [842, 307] width 19 height 19
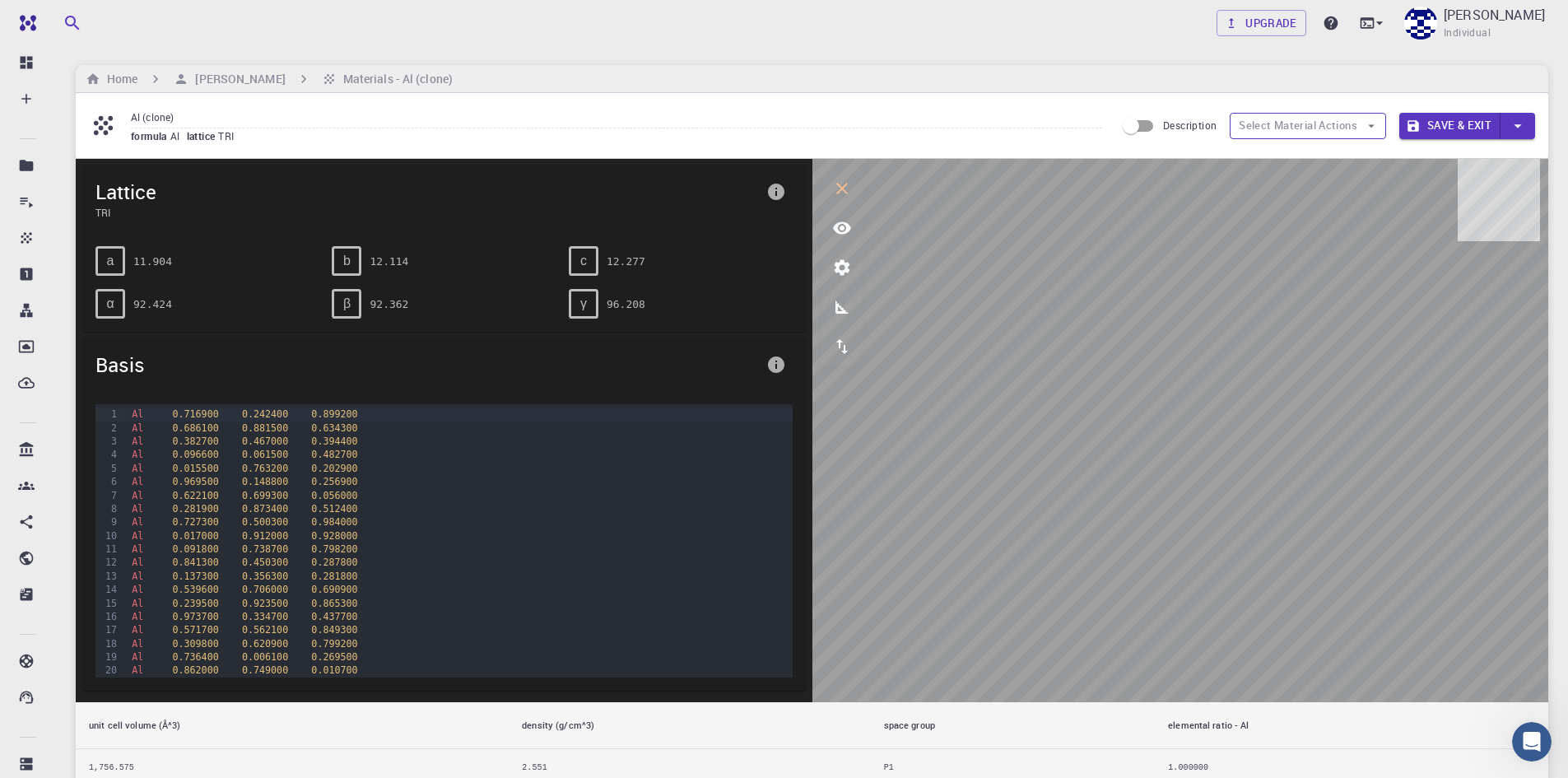
click at [834, 306] on icon "measurements" at bounding box center [842, 307] width 19 height 19
click at [835, 309] on icon "measurements" at bounding box center [841, 307] width 13 height 13
click at [839, 303] on icon "measurements" at bounding box center [842, 307] width 19 height 19
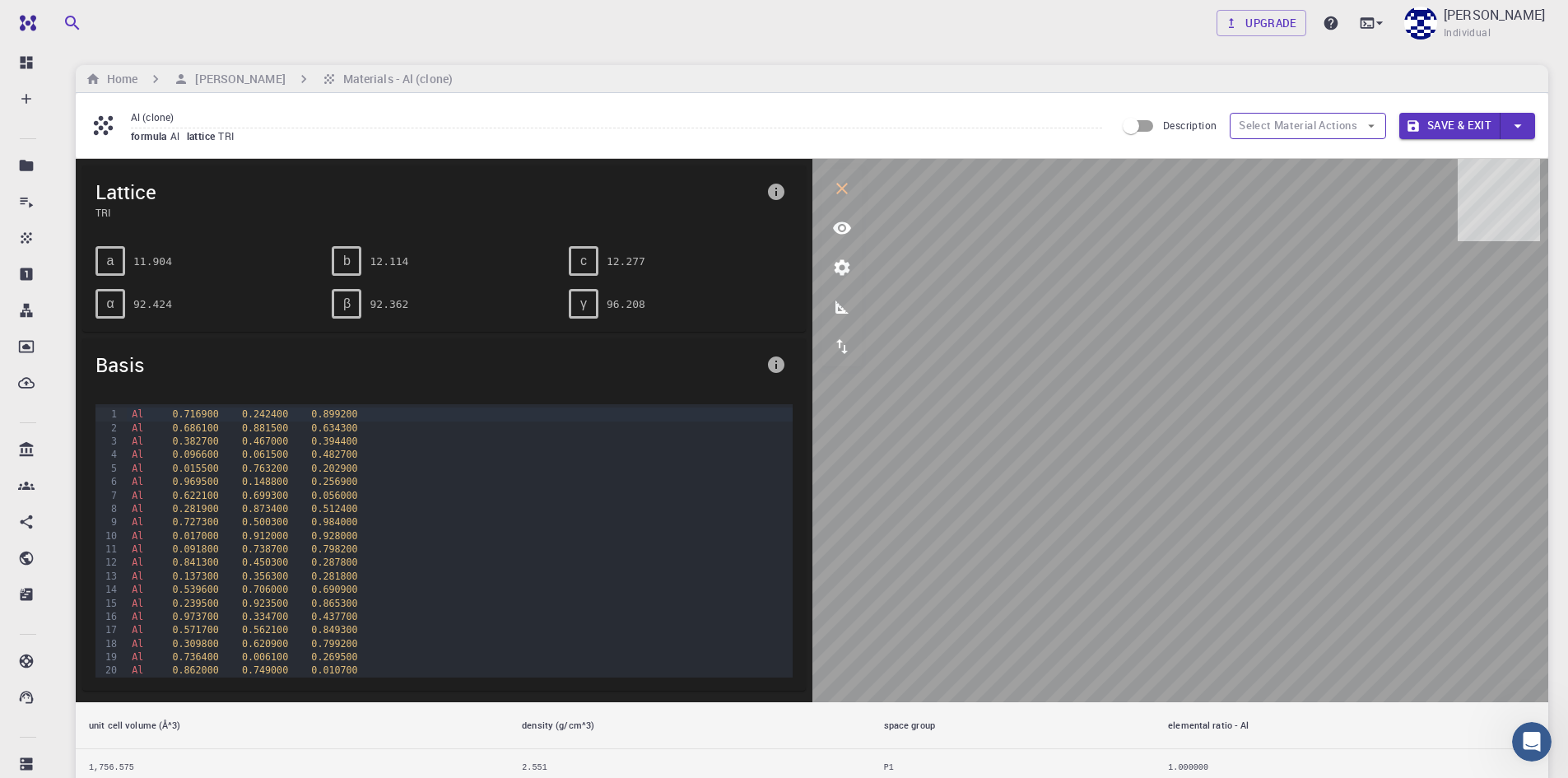
click at [839, 303] on icon "measurements" at bounding box center [842, 307] width 19 height 19
click at [839, 273] on icon "parameters" at bounding box center [842, 267] width 19 height 19
click at [839, 268] on icon "parameters" at bounding box center [842, 267] width 19 height 19
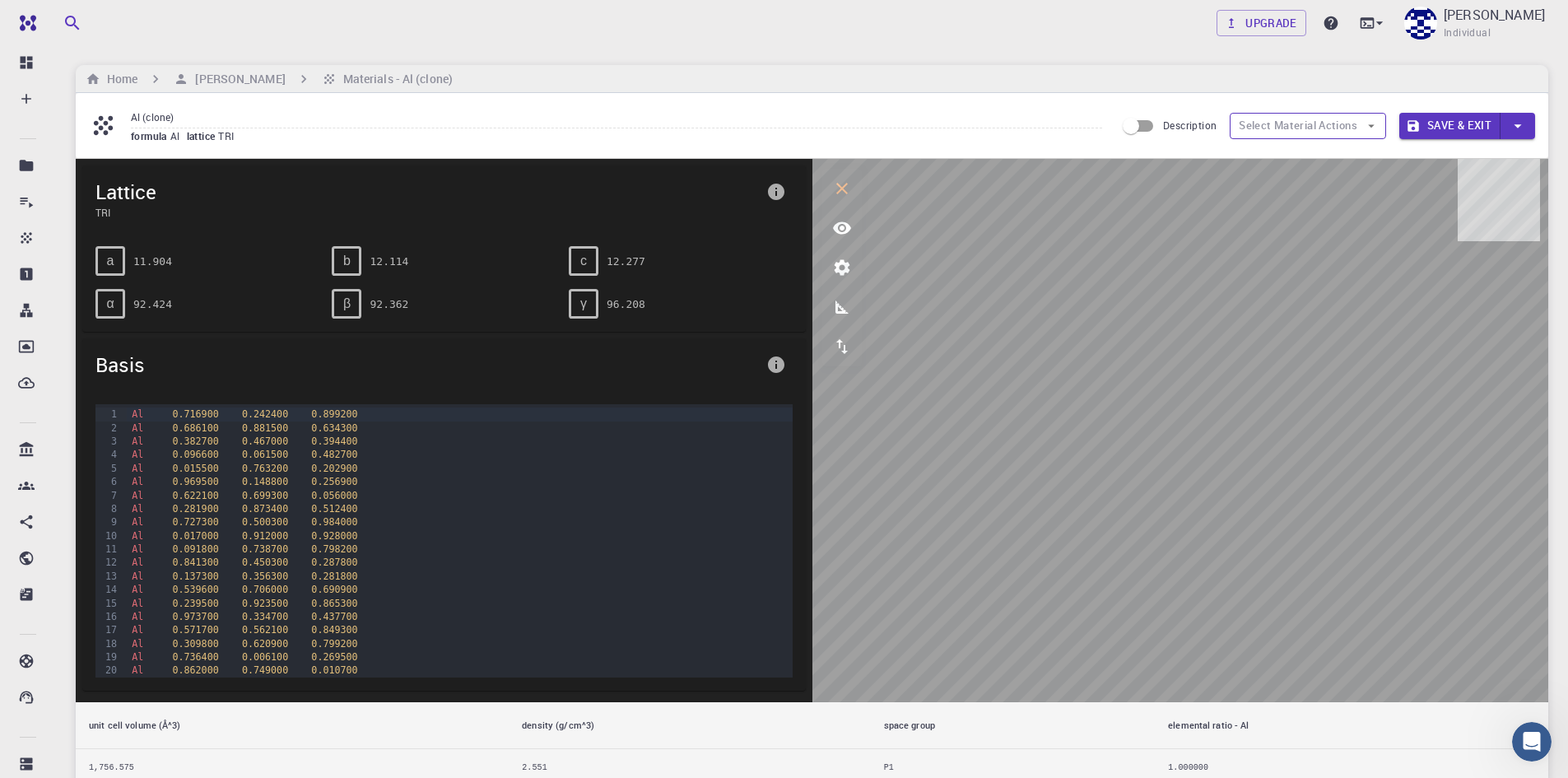
click at [892, 752] on td "P1" at bounding box center [1012, 768] width 285 height 39
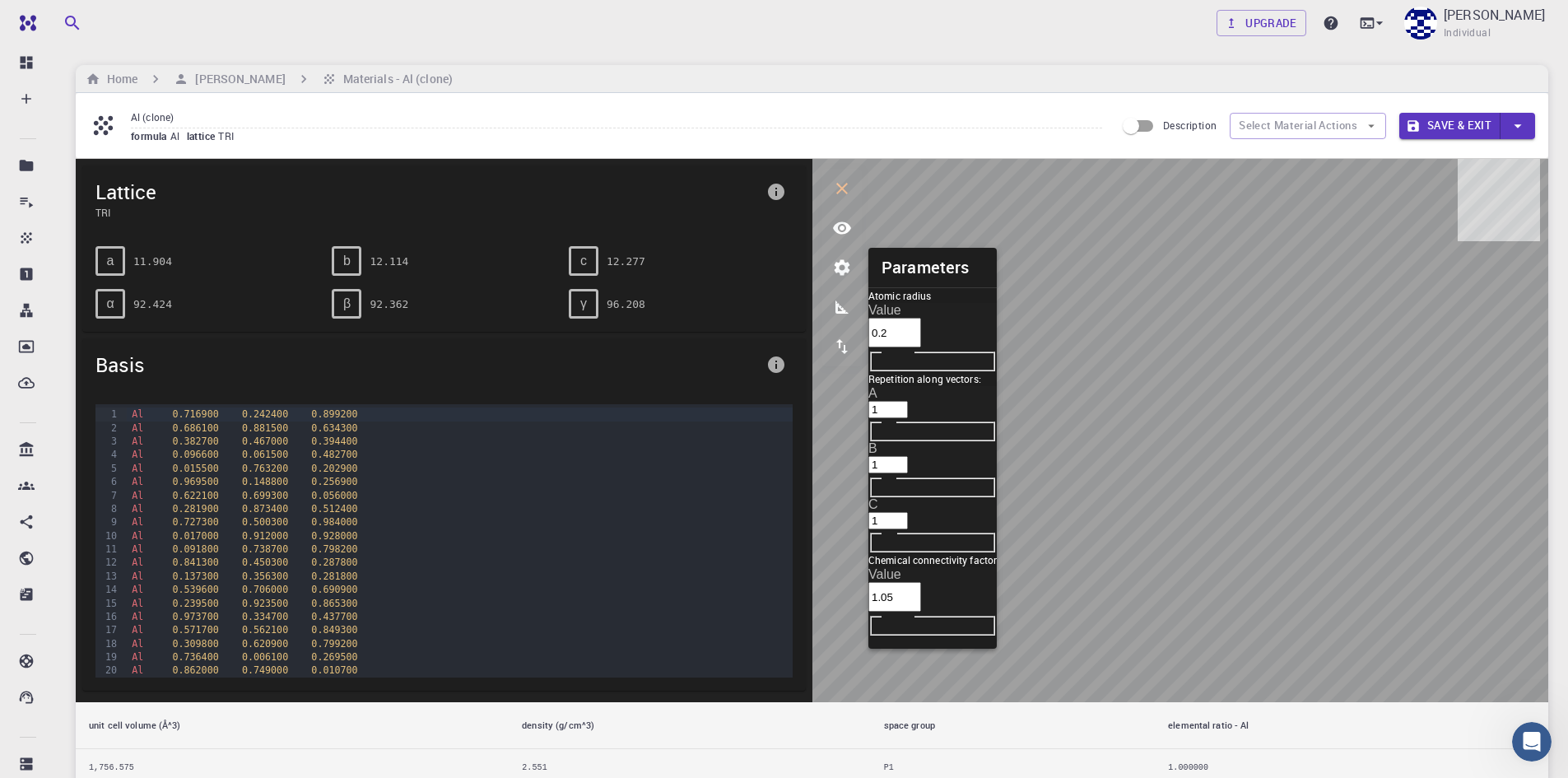
click at [997, 636] on ul at bounding box center [933, 642] width 129 height 13
click at [921, 582] on input "1.05" at bounding box center [895, 597] width 53 height 30
click at [921, 582] on input "1.04" at bounding box center [895, 597] width 53 height 30
click at [921, 582] on input "1.03" at bounding box center [895, 597] width 53 height 30
type input "1"
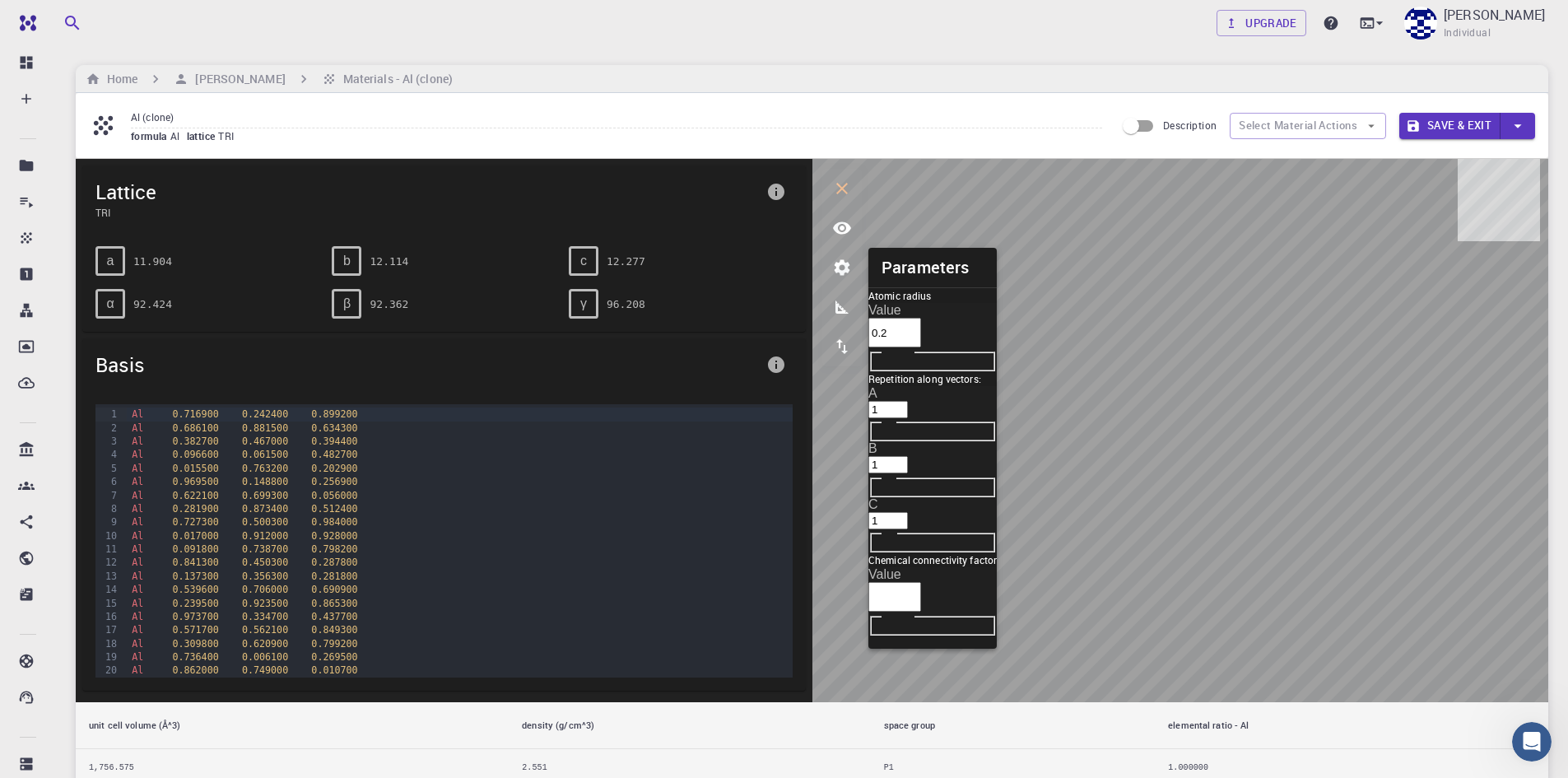
scroll to position [101, 0]
click at [921, 582] on input "5.05" at bounding box center [895, 597] width 53 height 30
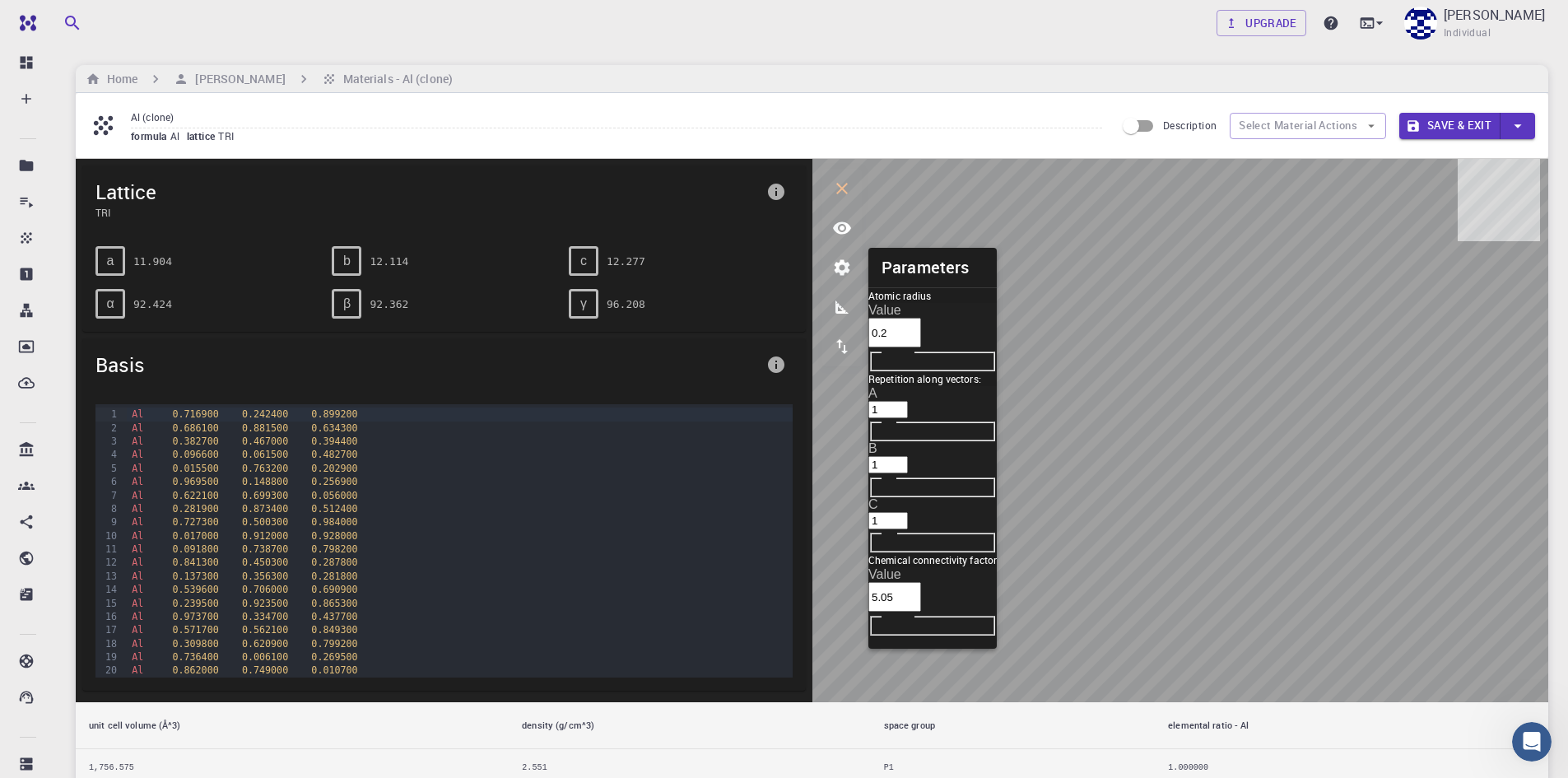
click at [921, 582] on input "5.05" at bounding box center [895, 597] width 53 height 30
type input "5"
click at [921, 582] on input "Value" at bounding box center [895, 597] width 53 height 30
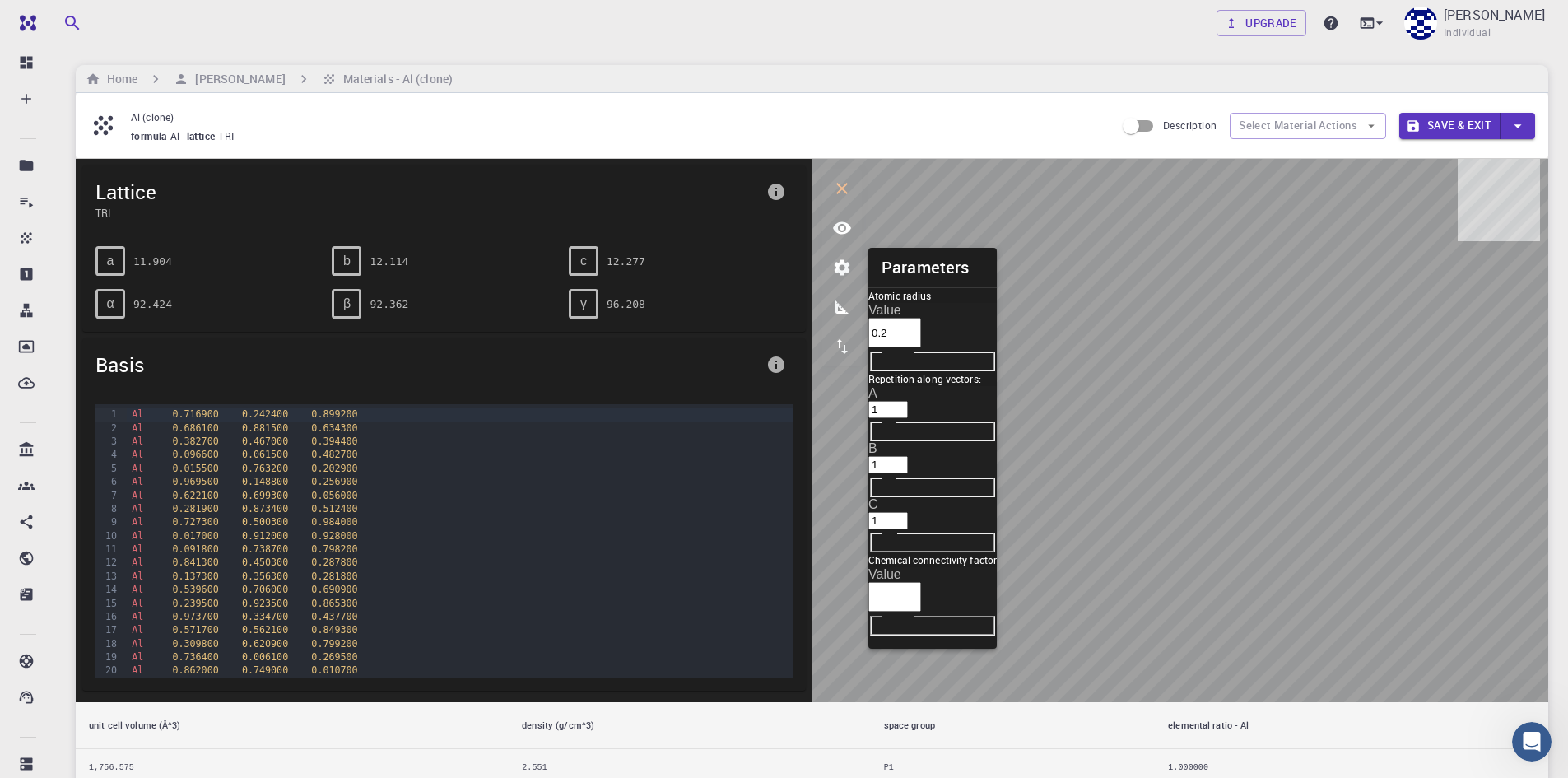
click at [921, 582] on input "Value" at bounding box center [895, 597] width 53 height 30
click at [1568, 449] on html "Free Dashboard Create New Job New Material Create Material Upload File Import f…" at bounding box center [784, 624] width 1568 height 1247
click at [170, 130] on span "formula" at bounding box center [150, 136] width 40 height 13
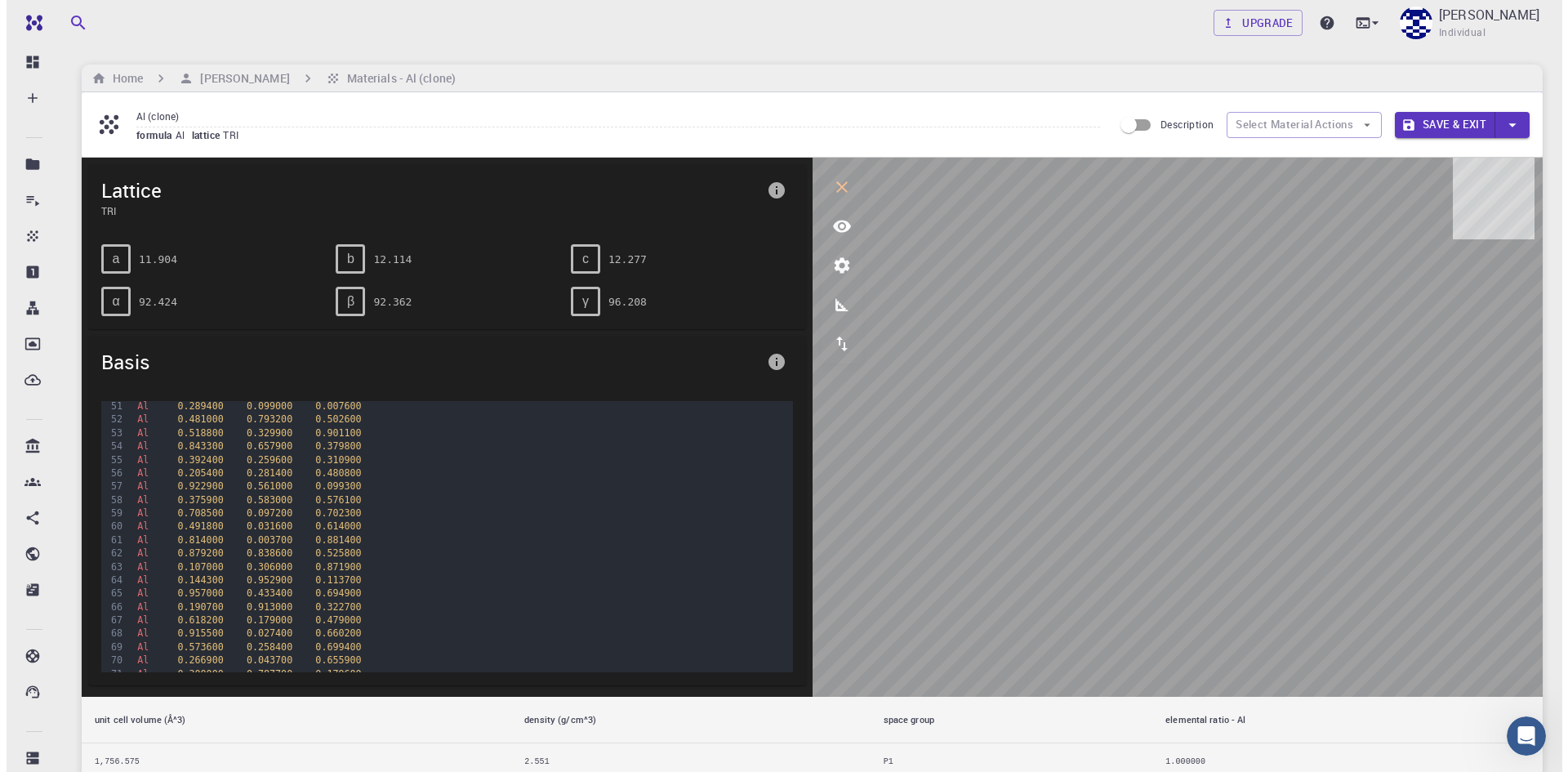
scroll to position [1086, 0]
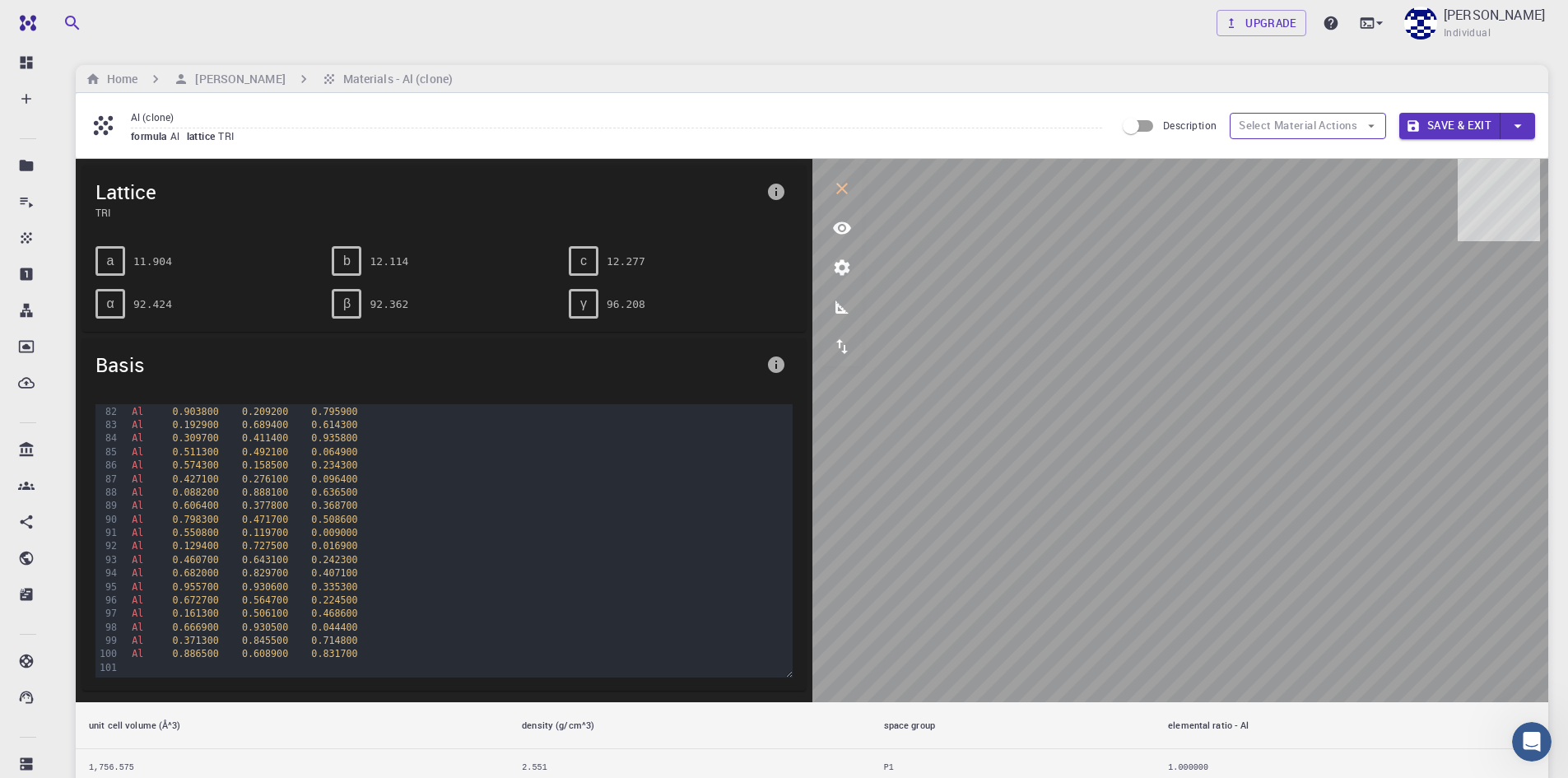
click at [1356, 129] on button "Select Material Actions" at bounding box center [1307, 126] width 156 height 26
click at [845, 178] on button "interactive" at bounding box center [841, 188] width 40 height 40
click at [840, 182] on icon "interactive" at bounding box center [842, 189] width 19 height 19
click at [1452, 108] on div "Al (clone) formula Al lattice TRI Description Select Material Actions Save & Ex…" at bounding box center [812, 125] width 1473 height 65
click at [1452, 123] on button "Save & Exit" at bounding box center [1450, 126] width 101 height 26
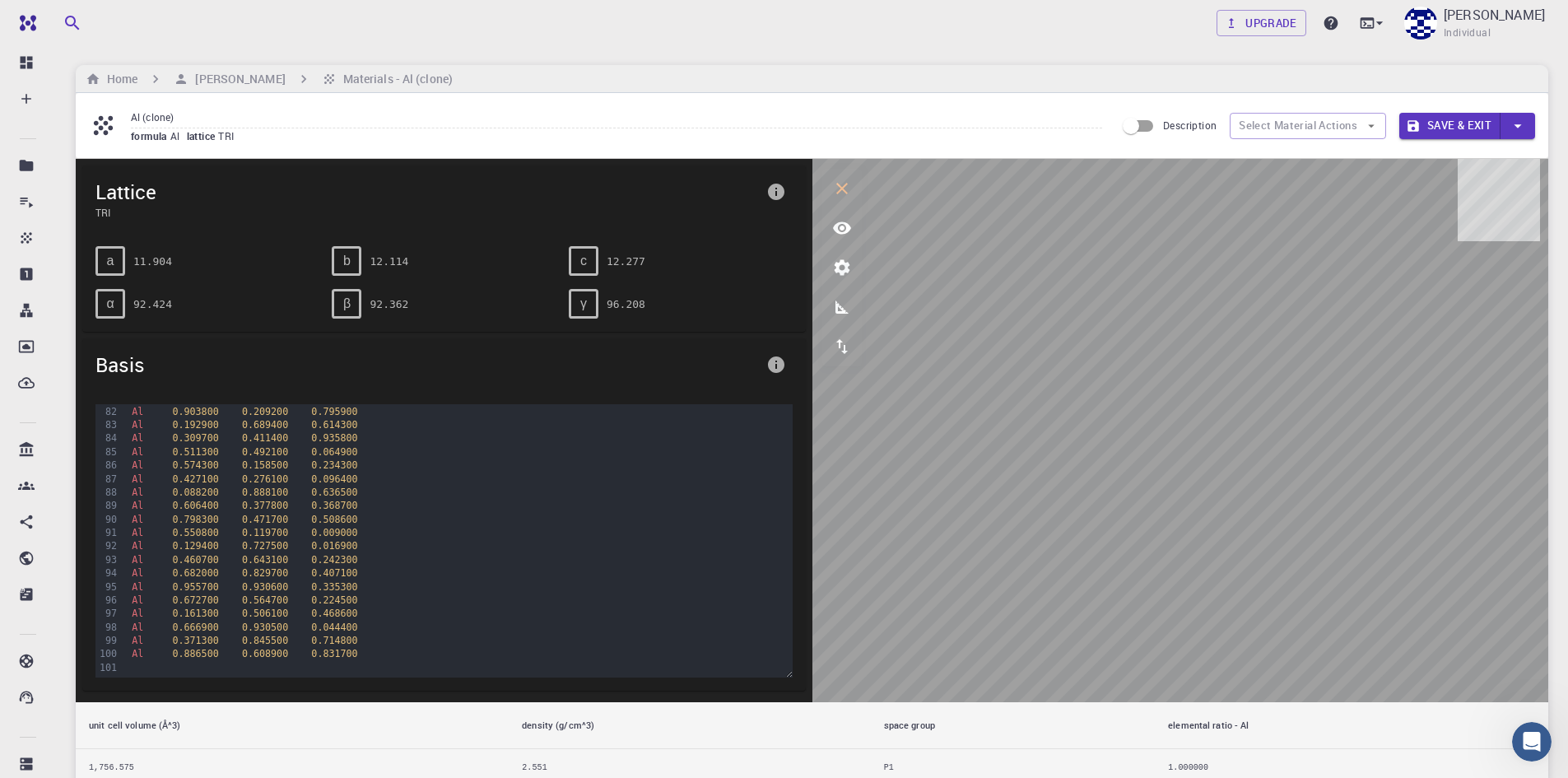
click at [1452, 123] on button "Save & Exit" at bounding box center [1450, 126] width 101 height 26
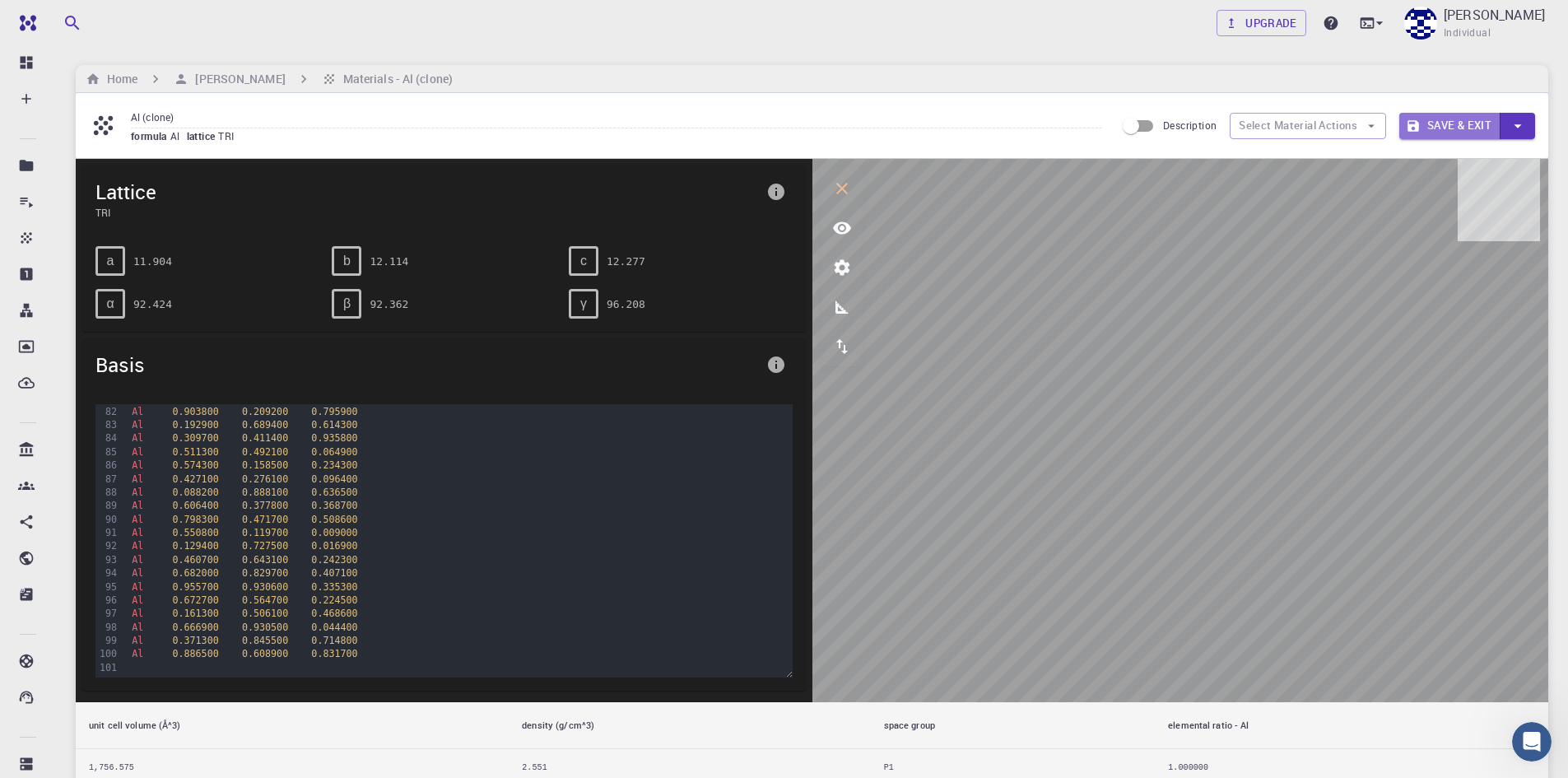
click at [1452, 123] on button "Save & Exit" at bounding box center [1450, 126] width 101 height 26
